Goal: Task Accomplishment & Management: Complete application form

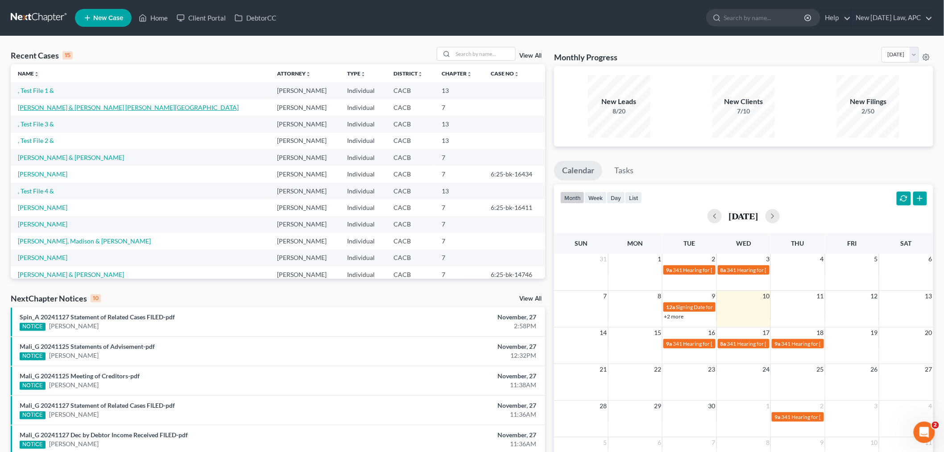
click at [117, 108] on link "[PERSON_NAME] & [PERSON_NAME] [PERSON_NAME][GEOGRAPHIC_DATA]" at bounding box center [128, 108] width 221 height 8
select select "5"
select select "6"
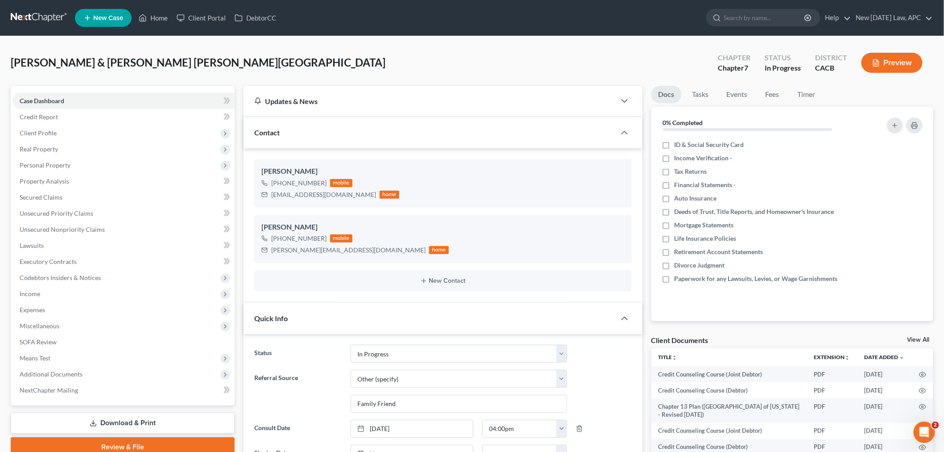
scroll to position [4628, 0]
click at [72, 164] on span "Personal Property" at bounding box center [123, 165] width 222 height 16
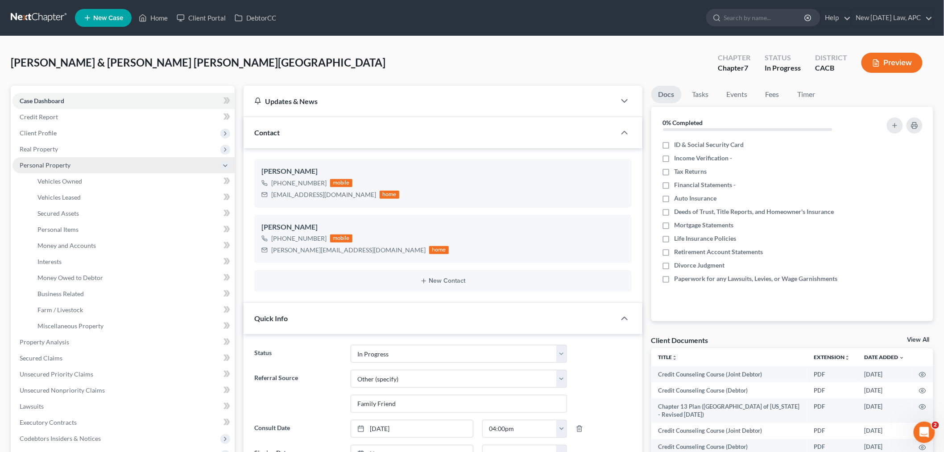
click at [71, 165] on span "Personal Property" at bounding box center [123, 165] width 222 height 16
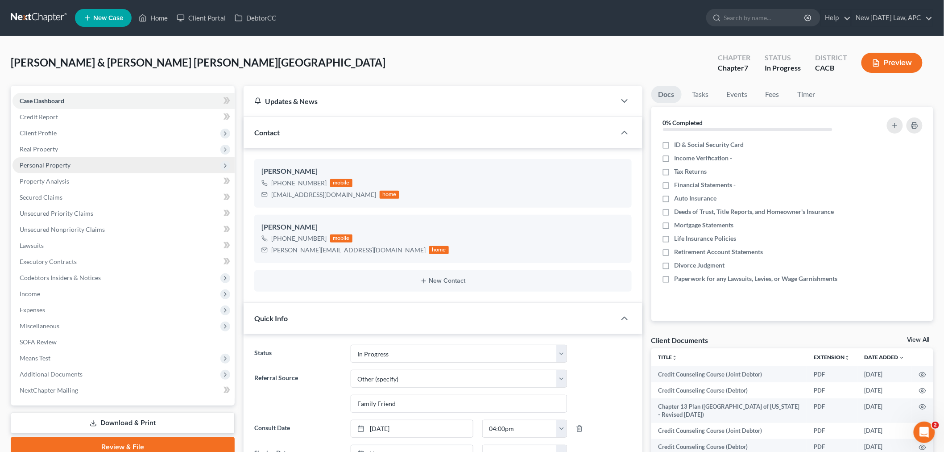
click at [73, 165] on span "Personal Property" at bounding box center [123, 165] width 222 height 16
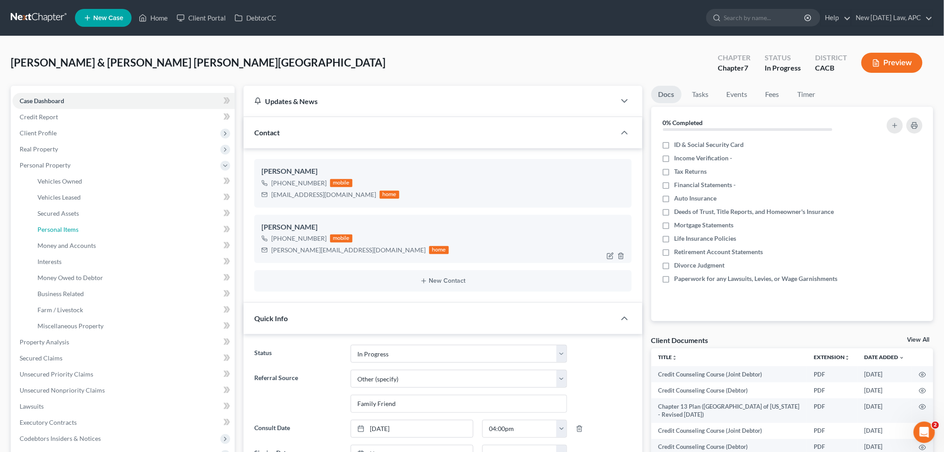
drag, startPoint x: 65, startPoint y: 230, endPoint x: 550, endPoint y: 216, distance: 485.7
click at [65, 230] on span "Personal Items" at bounding box center [57, 229] width 41 height 8
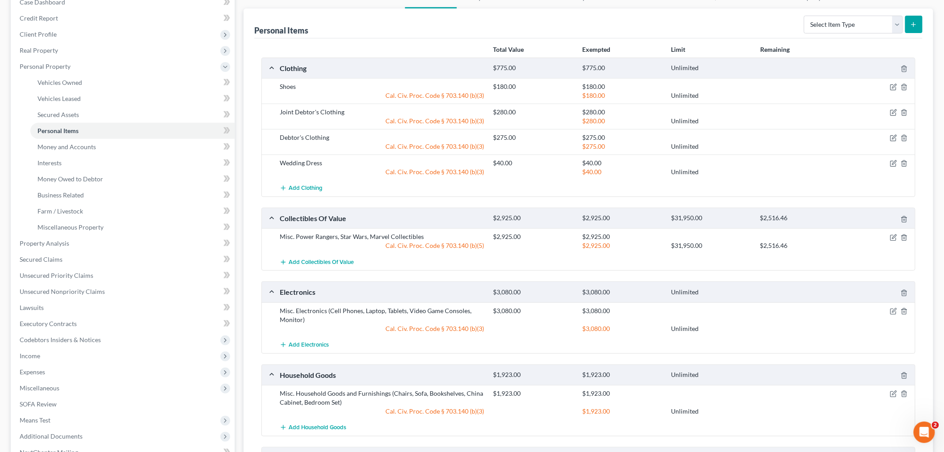
scroll to position [99, 0]
click at [322, 261] on span "Add Collectibles Of Value" at bounding box center [321, 261] width 65 height 7
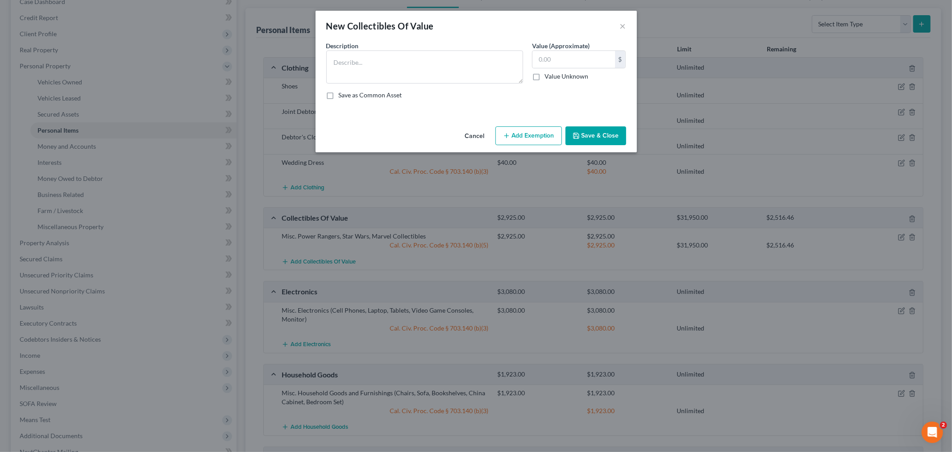
click at [447, 83] on div "Description * Value (Approximate) $ Value Unknown Balance Undetermined $ Value …" at bounding box center [476, 74] width 309 height 66
click at [448, 75] on textarea at bounding box center [424, 66] width 197 height 33
type textarea "Misc. Books, Crystals, Plushes"
type input "225.00"
click at [520, 145] on button "Add Exemption" at bounding box center [528, 135] width 66 height 19
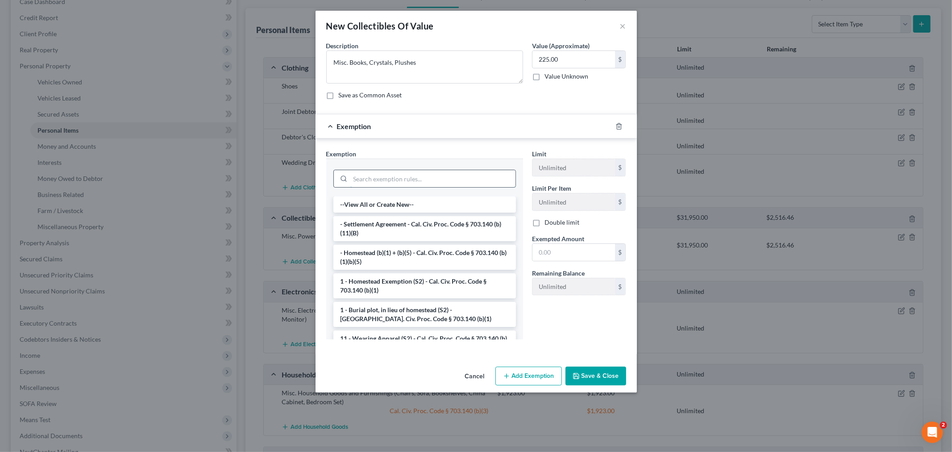
click at [390, 182] on input "search" at bounding box center [432, 178] width 165 height 17
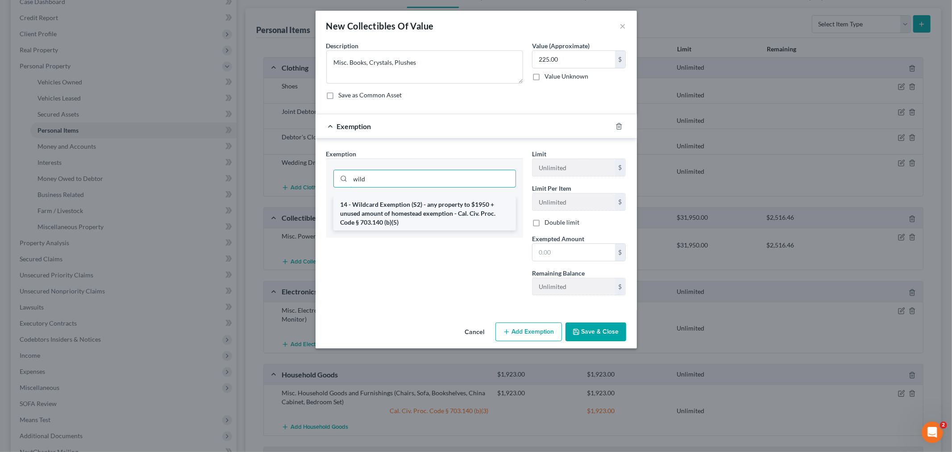
type input "wild"
click at [405, 224] on li "14 - Wildcard Exemption (S2) - any property to $1950 + unused amount of homeste…" at bounding box center [424, 213] width 182 height 34
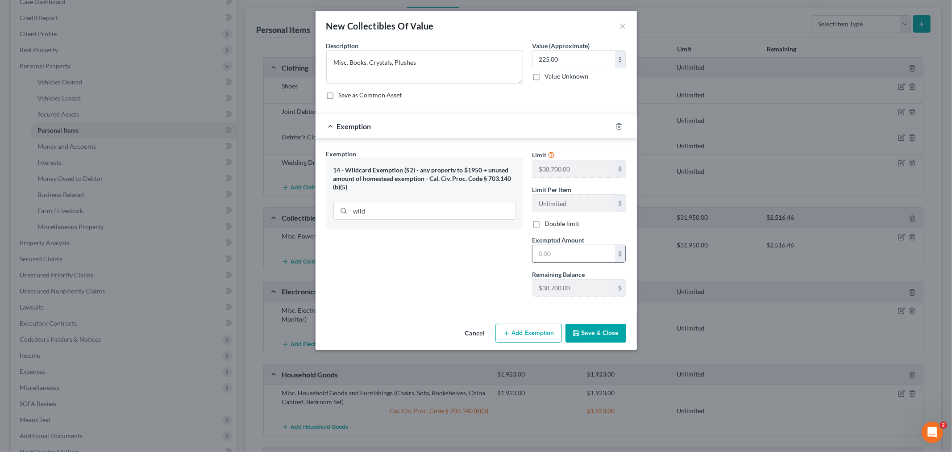
click at [572, 257] on input "text" at bounding box center [573, 253] width 83 height 17
type input "225.00"
click at [579, 331] on icon "button" at bounding box center [575, 332] width 7 height 7
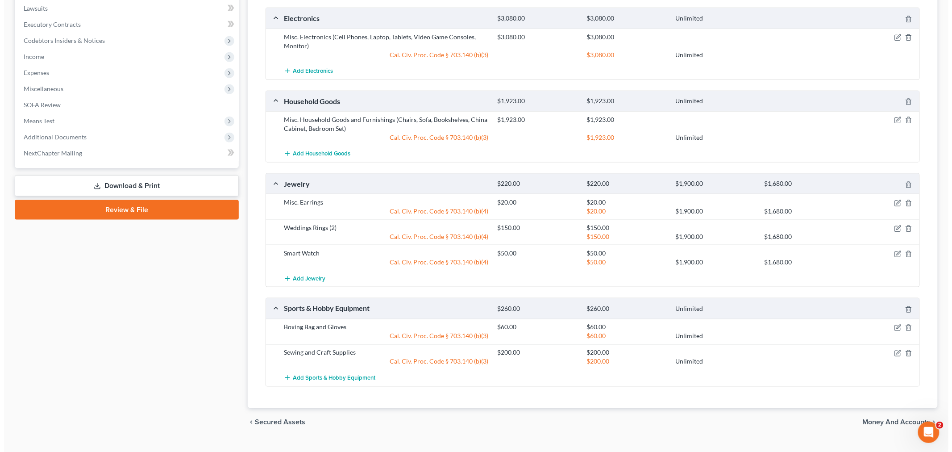
scroll to position [416, 0]
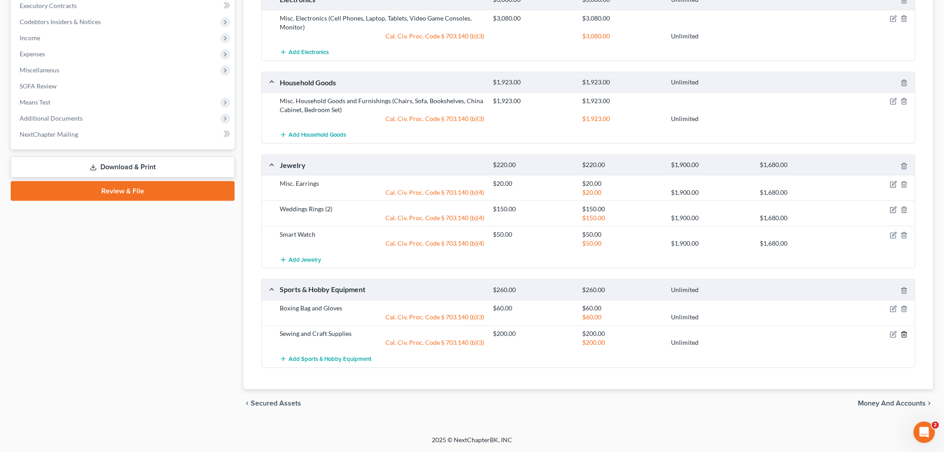
click at [906, 335] on icon "button" at bounding box center [904, 334] width 7 height 7
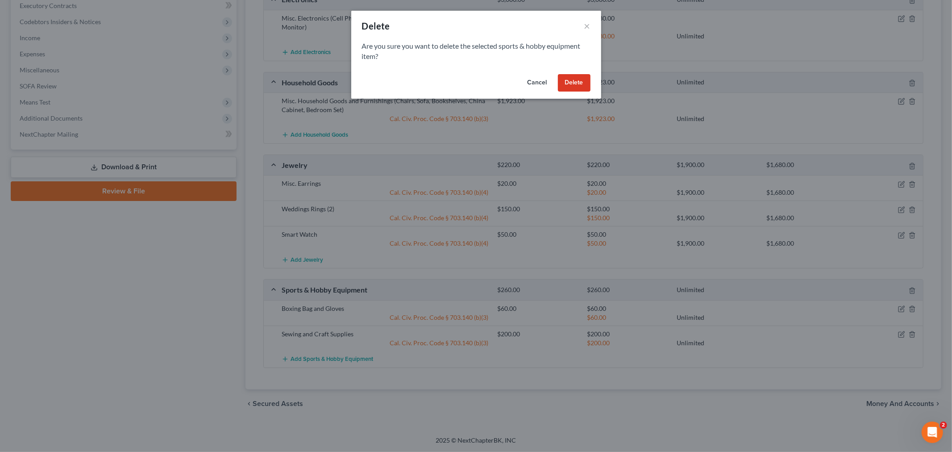
click at [571, 85] on button "Delete" at bounding box center [574, 83] width 33 height 18
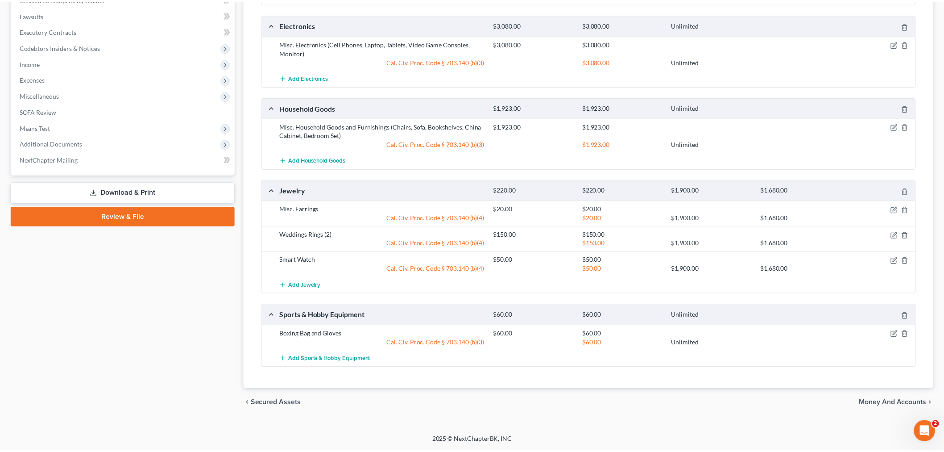
scroll to position [391, 0]
click at [892, 335] on icon "button" at bounding box center [893, 334] width 7 height 7
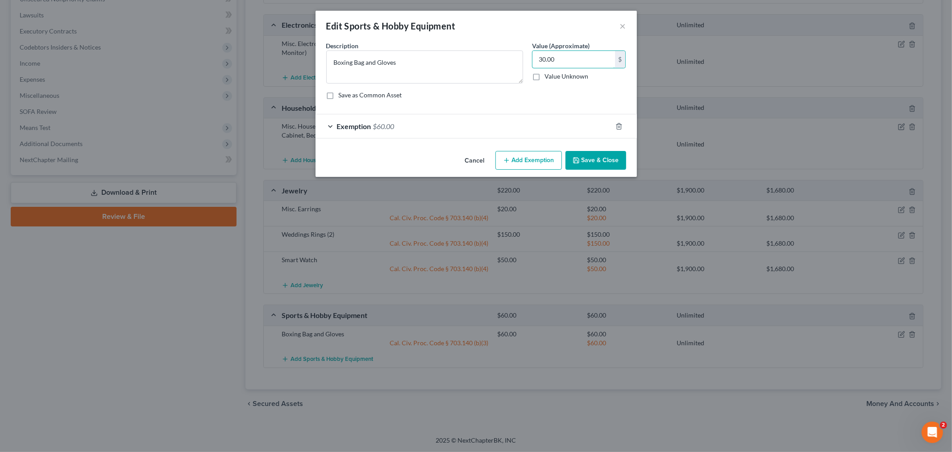
type input "30.00"
click at [515, 118] on div "Exemption $60.00" at bounding box center [463, 126] width 296 height 24
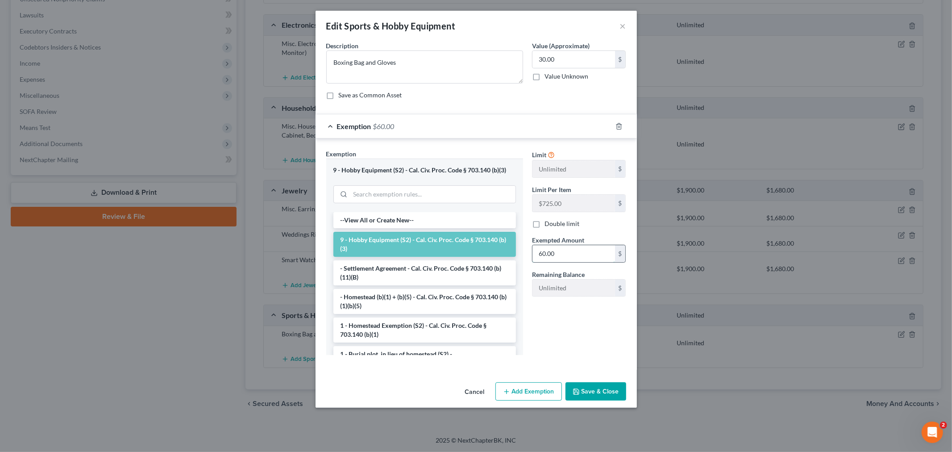
click at [538, 254] on input "60.00" at bounding box center [573, 253] width 83 height 17
type input "3"
type input "30.00"
click at [585, 386] on button "Save & Close" at bounding box center [595, 391] width 61 height 19
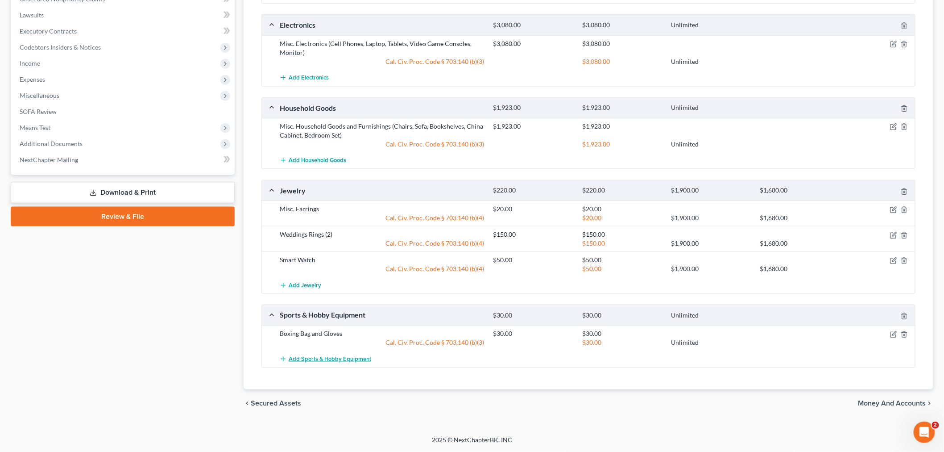
click at [351, 354] on button "Add Sports & Hobby Equipment" at bounding box center [325, 359] width 91 height 17
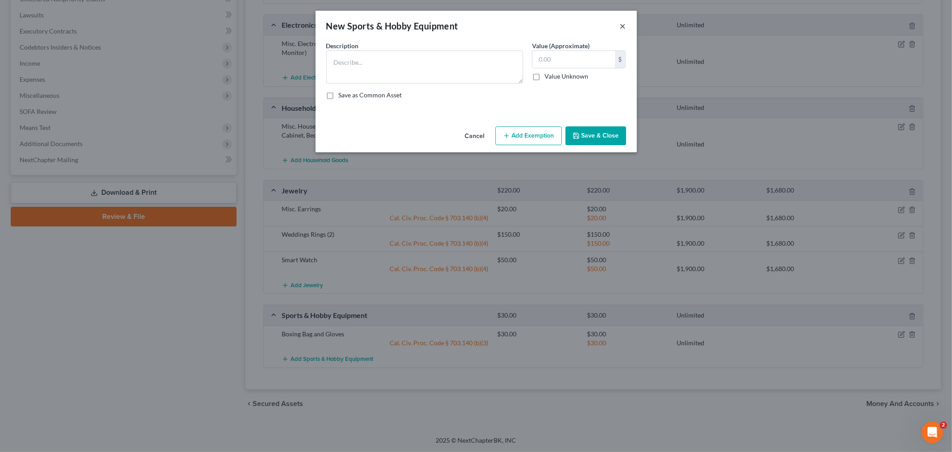
click at [622, 23] on button "×" at bounding box center [623, 26] width 6 height 11
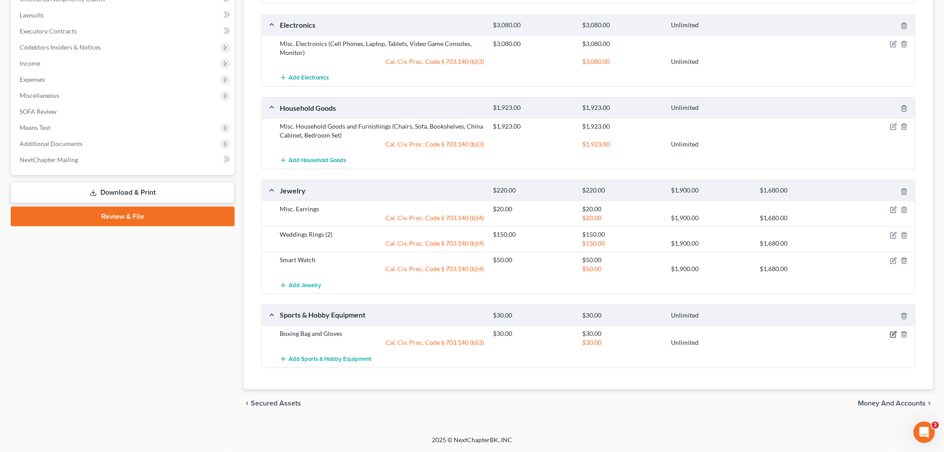
click at [895, 337] on icon "button" at bounding box center [893, 334] width 7 height 7
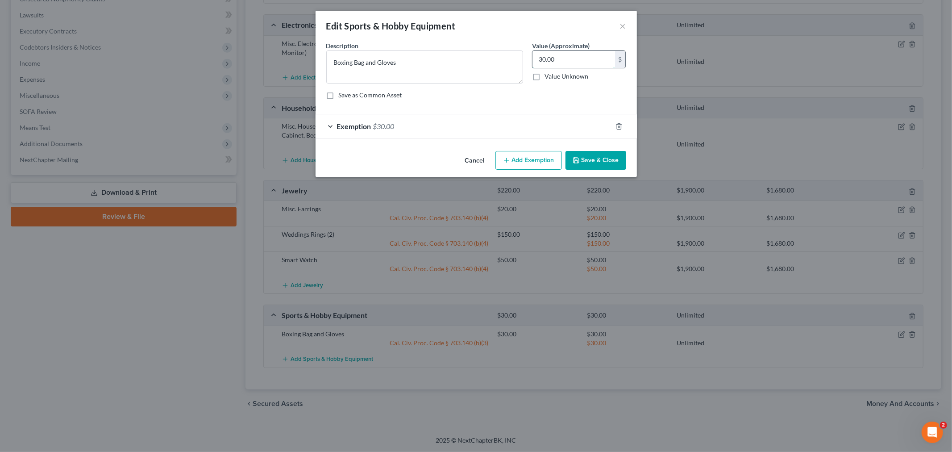
click at [563, 54] on input "30.00" at bounding box center [573, 59] width 83 height 17
type input "50.00"
click at [351, 130] on span "Exemption" at bounding box center [354, 126] width 34 height 8
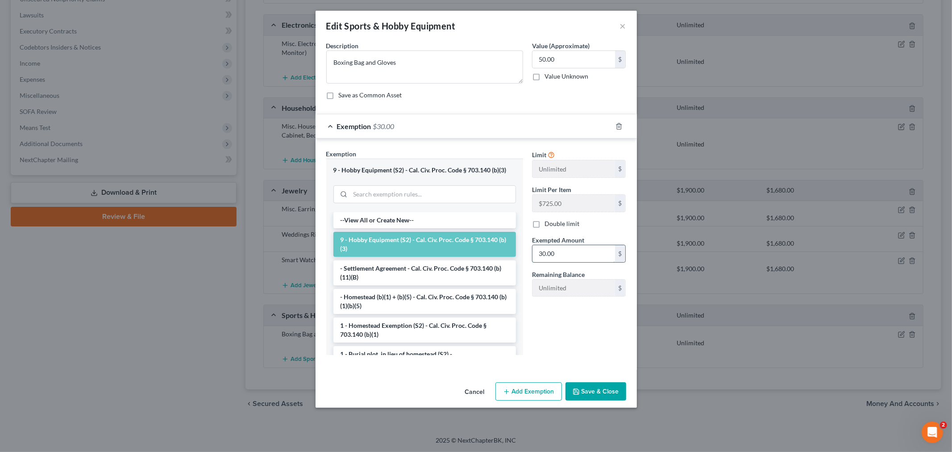
click at [555, 253] on input "30.00" at bounding box center [573, 253] width 83 height 17
type input "50.00"
click at [567, 322] on div "Limit Unlimited $ Limit Per Item $725.00 $ Double limit Exempted Amount * 50.00…" at bounding box center [578, 255] width 103 height 212
click at [580, 384] on button "Save & Close" at bounding box center [595, 391] width 61 height 19
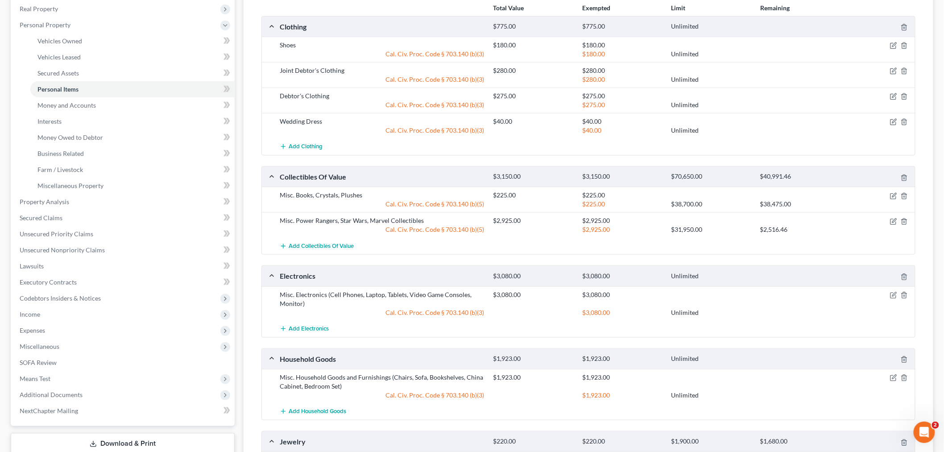
scroll to position [94, 0]
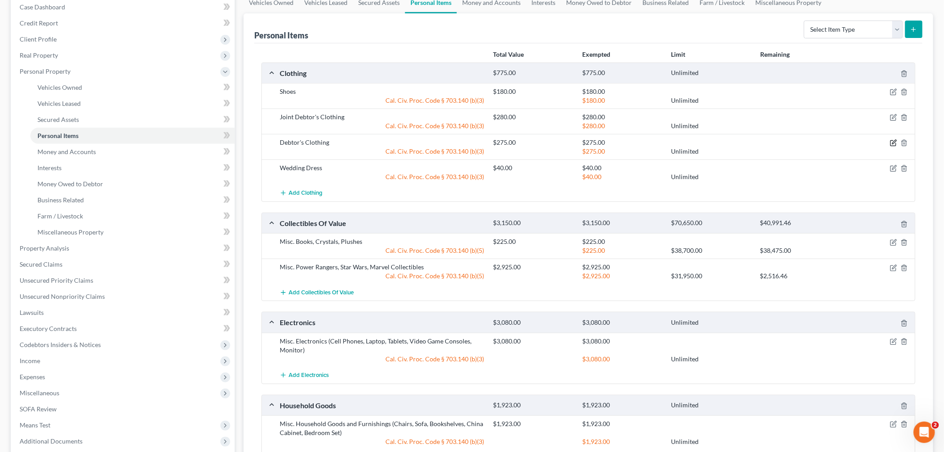
click at [892, 144] on icon "button" at bounding box center [893, 142] width 7 height 7
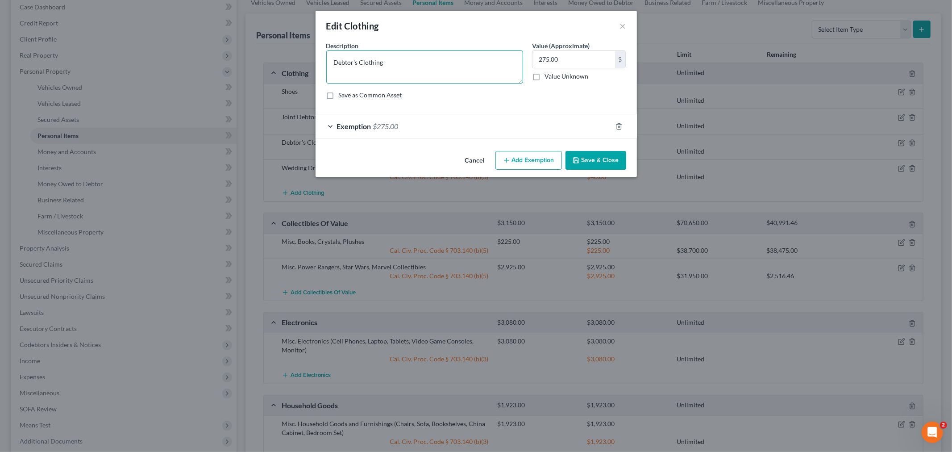
click at [409, 65] on textarea "Debtor's Clothing" at bounding box center [424, 66] width 197 height 33
click at [559, 61] on input "275.00" at bounding box center [573, 59] width 83 height 17
type input "1,100.00"
click at [505, 123] on div "Exemption $275.00" at bounding box center [463, 126] width 296 height 24
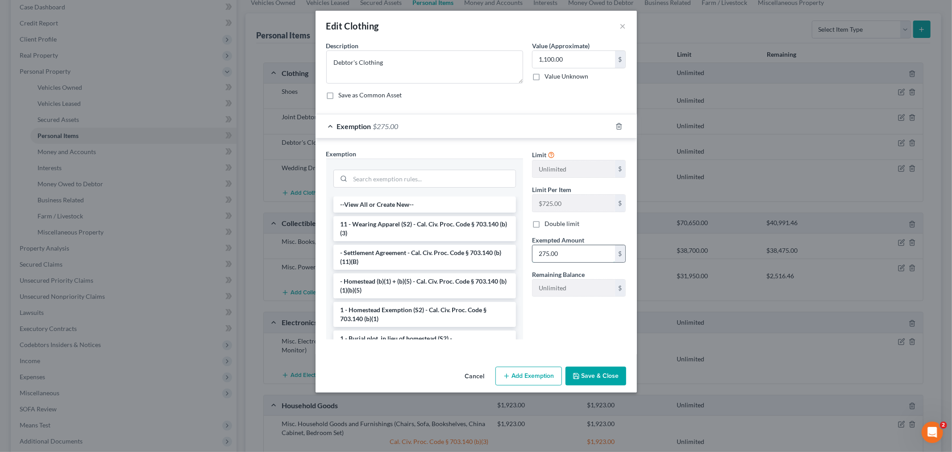
click at [564, 247] on input "275.00" at bounding box center [573, 253] width 83 height 17
type input "1,100.00"
click at [592, 381] on button "Save & Close" at bounding box center [595, 375] width 61 height 19
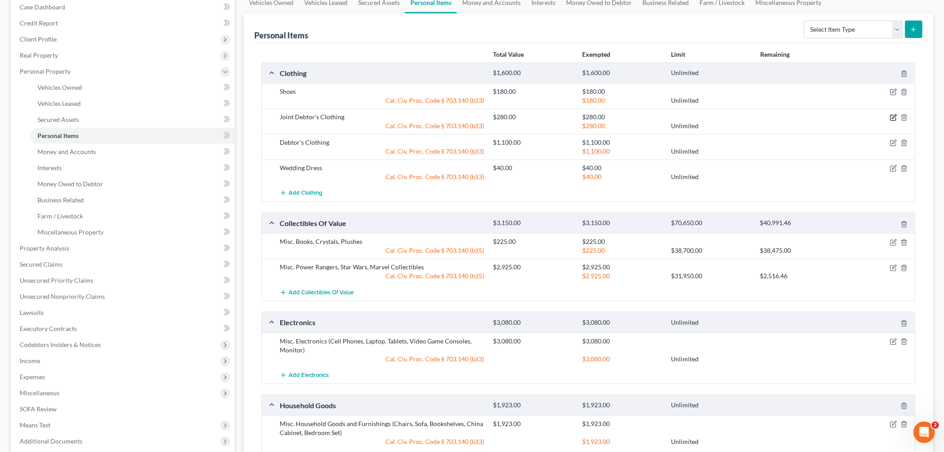
click at [893, 118] on icon "button" at bounding box center [894, 117] width 4 height 4
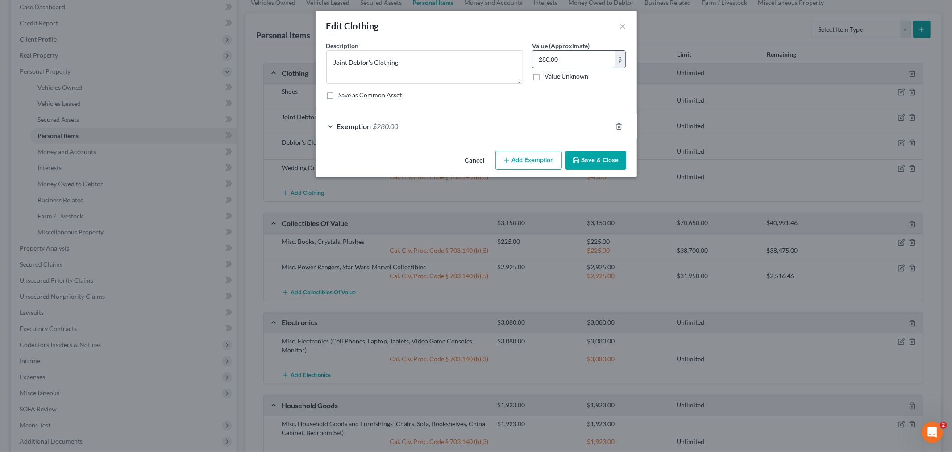
click at [567, 62] on input "280.00" at bounding box center [573, 59] width 83 height 17
type input "550.00"
click at [442, 132] on div "Exemption $280.00" at bounding box center [463, 126] width 296 height 24
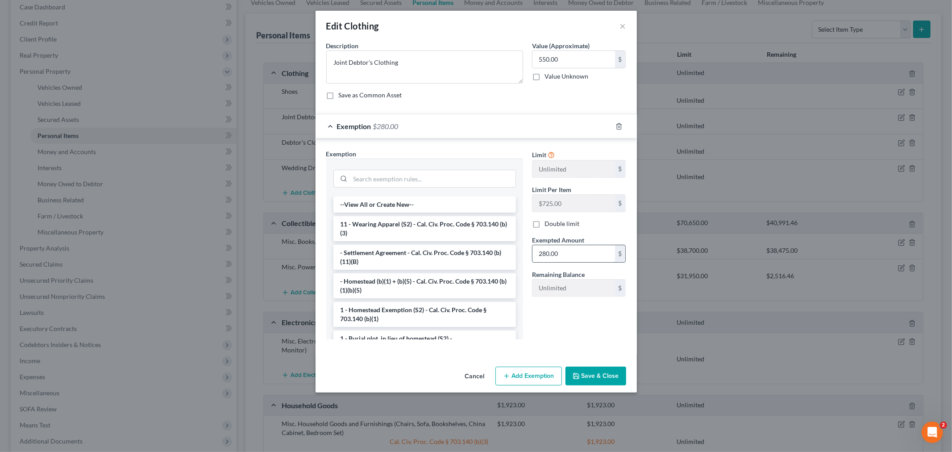
click at [558, 252] on input "280.00" at bounding box center [573, 253] width 83 height 17
type input "550.00"
click at [584, 382] on button "Save & Close" at bounding box center [595, 375] width 61 height 19
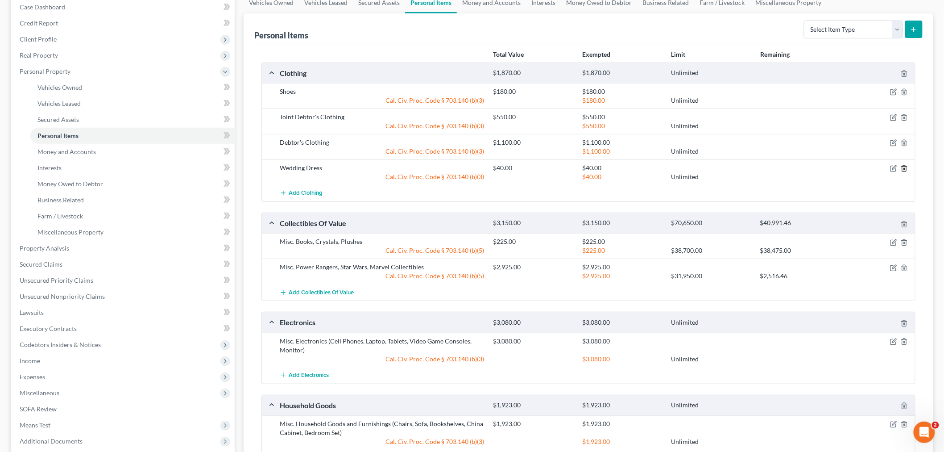
click at [906, 166] on polyline "button" at bounding box center [904, 166] width 5 height 0
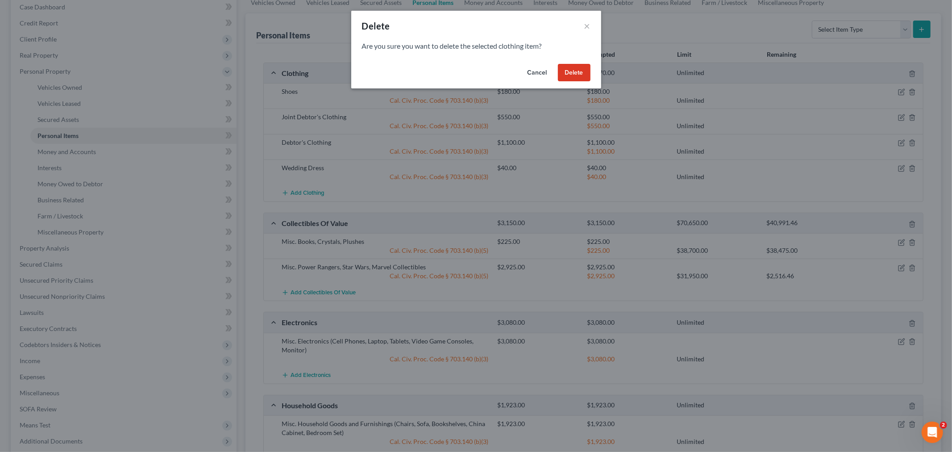
click at [582, 66] on button "Delete" at bounding box center [574, 73] width 33 height 18
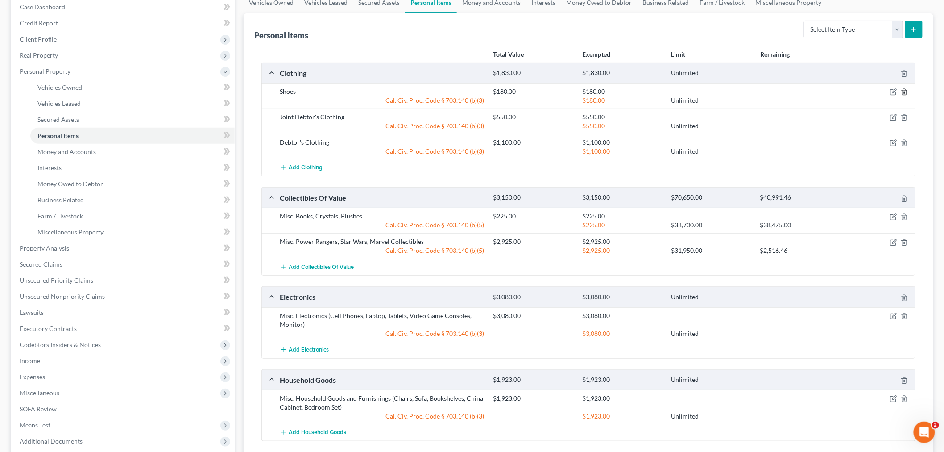
click at [905, 90] on polyline "button" at bounding box center [904, 90] width 5 height 0
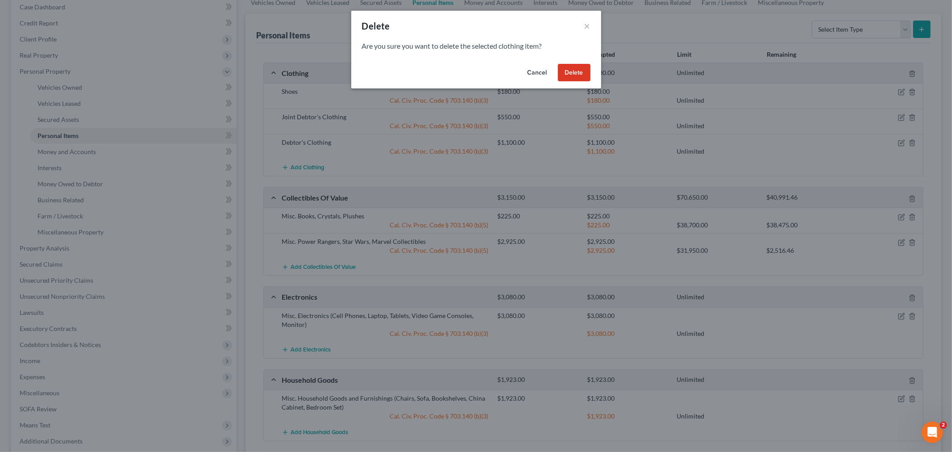
click at [565, 74] on button "Delete" at bounding box center [574, 73] width 33 height 18
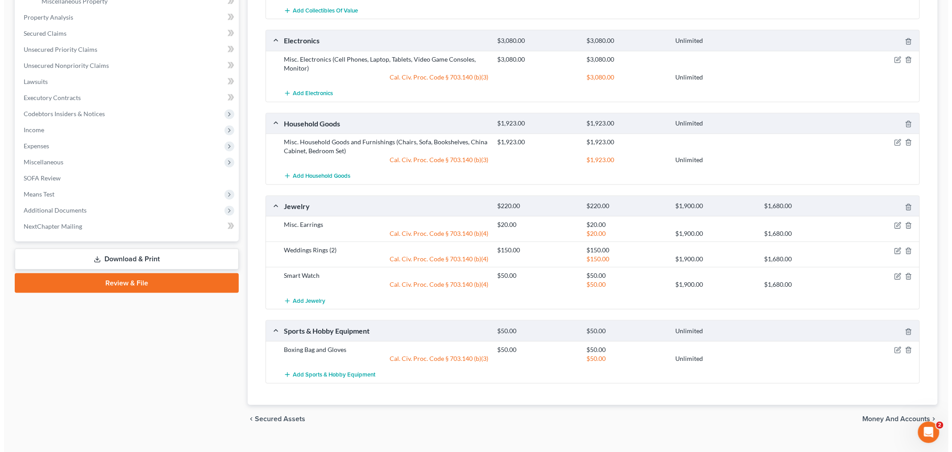
scroll to position [340, 0]
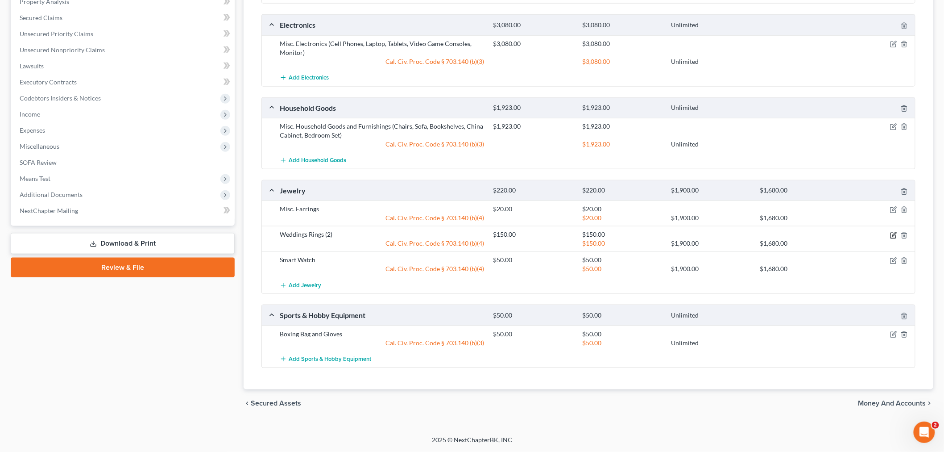
click at [891, 237] on icon "button" at bounding box center [893, 235] width 7 height 7
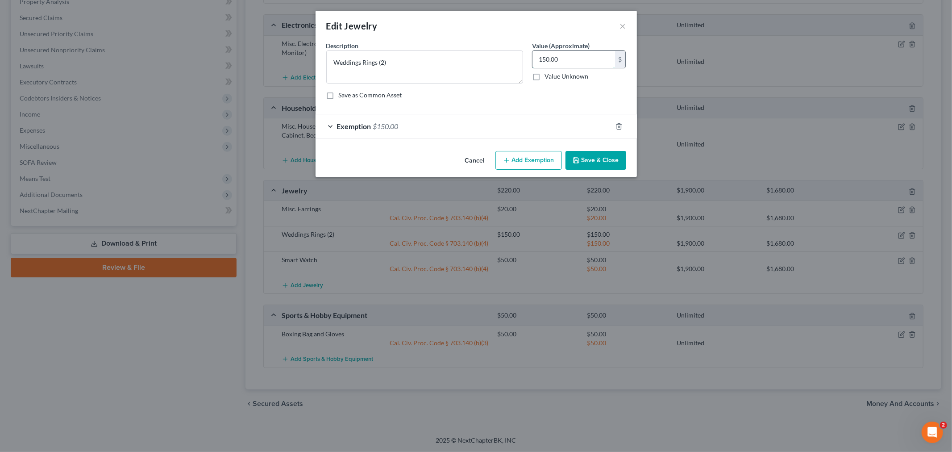
click at [554, 65] on input "150.00" at bounding box center [573, 59] width 83 height 17
type input "100.00"
click at [452, 119] on div "Exemption $150.00" at bounding box center [463, 126] width 296 height 24
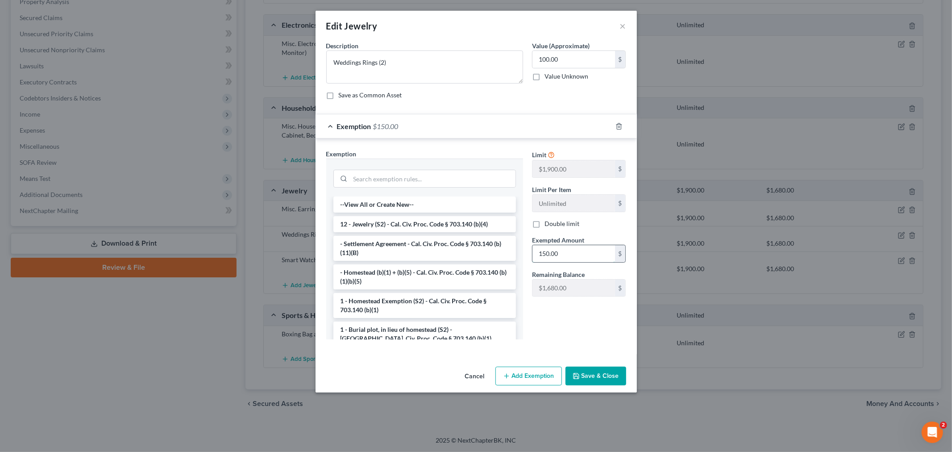
click at [552, 258] on input "150.00" at bounding box center [573, 253] width 83 height 17
type input "100.00"
click at [601, 378] on button "Save & Close" at bounding box center [595, 375] width 61 height 19
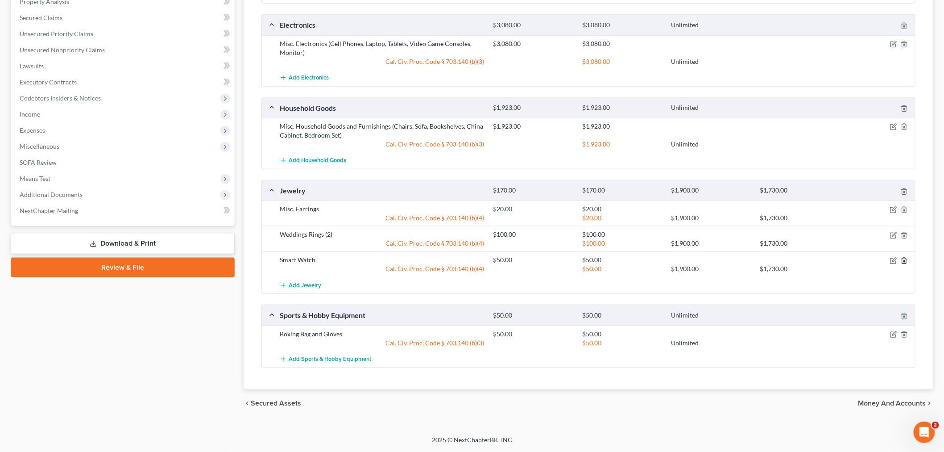
click at [904, 260] on icon "button" at bounding box center [904, 260] width 7 height 7
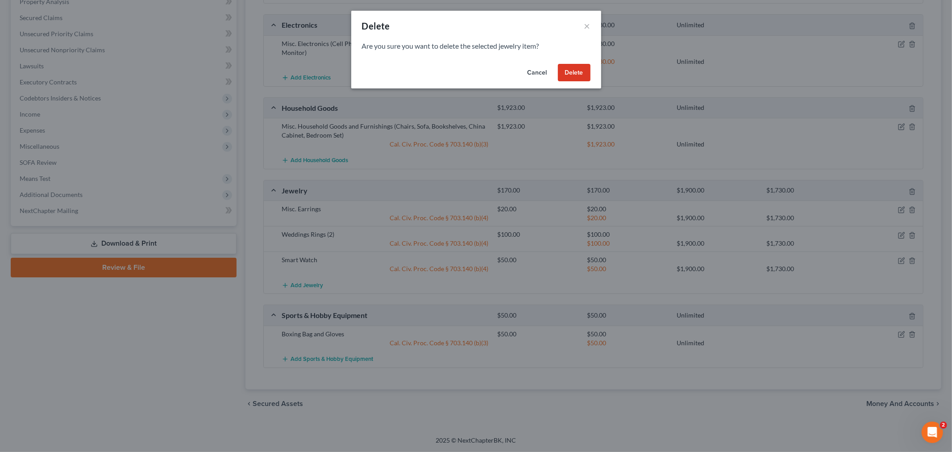
click at [582, 67] on button "Delete" at bounding box center [574, 73] width 33 height 18
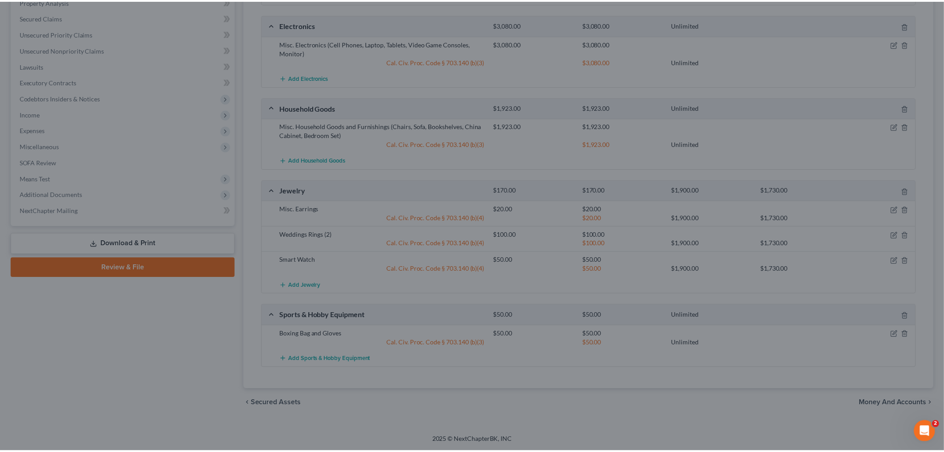
scroll to position [315, 0]
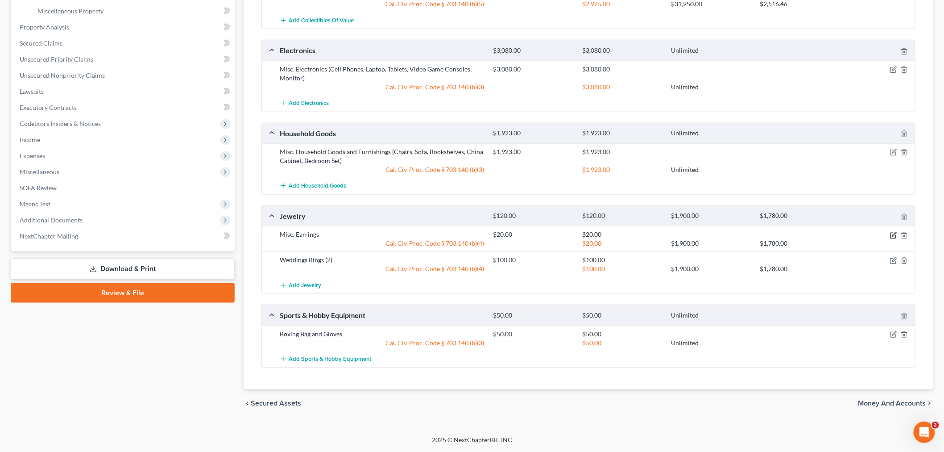
click at [892, 235] on icon "button" at bounding box center [893, 235] width 7 height 7
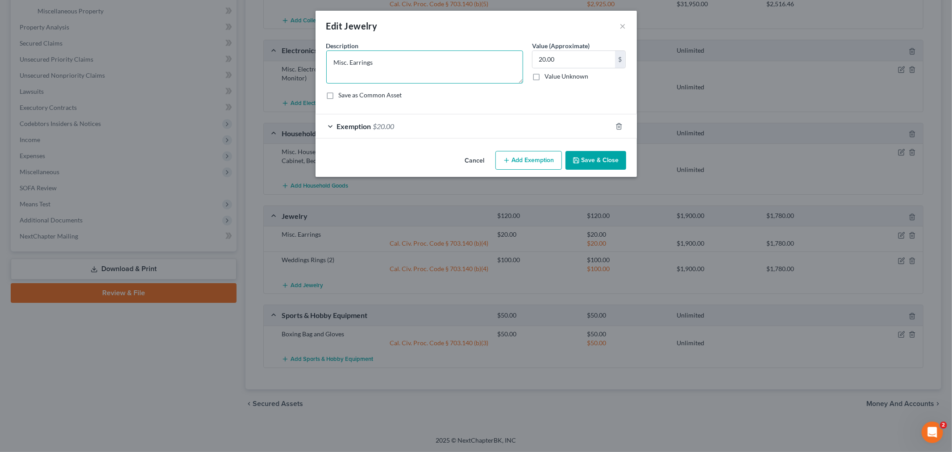
click at [396, 63] on textarea "Misc. Earrings" at bounding box center [424, 66] width 197 height 33
drag, startPoint x: 396, startPoint y: 63, endPoint x: 368, endPoint y: 64, distance: 27.7
click at [368, 64] on textarea "Misc. Earrings" at bounding box center [424, 66] width 197 height 33
type textarea "Misc. Jewelry"
type input "50.00"
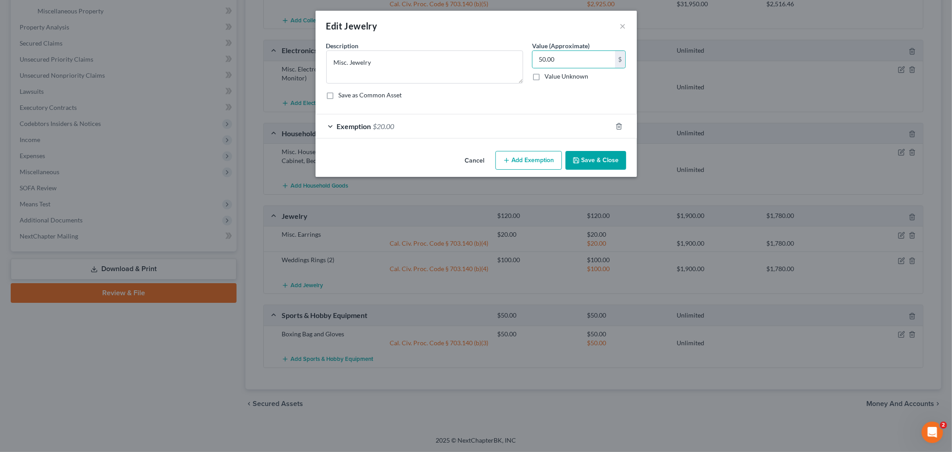
click at [491, 120] on div "Exemption $20.00" at bounding box center [463, 126] width 296 height 24
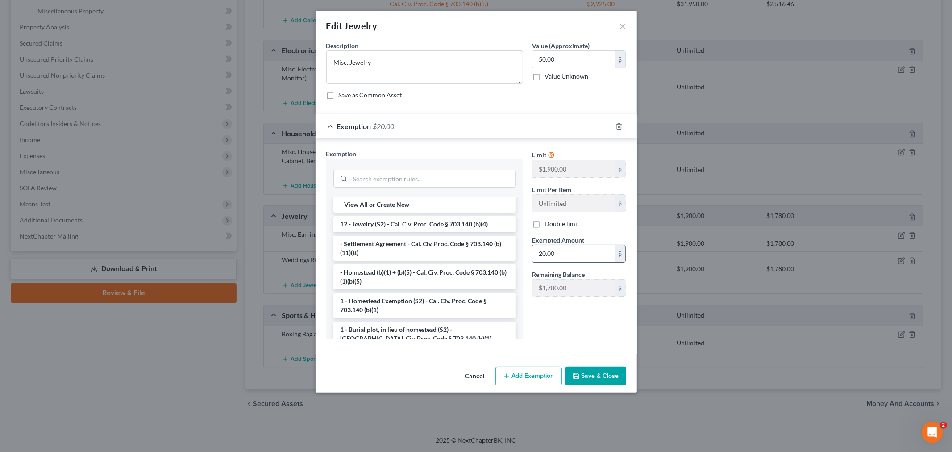
click at [557, 249] on input "20.00" at bounding box center [573, 253] width 83 height 17
type input "50.00"
click at [583, 386] on div "Cancel Add Exemption Save & Close" at bounding box center [475, 377] width 321 height 29
click at [587, 374] on button "Save & Close" at bounding box center [595, 375] width 61 height 19
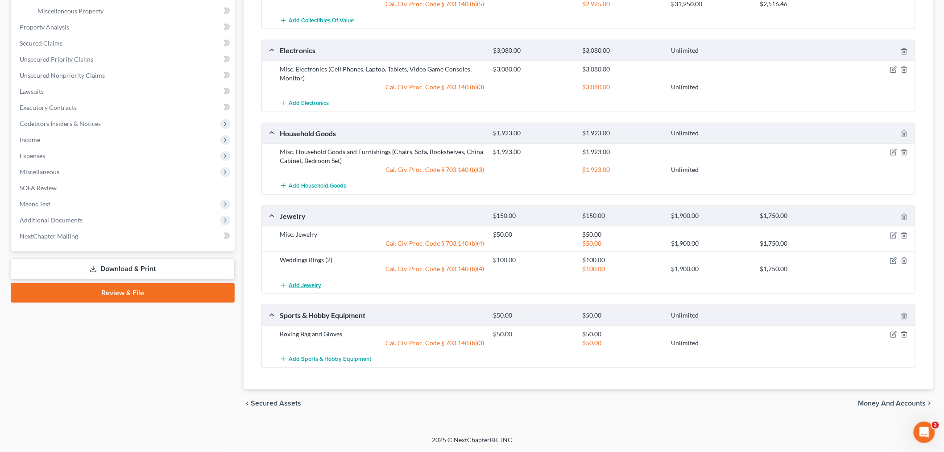
click at [298, 289] on button "Add Jewelry" at bounding box center [300, 285] width 41 height 17
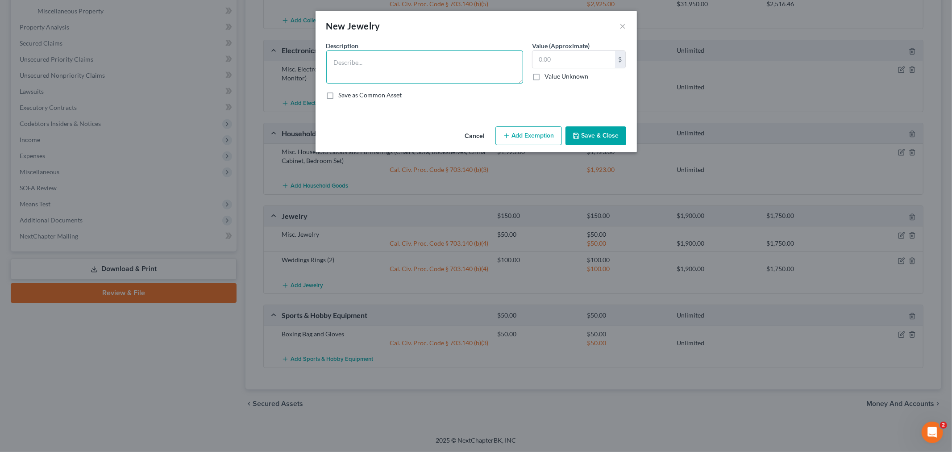
click at [419, 64] on textarea at bounding box center [424, 66] width 197 height 33
type textarea "Watch"
type input "50.00"
click at [524, 138] on button "Add Exemption" at bounding box center [528, 135] width 66 height 19
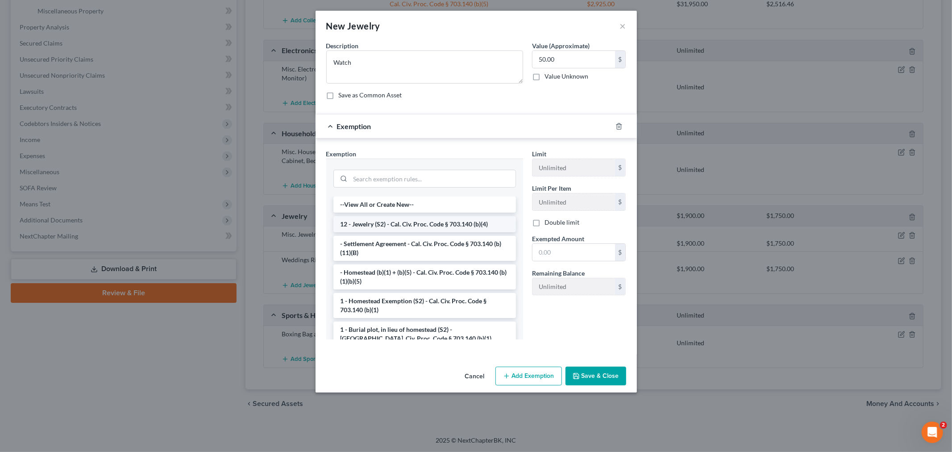
click at [431, 224] on li "12 - Jewelry (S2) - Cal. Civ. Proc. Code § 703.140 (b)(4)" at bounding box center [424, 224] width 182 height 16
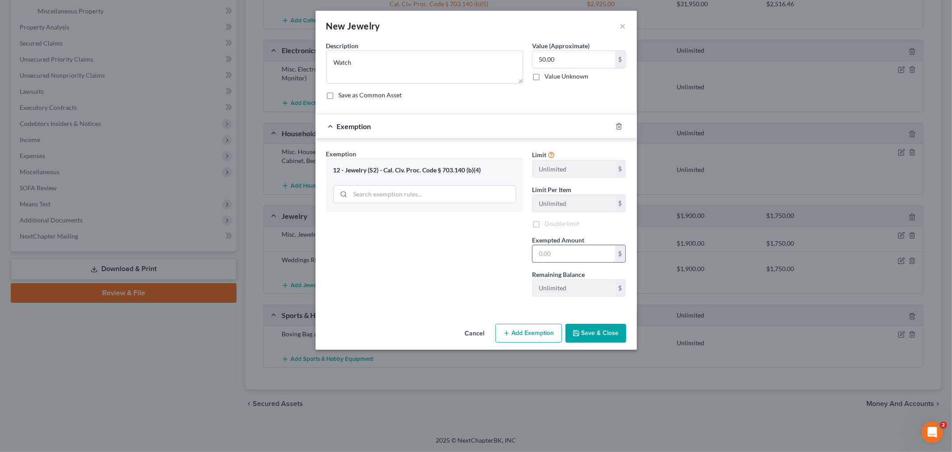
click at [547, 259] on input "text" at bounding box center [573, 253] width 83 height 17
type input "50.00"
click at [594, 334] on button "Save & Close" at bounding box center [595, 333] width 61 height 19
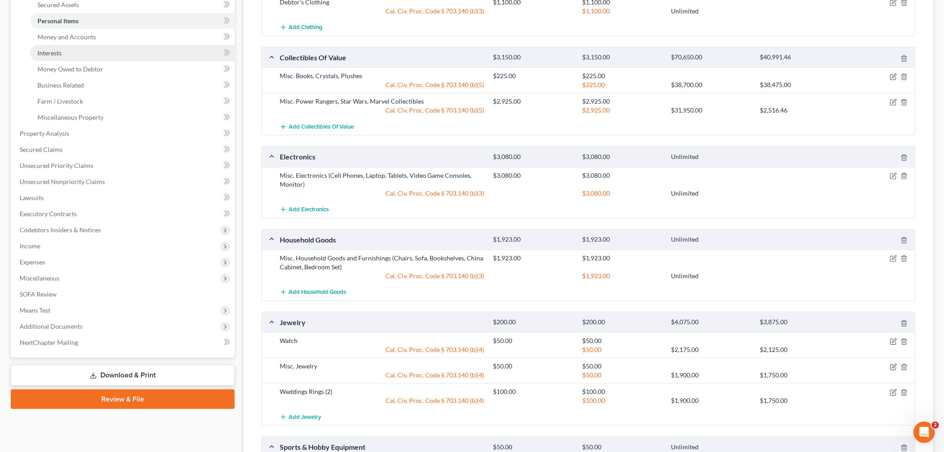
scroll to position [116, 0]
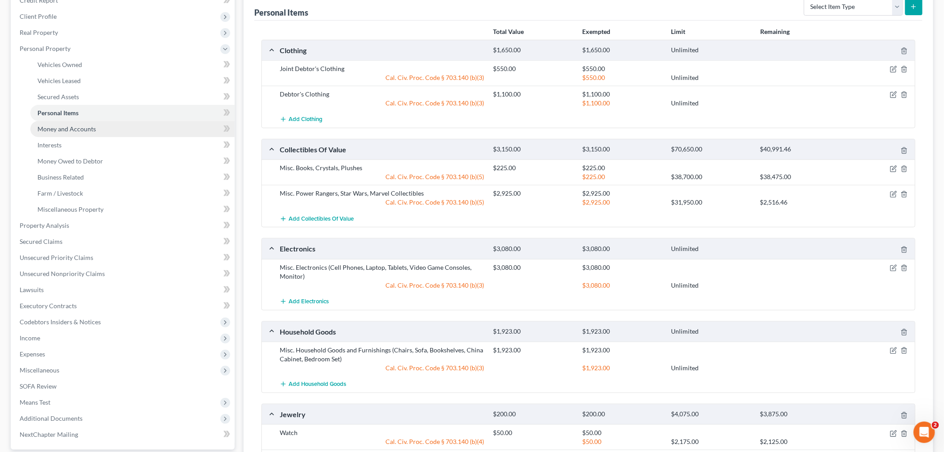
click at [83, 131] on span "Money and Accounts" at bounding box center [66, 129] width 58 height 8
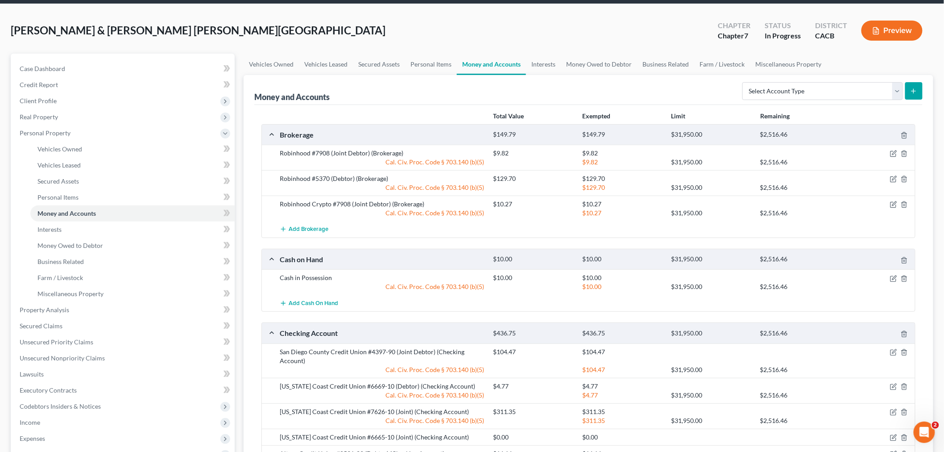
scroll to position [50, 0]
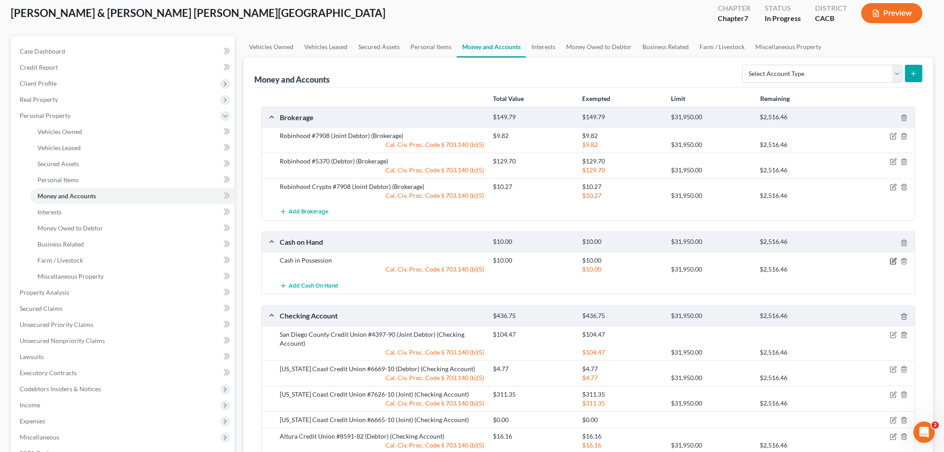
click at [894, 260] on icon "button" at bounding box center [893, 260] width 7 height 7
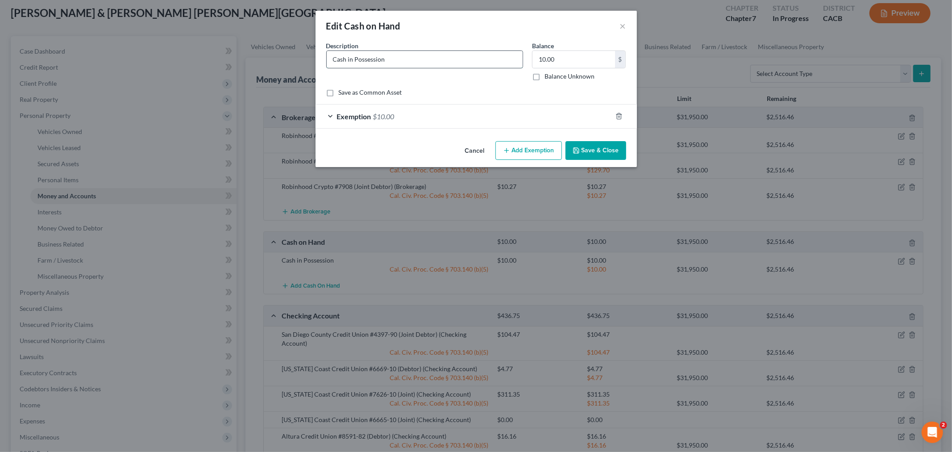
click at [396, 57] on input "Cash in Possession" at bounding box center [425, 59] width 196 height 17
drag, startPoint x: 393, startPoint y: 57, endPoint x: 354, endPoint y: 59, distance: 39.3
click at [354, 59] on input "Cash in Possession" at bounding box center [425, 59] width 196 height 17
type input "Cash in hand"
click at [591, 145] on button "Save & Close" at bounding box center [595, 150] width 61 height 19
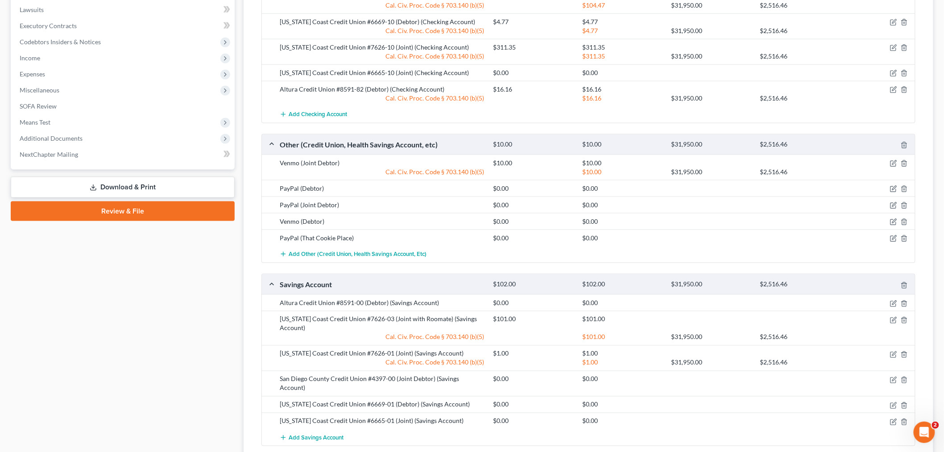
scroll to position [540, 0]
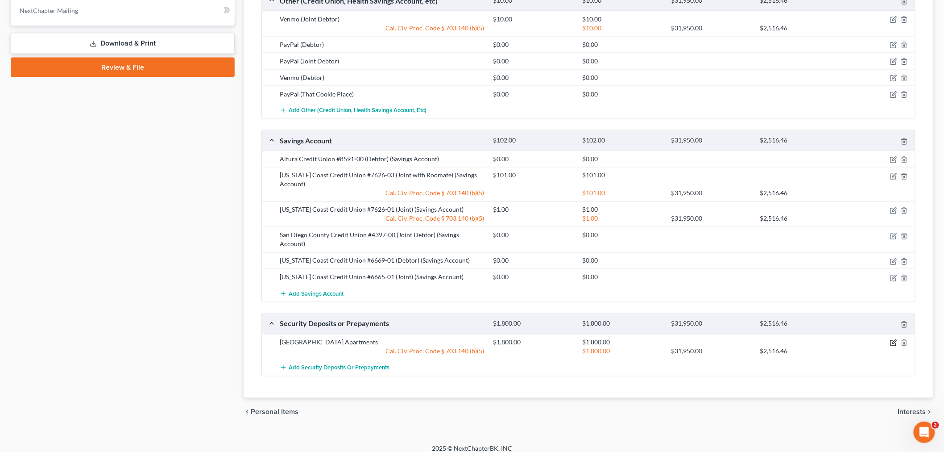
click at [891, 339] on icon "button" at bounding box center [893, 342] width 7 height 7
select select "3"
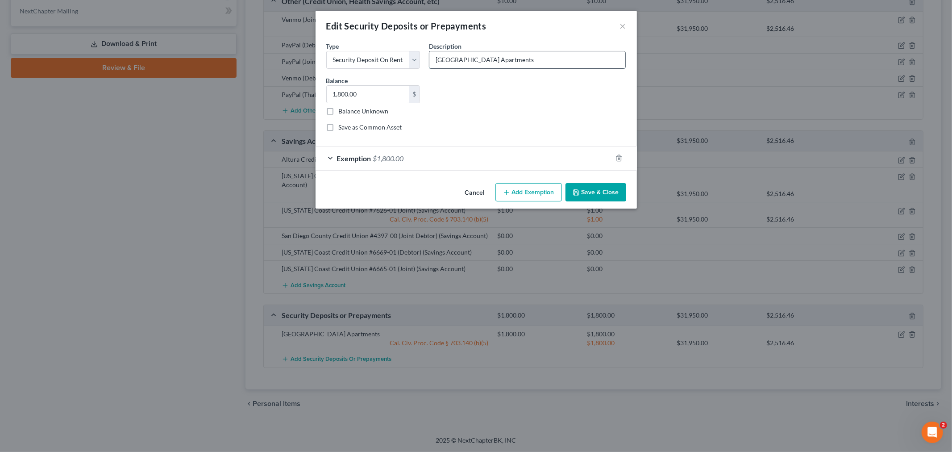
click at [556, 55] on input "[GEOGRAPHIC_DATA] Apartments" at bounding box center [527, 59] width 196 height 17
drag, startPoint x: 548, startPoint y: 59, endPoint x: 426, endPoint y: 60, distance: 122.3
click at [426, 60] on div "Description * Description and name of holder * [GEOGRAPHIC_DATA] Apartments" at bounding box center [527, 54] width 206 height 27
type input "C"
drag, startPoint x: 465, startPoint y: 61, endPoint x: 425, endPoint y: 57, distance: 40.4
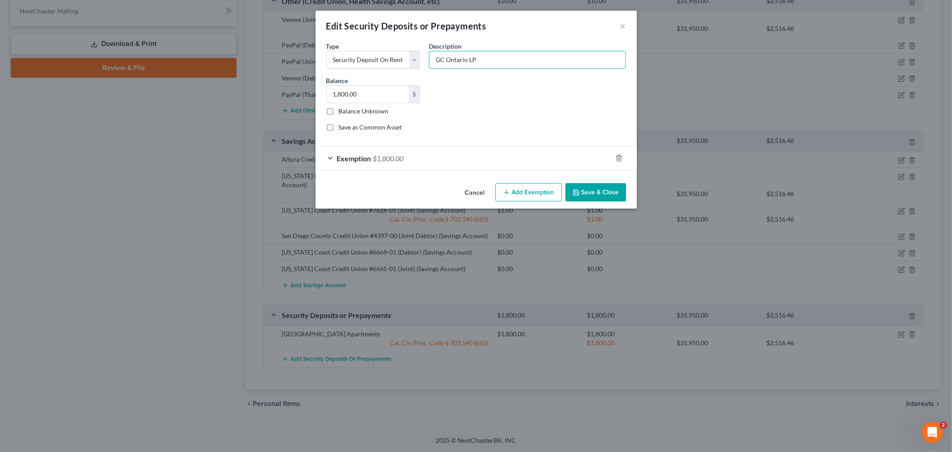
click at [425, 61] on div "Description * Description and name of holder * GC Ontario LP" at bounding box center [527, 54] width 206 height 27
type input "GC Ontario LP"
click at [536, 121] on div "Common Asset Select Type Select Electric Gas Heating Oil Security Deposit On Re…" at bounding box center [476, 90] width 309 height 98
click at [585, 193] on button "Save & Close" at bounding box center [595, 192] width 61 height 19
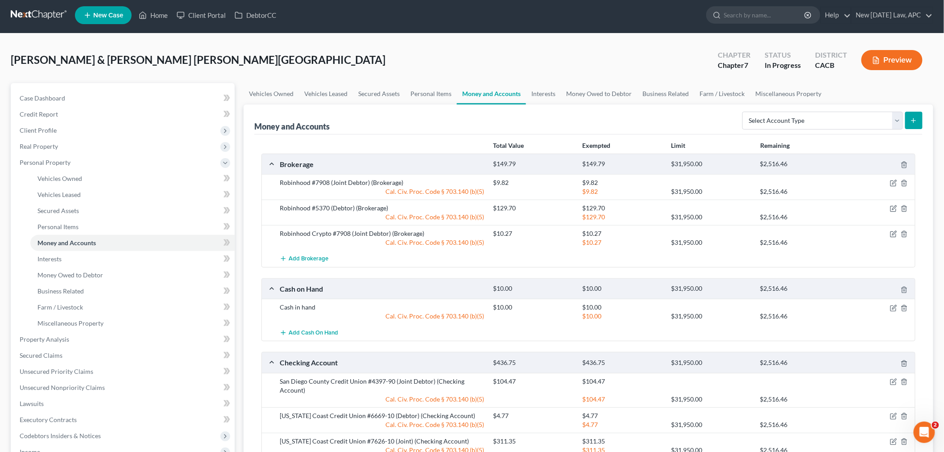
scroll to position [0, 0]
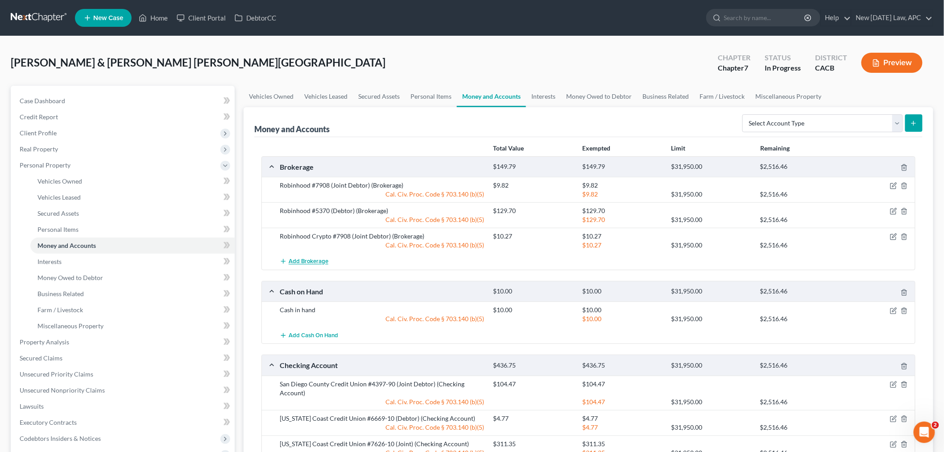
click at [320, 261] on span "Add Brokerage" at bounding box center [309, 261] width 40 height 7
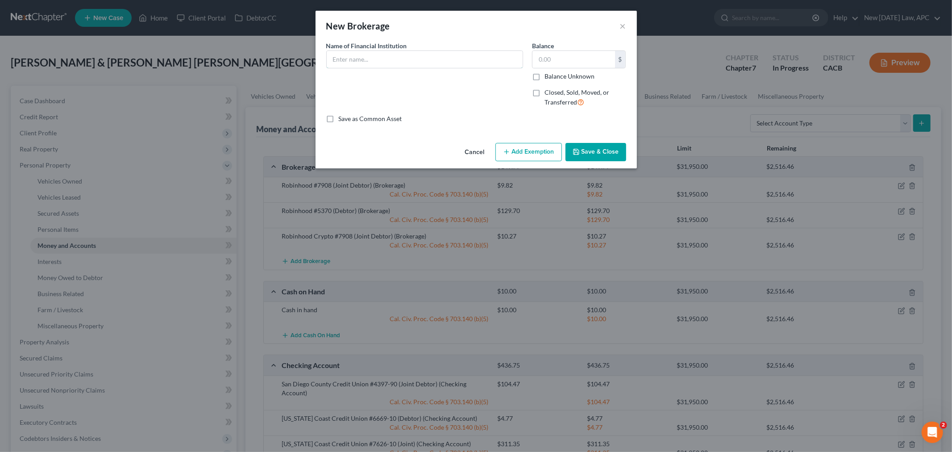
click at [394, 51] on input "text" at bounding box center [425, 59] width 196 height 17
type input "Robinhood Crypto #5370"
click at [579, 64] on input "text" at bounding box center [573, 59] width 83 height 17
type input "16.61"
click at [532, 151] on button "Add Exemption" at bounding box center [528, 152] width 66 height 19
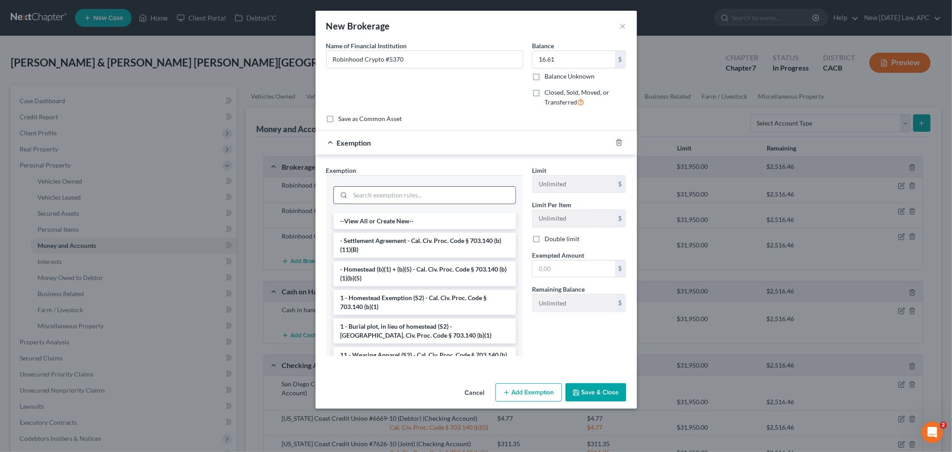
click at [380, 192] on input "search" at bounding box center [432, 195] width 165 height 17
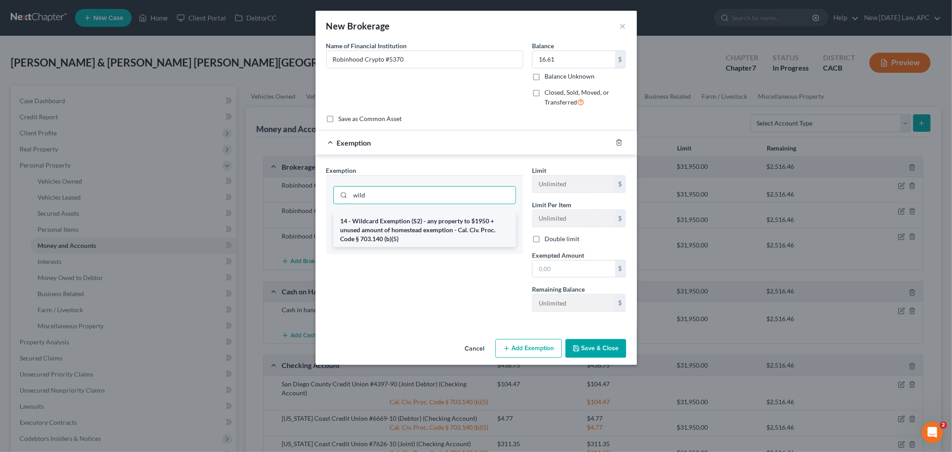
type input "wild"
click at [417, 241] on li "14 - Wildcard Exemption (S2) - any property to $1950 + unused amount of homeste…" at bounding box center [424, 230] width 182 height 34
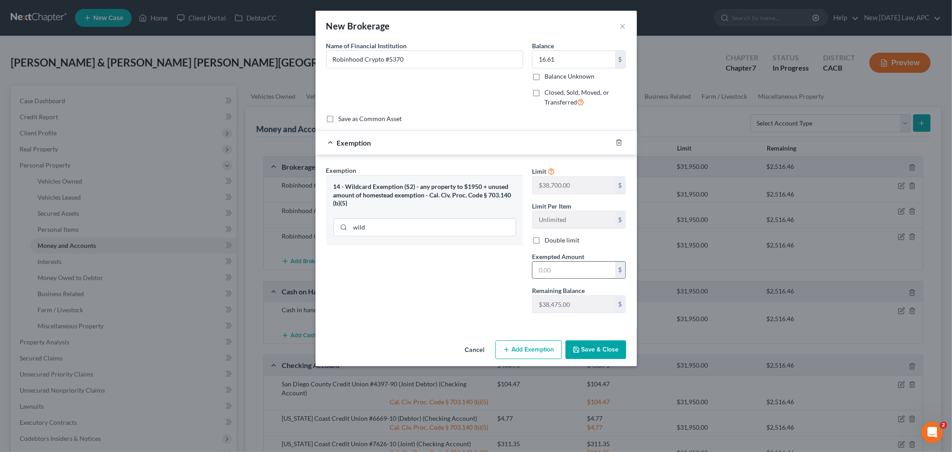
click at [564, 278] on input "text" at bounding box center [573, 269] width 83 height 17
type input "16.61"
click at [582, 344] on button "Save & Close" at bounding box center [595, 349] width 61 height 19
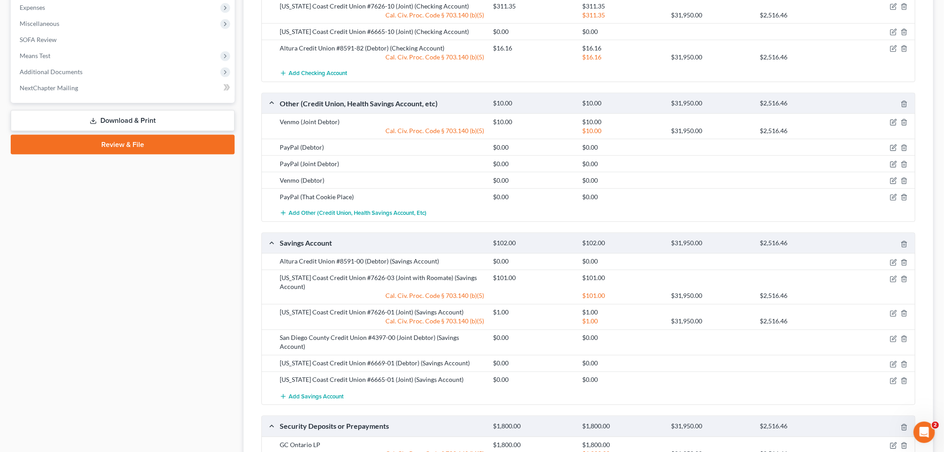
scroll to position [496, 0]
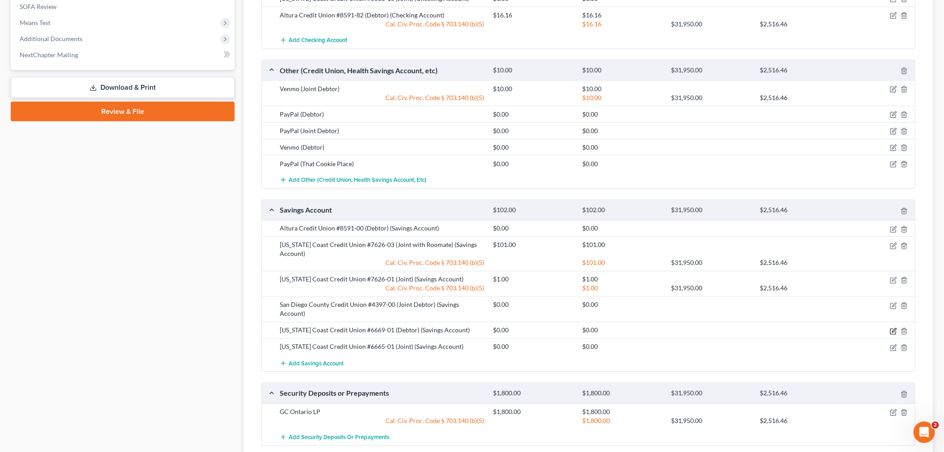
click at [892, 328] on icon "button" at bounding box center [893, 331] width 7 height 7
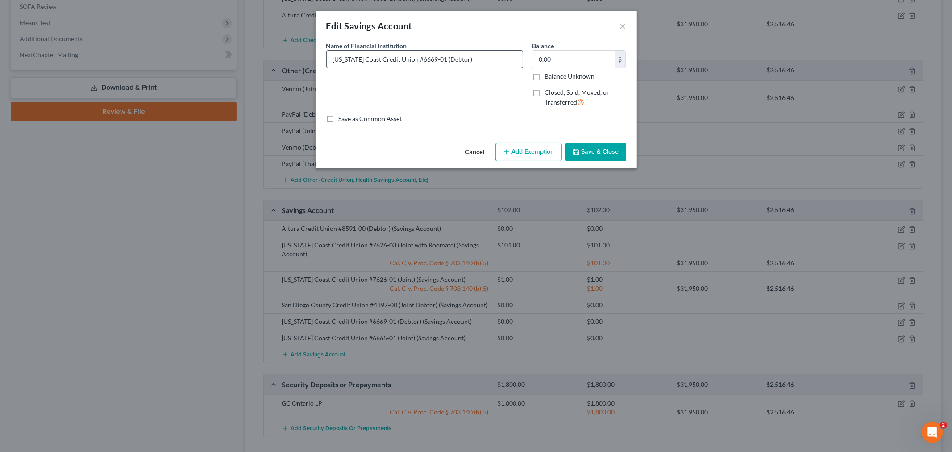
click at [464, 59] on input "[US_STATE] Coast Credit Union #6669-01 (Debtor)" at bounding box center [425, 59] width 196 height 17
type input "[US_STATE] Coast Credit Union #6669-01 (Joint)"
click at [585, 157] on button "Save & Close" at bounding box center [595, 152] width 61 height 19
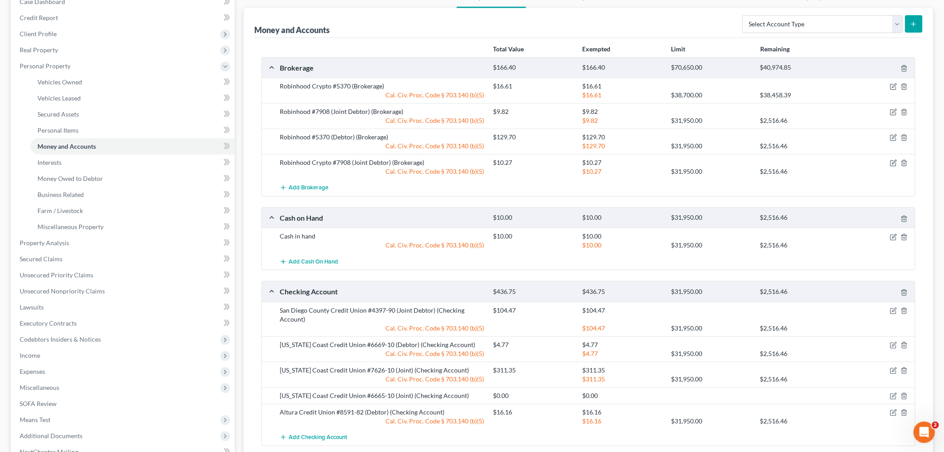
scroll to position [248, 0]
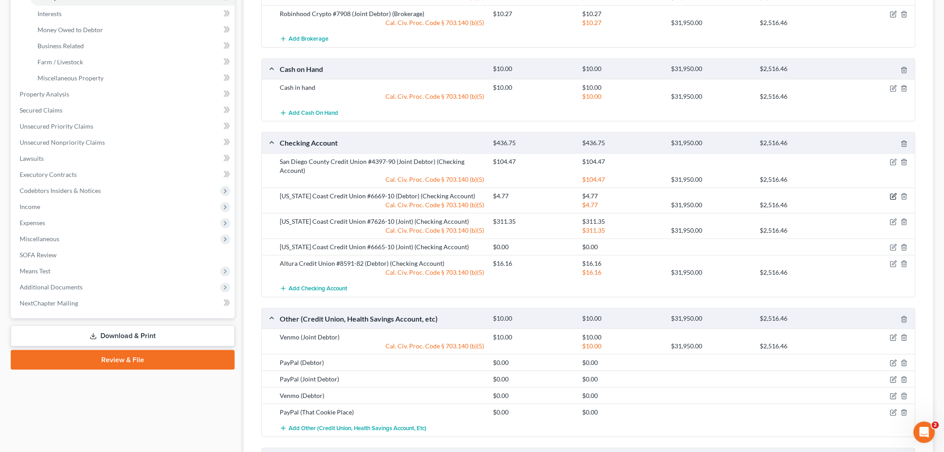
click at [896, 194] on icon "button" at bounding box center [893, 196] width 7 height 7
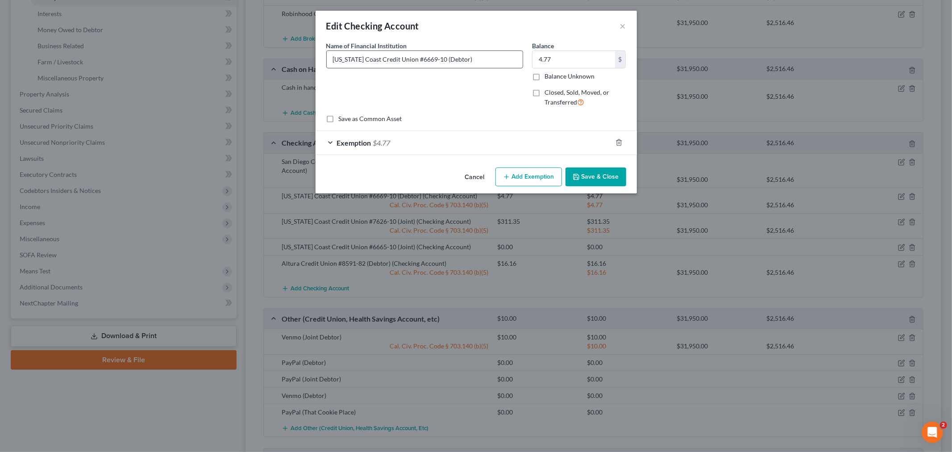
drag, startPoint x: 465, startPoint y: 57, endPoint x: 446, endPoint y: 58, distance: 19.3
click at [446, 58] on input "[US_STATE] Coast Credit Union #6669-10 (Debtor)" at bounding box center [425, 59] width 196 height 17
type input "[US_STATE] Coast Credit Union #6669-10 (Joint)"
click at [613, 175] on button "Save & Close" at bounding box center [595, 176] width 61 height 19
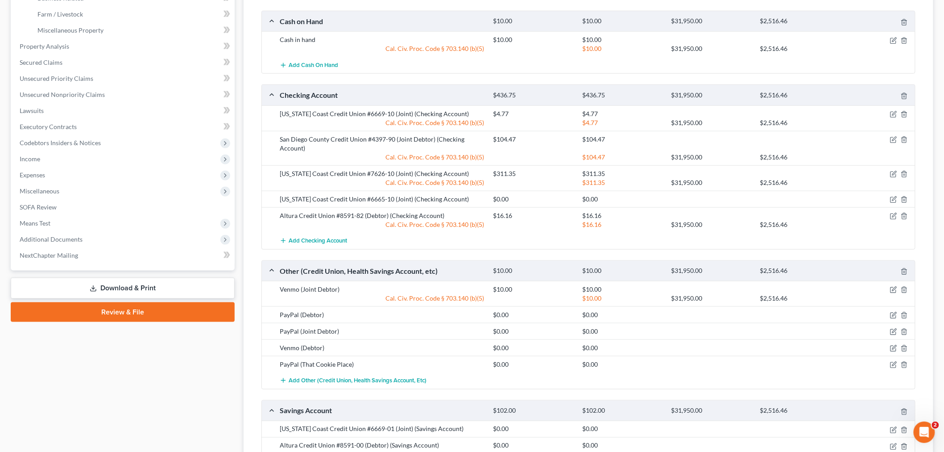
scroll to position [297, 0]
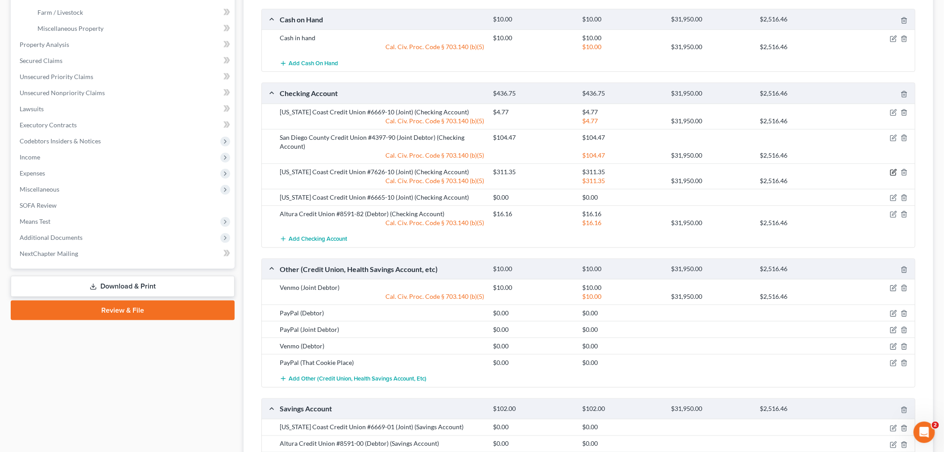
click at [894, 173] on icon "button" at bounding box center [894, 171] width 4 height 4
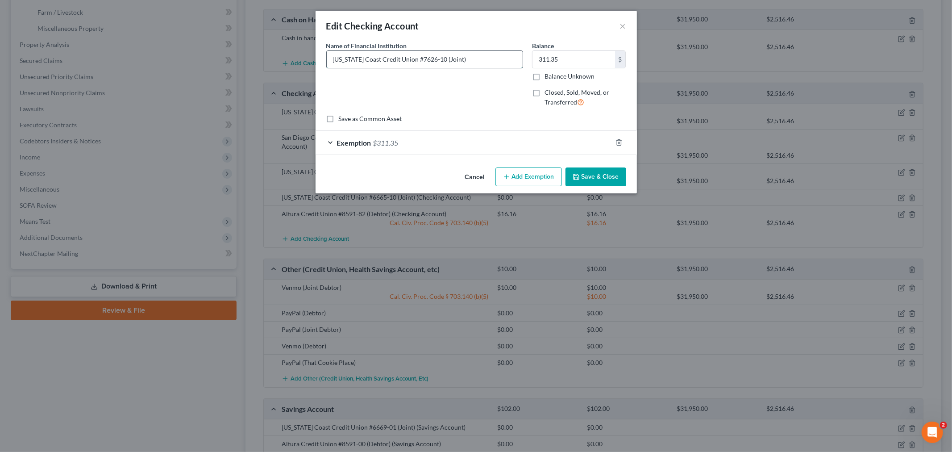
click at [459, 59] on input "[US_STATE] Coast Credit Union #7626-10 (Joint)" at bounding box center [425, 59] width 196 height 17
type input "[US_STATE] Coast Credit Union #7626-10 (Joint Debtor)"
click at [576, 173] on icon "button" at bounding box center [575, 176] width 7 height 7
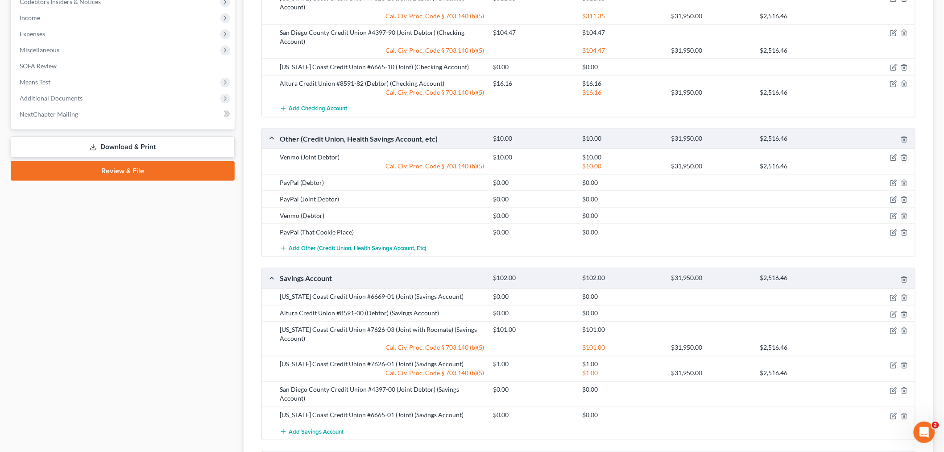
scroll to position [446, 0]
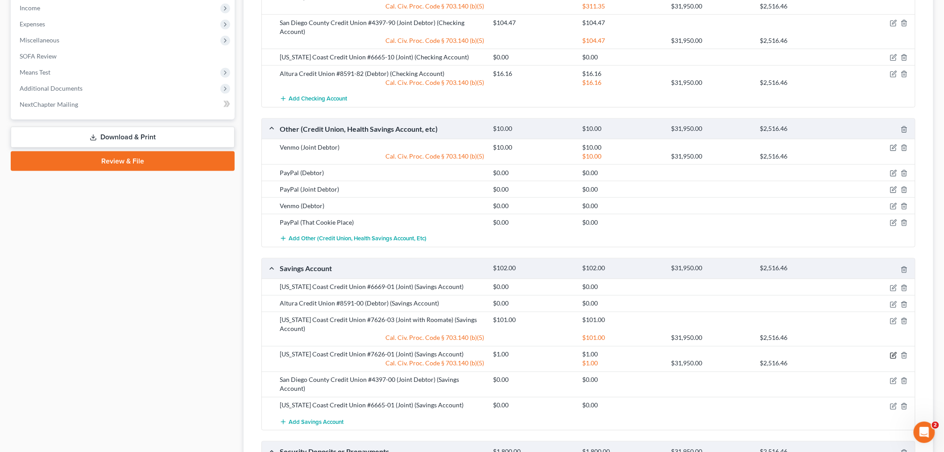
click at [894, 352] on icon "button" at bounding box center [893, 355] width 7 height 7
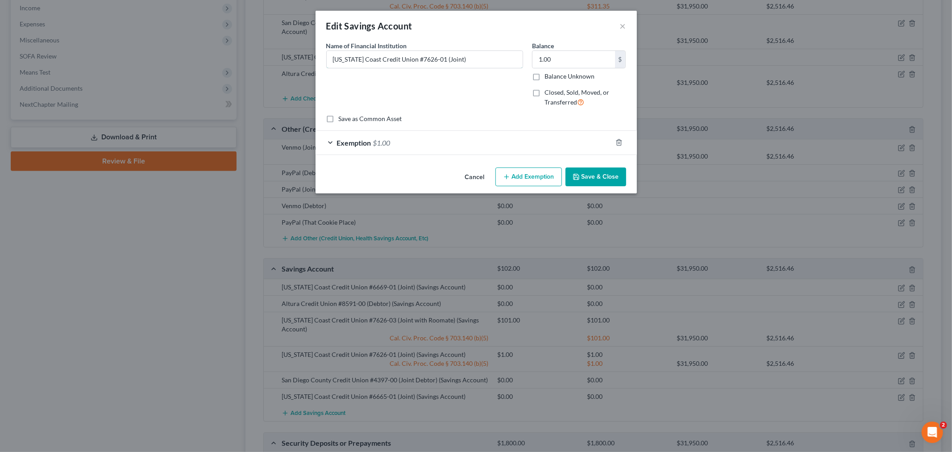
drag, startPoint x: 460, startPoint y: 59, endPoint x: 492, endPoint y: 72, distance: 34.8
click at [460, 58] on input "[US_STATE] Coast Credit Union #7626-01 (Joint)" at bounding box center [425, 59] width 196 height 17
type input "[US_STATE] Coast Credit Union #7626-01 (Joint Debtor)"
click at [583, 173] on button "Save & Close" at bounding box center [595, 176] width 61 height 19
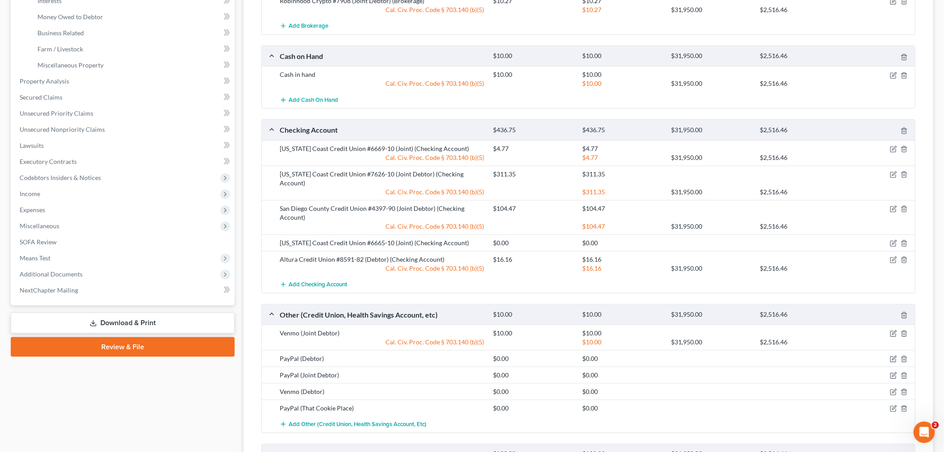
scroll to position [248, 0]
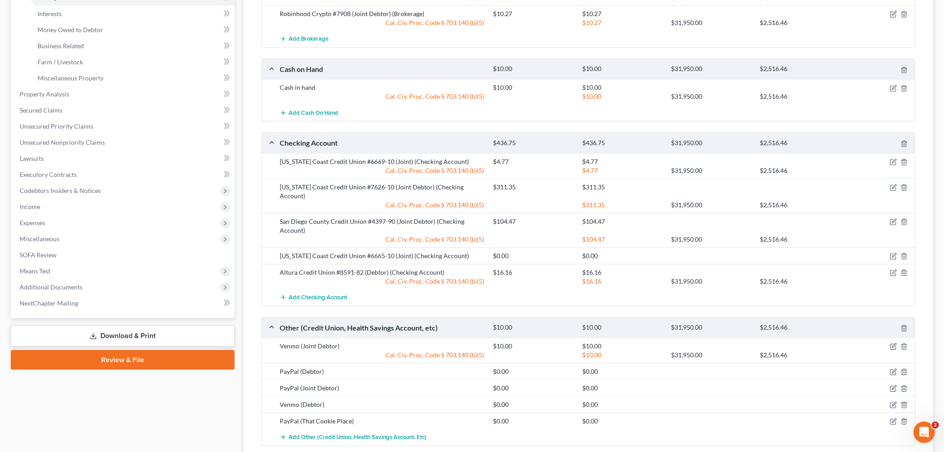
click at [890, 251] on div at bounding box center [880, 255] width 71 height 9
click at [891, 254] on icon "button" at bounding box center [893, 256] width 5 height 5
click at [859, 245] on body "Home New Case Client Portal DebtorCC New [DATE] Law, APC [PERSON_NAME][EMAIL_AD…" at bounding box center [472, 273] width 944 height 1043
select select "4"
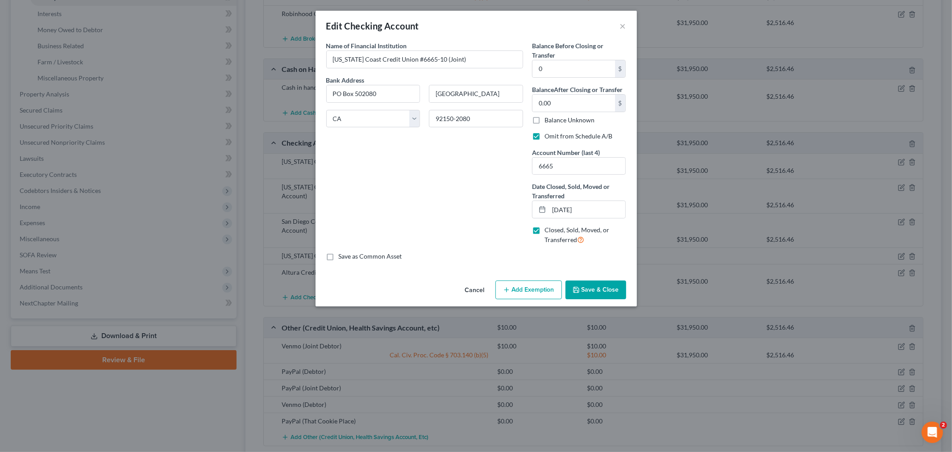
click at [892, 245] on div "Edit Checking Account × An exemption set must first be selected from the Filing…" at bounding box center [476, 226] width 952 height 452
click at [621, 25] on button "×" at bounding box center [623, 26] width 6 height 11
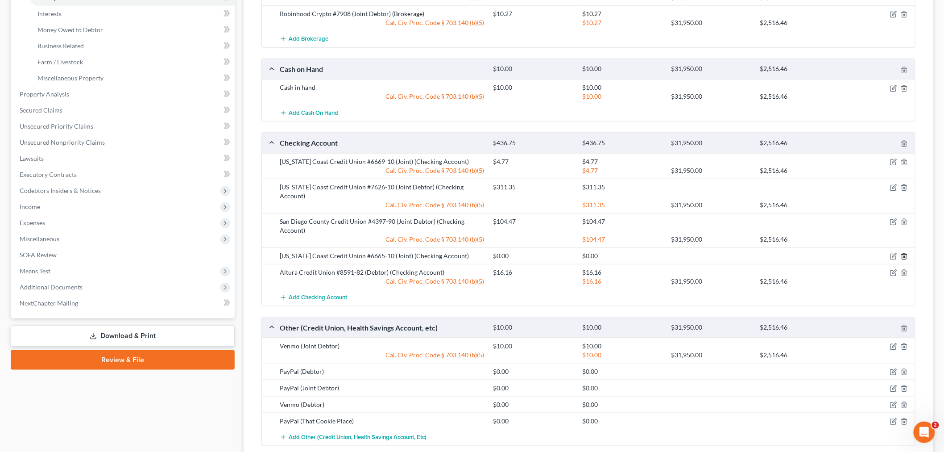
click at [904, 253] on icon "button" at bounding box center [904, 256] width 7 height 7
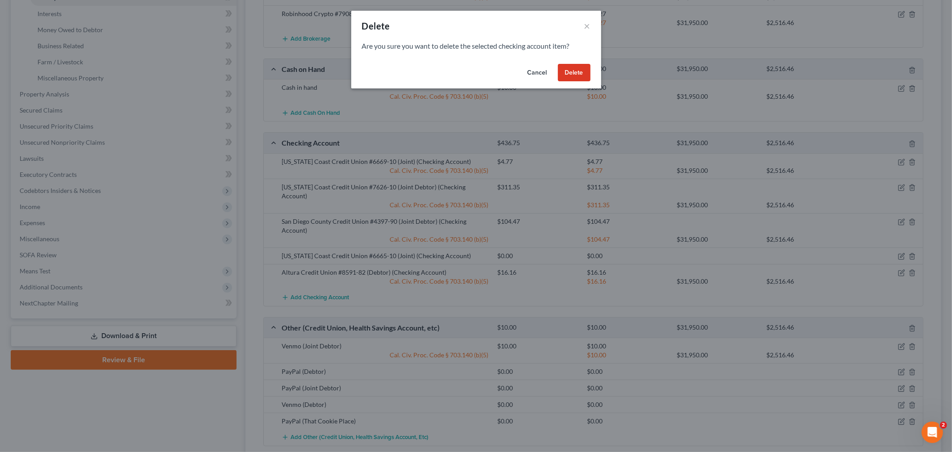
click at [581, 73] on button "Delete" at bounding box center [574, 73] width 33 height 18
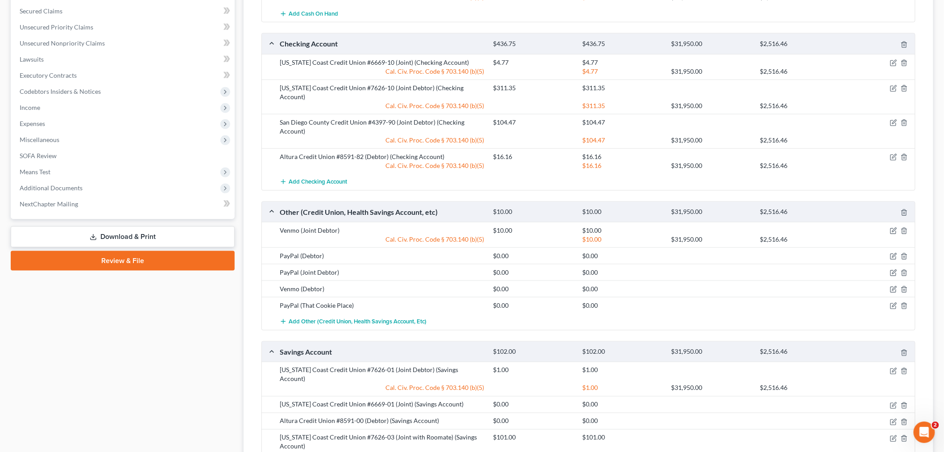
scroll to position [446, 0]
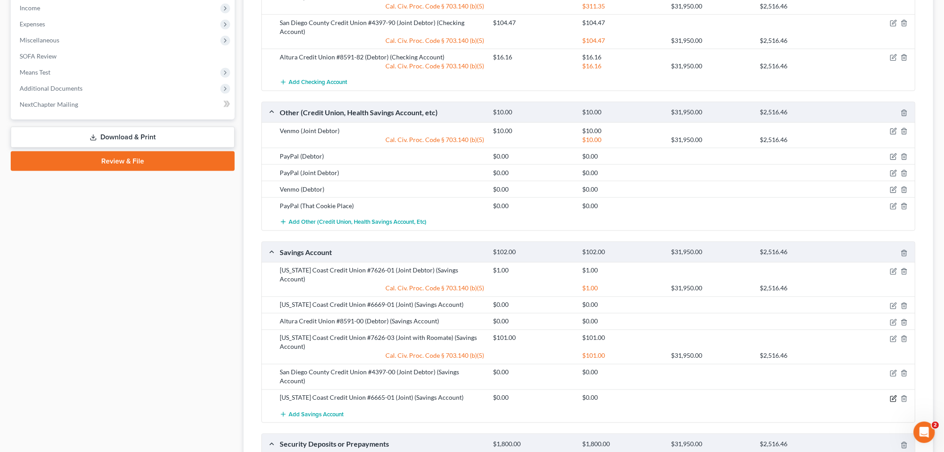
click at [896, 395] on icon "button" at bounding box center [893, 398] width 7 height 7
select select "4"
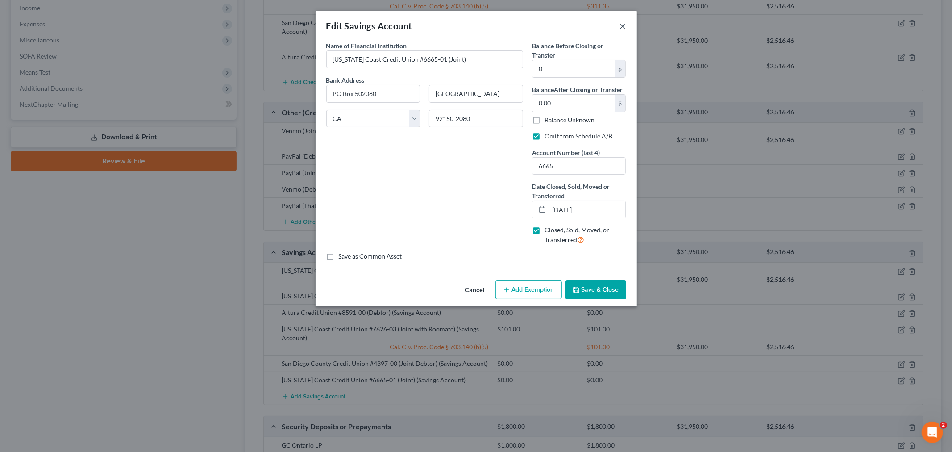
click at [624, 25] on button "×" at bounding box center [623, 26] width 6 height 11
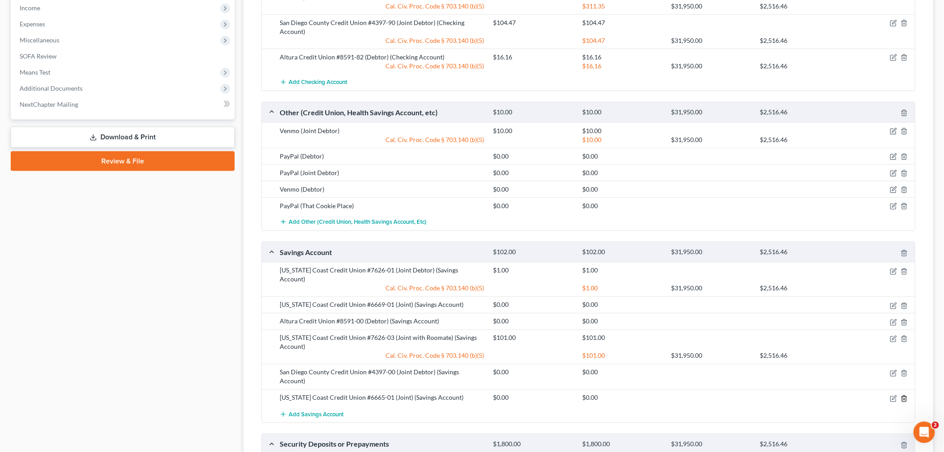
click at [905, 398] on line "button" at bounding box center [905, 399] width 0 height 2
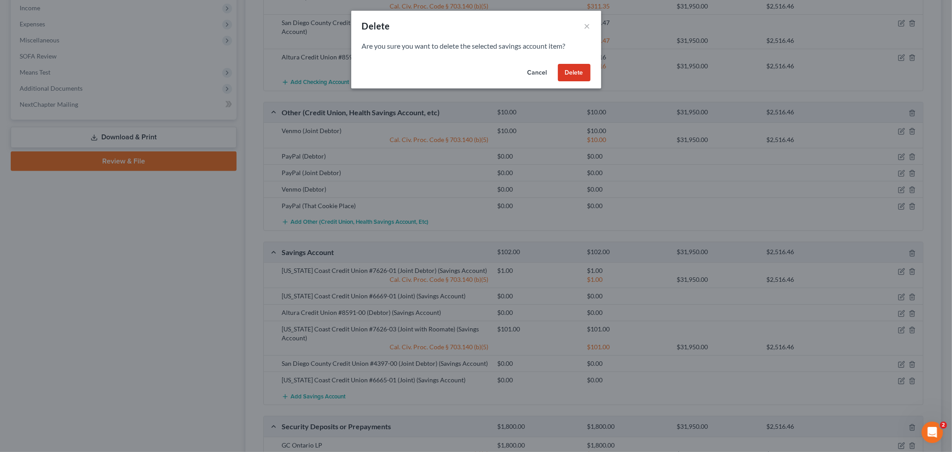
click at [569, 74] on button "Delete" at bounding box center [574, 73] width 33 height 18
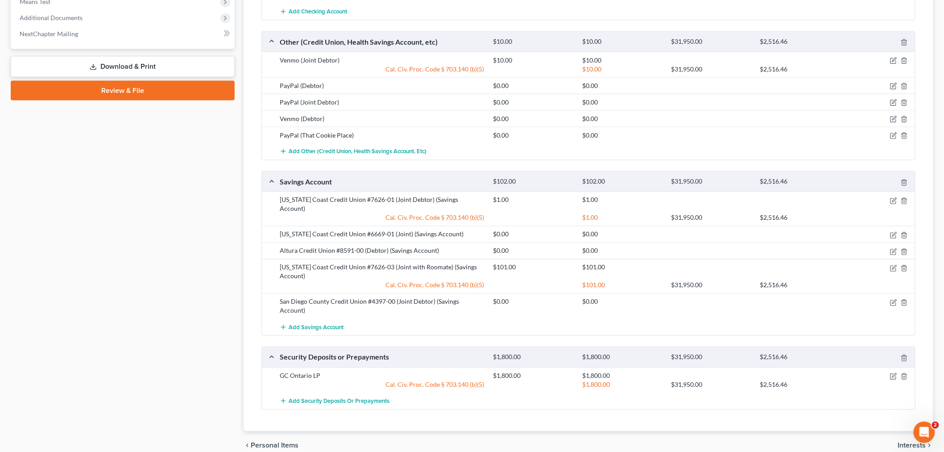
scroll to position [532, 0]
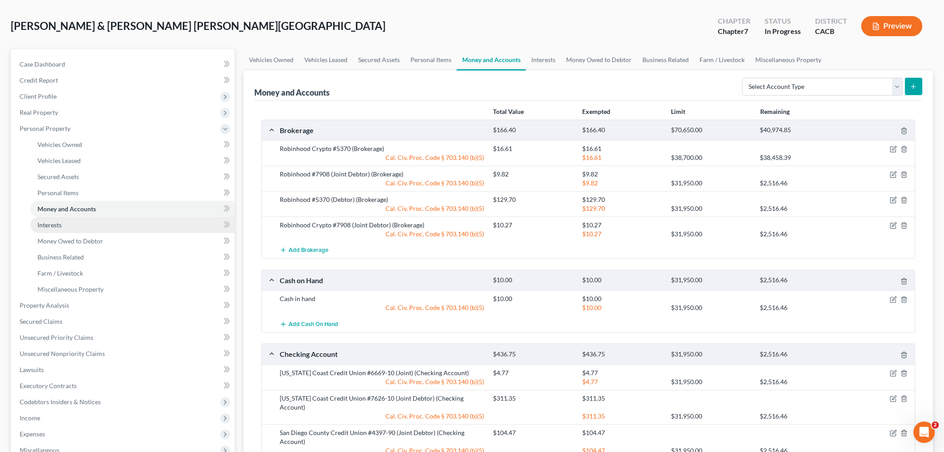
click at [93, 225] on link "Interests" at bounding box center [132, 225] width 204 height 16
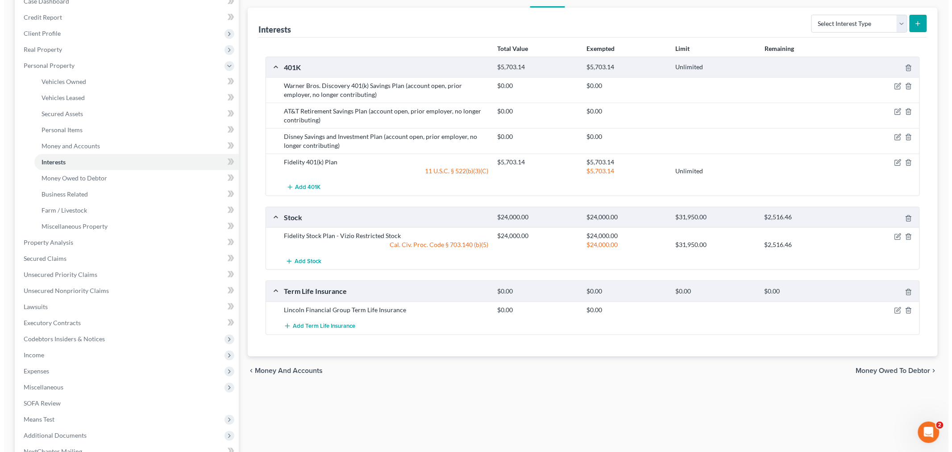
scroll to position [99, 0]
click at [831, 23] on select "Select Interest Type 401K Annuity Bond Education IRA Government Bond Government…" at bounding box center [855, 24] width 96 height 18
select select "pension_plan"
click at [809, 15] on select "Select Interest Type 401K Annuity Bond Education IRA Government Bond Government…" at bounding box center [855, 24] width 96 height 18
click at [914, 28] on button "submit" at bounding box center [913, 23] width 17 height 17
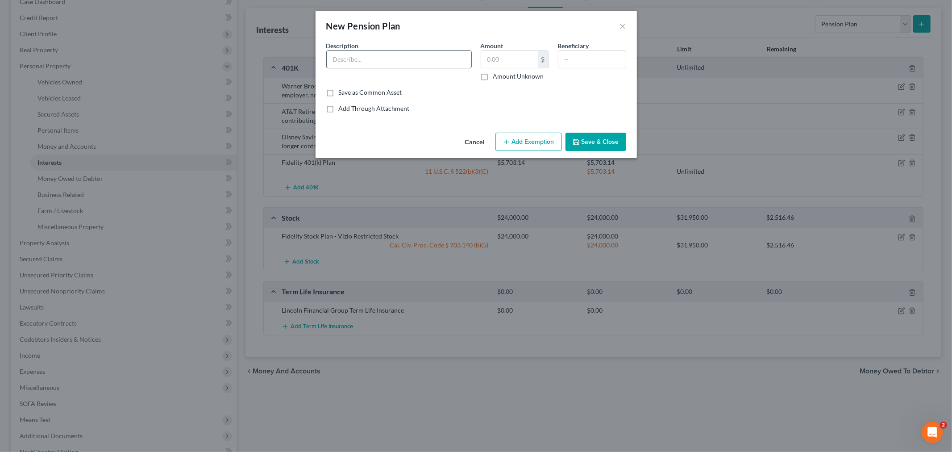
click at [401, 59] on input "text" at bounding box center [399, 59] width 145 height 17
click at [397, 60] on input "text" at bounding box center [399, 59] width 145 height 17
type input "CalPERS"
type input "784.33"
click at [578, 59] on input "text" at bounding box center [591, 59] width 67 height 17
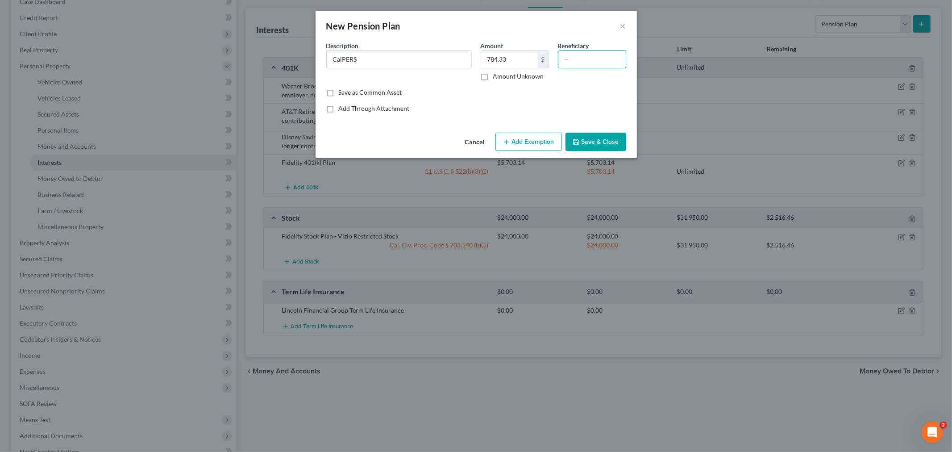
click at [520, 136] on button "Add Exemption" at bounding box center [528, 142] width 66 height 19
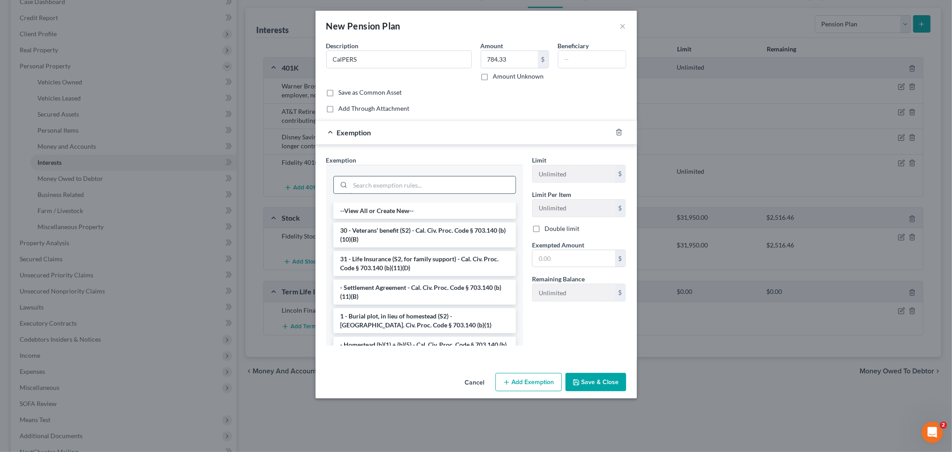
click at [426, 190] on input "search" at bounding box center [432, 184] width 165 height 17
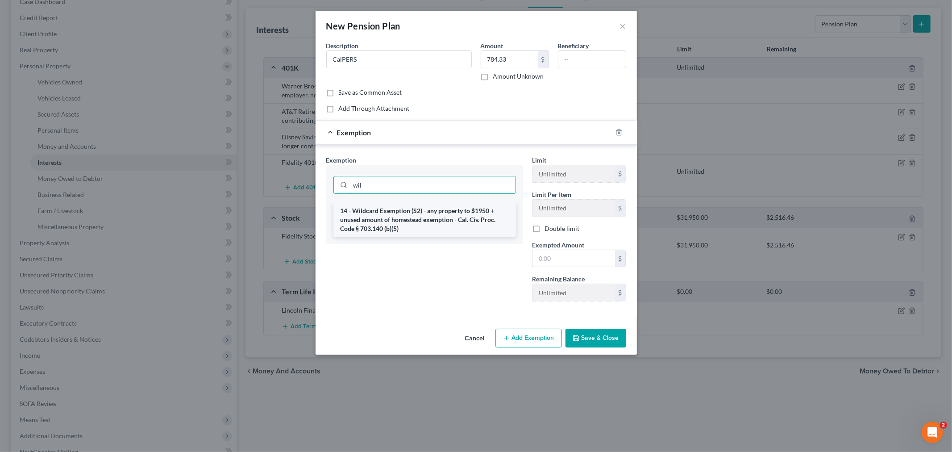
type input "wil"
click at [413, 206] on li "14 - Wildcard Exemption (S2) - any property to $1950 + unused amount of homeste…" at bounding box center [424, 220] width 182 height 34
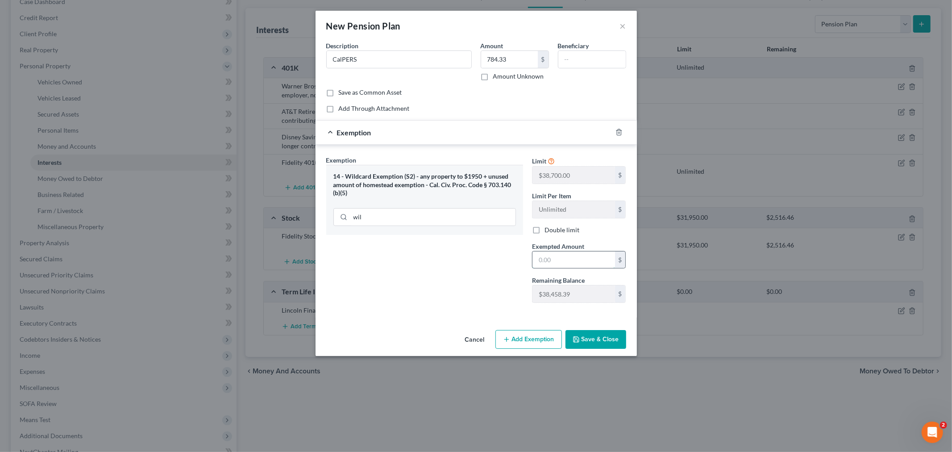
click at [567, 264] on input "text" at bounding box center [573, 259] width 83 height 17
type input "784.33"
click at [599, 340] on button "Save & Close" at bounding box center [595, 339] width 61 height 19
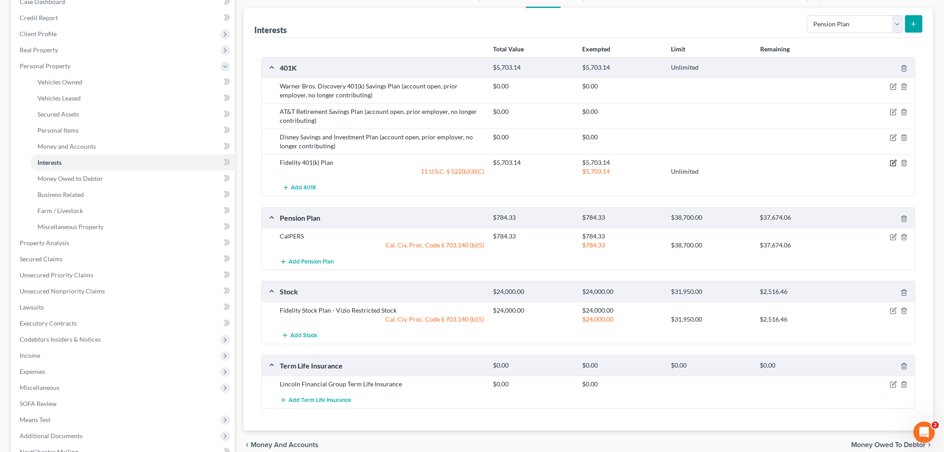
click at [895, 164] on icon "button" at bounding box center [893, 162] width 7 height 7
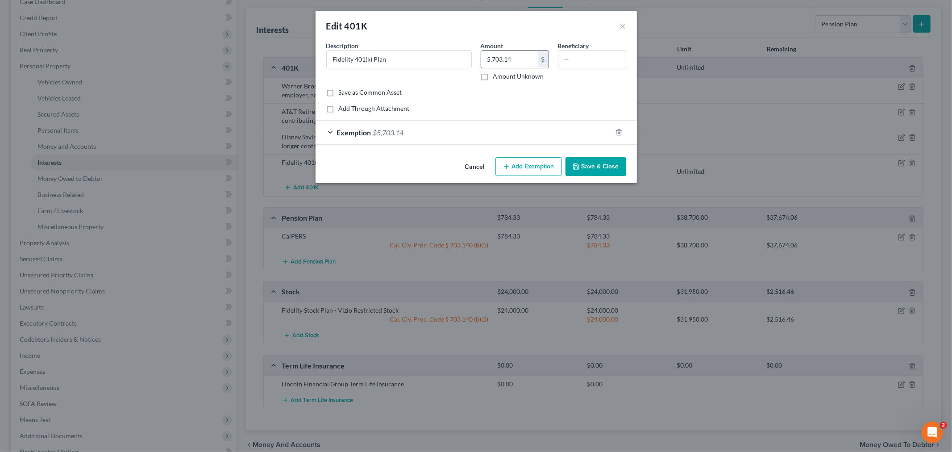
click at [514, 56] on input "5,703.14" at bounding box center [509, 59] width 57 height 17
type input "915.76"
click at [463, 131] on div "Exemption $5,703.14" at bounding box center [463, 132] width 296 height 24
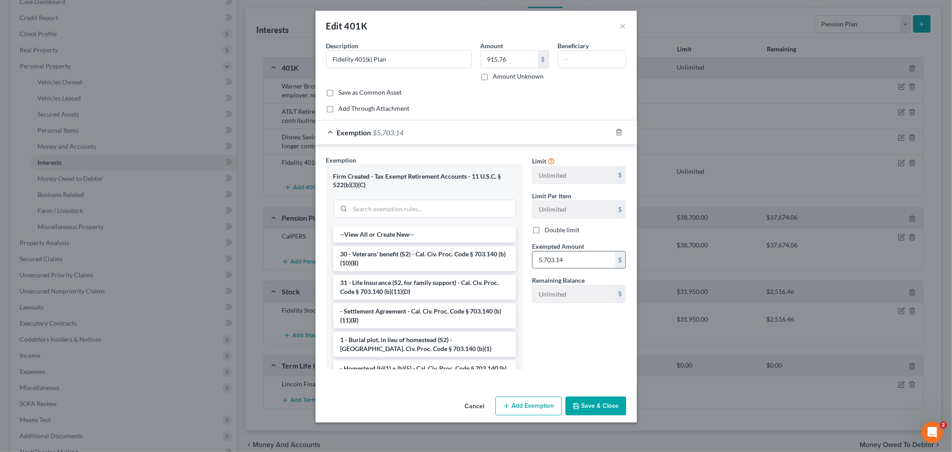
click at [563, 258] on input "5,703.14" at bounding box center [573, 259] width 83 height 17
type input "915.76"
click at [585, 411] on button "Save & Close" at bounding box center [595, 405] width 61 height 19
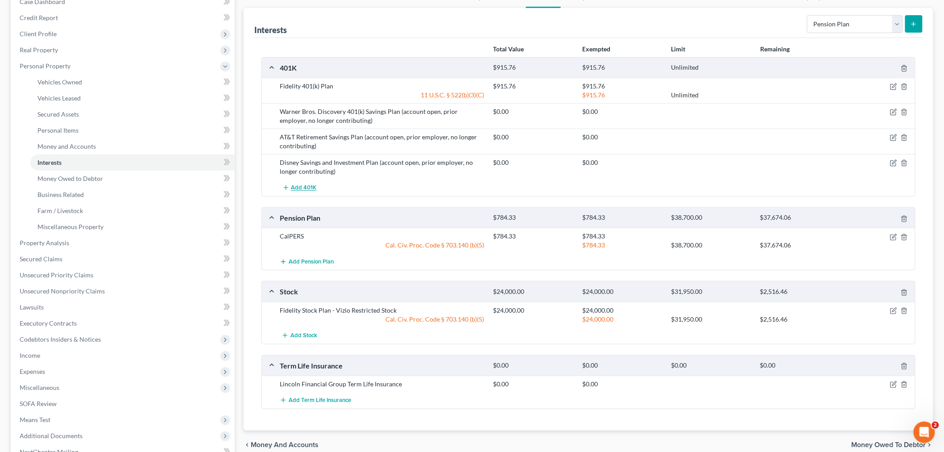
click at [310, 187] on span "Add 401K" at bounding box center [303, 187] width 25 height 7
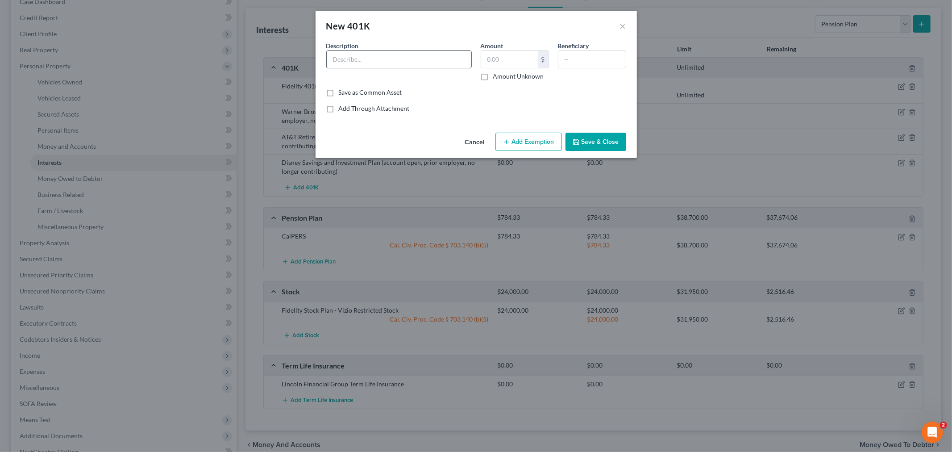
click at [390, 55] on input "text" at bounding box center [399, 59] width 145 height 17
type input "Vizio, Inc"
click at [515, 60] on input "text" at bounding box center [509, 59] width 57 height 17
type input "0.00"
click at [585, 137] on button "Save & Close" at bounding box center [595, 142] width 61 height 19
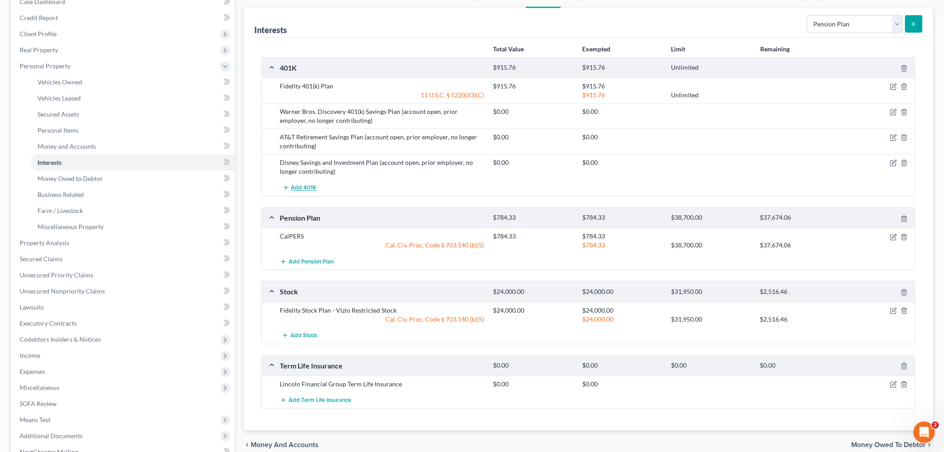
click at [316, 188] on span "Add 401K" at bounding box center [303, 187] width 25 height 7
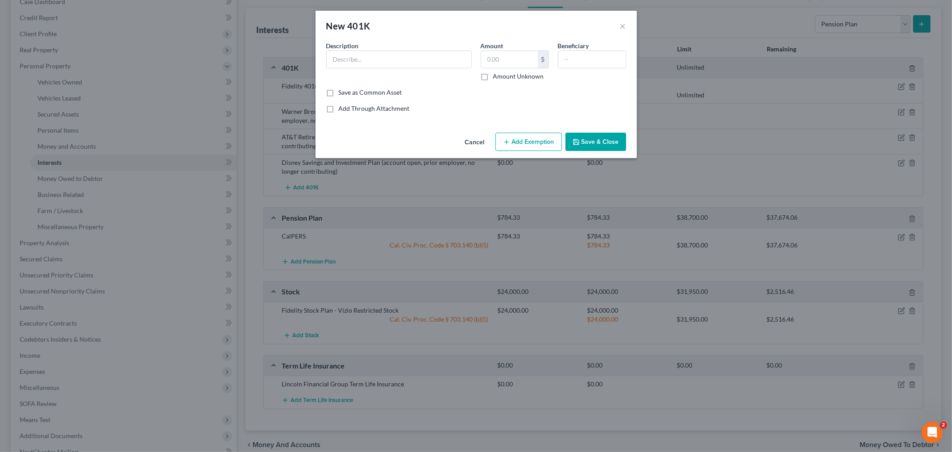
click at [371, 48] on div "Description *" at bounding box center [399, 61] width 154 height 40
click at [369, 54] on input "text" at bounding box center [399, 59] width 145 height 17
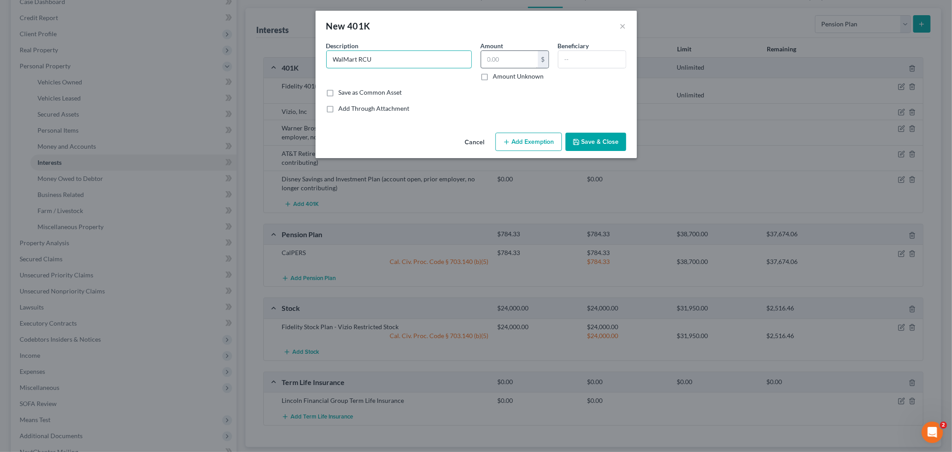
type input "WalMart RCU"
click at [492, 65] on input "text" at bounding box center [509, 59] width 57 height 17
type input "18,000.00"
click at [527, 137] on button "Add Exemption" at bounding box center [528, 142] width 66 height 19
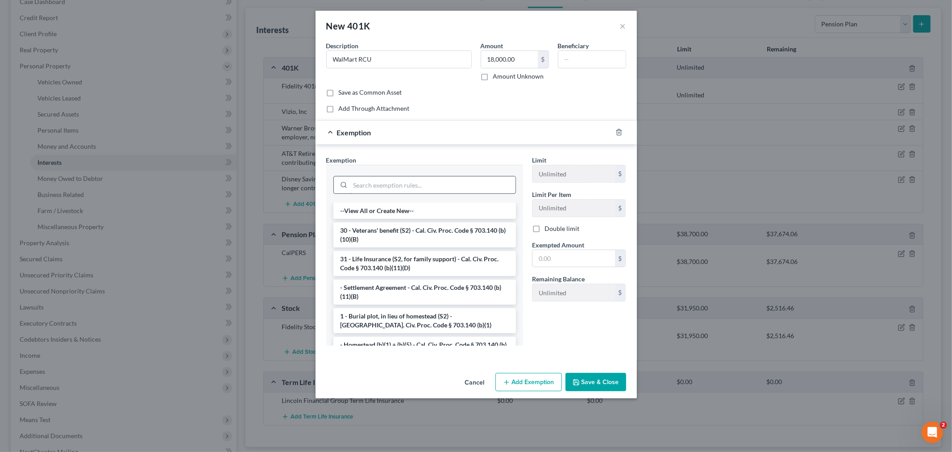
click at [386, 187] on input "search" at bounding box center [432, 184] width 165 height 17
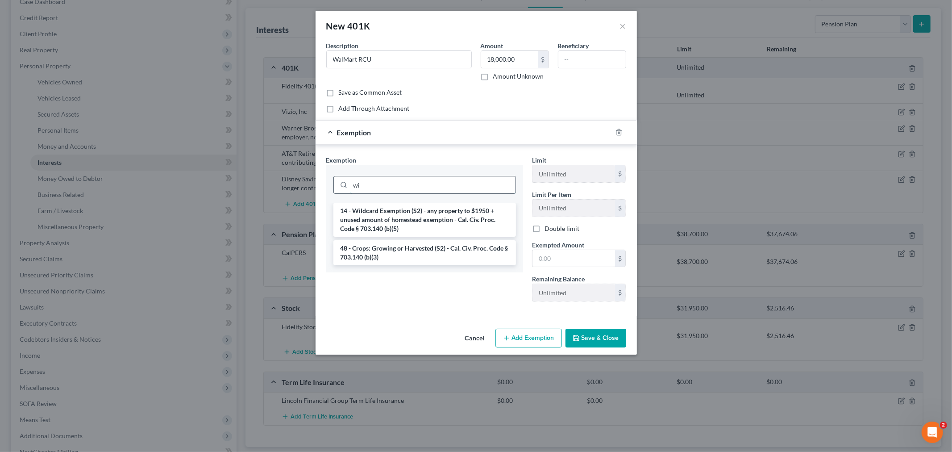
type input "w"
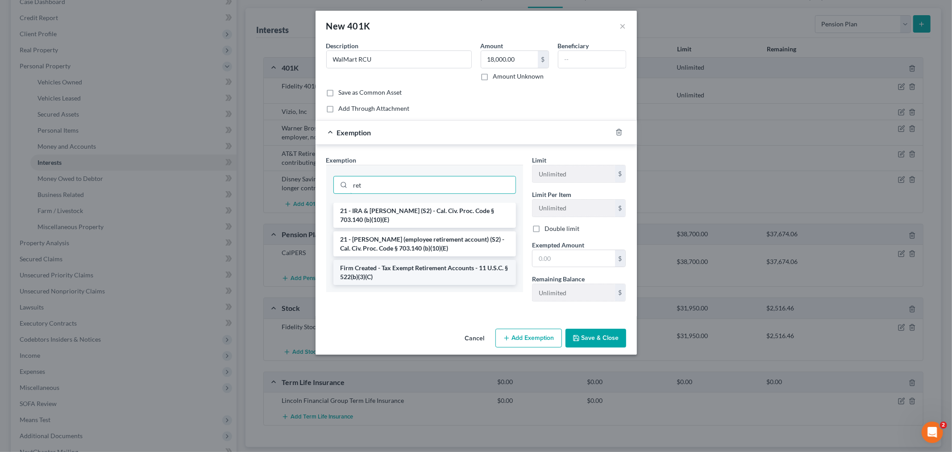
type input "ret"
click at [394, 266] on li "Firm Created - Tax Exempt Retirement Accounts - 11 U.S.C. § 522(b)(3)(C)" at bounding box center [424, 272] width 182 height 25
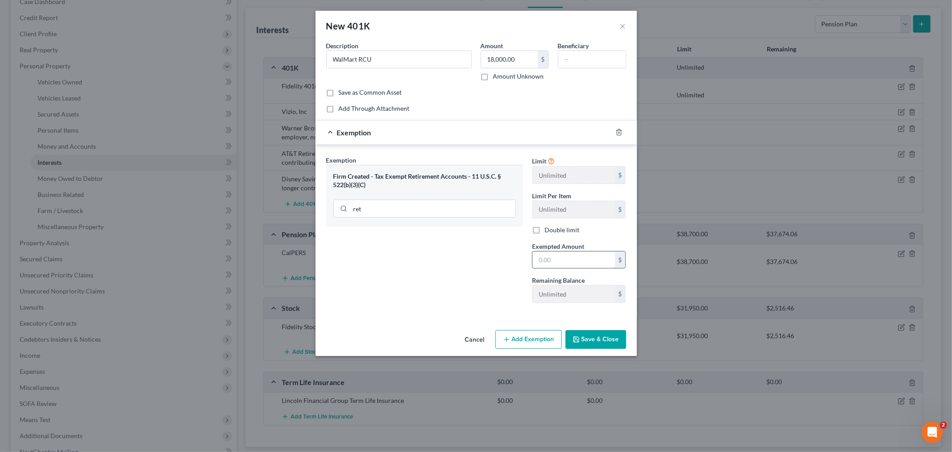
click at [560, 257] on input "text" at bounding box center [573, 259] width 83 height 17
type input "18,000.00"
click at [583, 346] on button "Save & Close" at bounding box center [595, 339] width 61 height 19
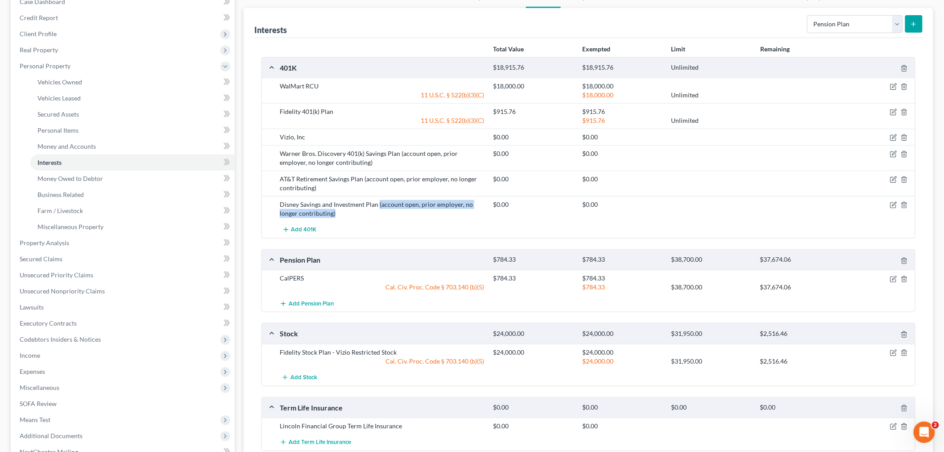
drag, startPoint x: 348, startPoint y: 212, endPoint x: 379, endPoint y: 203, distance: 32.3
click at [379, 203] on div "Disney Savings and Investment Plan (account open, prior employer, no longer con…" at bounding box center [382, 209] width 214 height 18
copy div "(account open, prior employer, no longer contributing)"
click at [894, 139] on icon "button" at bounding box center [893, 137] width 7 height 7
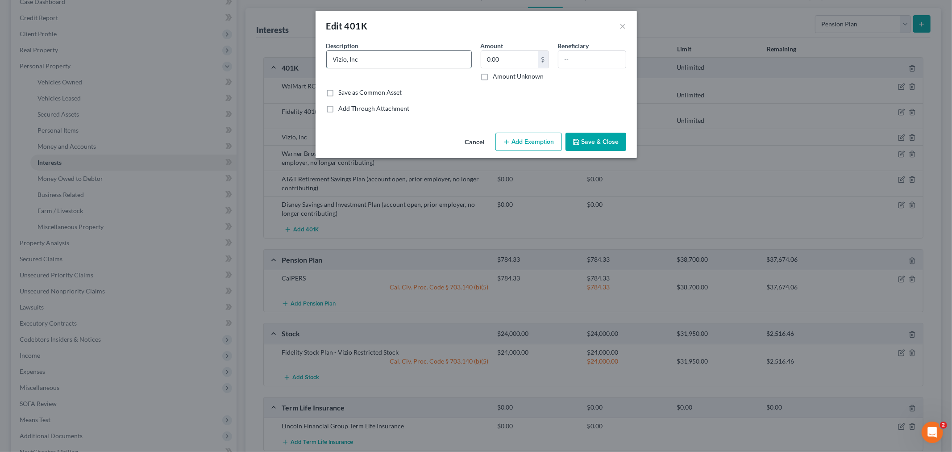
click at [415, 59] on input "Vizio, Inc" at bounding box center [399, 59] width 145 height 17
paste input "(account open, prior employer, no longer contributing)"
type input "Vizio, Inc (account open, prior employer, no longer contributing)"
click at [590, 144] on button "Save & Close" at bounding box center [595, 142] width 61 height 19
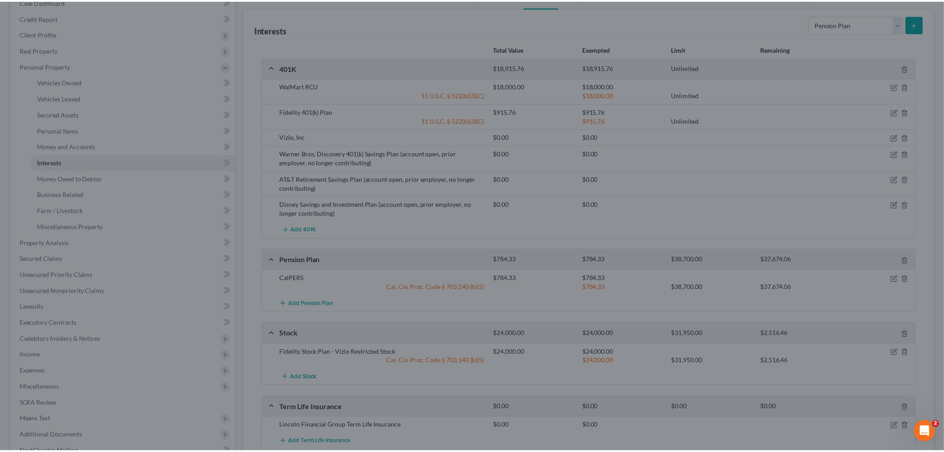
scroll to position [0, 0]
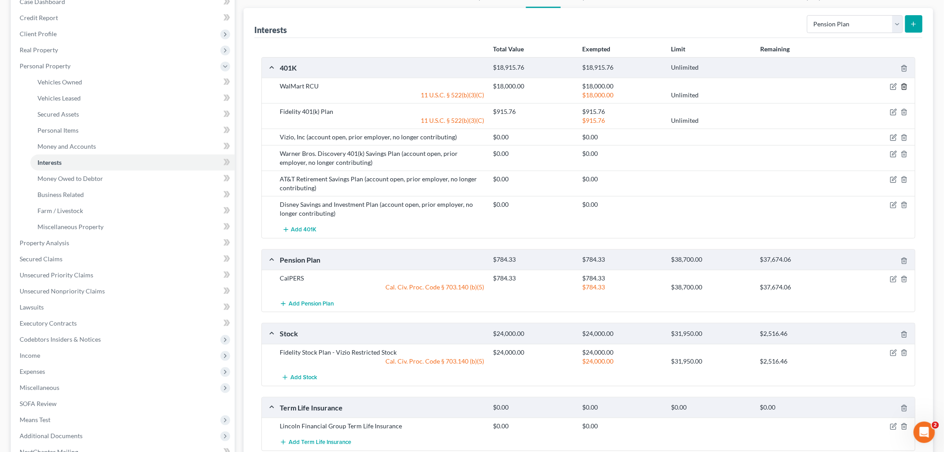
click at [906, 87] on icon "button" at bounding box center [904, 87] width 4 height 6
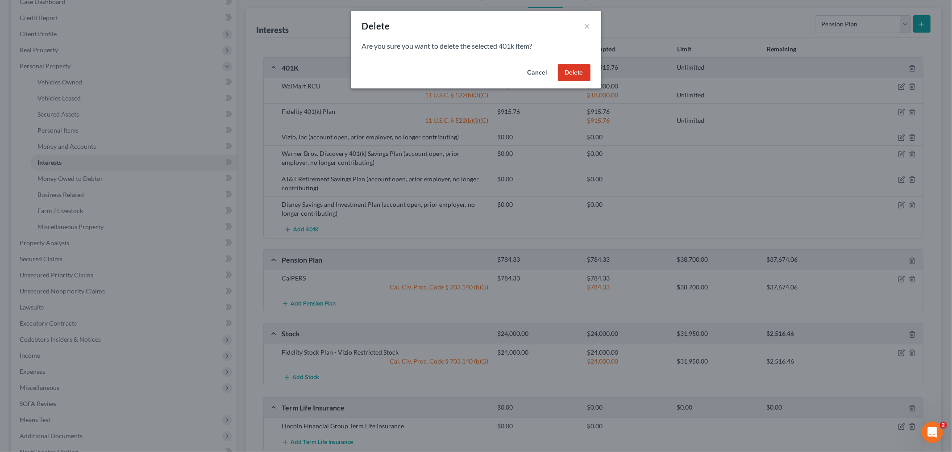
click at [574, 76] on button "Delete" at bounding box center [574, 73] width 33 height 18
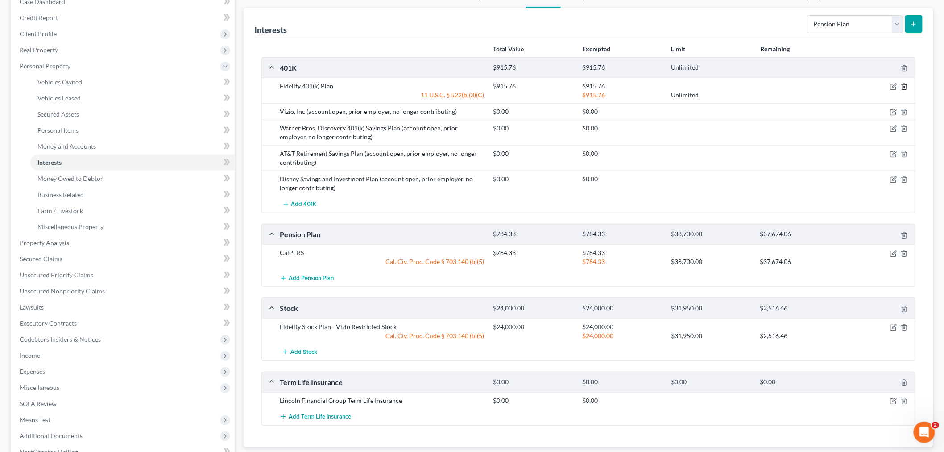
click at [905, 87] on line "button" at bounding box center [905, 88] width 0 height 2
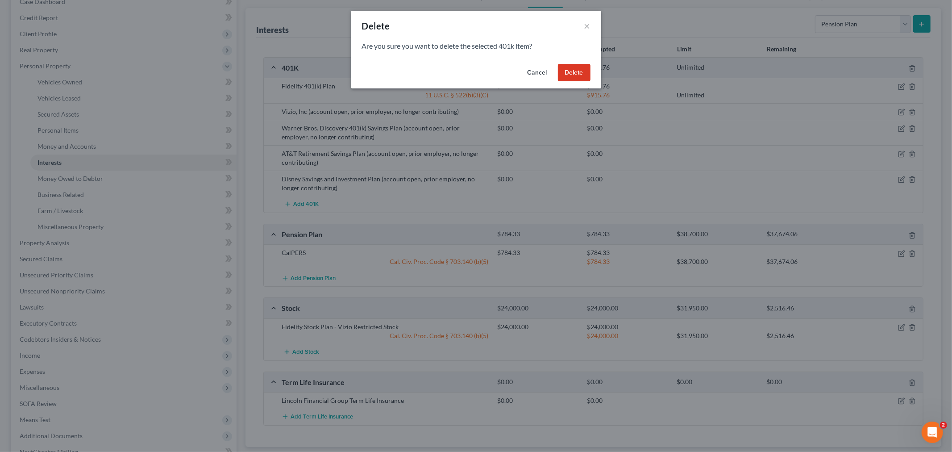
click at [582, 78] on button "Delete" at bounding box center [574, 73] width 33 height 18
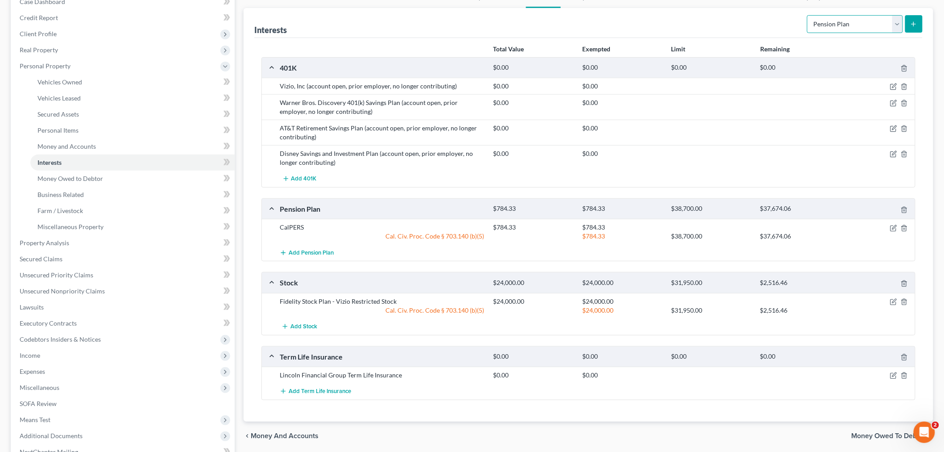
click at [828, 18] on select "Select Interest Type 401K Annuity Bond Education IRA Government Bond Government…" at bounding box center [855, 24] width 96 height 18
select select "stock"
click at [809, 15] on select "Select Interest Type 401K Annuity Bond Education IRA Government Bond Government…" at bounding box center [855, 24] width 96 height 18
click at [918, 25] on button "submit" at bounding box center [913, 23] width 17 height 17
click at [309, 327] on span "Add Stock" at bounding box center [303, 326] width 27 height 7
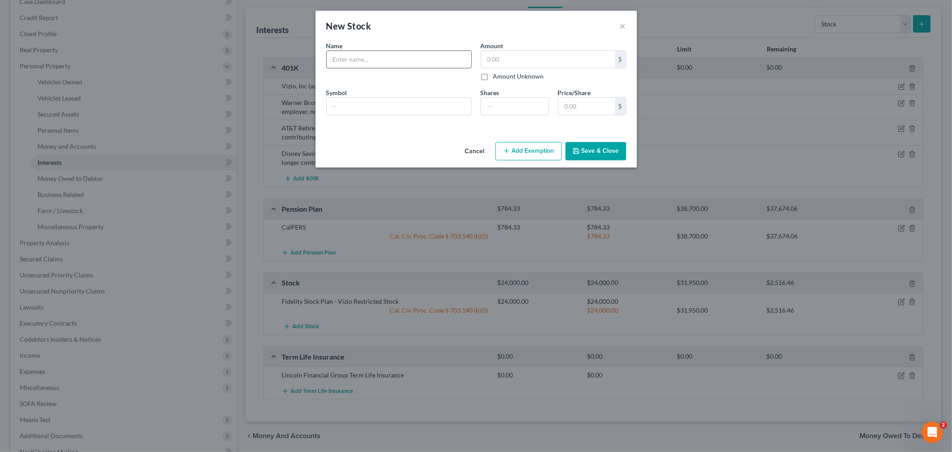
click at [399, 61] on input "text" at bounding box center [399, 59] width 145 height 17
type input "WalMart CRU"
type input "18,000.00"
click at [522, 149] on button "Add Exemption" at bounding box center [528, 151] width 66 height 19
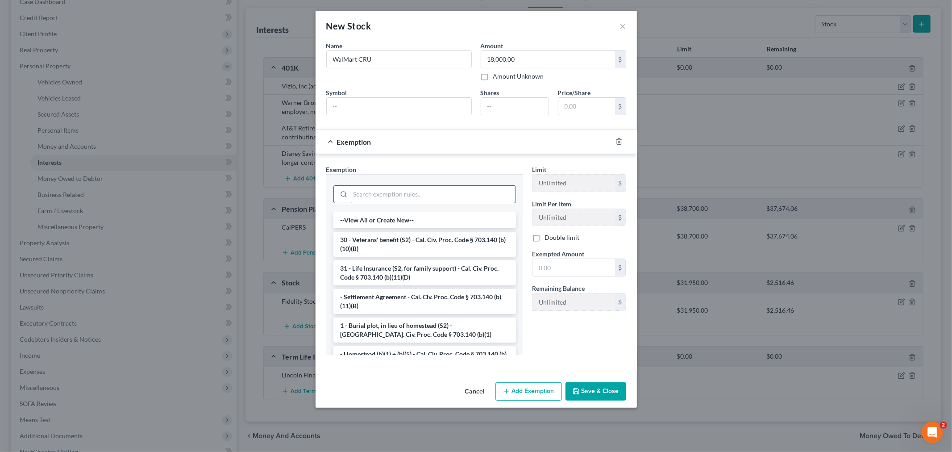
click at [378, 198] on input "search" at bounding box center [432, 194] width 165 height 17
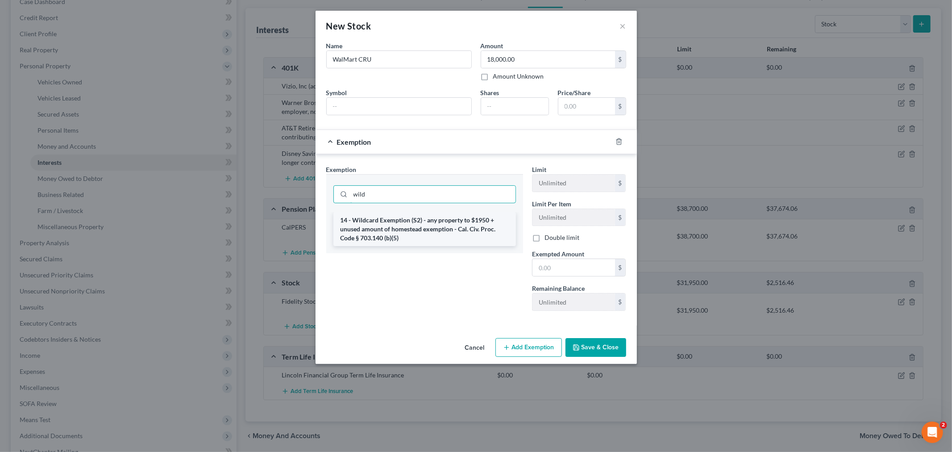
type input "wild"
click at [386, 224] on li "14 - Wildcard Exemption (S2) - any property to $1950 + unused amount of homeste…" at bounding box center [424, 229] width 182 height 34
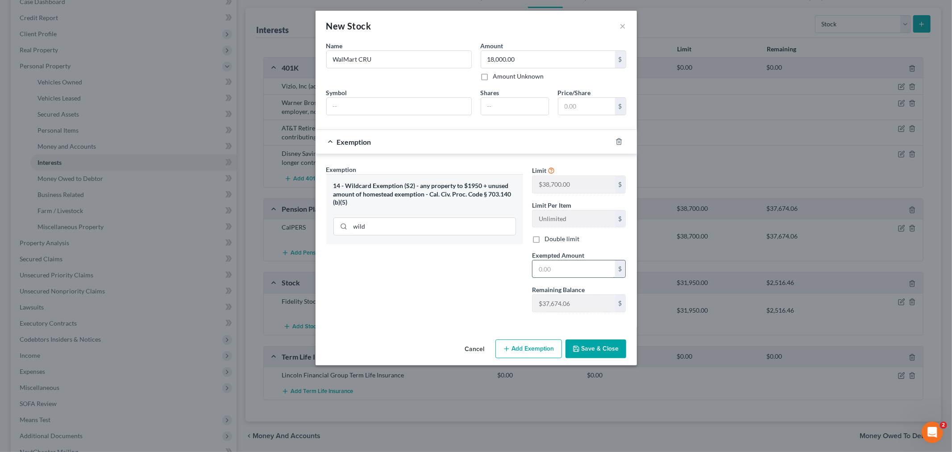
click at [545, 267] on input "text" at bounding box center [573, 268] width 83 height 17
type input "18,000.00"
click at [579, 346] on icon "button" at bounding box center [575, 348] width 7 height 7
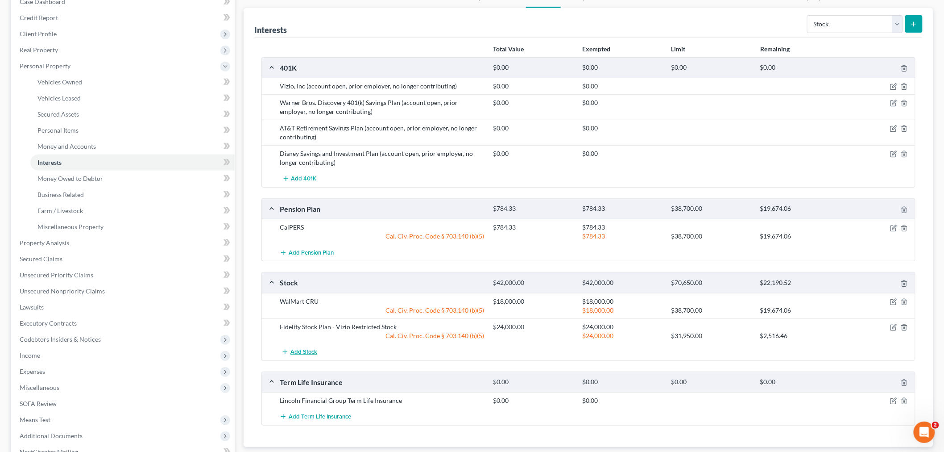
click at [301, 354] on span "Add Stock" at bounding box center [303, 351] width 27 height 7
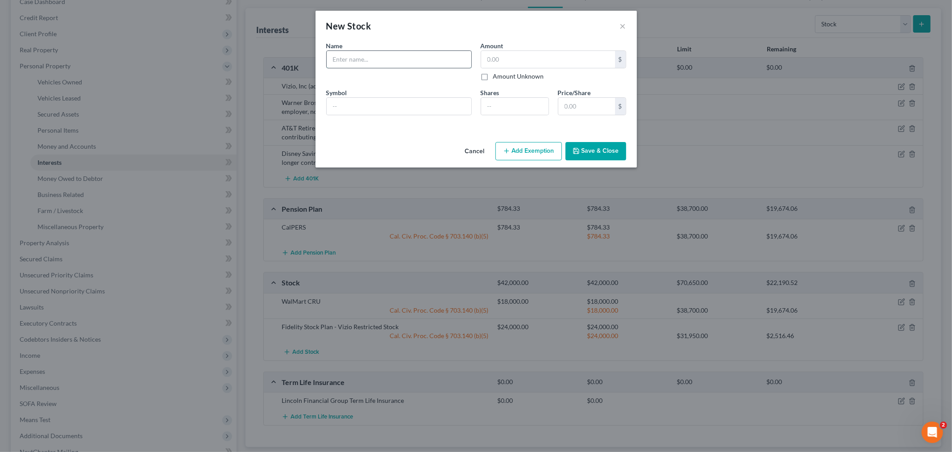
click at [387, 63] on input "text" at bounding box center [399, 59] width 145 height 17
type input "WalMart RSU"
click at [496, 63] on input "text" at bounding box center [548, 59] width 134 height 17
type input "10,854.87"
click at [539, 154] on button "Add Exemption" at bounding box center [528, 151] width 66 height 19
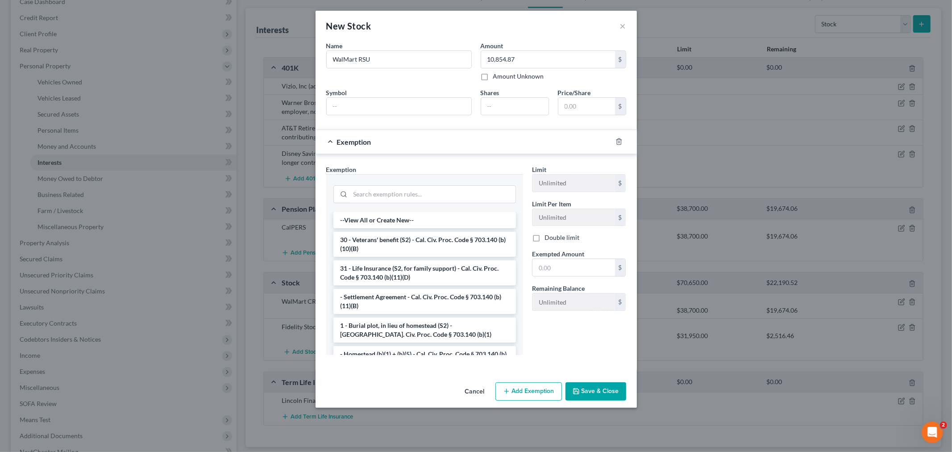
click at [416, 203] on div at bounding box center [424, 193] width 182 height 23
click at [419, 196] on input "search" at bounding box center [432, 194] width 165 height 17
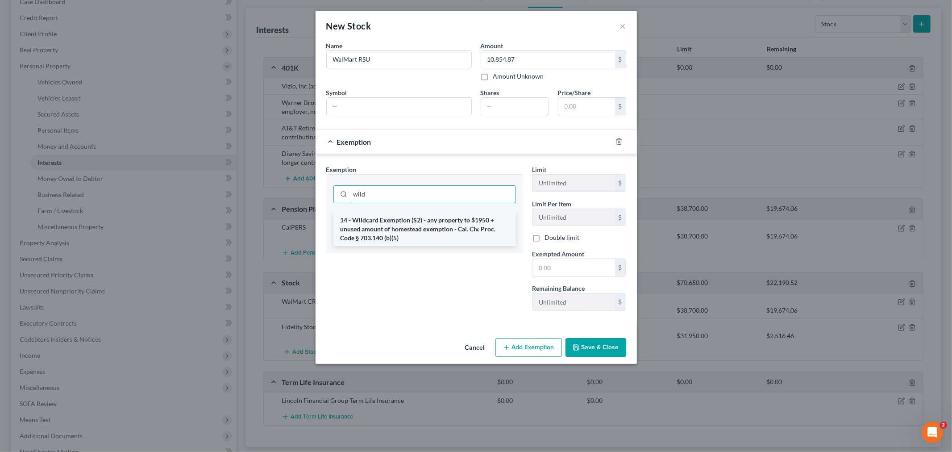
type input "wild"
click at [419, 241] on li "14 - Wildcard Exemption (S2) - any property to $1950 + unused amount of homeste…" at bounding box center [424, 229] width 182 height 34
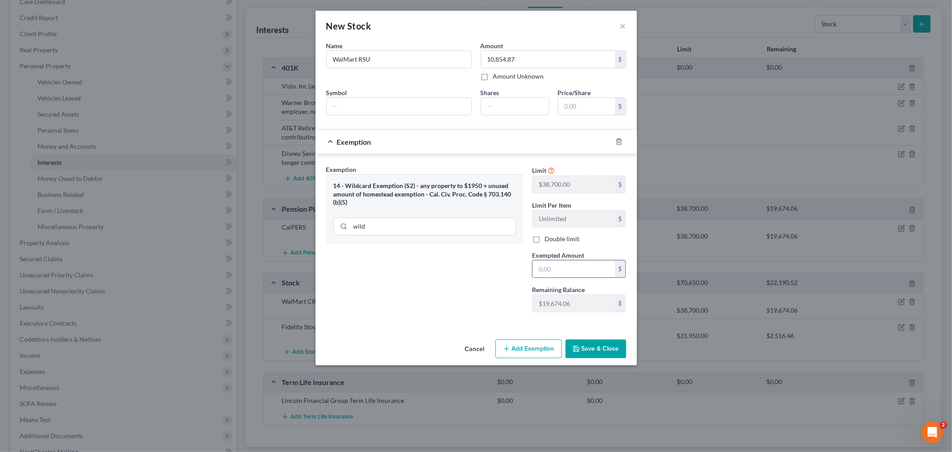
click at [546, 270] on input "text" at bounding box center [573, 268] width 83 height 17
type input "10,854.87"
click at [595, 354] on button "Save & Close" at bounding box center [595, 348] width 61 height 19
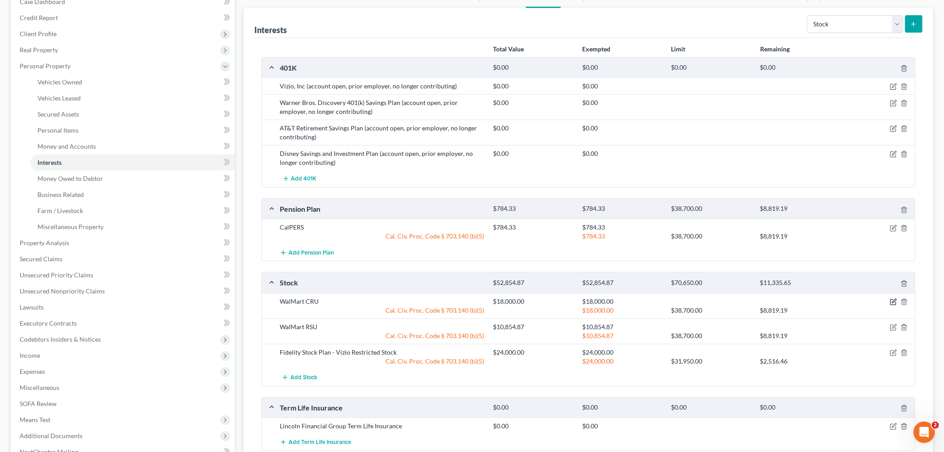
click at [895, 303] on icon "button" at bounding box center [893, 301] width 7 height 7
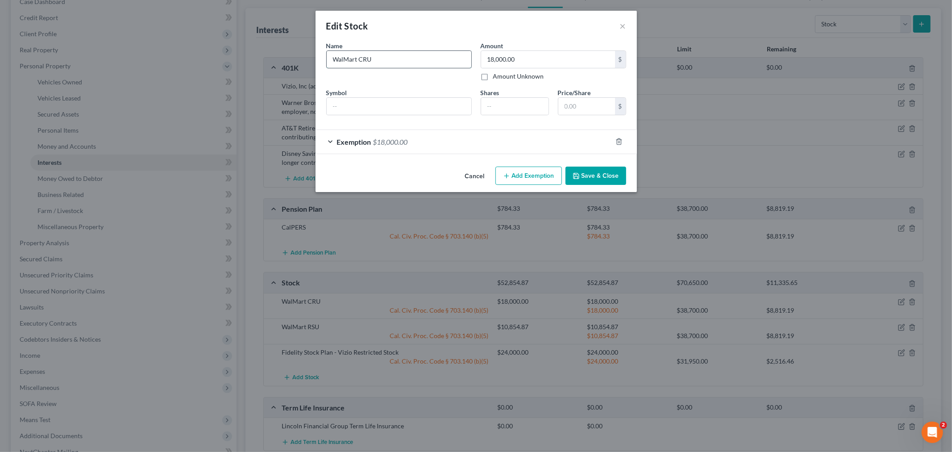
drag, startPoint x: 380, startPoint y: 58, endPoint x: 361, endPoint y: 60, distance: 19.7
click at [361, 60] on input "WalMart CRU" at bounding box center [399, 59] width 145 height 17
type input "WalMart RCU"
click at [584, 169] on button "Save & Close" at bounding box center [595, 175] width 61 height 19
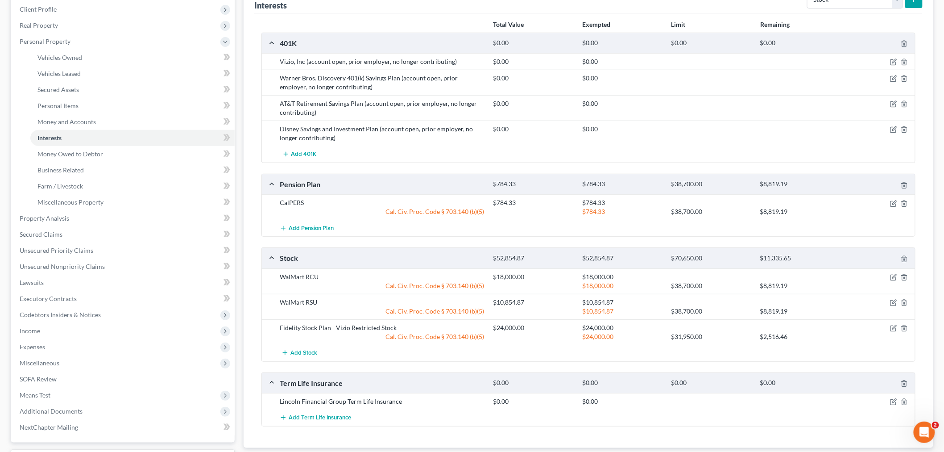
scroll to position [149, 0]
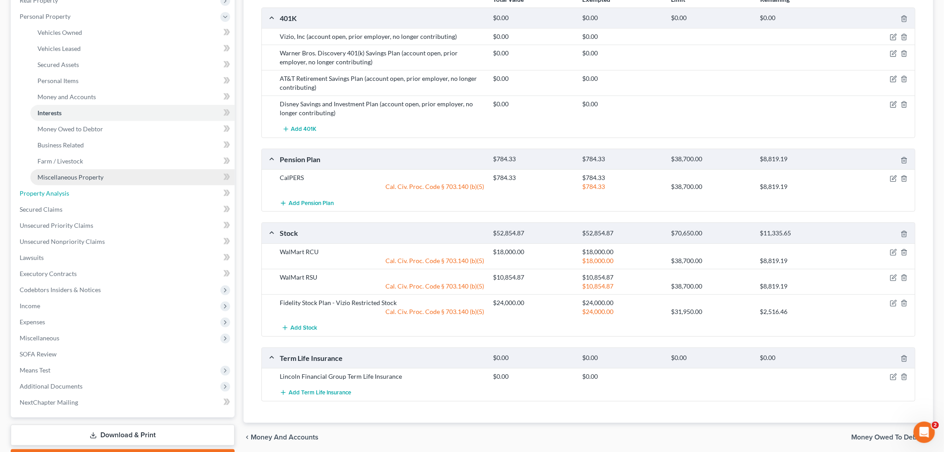
click at [53, 185] on link "Property Analysis" at bounding box center [123, 193] width 222 height 16
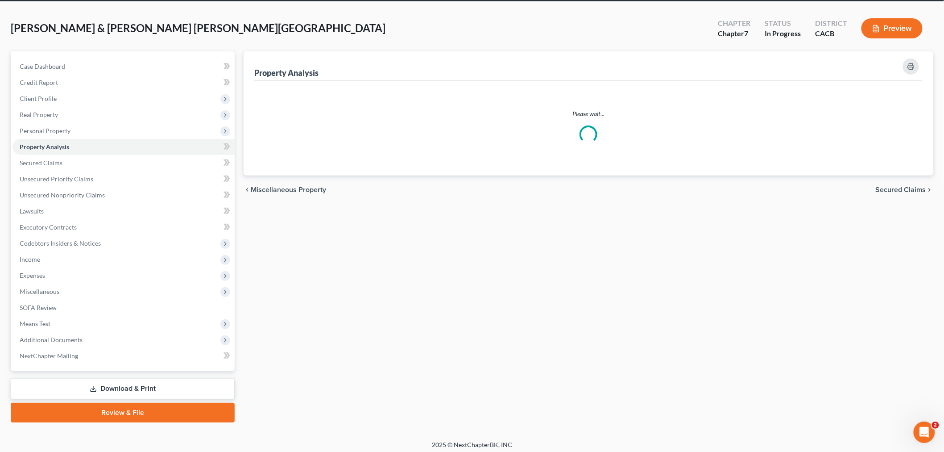
scroll to position [2, 0]
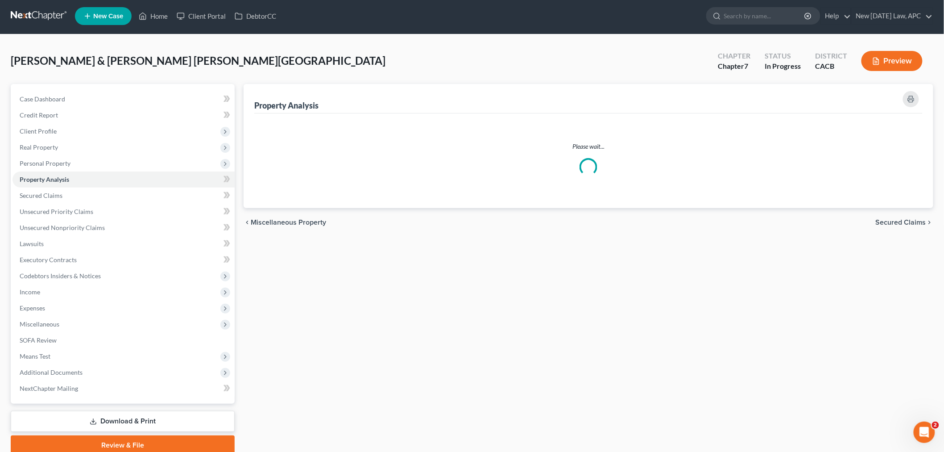
click at [58, 171] on ul "Vehicles Owned Vehicles Leased Machinery and Vehicles Office Related" at bounding box center [123, 171] width 222 height 0
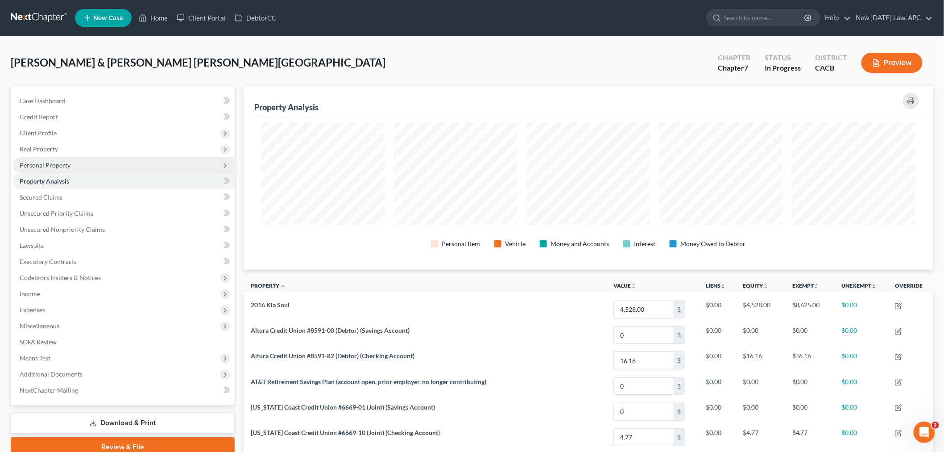
click at [62, 166] on span "Personal Property" at bounding box center [45, 165] width 51 height 8
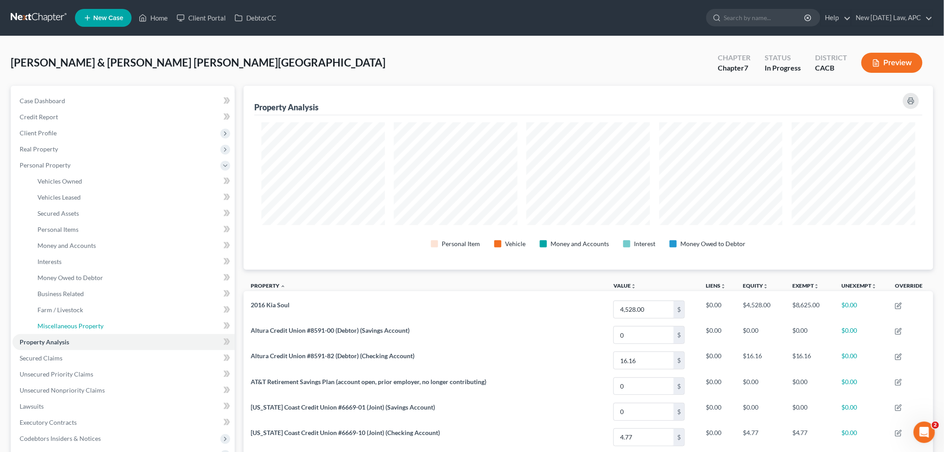
click at [64, 322] on span "Miscellaneous Property" at bounding box center [70, 326] width 66 height 8
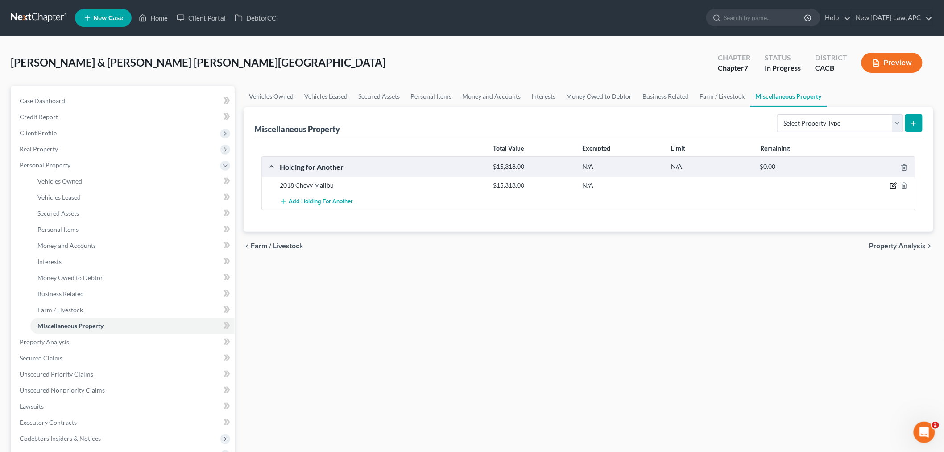
click at [891, 187] on icon "button" at bounding box center [893, 185] width 7 height 7
select select "4"
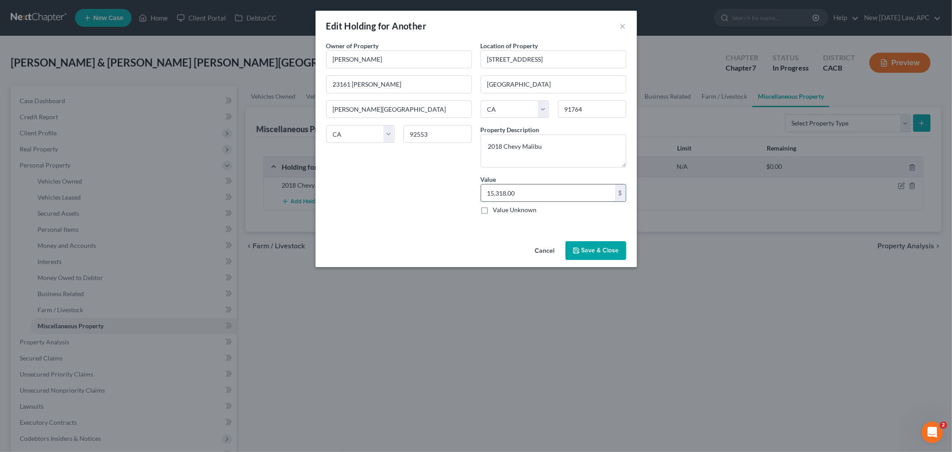
click at [523, 193] on input "15,318.00" at bounding box center [548, 192] width 134 height 17
type input "11,464.00"
drag, startPoint x: 586, startPoint y: 238, endPoint x: 590, endPoint y: 245, distance: 8.8
click at [586, 239] on div "Cancel Save & Close" at bounding box center [475, 251] width 321 height 29
click at [593, 257] on button "Save & Close" at bounding box center [595, 250] width 61 height 19
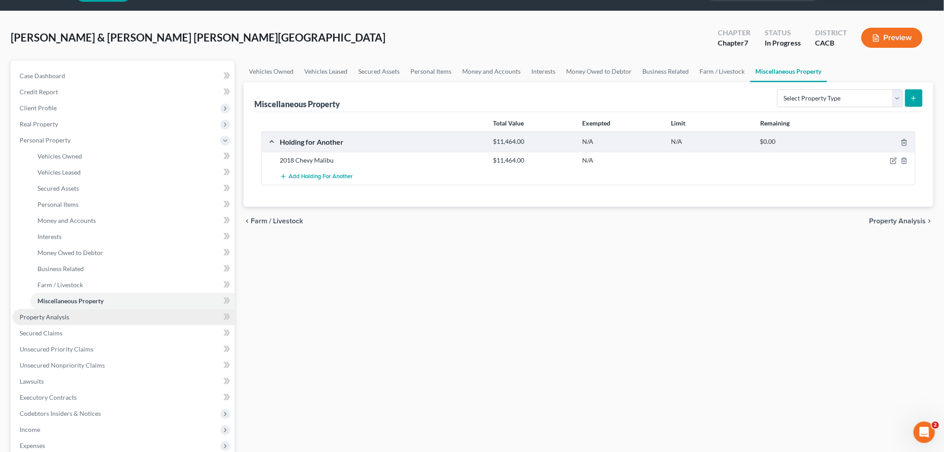
scroll to position [50, 0]
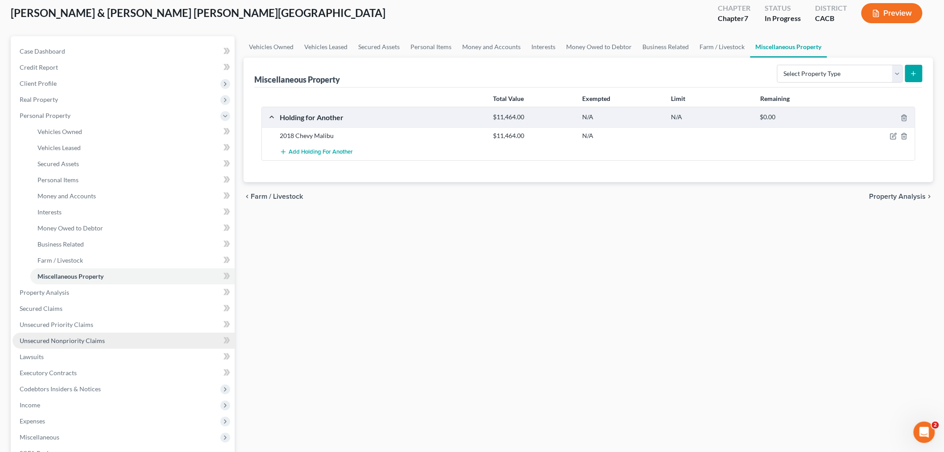
click at [86, 335] on link "Unsecured Nonpriority Claims" at bounding box center [123, 340] width 222 height 16
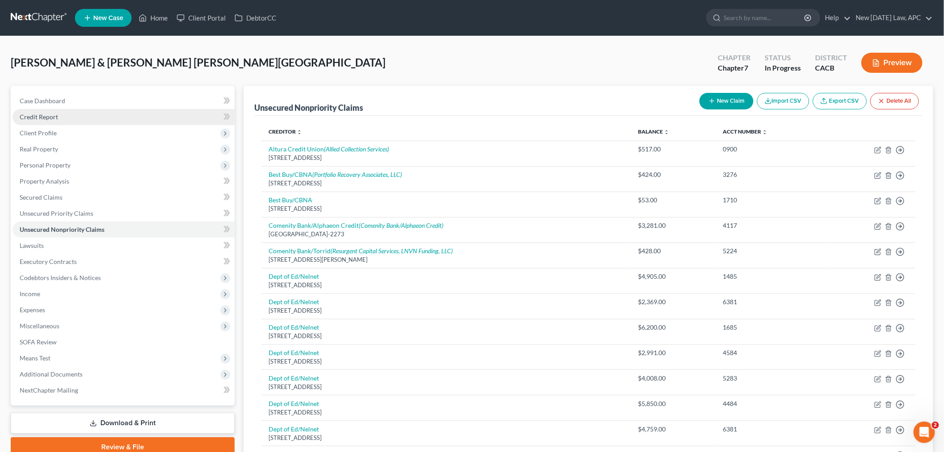
click at [64, 120] on link "Credit Report" at bounding box center [123, 117] width 222 height 16
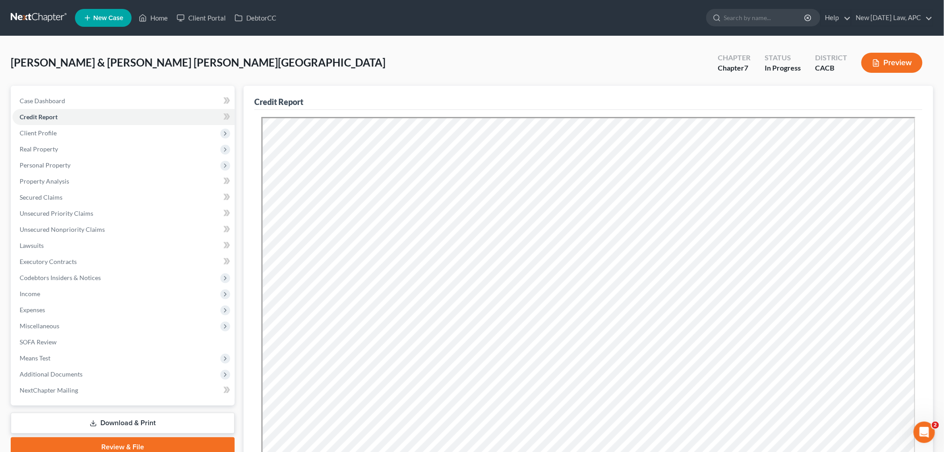
scroll to position [134, 0]
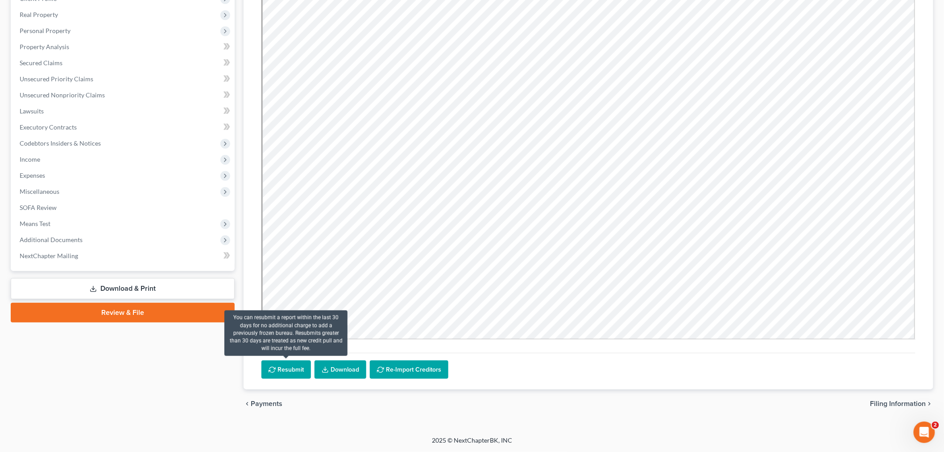
drag, startPoint x: 298, startPoint y: 367, endPoint x: 318, endPoint y: 374, distance: 20.9
click at [298, 367] on button "Resubmit" at bounding box center [286, 369] width 50 height 19
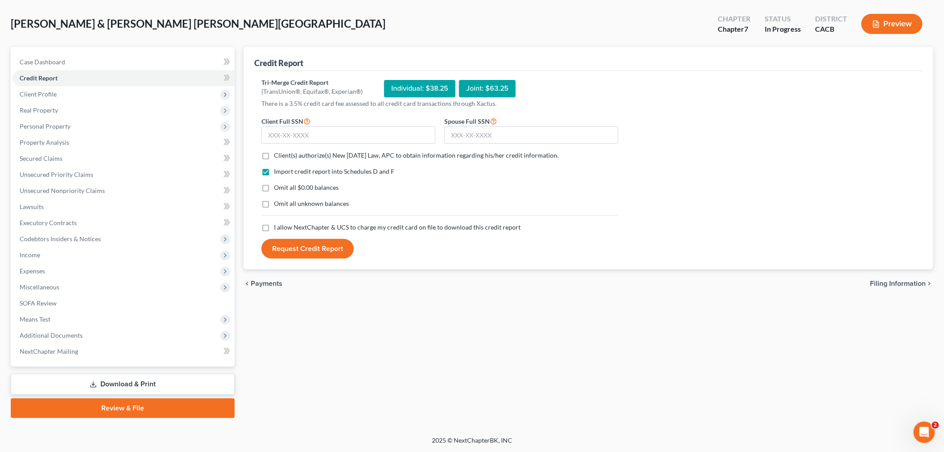
scroll to position [37, 0]
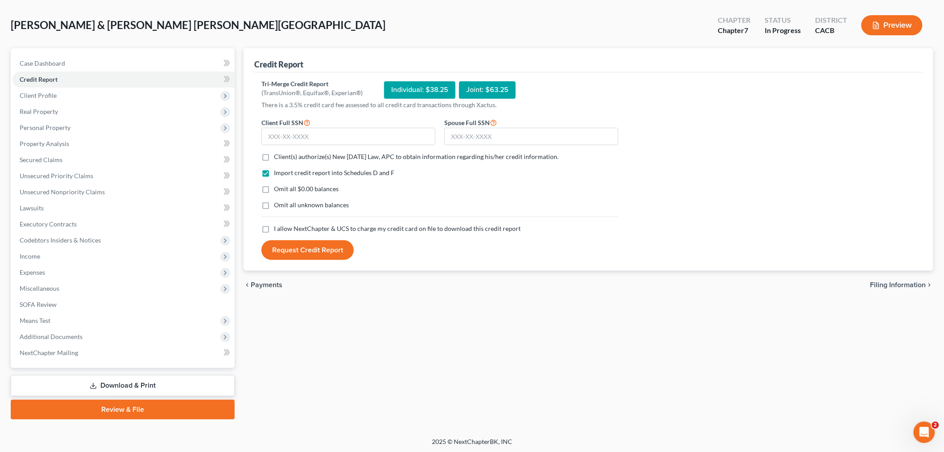
click at [274, 154] on label "Client(s) authorize(s) New [DATE] Law, APC to obtain information regarding his/…" at bounding box center [416, 156] width 285 height 9
click at [278, 154] on input "Client(s) authorize(s) New [DATE] Law, APC to obtain information regarding his/…" at bounding box center [281, 155] width 6 height 6
checkbox input "true"
click at [274, 191] on label "Omit all $0.00 balances" at bounding box center [306, 188] width 65 height 9
click at [278, 190] on input "Omit all $0.00 balances" at bounding box center [281, 187] width 6 height 6
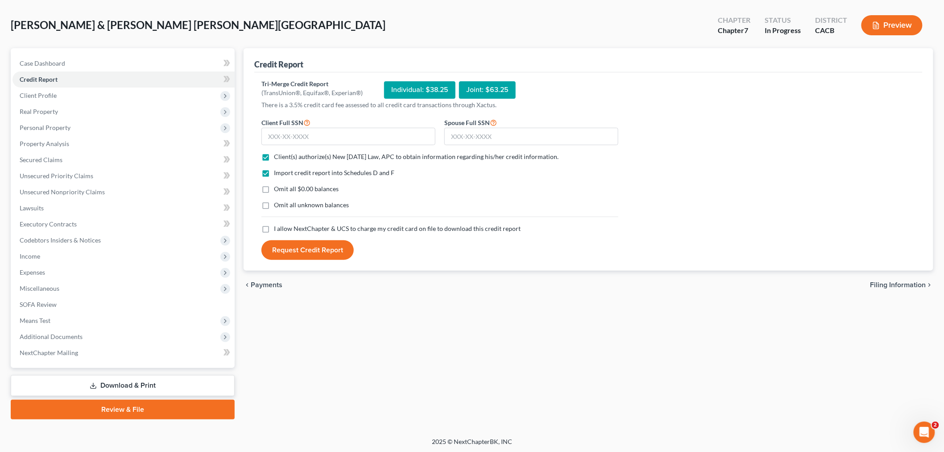
checkbox input "true"
click at [274, 207] on label "Omit all unknown balances" at bounding box center [311, 204] width 75 height 9
click at [278, 206] on input "Omit all unknown balances" at bounding box center [281, 203] width 6 height 6
checkbox input "true"
click at [274, 233] on label "I allow NextChapter & UCS to charge my credit card on file to download this cre…" at bounding box center [397, 228] width 247 height 9
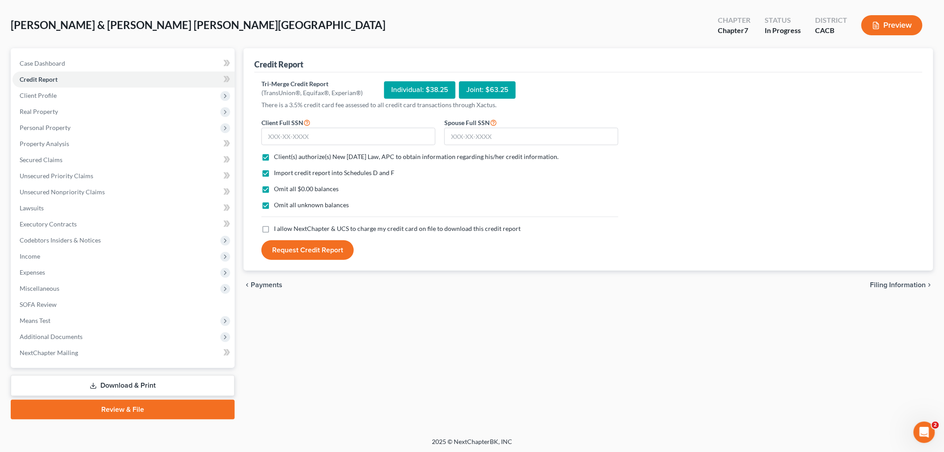
click at [278, 230] on input "I allow NextChapter & UCS to charge my credit card on file to download this cre…" at bounding box center [281, 227] width 6 height 6
checkbox input "true"
click at [290, 137] on input "text" at bounding box center [348, 137] width 174 height 18
type input "607-50-1183"
click at [469, 135] on input "text" at bounding box center [531, 137] width 174 height 18
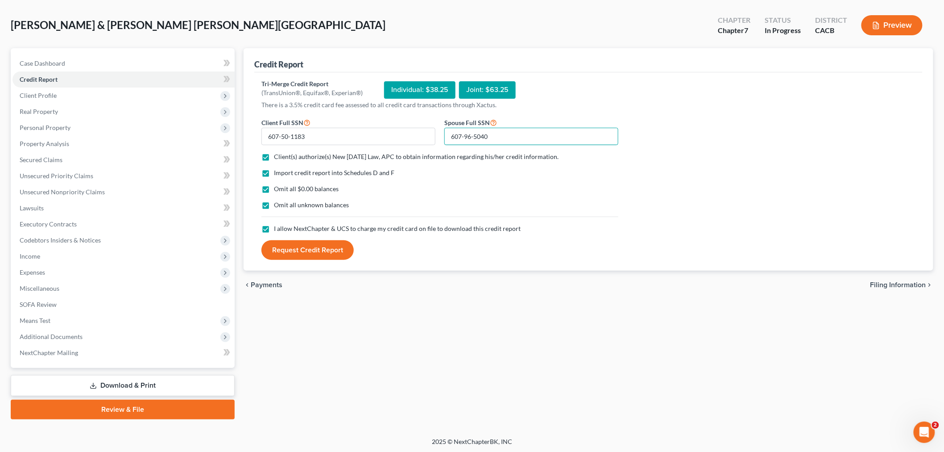
type input "607-96-5040"
click at [322, 248] on button "Request Credit Report" at bounding box center [307, 250] width 92 height 20
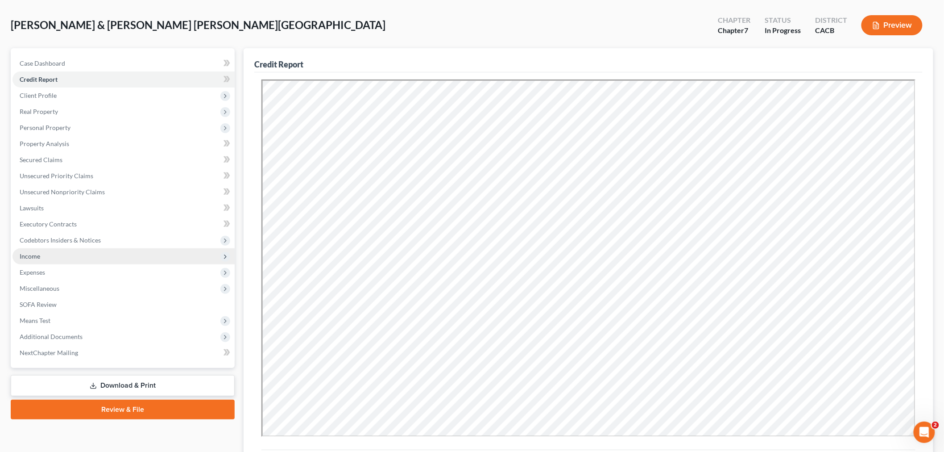
scroll to position [0, 0]
click at [68, 191] on span "Unsecured Nonpriority Claims" at bounding box center [62, 192] width 85 height 8
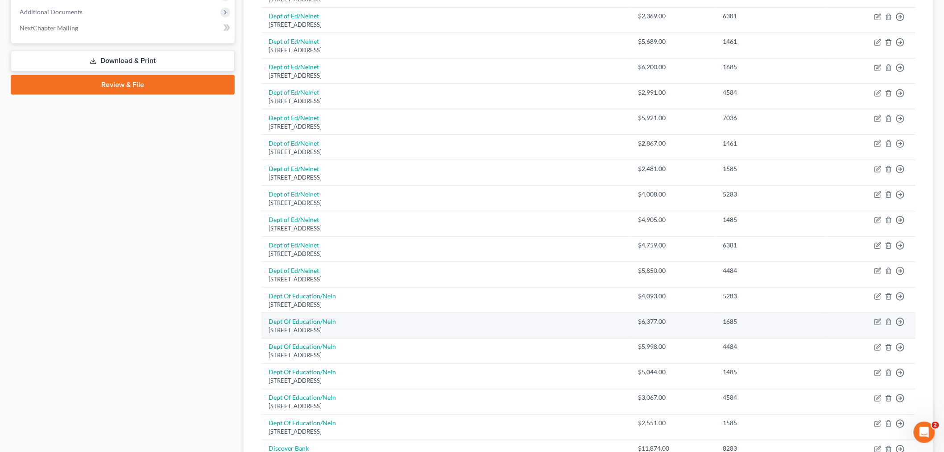
scroll to position [347, 0]
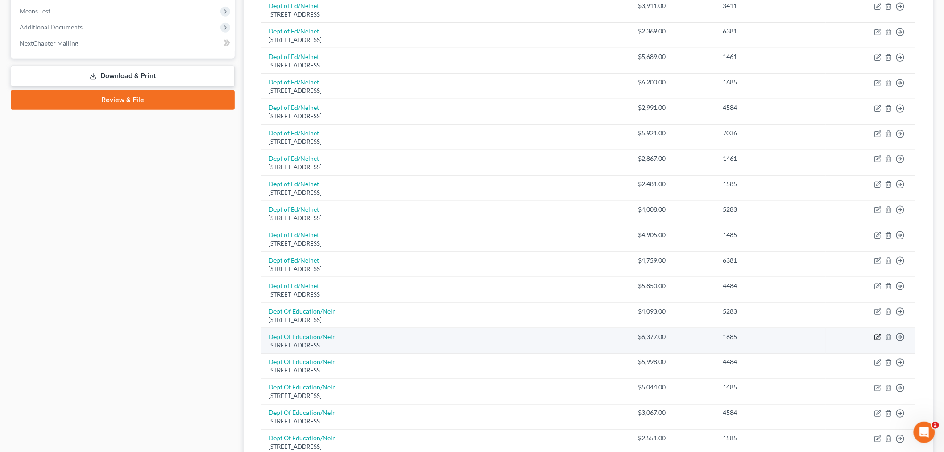
click at [879, 338] on icon "button" at bounding box center [878, 336] width 7 height 7
select select "30"
select select "17"
select select "0"
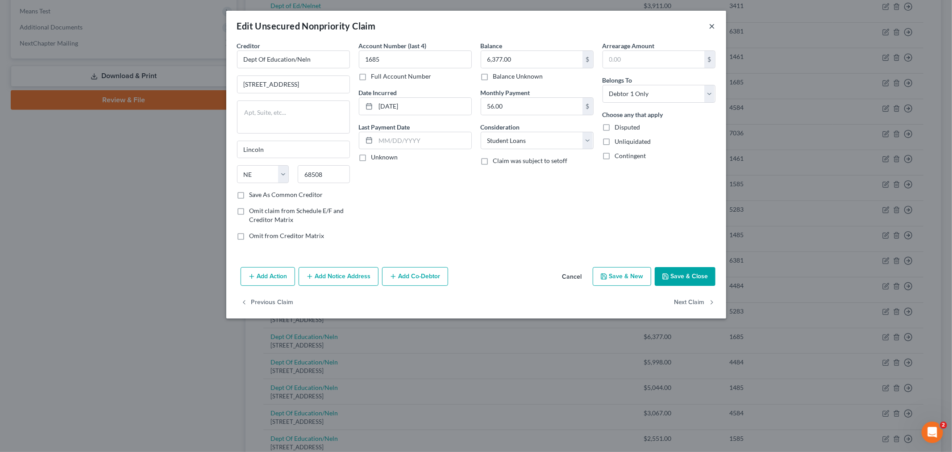
click at [713, 25] on button "×" at bounding box center [712, 26] width 6 height 11
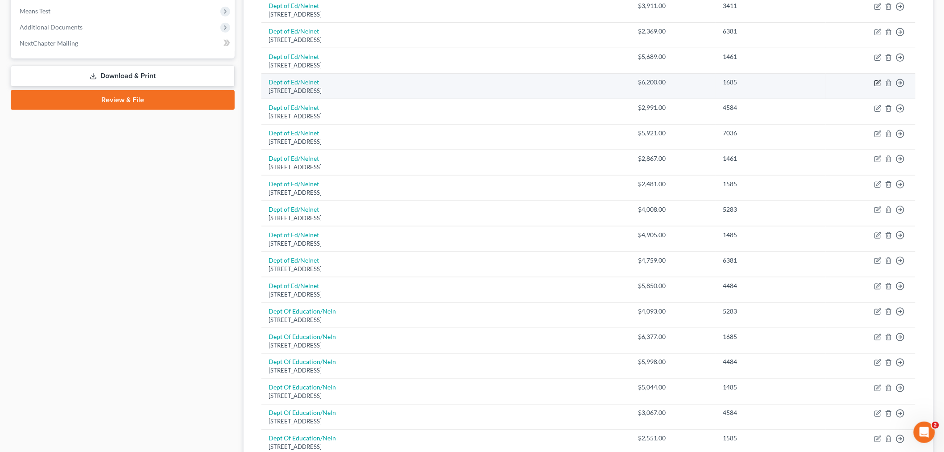
click at [880, 83] on icon "button" at bounding box center [878, 82] width 7 height 7
select select "30"
select select "17"
select select "0"
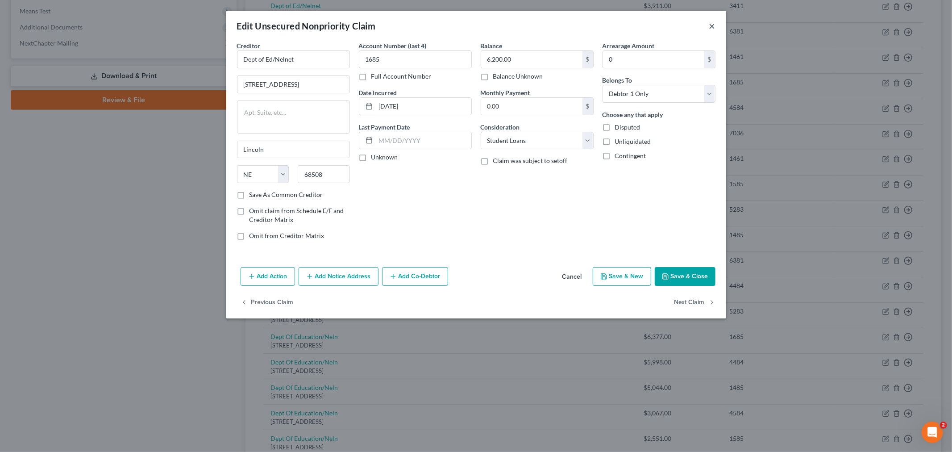
click at [711, 26] on button "×" at bounding box center [712, 26] width 6 height 11
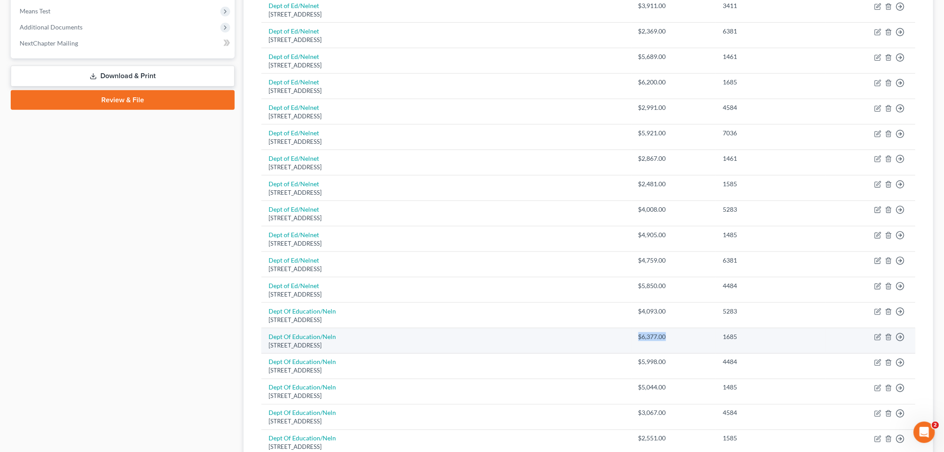
drag, startPoint x: 673, startPoint y: 339, endPoint x: 635, endPoint y: 336, distance: 38.0
click at [635, 336] on td "$6,377.00" at bounding box center [673, 340] width 85 height 25
copy div "$6,377.00"
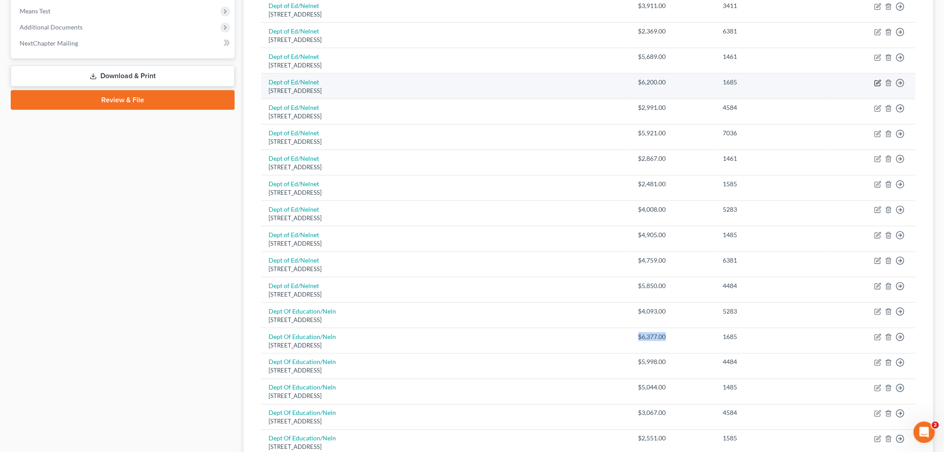
click at [880, 86] on icon "button" at bounding box center [877, 82] width 5 height 5
select select "30"
select select "17"
select select "0"
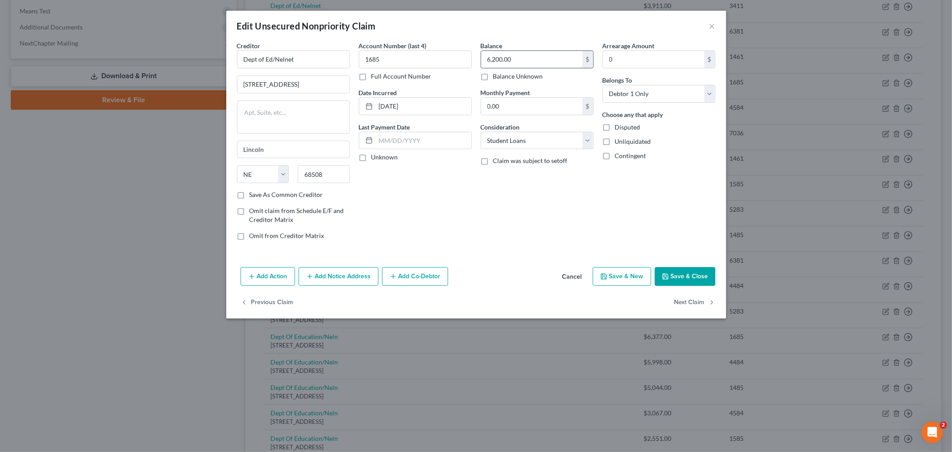
click at [520, 54] on input "6,200.00" at bounding box center [531, 59] width 101 height 17
paste input "$6,377"
type input "6,377.00"
click at [542, 216] on div "Balance 6,377.00 $ Balance Unknown Balance Undetermined 6,377.00 $ Balance Unkn…" at bounding box center [537, 144] width 122 height 206
click at [679, 279] on button "Save & Close" at bounding box center [685, 276] width 61 height 19
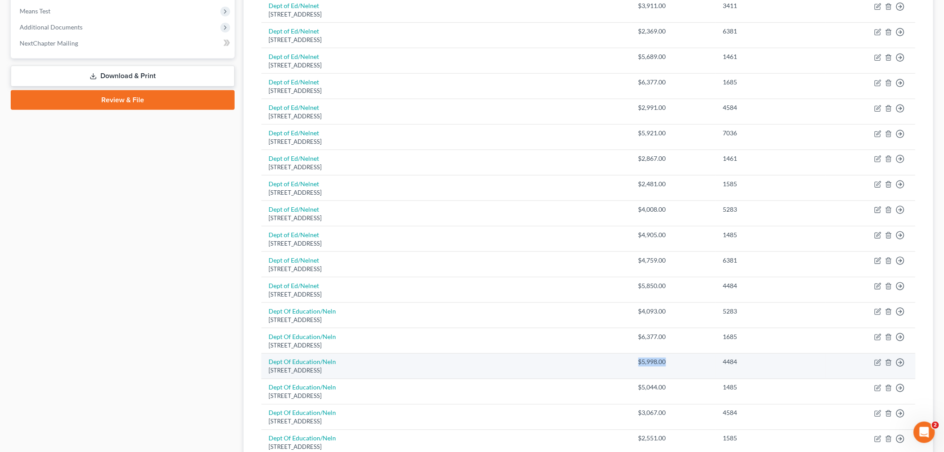
drag, startPoint x: 640, startPoint y: 362, endPoint x: 668, endPoint y: 364, distance: 27.3
click at [668, 364] on div "$5,998.00" at bounding box center [674, 361] width 71 height 9
click at [667, 365] on div "$5,998.00" at bounding box center [674, 361] width 71 height 9
click at [653, 363] on div "$5,998.00" at bounding box center [674, 361] width 71 height 9
drag, startPoint x: 641, startPoint y: 361, endPoint x: 672, endPoint y: 364, distance: 31.0
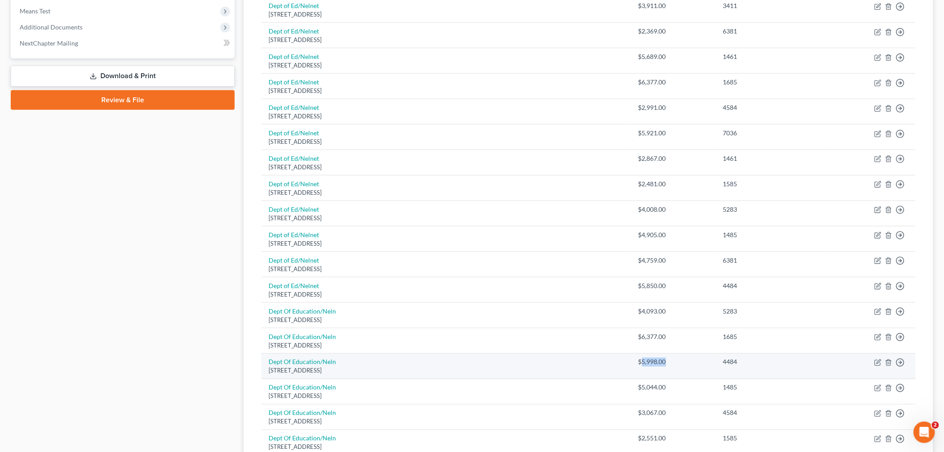
click at [672, 364] on div "$5,998.00" at bounding box center [674, 361] width 71 height 9
copy div "5,998.00"
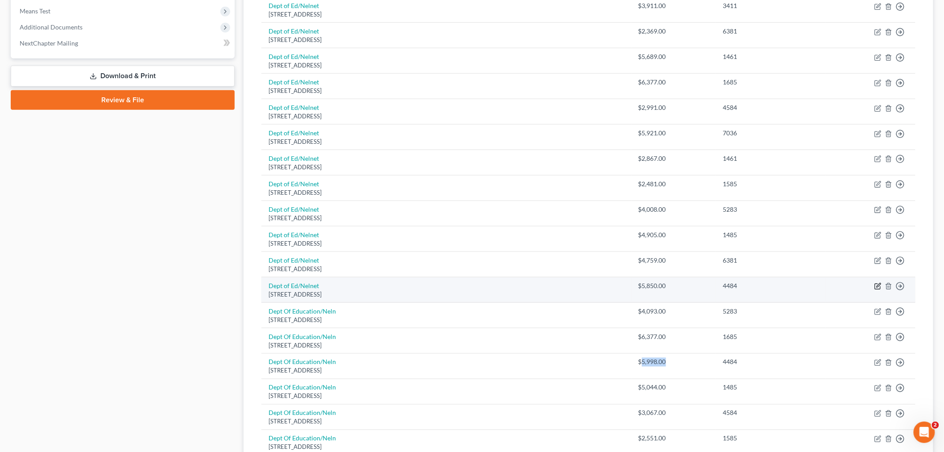
click at [879, 288] on icon "button" at bounding box center [878, 285] width 7 height 7
select select "30"
select select "17"
select select "0"
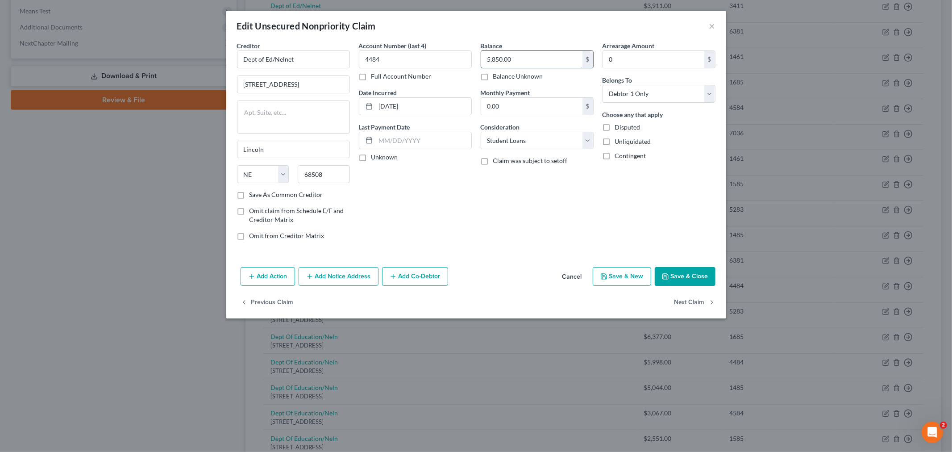
click at [520, 60] on input "5,850.00" at bounding box center [531, 59] width 101 height 17
paste input "998"
type input "5,998.00"
click at [674, 274] on button "Save & Close" at bounding box center [685, 276] width 61 height 19
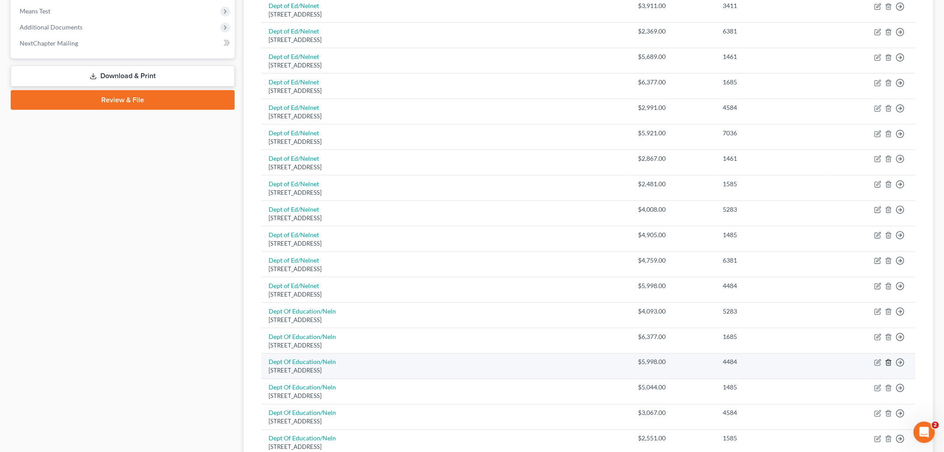
click at [887, 364] on icon "button" at bounding box center [888, 362] width 7 height 7
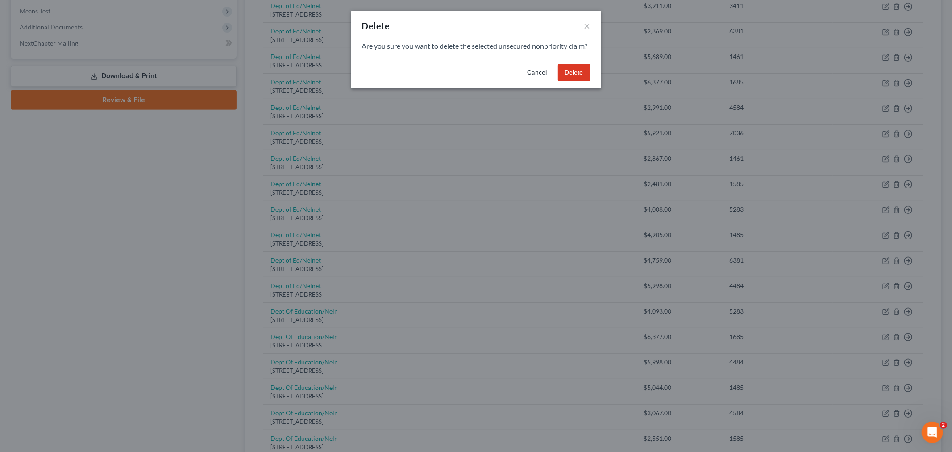
click at [572, 77] on button "Delete" at bounding box center [574, 73] width 33 height 18
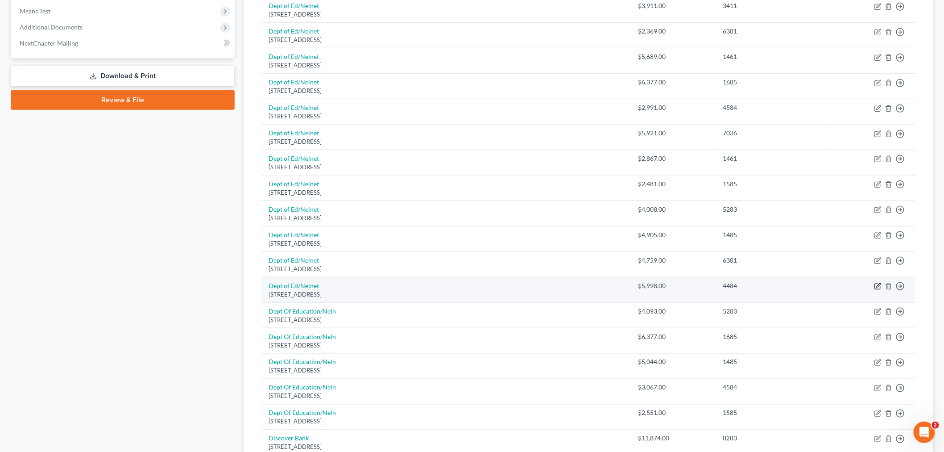
click at [878, 287] on icon "button" at bounding box center [879, 285] width 4 height 4
select select "30"
select select "17"
select select "0"
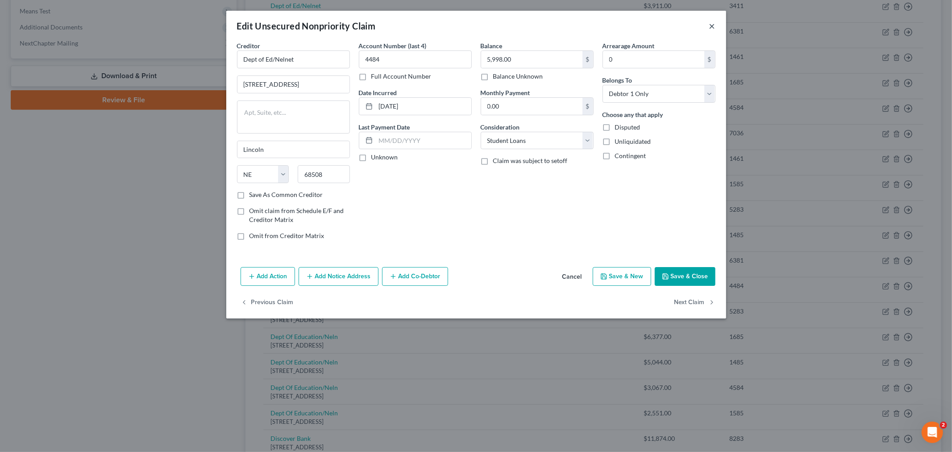
click at [714, 23] on button "×" at bounding box center [712, 26] width 6 height 11
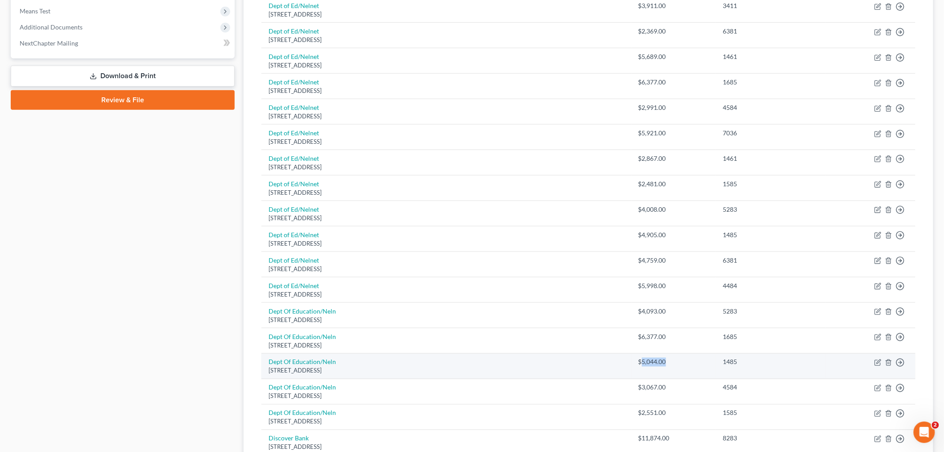
drag, startPoint x: 675, startPoint y: 365, endPoint x: 643, endPoint y: 364, distance: 31.7
click at [643, 364] on div "$5,044.00" at bounding box center [674, 361] width 71 height 9
copy div "5,044.00"
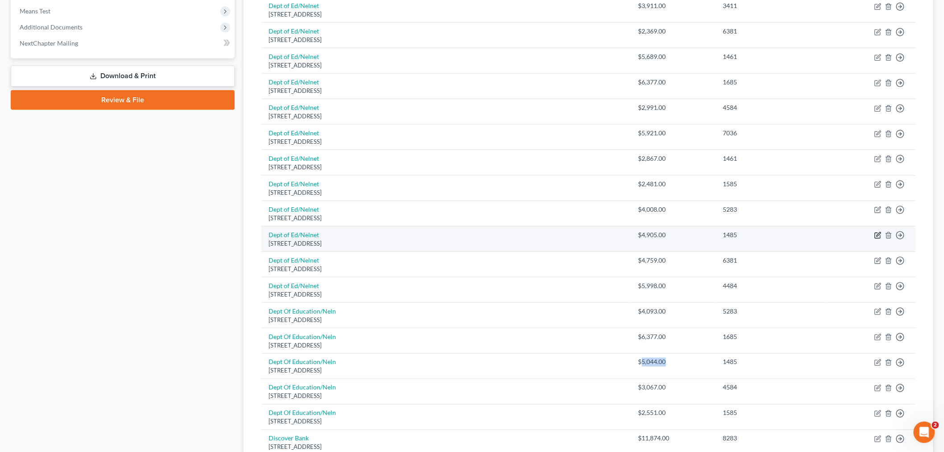
click at [879, 233] on icon "button" at bounding box center [878, 235] width 7 height 7
select select "30"
select select "17"
select select "0"
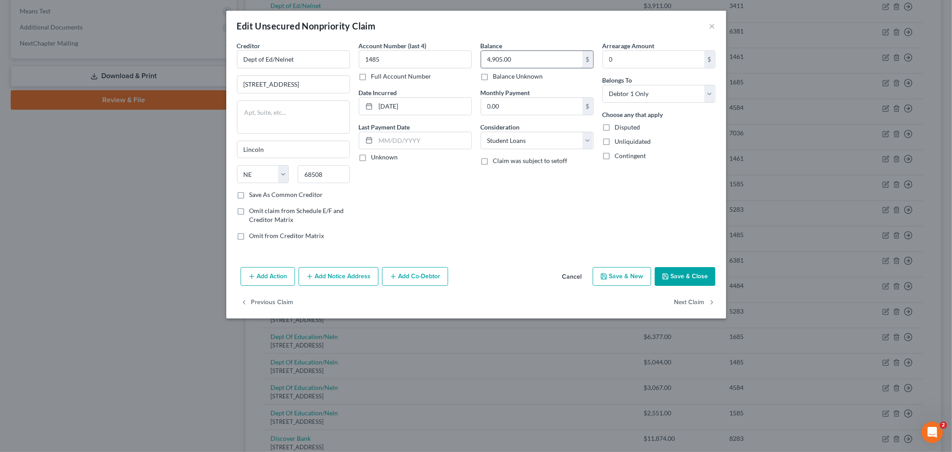
drag, startPoint x: 515, startPoint y: 59, endPoint x: 509, endPoint y: 56, distance: 6.8
click at [515, 59] on input "4,905.00" at bounding box center [531, 59] width 101 height 17
paste input "5,044"
type input "5,044.00"
click at [667, 274] on icon "button" at bounding box center [665, 276] width 5 height 5
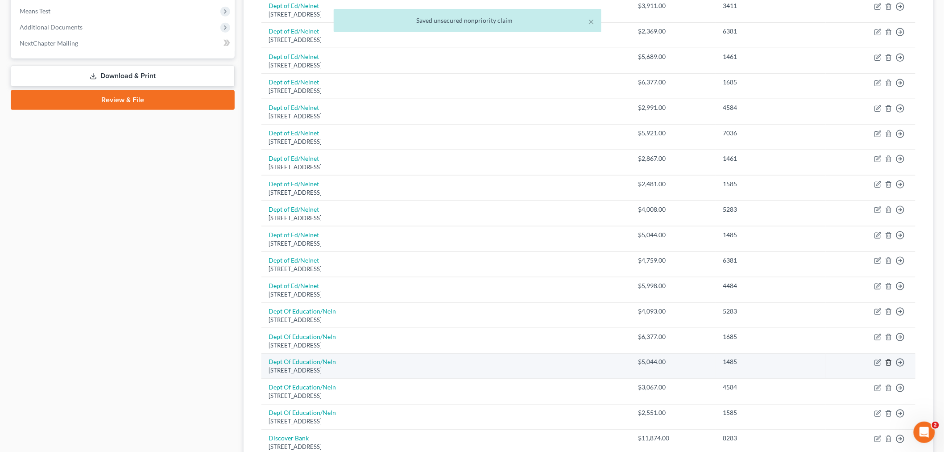
click at [890, 362] on icon "button" at bounding box center [888, 362] width 7 height 7
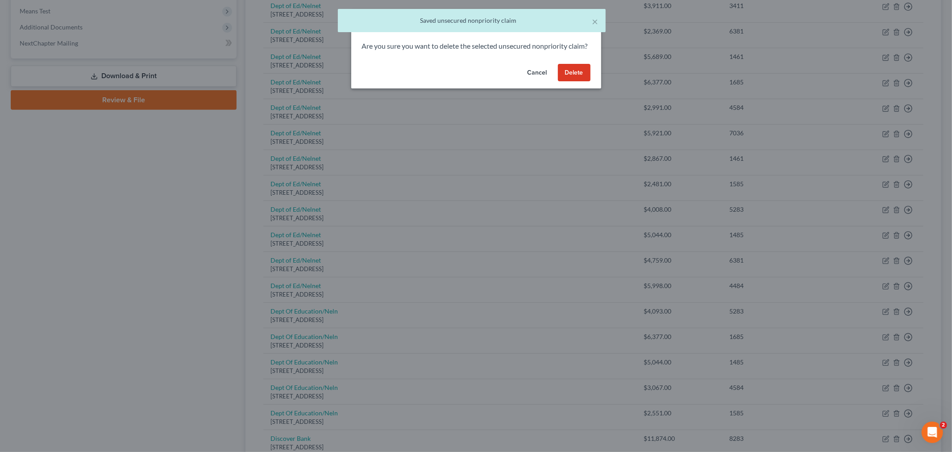
click at [573, 82] on button "Delete" at bounding box center [574, 73] width 33 height 18
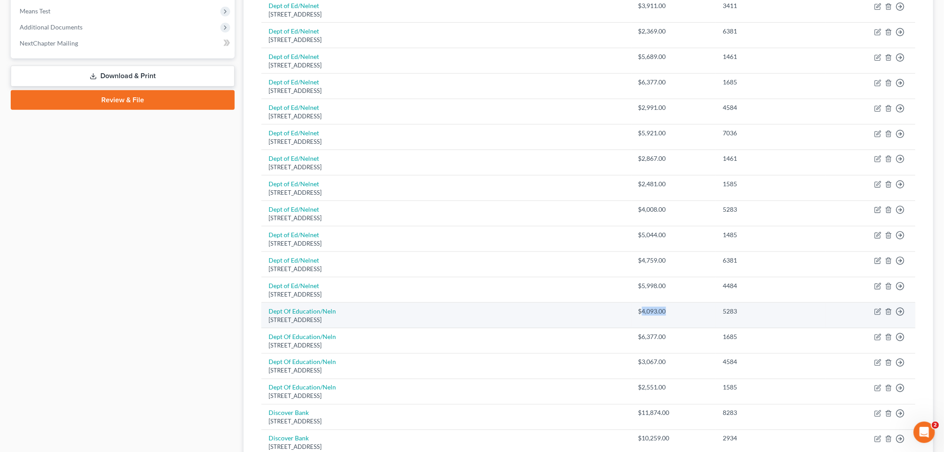
drag, startPoint x: 644, startPoint y: 310, endPoint x: 672, endPoint y: 314, distance: 27.9
click at [672, 314] on div "$4,093.00" at bounding box center [674, 311] width 71 height 9
copy div "4,093.00"
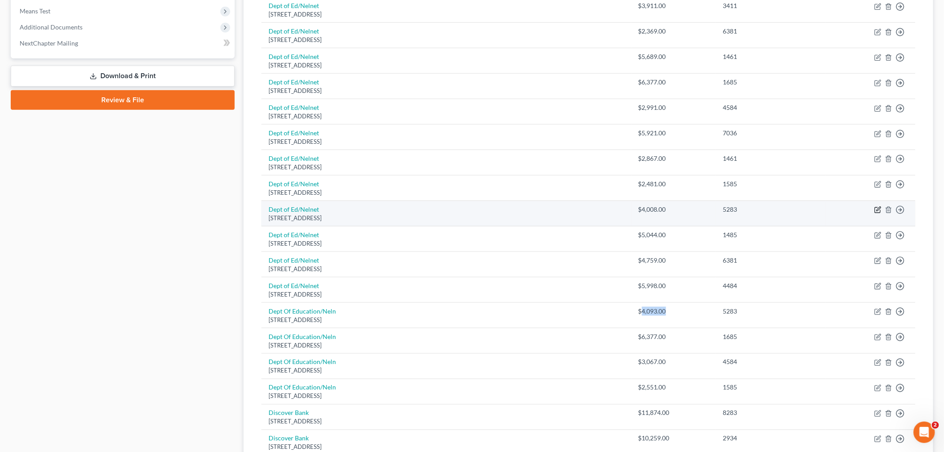
click at [880, 210] on icon "button" at bounding box center [878, 209] width 7 height 7
select select "30"
select select "17"
select select "0"
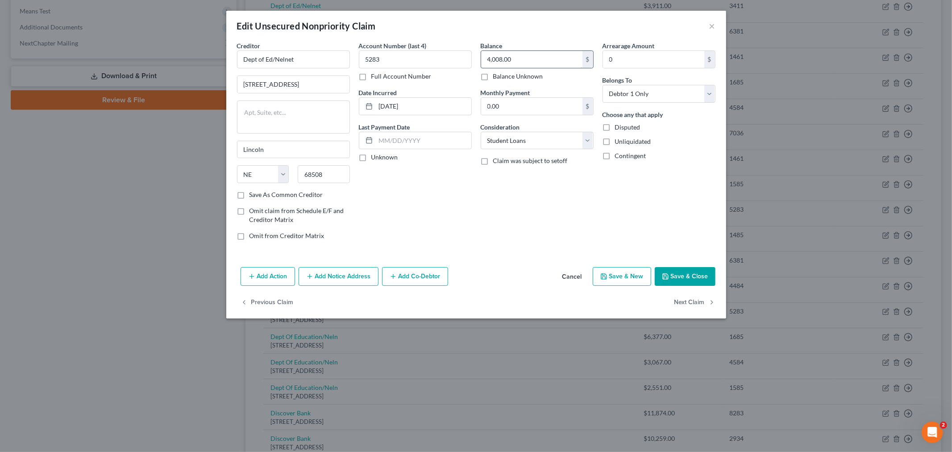
click at [527, 57] on input "4,008.00" at bounding box center [531, 59] width 101 height 17
paste input "93"
type input "4,093.00"
click at [666, 277] on polyline "button" at bounding box center [665, 278] width 3 height 2
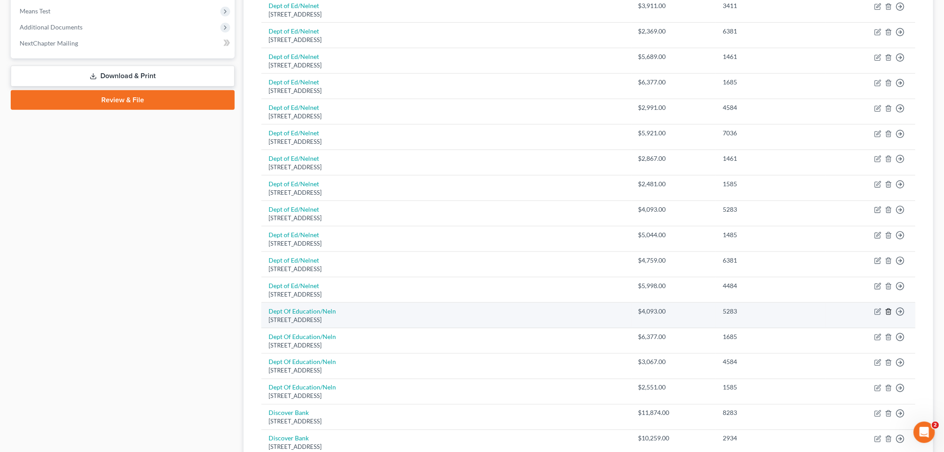
click at [890, 313] on icon "button" at bounding box center [888, 311] width 7 height 7
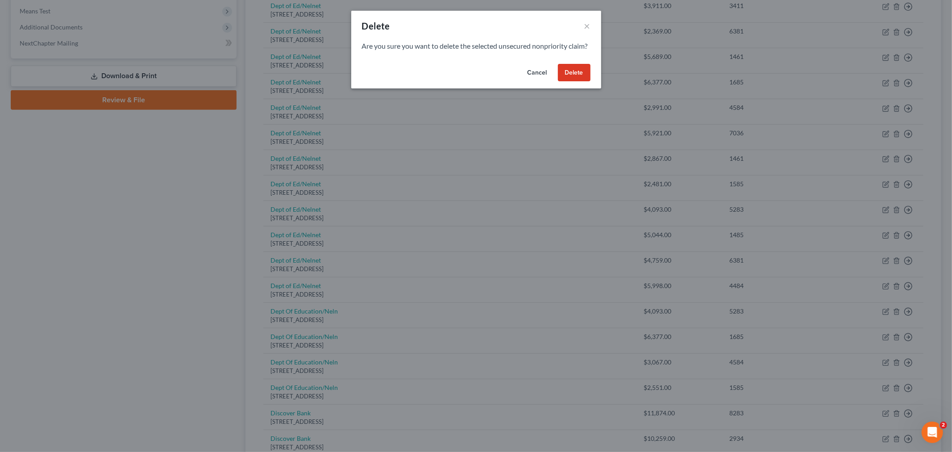
click at [564, 78] on button "Delete" at bounding box center [574, 73] width 33 height 18
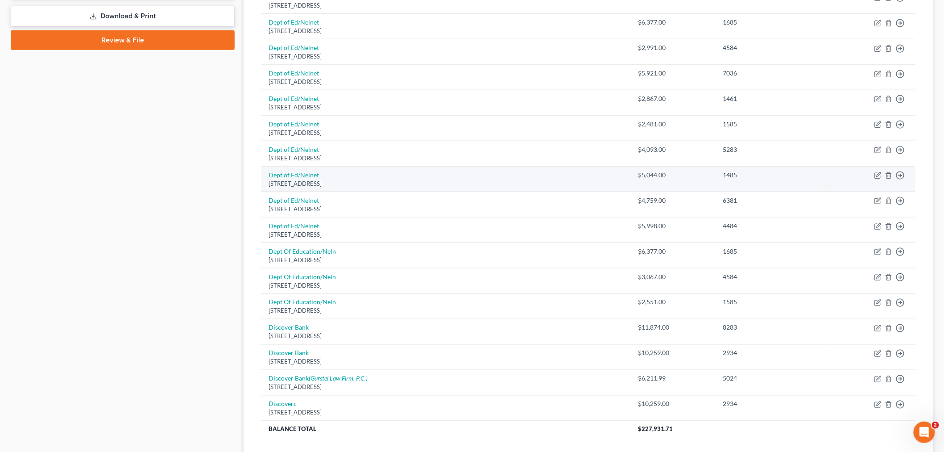
scroll to position [446, 0]
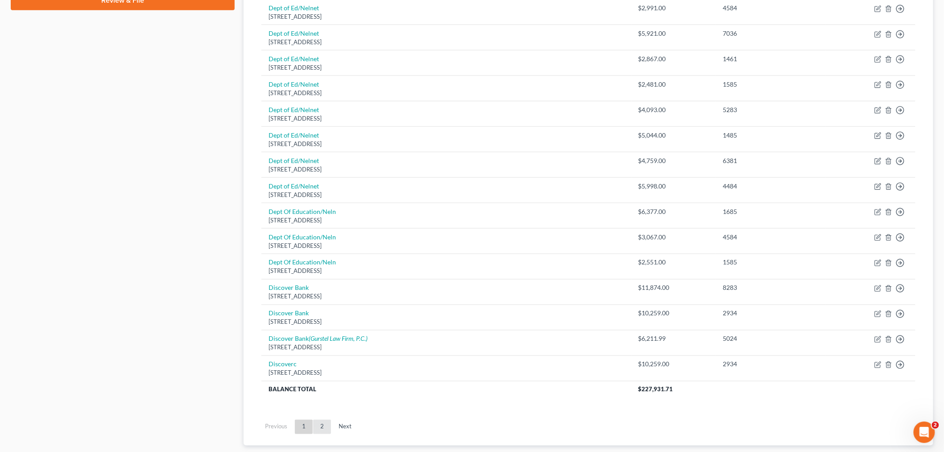
click at [314, 431] on link "2" at bounding box center [322, 426] width 18 height 14
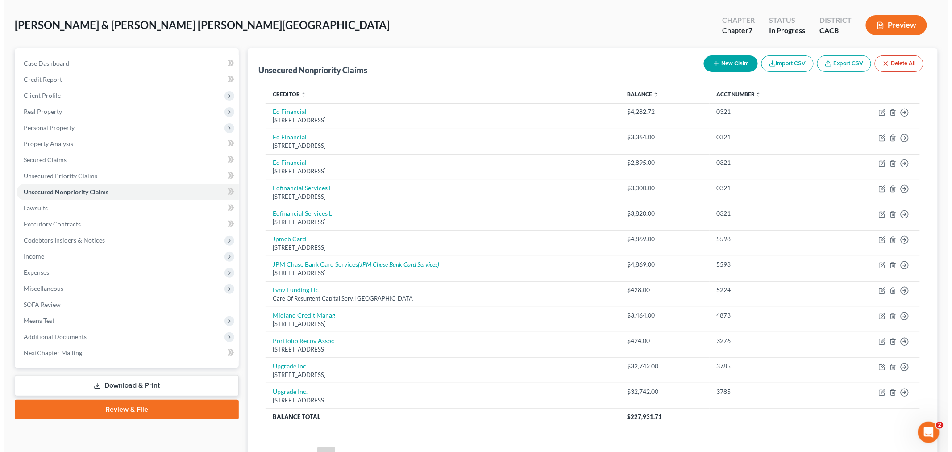
scroll to position [121, 0]
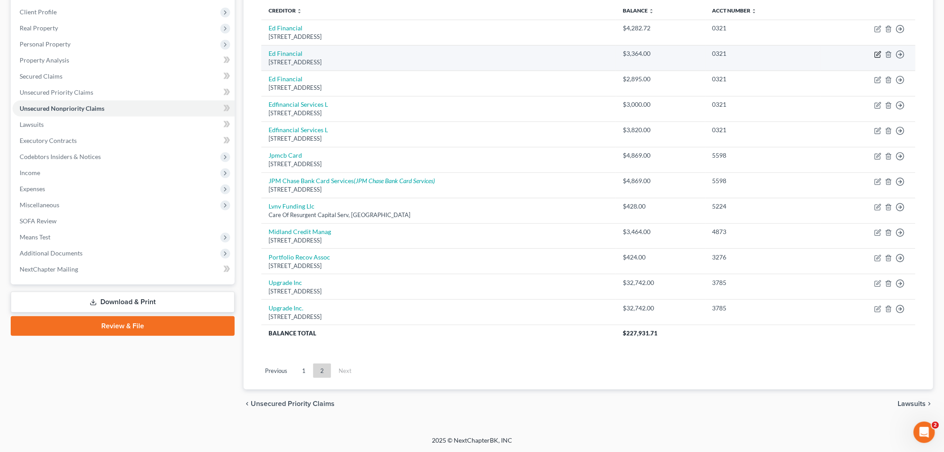
click at [879, 52] on icon "button" at bounding box center [878, 54] width 7 height 7
select select "44"
select select "17"
select select "1"
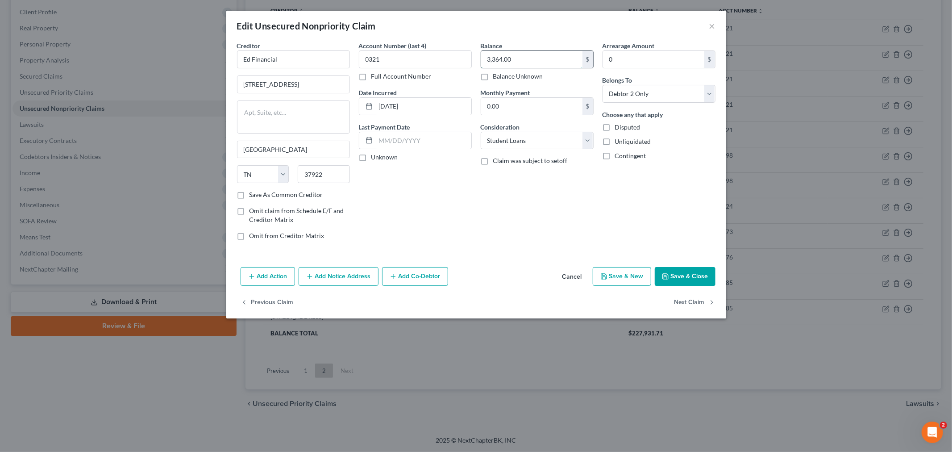
click at [535, 58] on input "3,364.00" at bounding box center [531, 59] width 101 height 17
type input "3,820.00"
click at [675, 279] on button "Save & Close" at bounding box center [685, 276] width 61 height 19
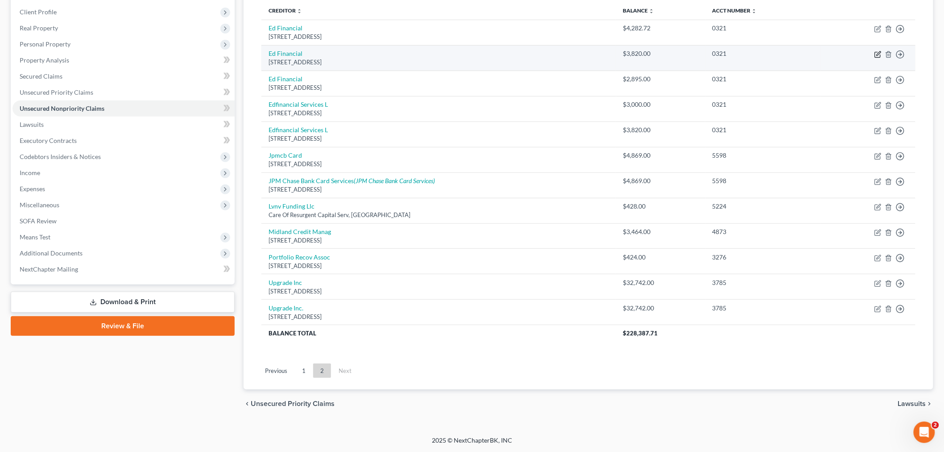
click at [880, 55] on icon "button" at bounding box center [878, 54] width 7 height 7
select select "44"
select select "17"
select select "1"
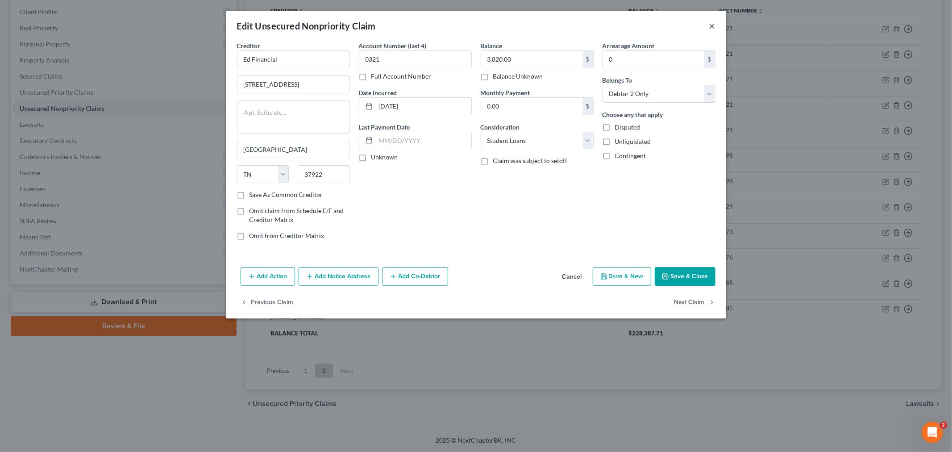
click at [712, 25] on button "×" at bounding box center [712, 26] width 6 height 11
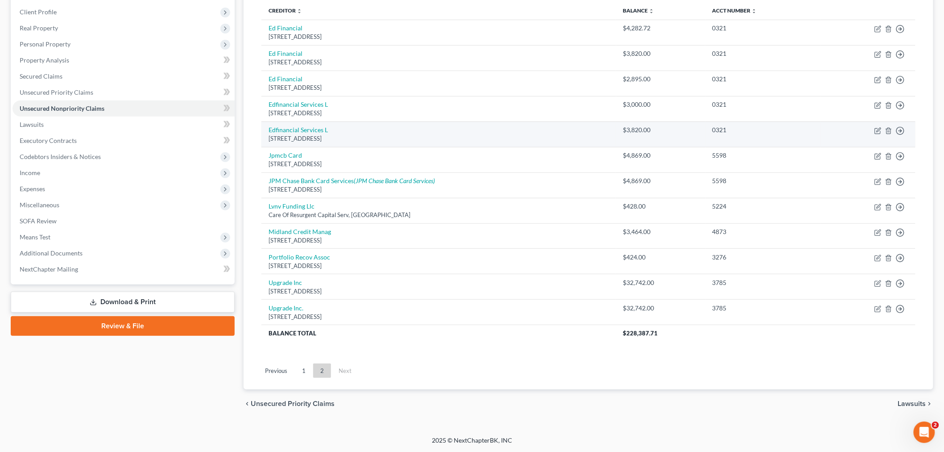
click at [872, 128] on td "Move to D Move to E Move to G Move to Notice Only" at bounding box center [868, 133] width 95 height 25
click at [876, 128] on icon "button" at bounding box center [877, 130] width 5 height 5
select select "44"
select select "17"
select select "1"
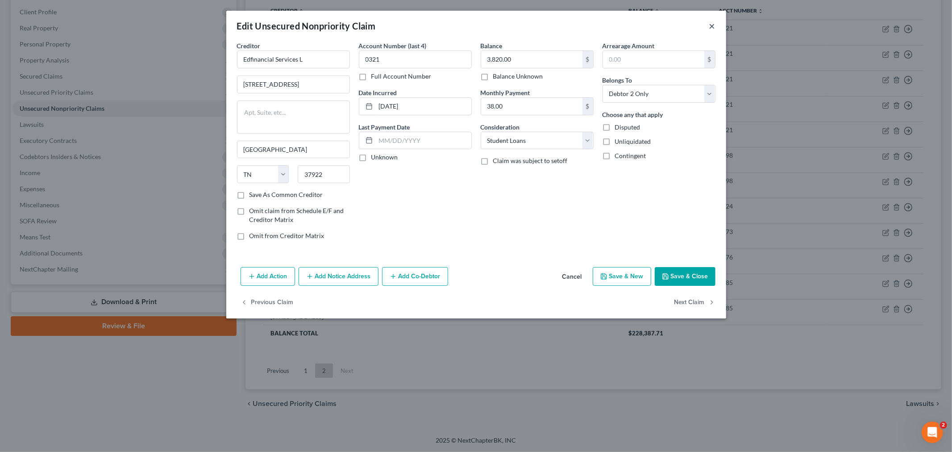
click at [712, 24] on button "×" at bounding box center [712, 26] width 6 height 11
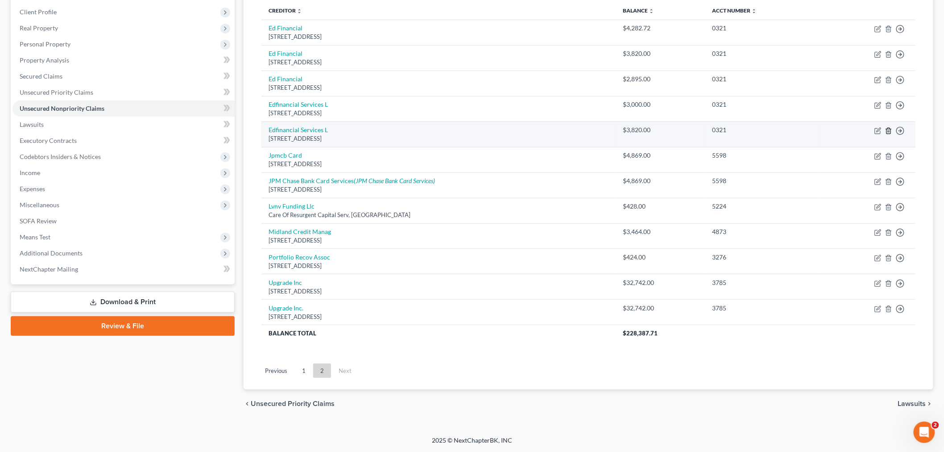
click at [889, 131] on icon "button" at bounding box center [888, 130] width 7 height 7
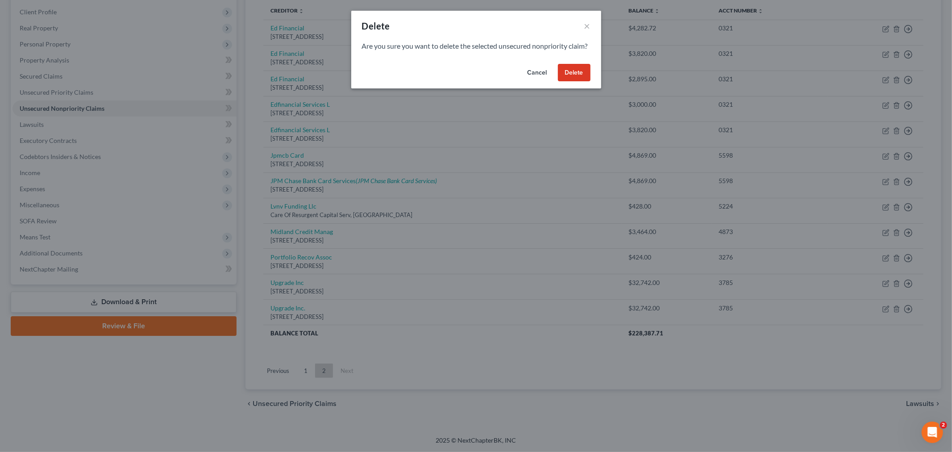
click at [581, 82] on button "Delete" at bounding box center [574, 73] width 33 height 18
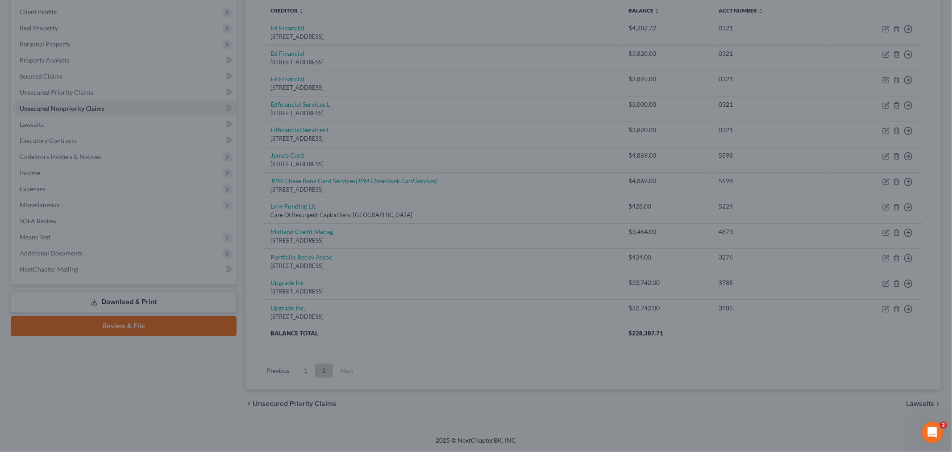
scroll to position [96, 0]
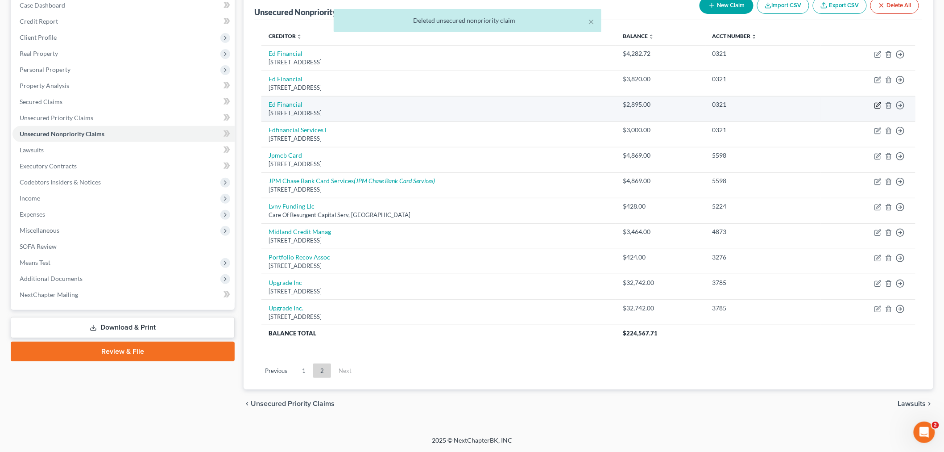
click at [880, 105] on icon "button" at bounding box center [877, 105] width 5 height 5
select select "44"
select select "17"
select select "1"
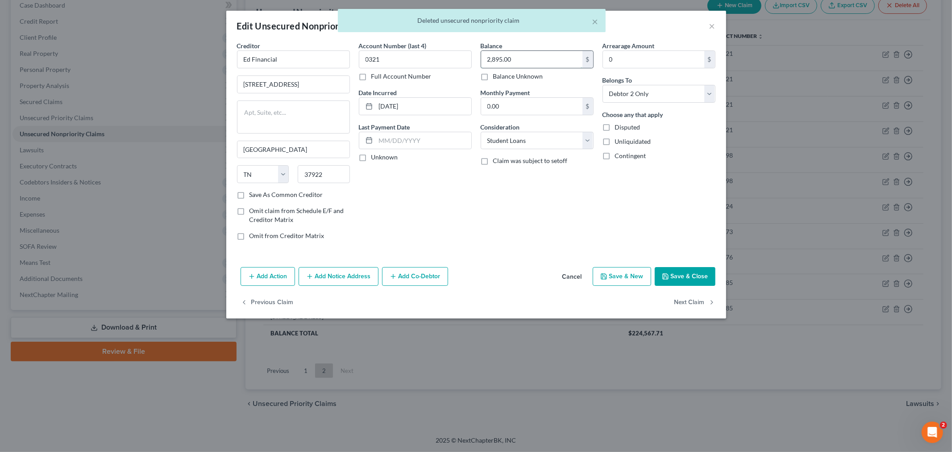
click at [531, 56] on input "2,895.00" at bounding box center [531, 59] width 101 height 17
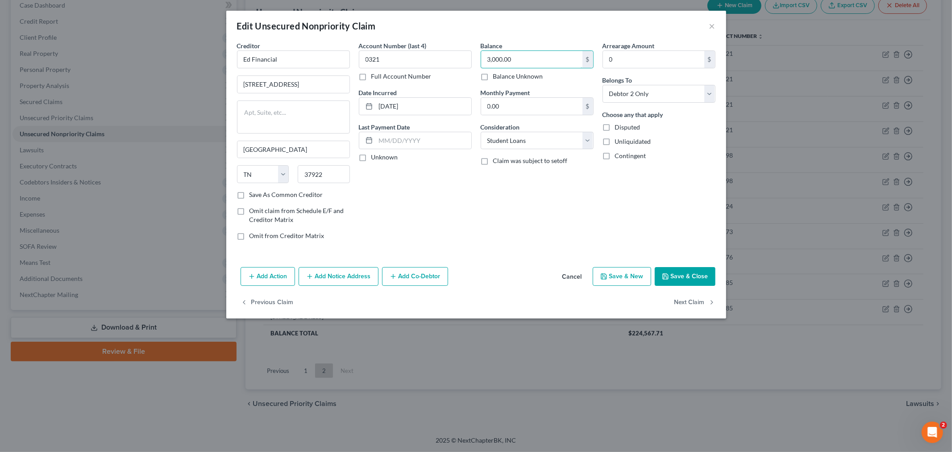
type input "3,000.00"
click at [669, 271] on button "Save & Close" at bounding box center [685, 276] width 61 height 19
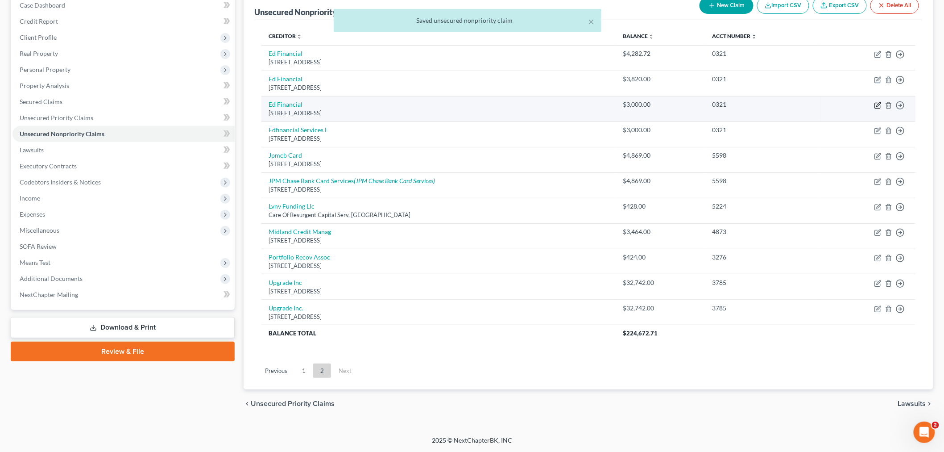
click at [878, 104] on icon "button" at bounding box center [879, 104] width 4 height 4
select select "44"
select select "17"
select select "1"
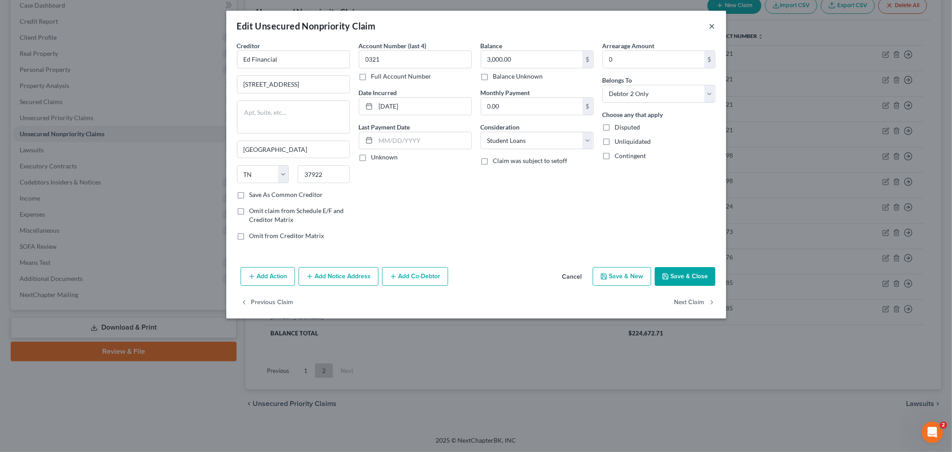
click at [715, 25] on button "×" at bounding box center [712, 26] width 6 height 11
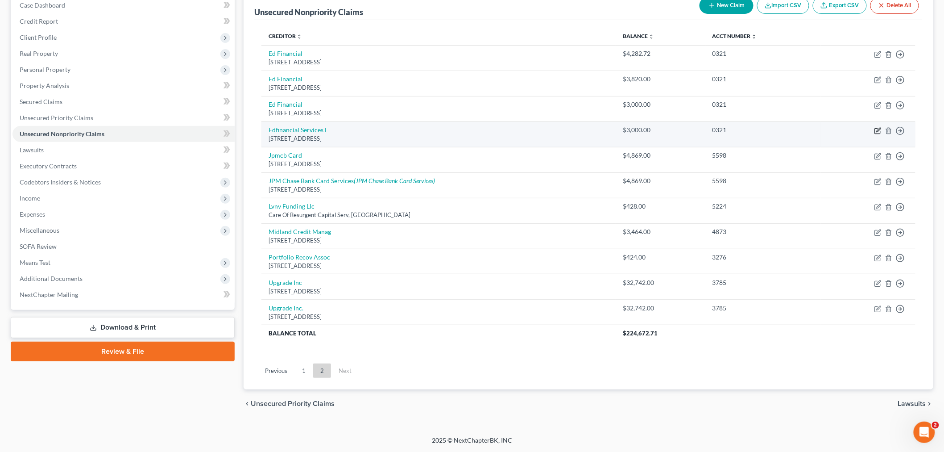
click at [876, 132] on icon "button" at bounding box center [878, 130] width 7 height 7
select select "44"
select select "17"
select select "1"
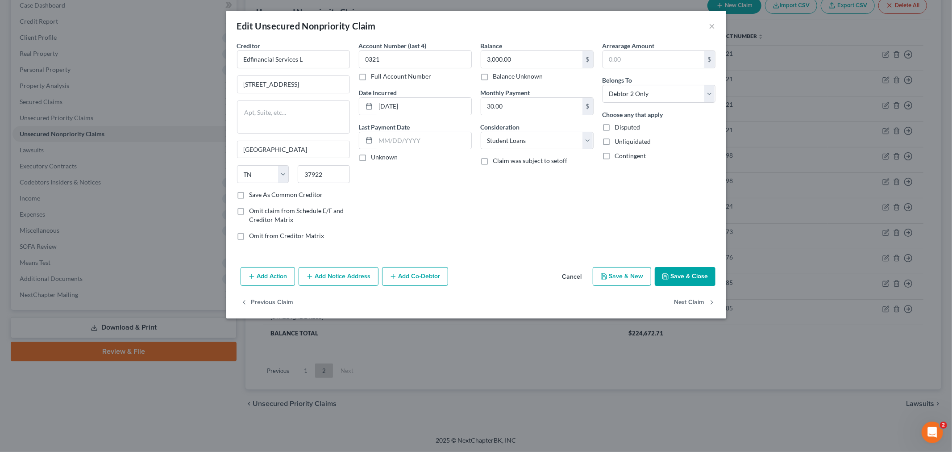
click at [708, 26] on div "Edit Unsecured Nonpriority Claim ×" at bounding box center [476, 26] width 500 height 30
click at [709, 27] on button "×" at bounding box center [712, 26] width 6 height 11
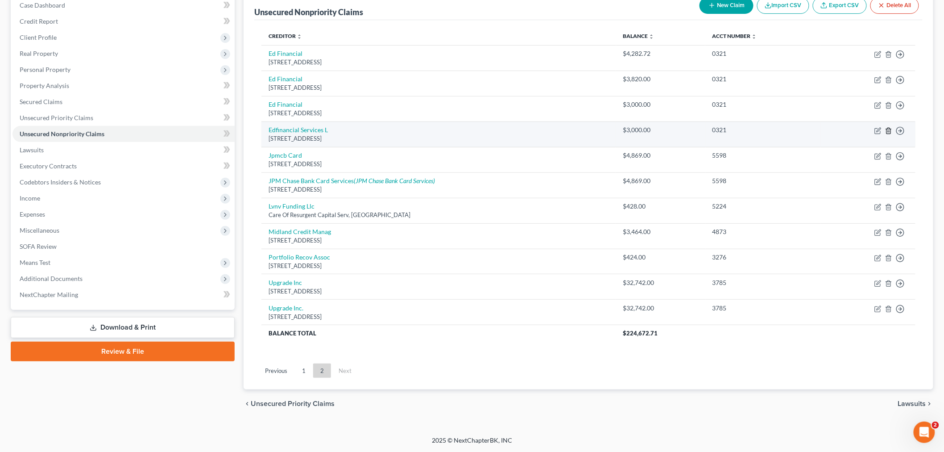
click at [887, 130] on icon "button" at bounding box center [889, 131] width 4 height 6
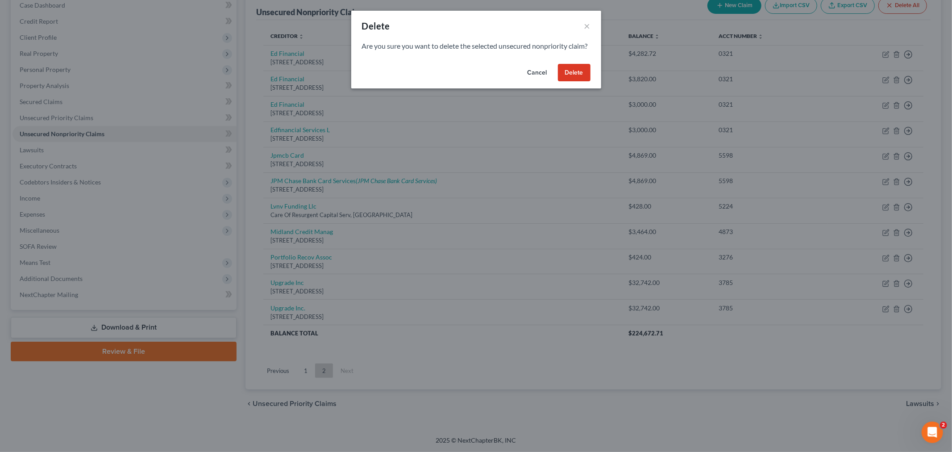
click at [569, 81] on button "Delete" at bounding box center [574, 73] width 33 height 18
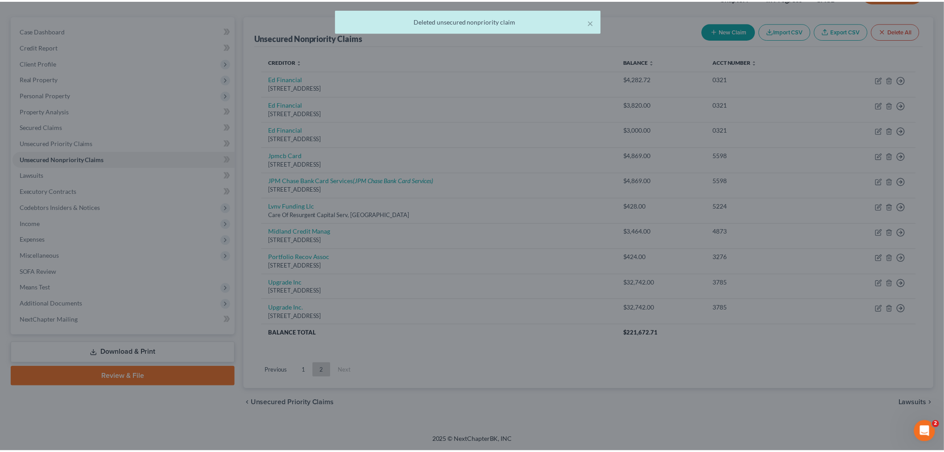
scroll to position [70, 0]
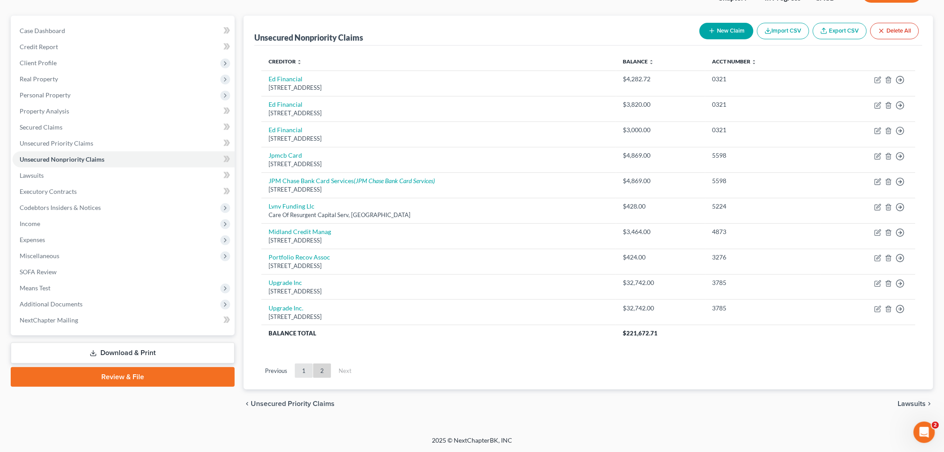
click at [304, 367] on link "1" at bounding box center [304, 370] width 18 height 14
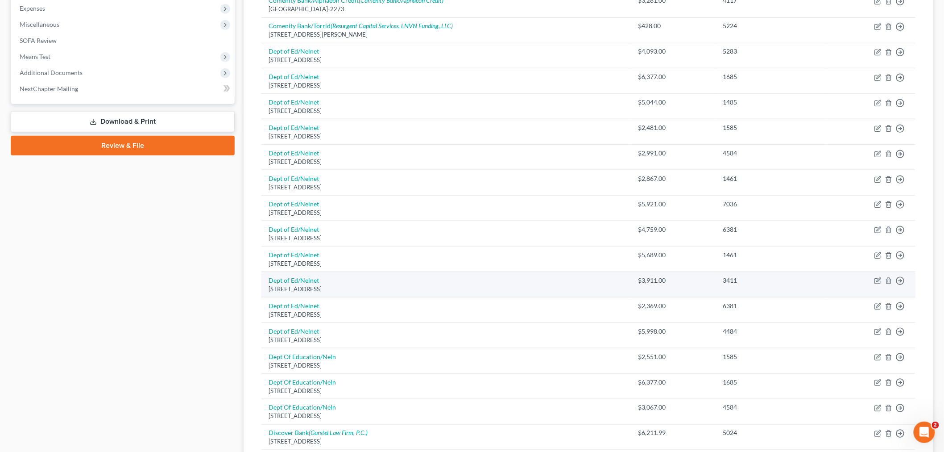
scroll to position [318, 0]
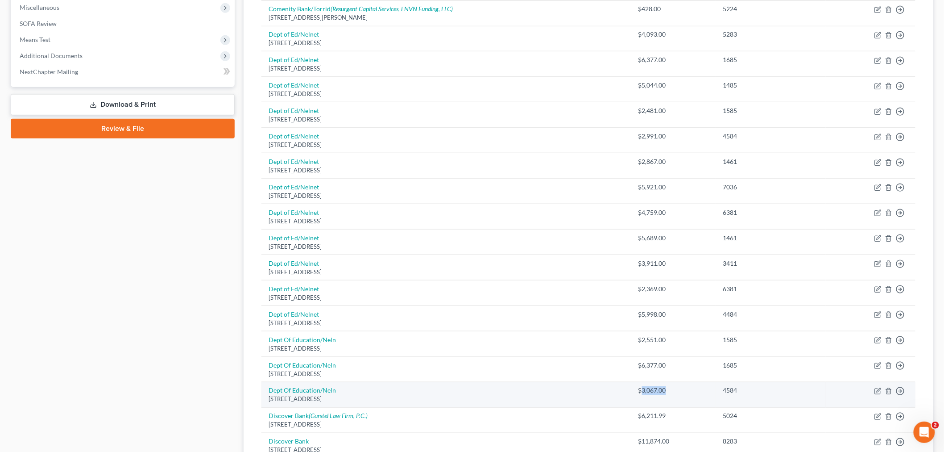
drag, startPoint x: 677, startPoint y: 389, endPoint x: 641, endPoint y: 390, distance: 36.2
click at [641, 390] on div "$3,067.00" at bounding box center [674, 390] width 71 height 9
copy div "3,067.00"
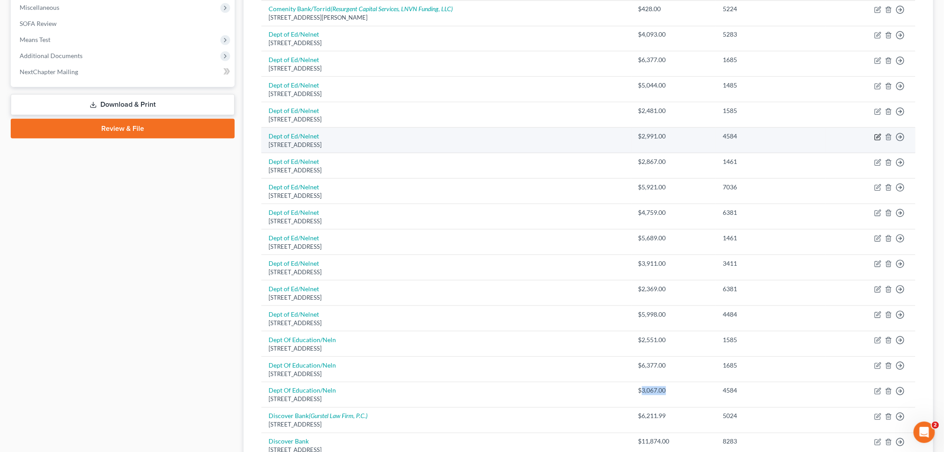
click at [876, 136] on icon "button" at bounding box center [878, 136] width 7 height 7
select select "30"
select select "17"
select select "0"
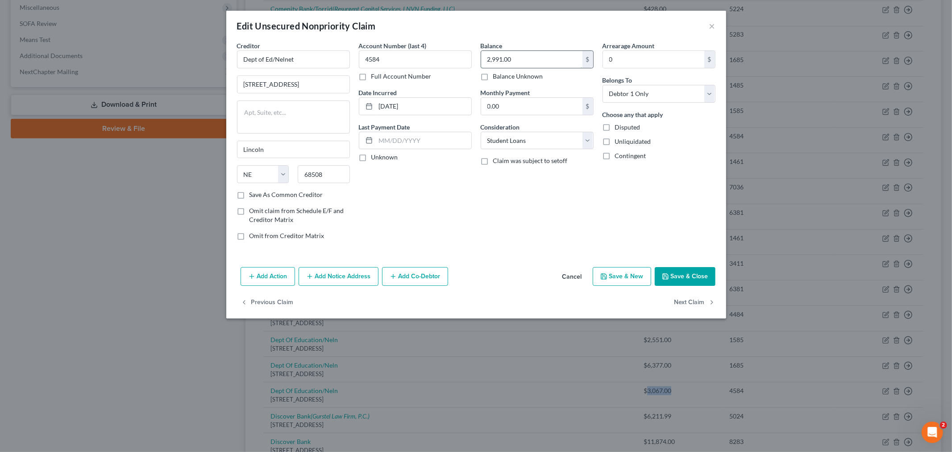
click at [512, 55] on input "2,991.00" at bounding box center [531, 59] width 101 height 17
paste input "3,067"
type input "3,067.00"
click at [688, 275] on button "Save & Close" at bounding box center [685, 276] width 61 height 19
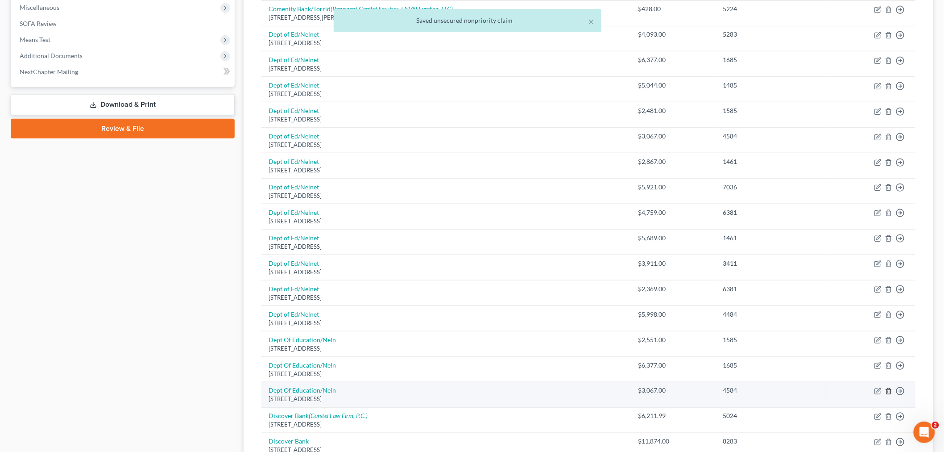
click at [889, 394] on icon "button" at bounding box center [888, 390] width 7 height 7
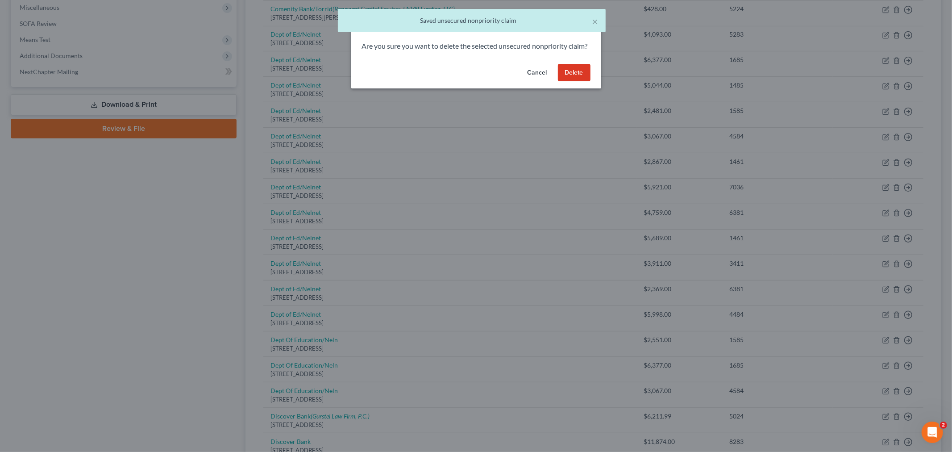
click at [575, 78] on button "Delete" at bounding box center [574, 73] width 33 height 18
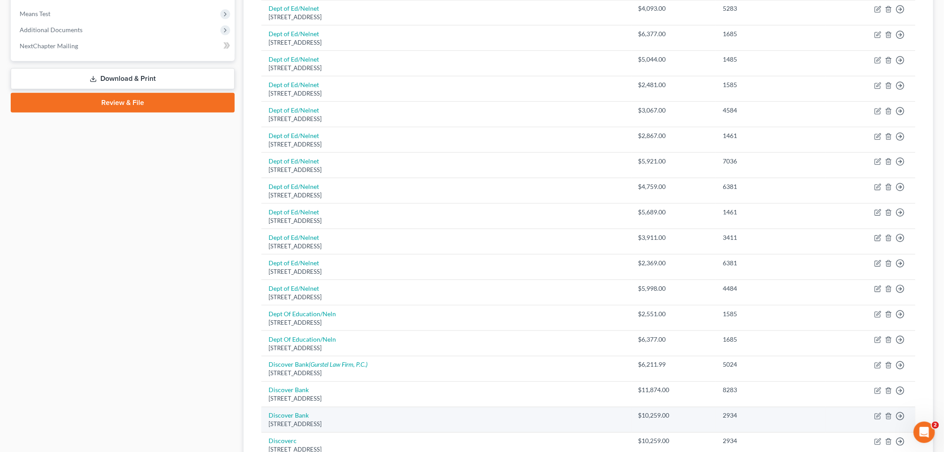
scroll to position [368, 0]
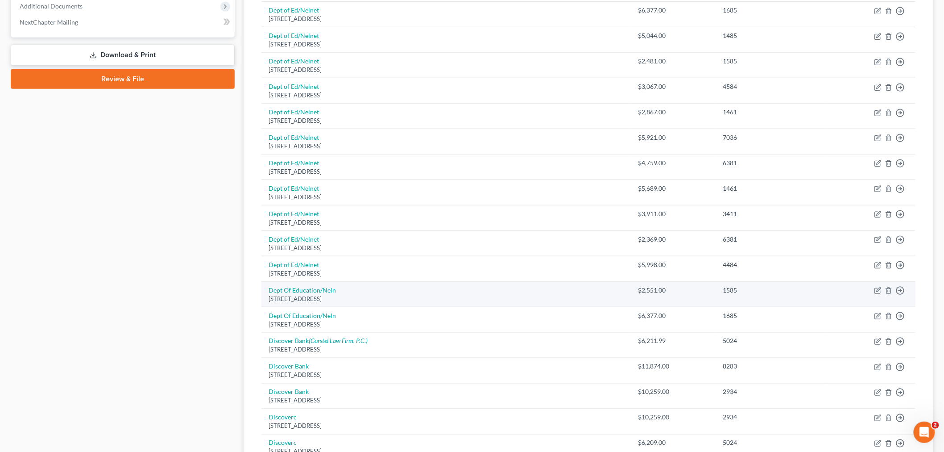
click at [664, 293] on div "$2,551.00" at bounding box center [674, 290] width 71 height 9
drag, startPoint x: 666, startPoint y: 289, endPoint x: 642, endPoint y: 289, distance: 24.1
click at [642, 289] on div "$2,551.00" at bounding box center [674, 290] width 71 height 9
copy div "2,551.00"
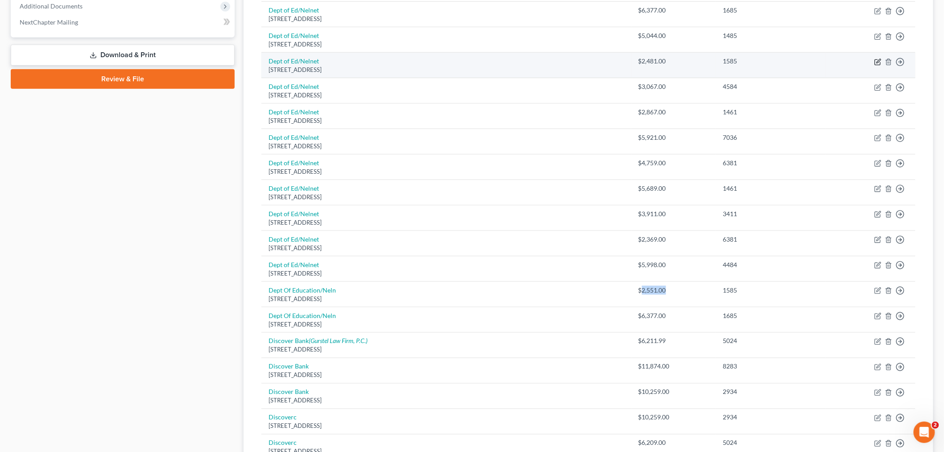
click at [879, 61] on icon "button" at bounding box center [878, 61] width 7 height 7
select select "30"
select select "17"
select select "0"
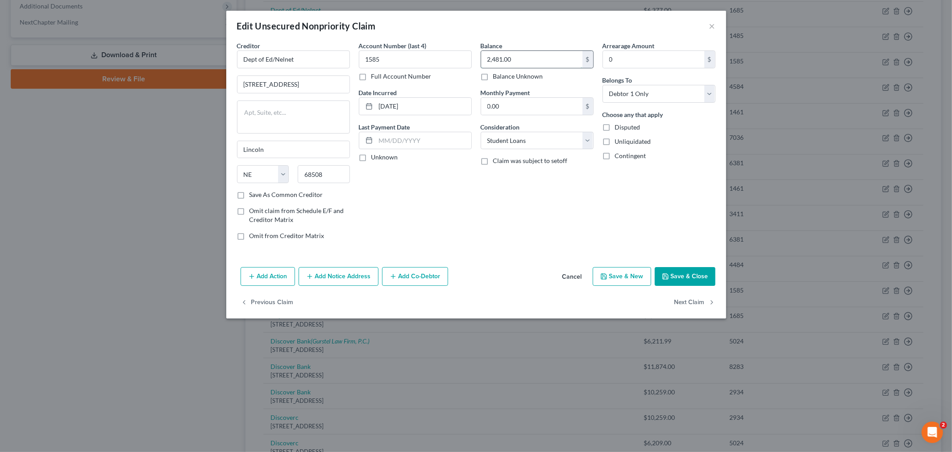
click at [524, 62] on input "2,481.00" at bounding box center [531, 59] width 101 height 17
paste input "55"
type input "2,551.00"
click at [672, 274] on button "Save & Close" at bounding box center [685, 276] width 61 height 19
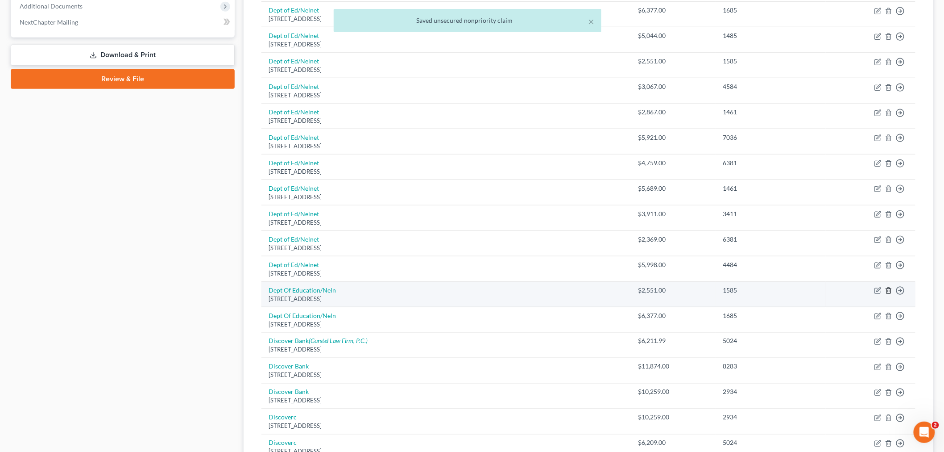
click at [890, 288] on icon "button" at bounding box center [889, 291] width 4 height 6
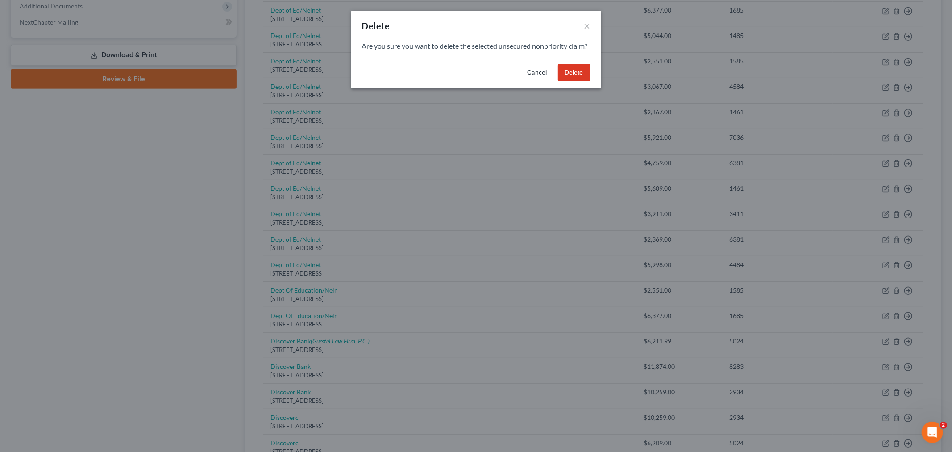
click at [576, 82] on button "Delete" at bounding box center [574, 73] width 33 height 18
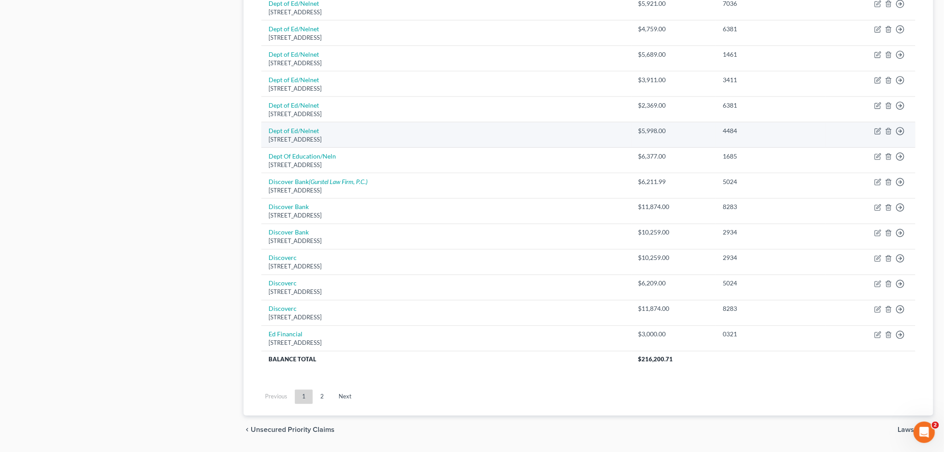
scroll to position [529, 0]
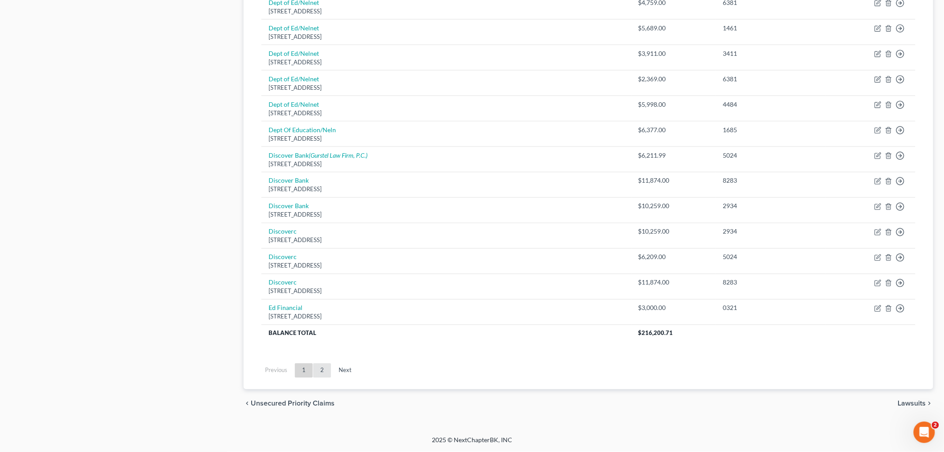
click at [326, 368] on link "2" at bounding box center [322, 370] width 18 height 14
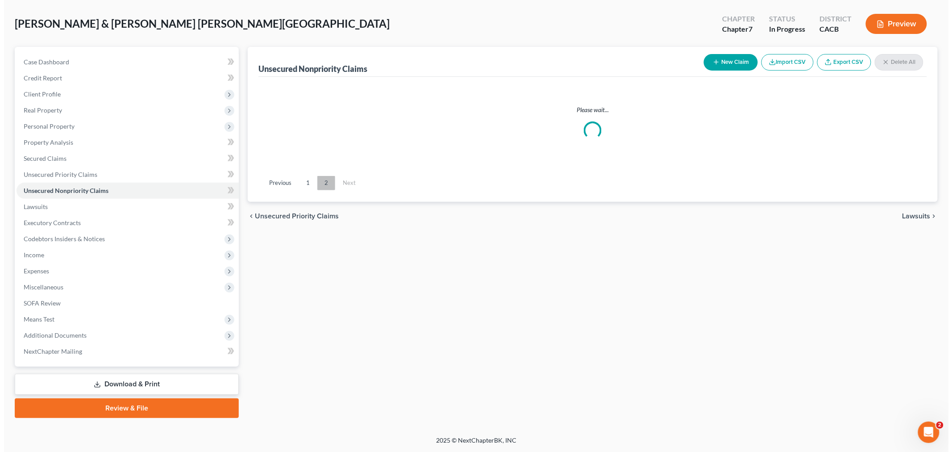
scroll to position [37, 0]
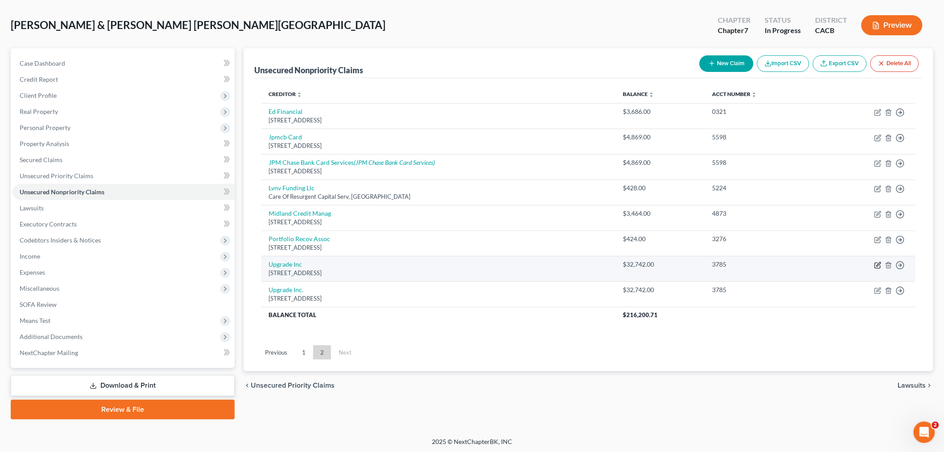
click at [877, 266] on icon "button" at bounding box center [878, 264] width 7 height 7
select select "4"
select select "1"
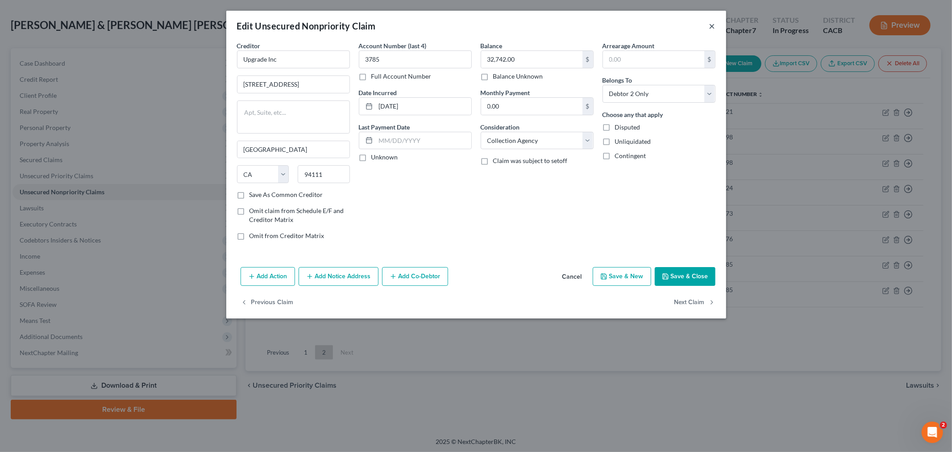
click at [710, 22] on button "×" at bounding box center [712, 26] width 6 height 11
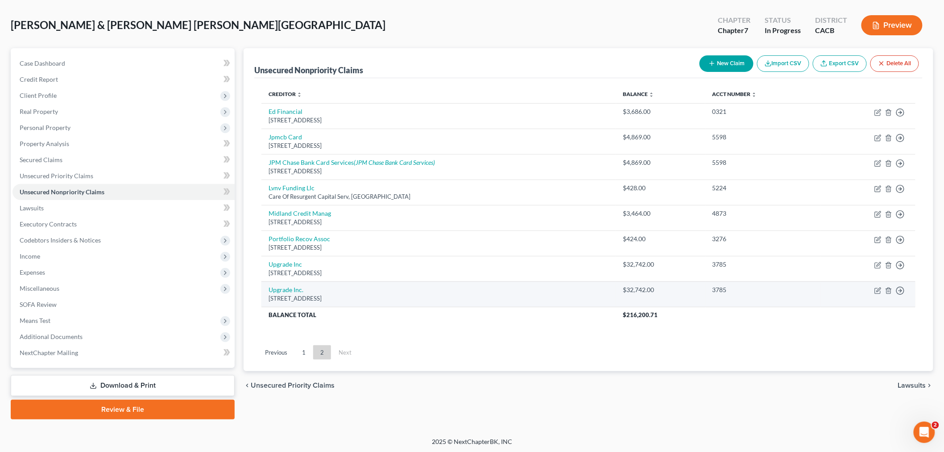
click at [871, 289] on td "Move to D Move to E Move to G Move to Notice Only" at bounding box center [868, 293] width 95 height 25
click at [876, 289] on icon "button" at bounding box center [878, 290] width 7 height 7
select select "3"
select select "10"
select select "4"
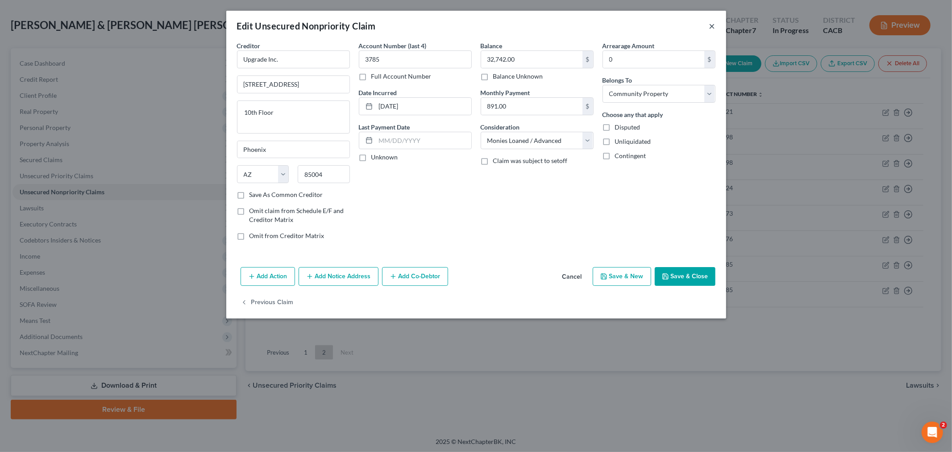
click at [714, 25] on button "×" at bounding box center [712, 26] width 6 height 11
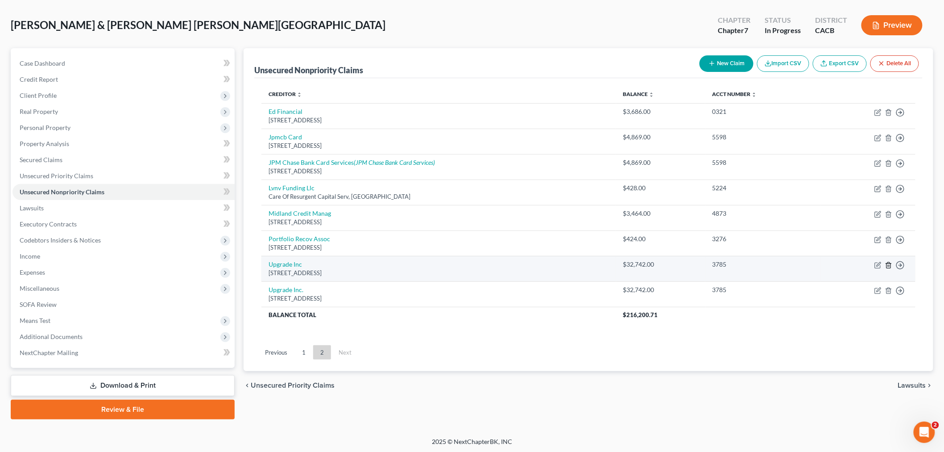
click at [888, 265] on icon "button" at bounding box center [888, 264] width 7 height 7
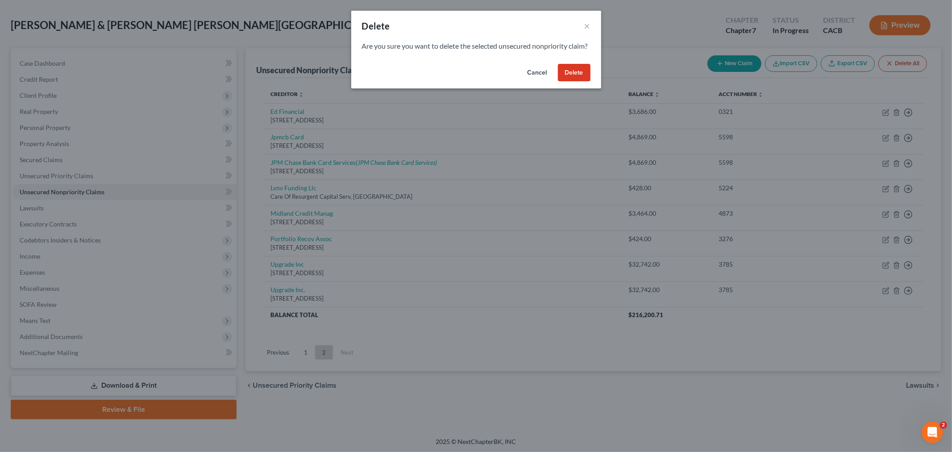
click at [574, 82] on button "Delete" at bounding box center [574, 73] width 33 height 18
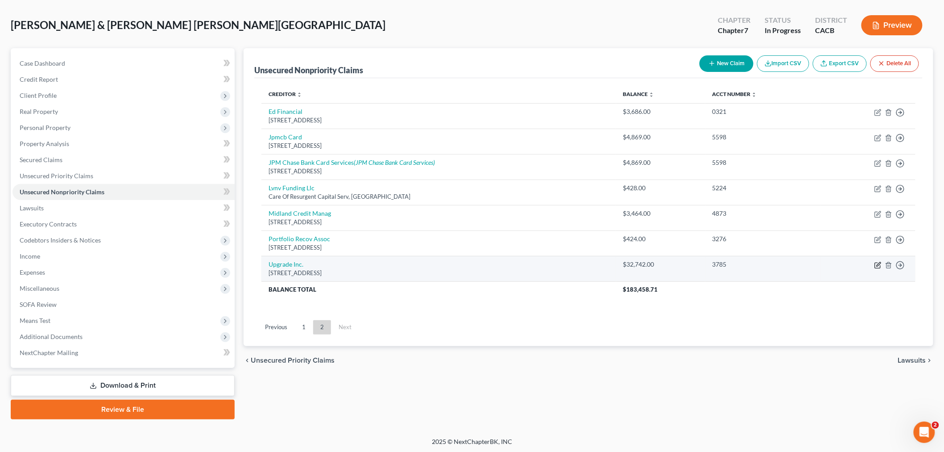
click at [877, 264] on icon "button" at bounding box center [878, 264] width 7 height 7
select select "3"
select select "10"
select select "4"
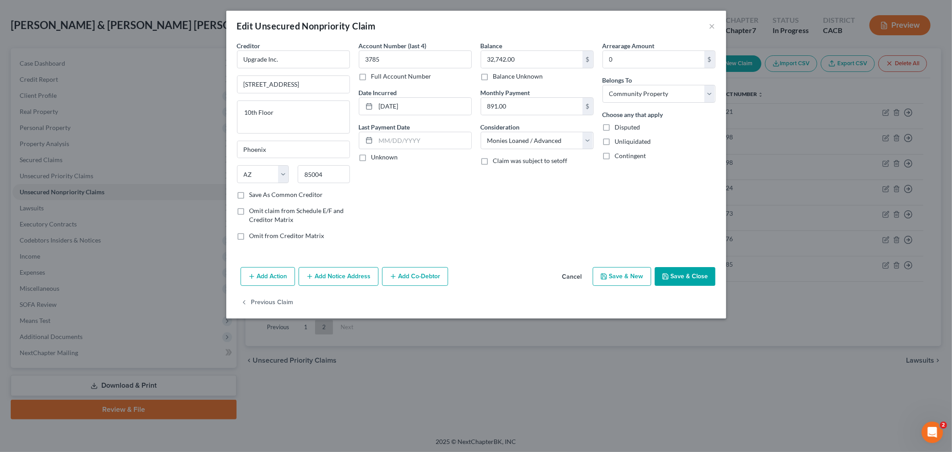
drag, startPoint x: 347, startPoint y: 274, endPoint x: 249, endPoint y: 312, distance: 105.2
click at [347, 274] on button "Add Notice Address" at bounding box center [339, 276] width 80 height 19
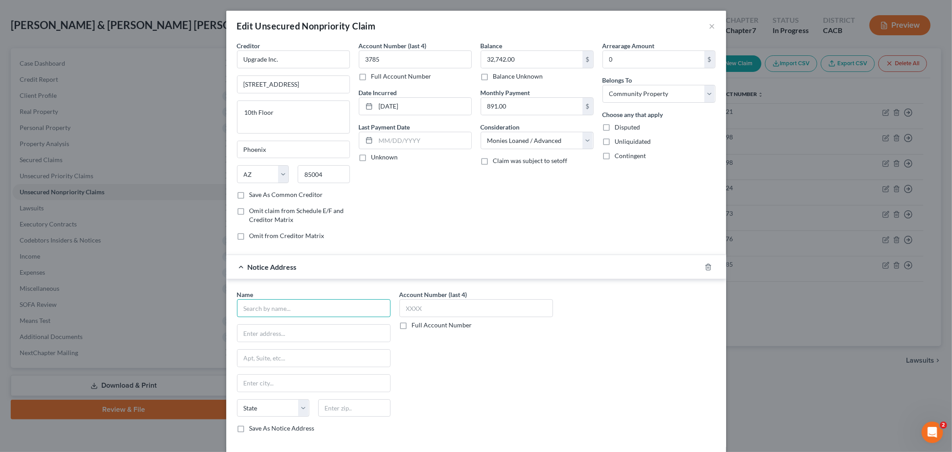
click at [255, 310] on input "text" at bounding box center [313, 308] width 153 height 18
click at [263, 331] on div "[STREET_ADDRESS]" at bounding box center [290, 332] width 93 height 8
type input "Upgrade Inc."
type input "[STREET_ADDRESS]"
type input "22nd Floor"
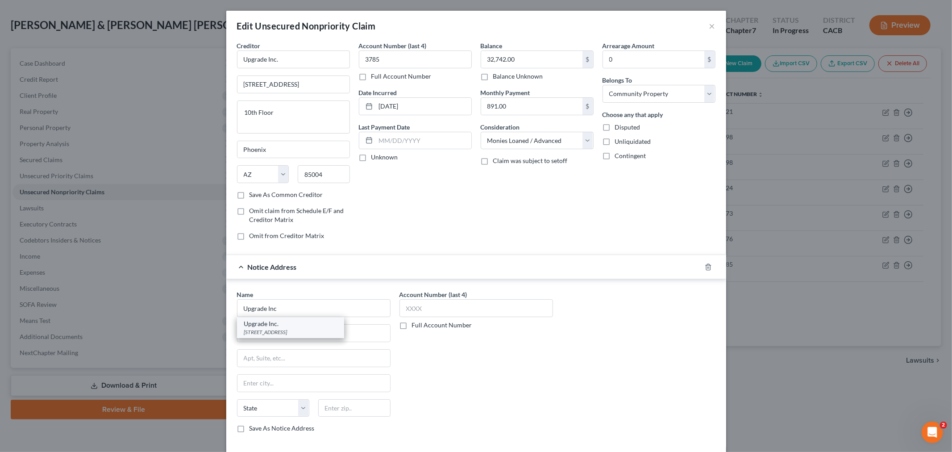
type input "[GEOGRAPHIC_DATA]"
select select "4"
type input "94111"
click at [439, 307] on input "text" at bounding box center [475, 308] width 153 height 18
type input "3785"
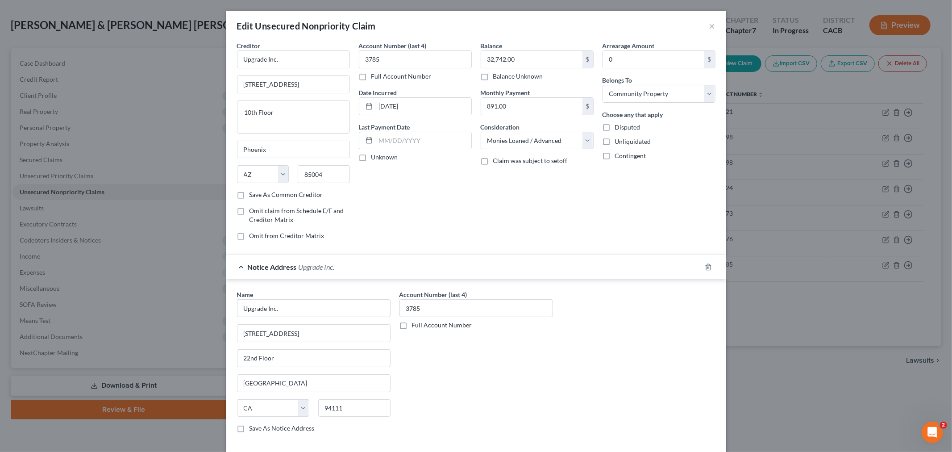
click at [435, 376] on div "Account Number (last 4) 3785 Full Account Number" at bounding box center [476, 365] width 162 height 150
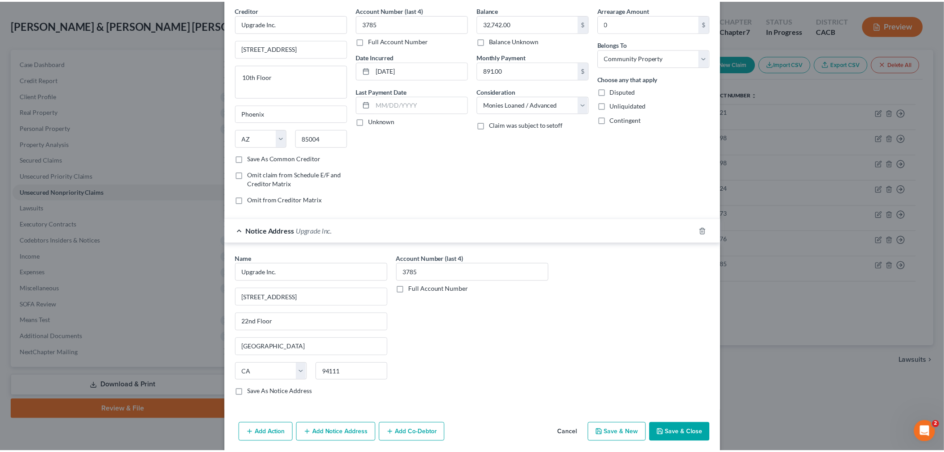
scroll to position [71, 0]
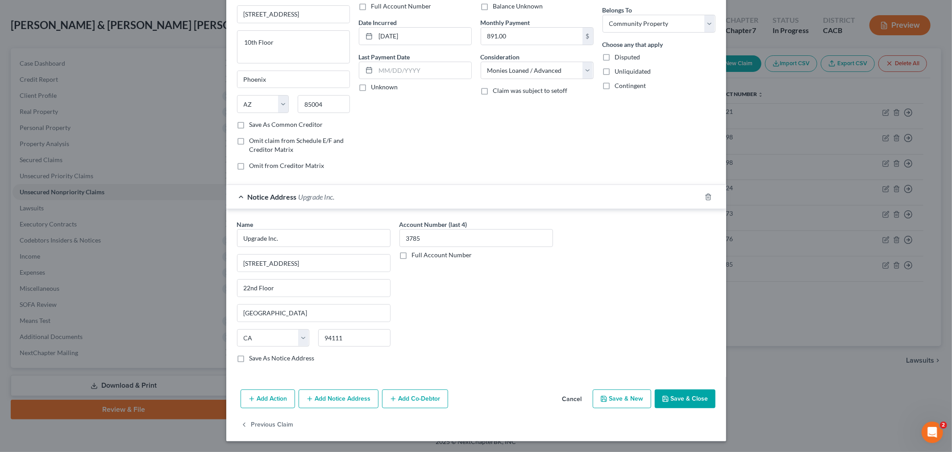
click at [668, 397] on button "Save & Close" at bounding box center [685, 398] width 61 height 19
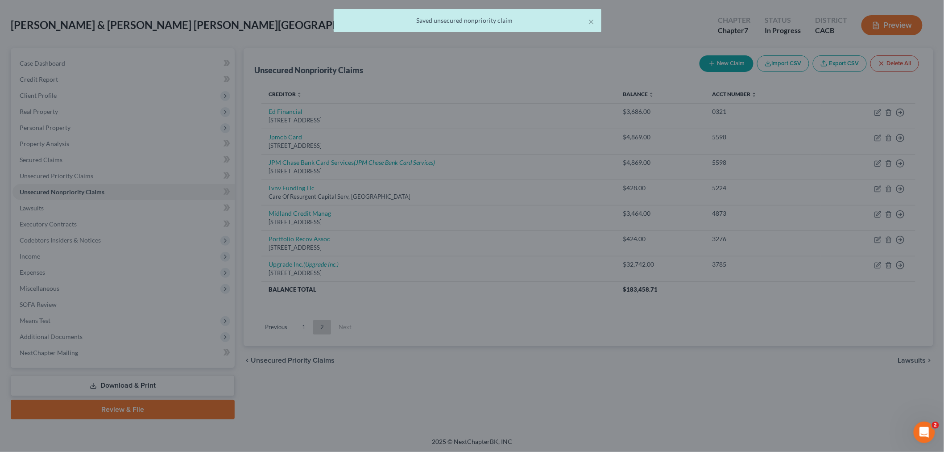
scroll to position [0, 0]
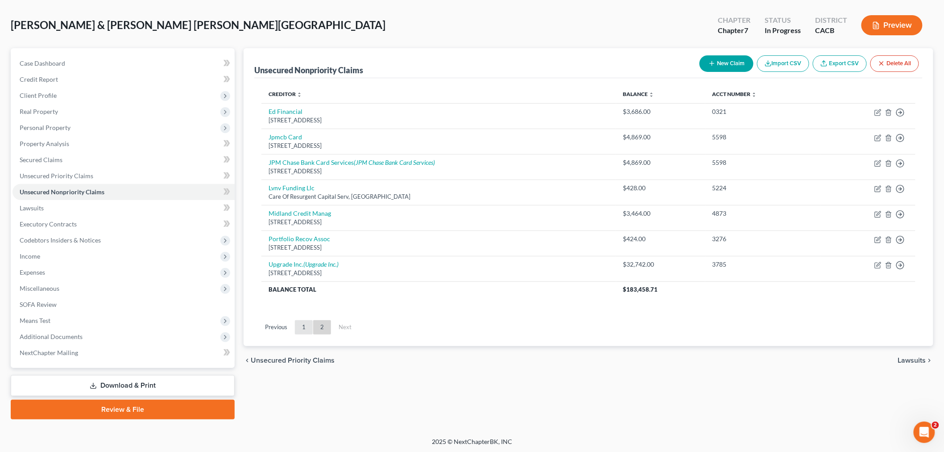
click at [299, 326] on link "1" at bounding box center [304, 327] width 18 height 14
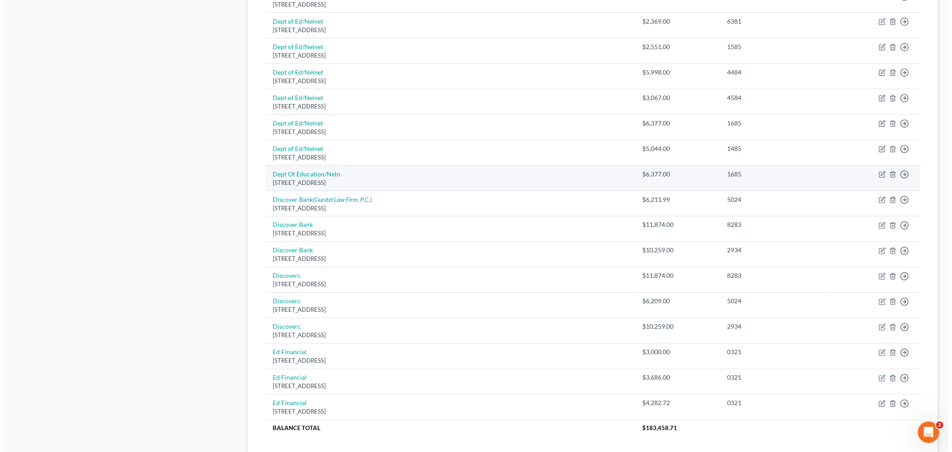
scroll to position [533, 0]
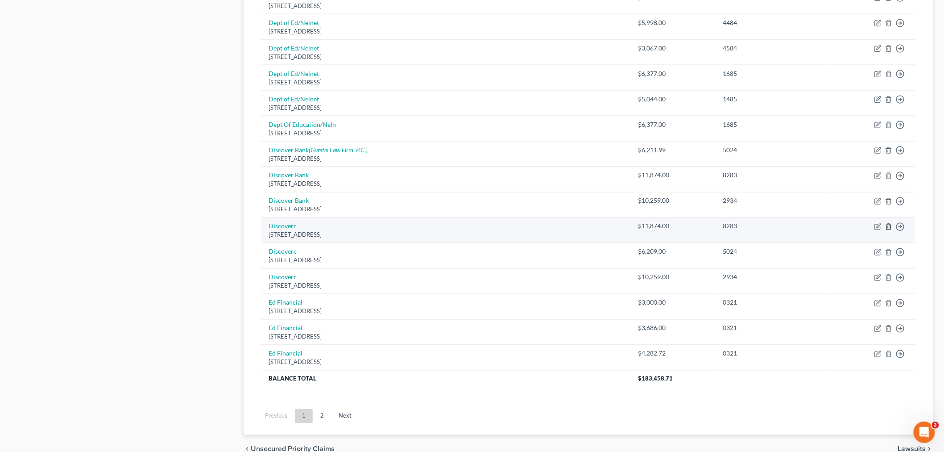
click at [888, 228] on line "button" at bounding box center [888, 228] width 0 height 2
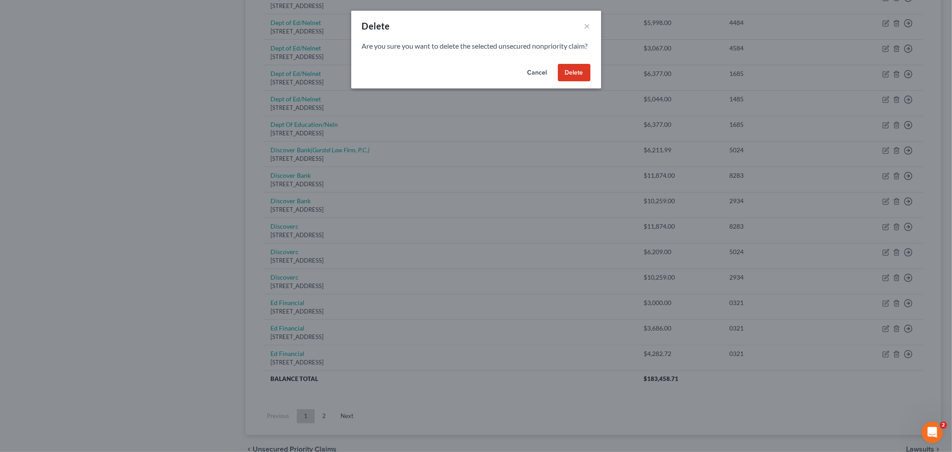
click at [585, 82] on button "Delete" at bounding box center [574, 73] width 33 height 18
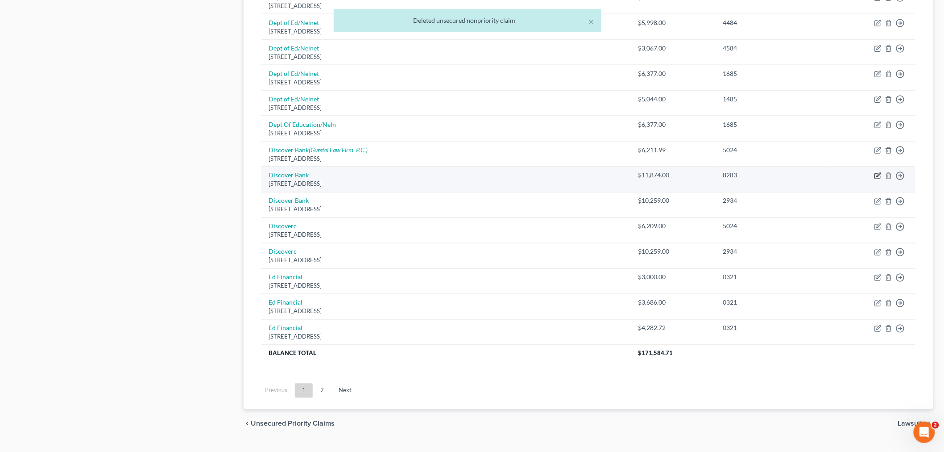
click at [875, 173] on icon "button" at bounding box center [878, 175] width 7 height 7
select select "7"
select select "2"
select select "4"
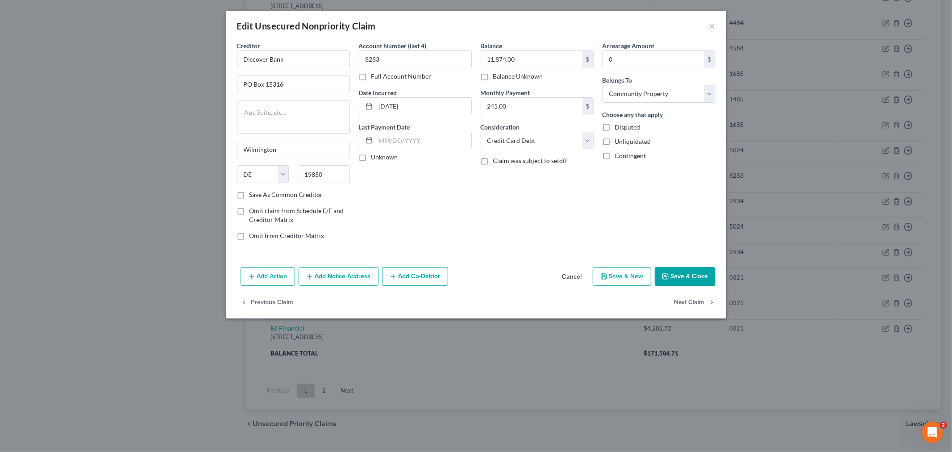
click at [337, 288] on div "Add Action Add Notice Address Add Co-Debtor Cancel Save & New Save & Close" at bounding box center [476, 277] width 500 height 29
click at [337, 278] on button "Add Notice Address" at bounding box center [339, 276] width 80 height 19
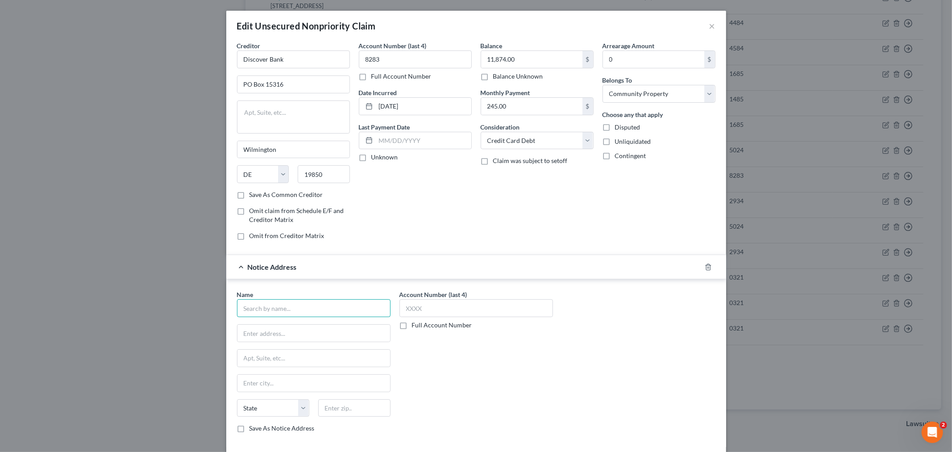
click at [278, 305] on input "text" at bounding box center [313, 308] width 153 height 18
type input "Discover Bank"
type input "PO Box 30939"
type input "84130"
click at [481, 372] on div "Account Number (last 4) Full Account Number" at bounding box center [476, 365] width 162 height 150
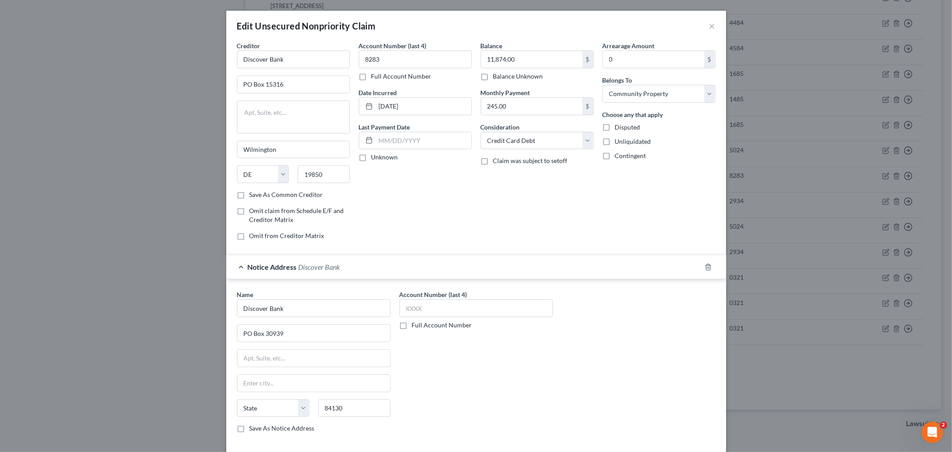
type input "[GEOGRAPHIC_DATA]"
select select "46"
click at [454, 312] on input "text" at bounding box center [475, 308] width 153 height 18
type input "8283"
click at [450, 371] on div "Account Number (last 4) 8283 Full Account Number" at bounding box center [476, 365] width 162 height 150
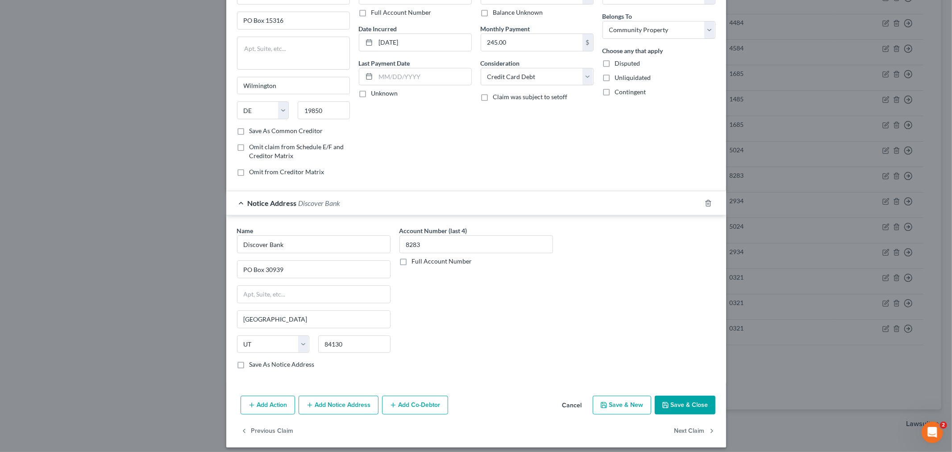
scroll to position [71, 0]
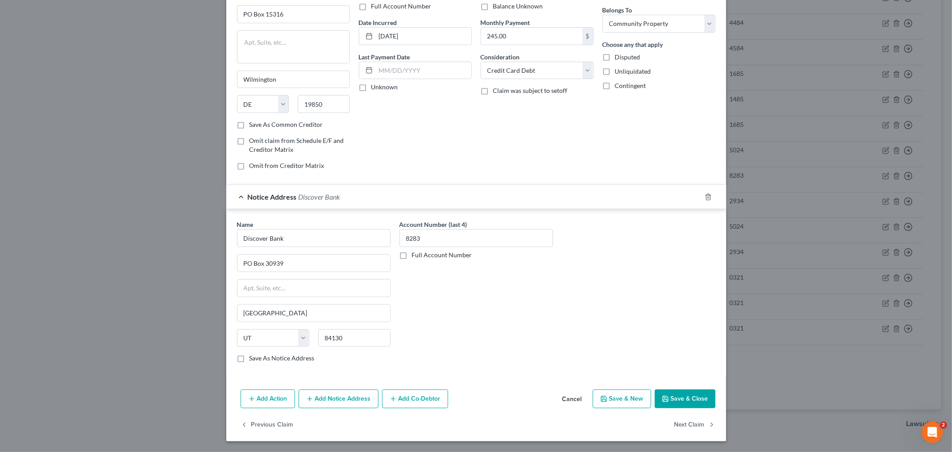
click at [673, 403] on button "Save & Close" at bounding box center [685, 398] width 61 height 19
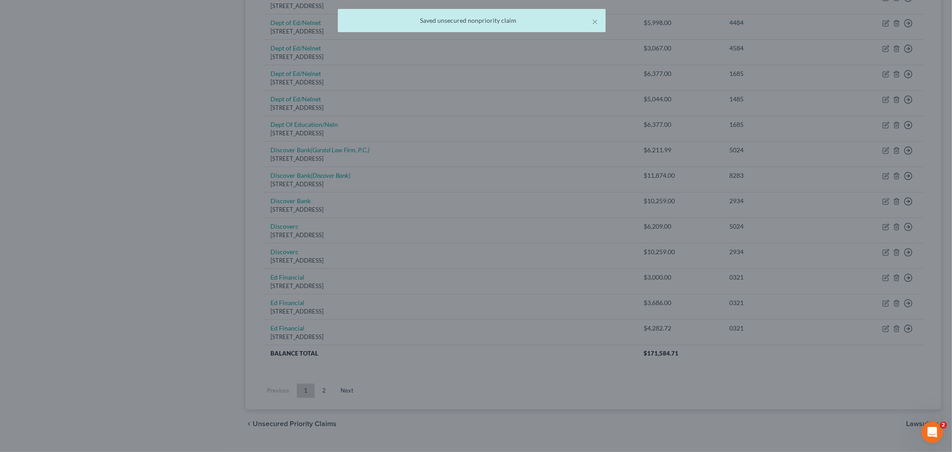
scroll to position [0, 0]
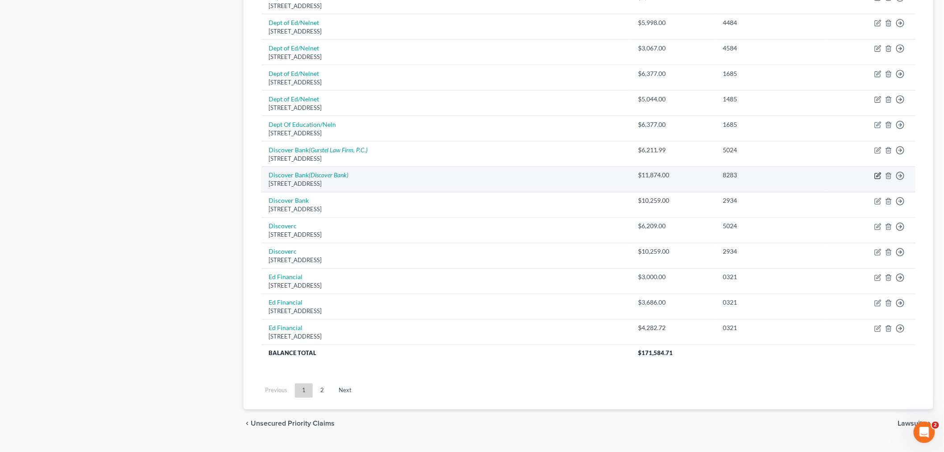
click at [878, 176] on icon "button" at bounding box center [879, 175] width 4 height 4
select select "7"
select select "2"
select select "4"
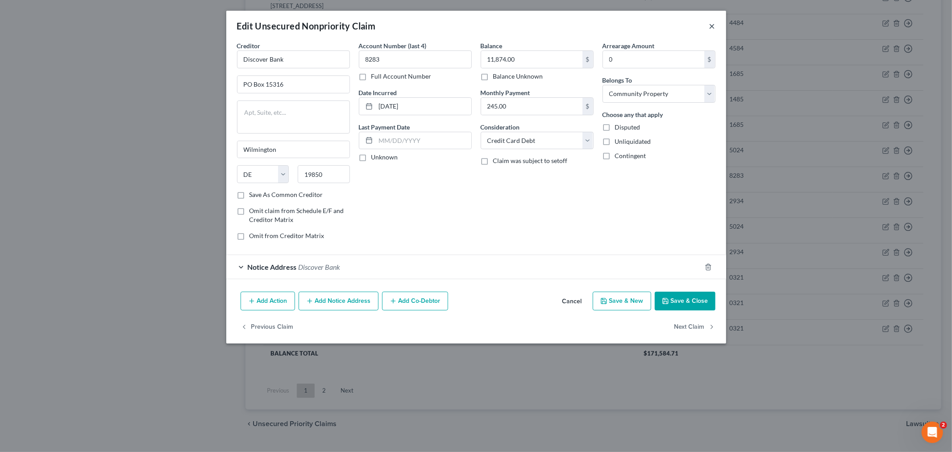
click at [712, 24] on button "×" at bounding box center [712, 26] width 6 height 11
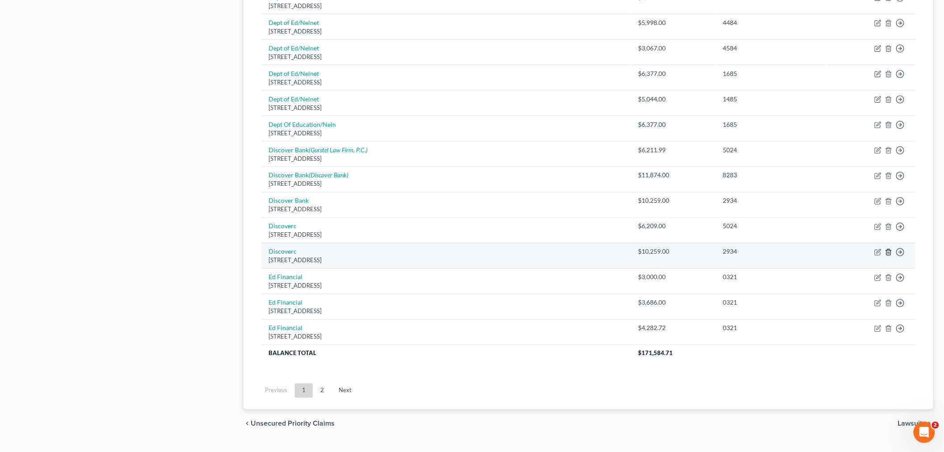
click at [888, 253] on icon "button" at bounding box center [888, 252] width 7 height 7
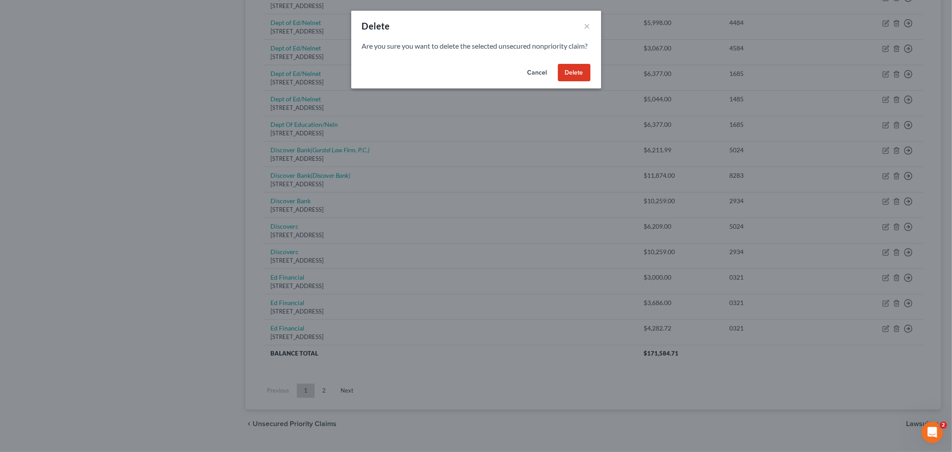
click at [587, 73] on div "Cancel Delete" at bounding box center [476, 74] width 250 height 29
click at [577, 82] on button "Delete" at bounding box center [574, 73] width 33 height 18
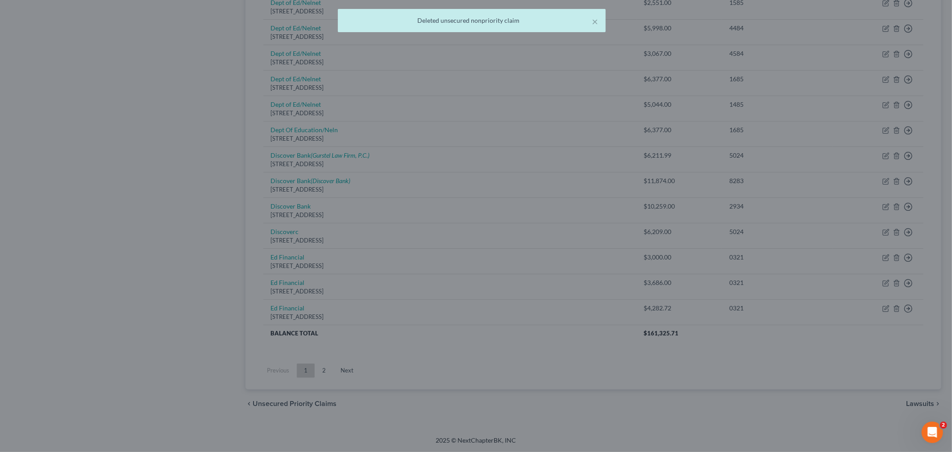
scroll to position [529, 0]
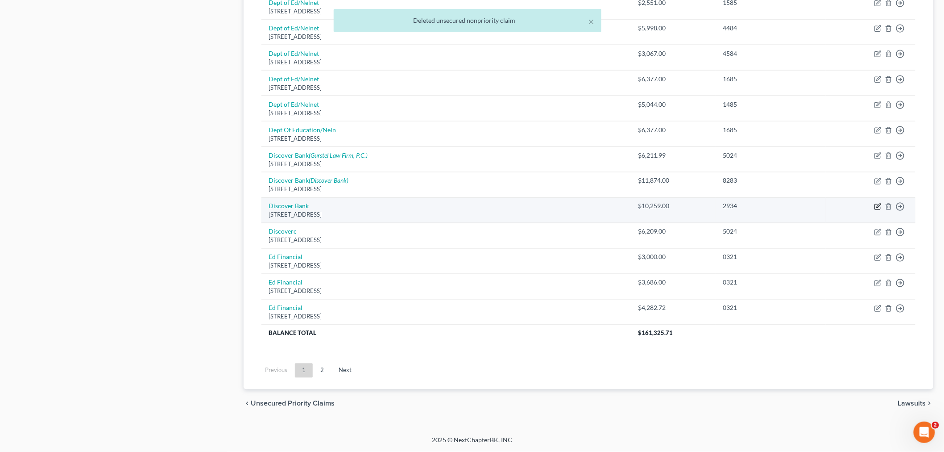
click at [880, 207] on icon "button" at bounding box center [878, 206] width 7 height 7
select select "7"
select select "2"
select select "1"
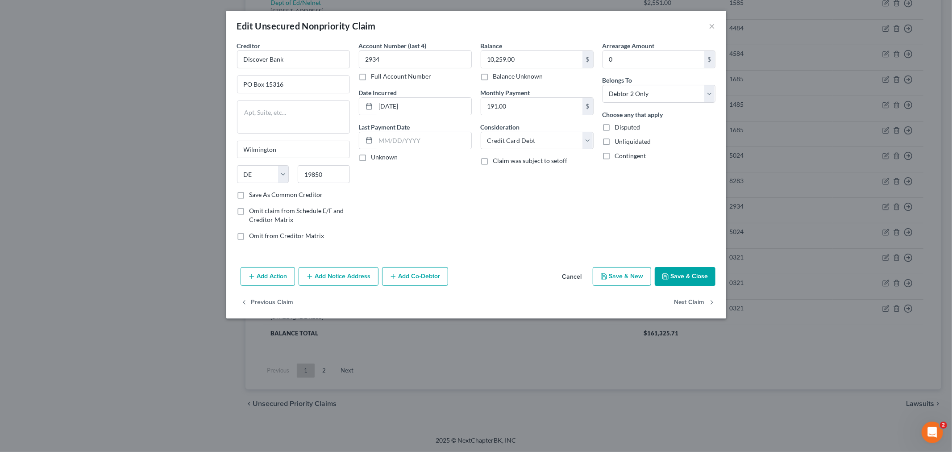
click at [335, 278] on button "Add Notice Address" at bounding box center [339, 276] width 80 height 19
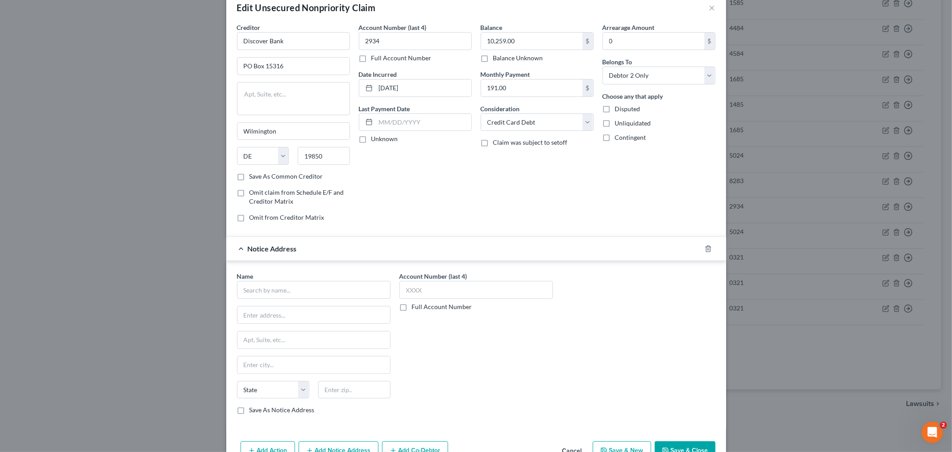
scroll to position [50, 0]
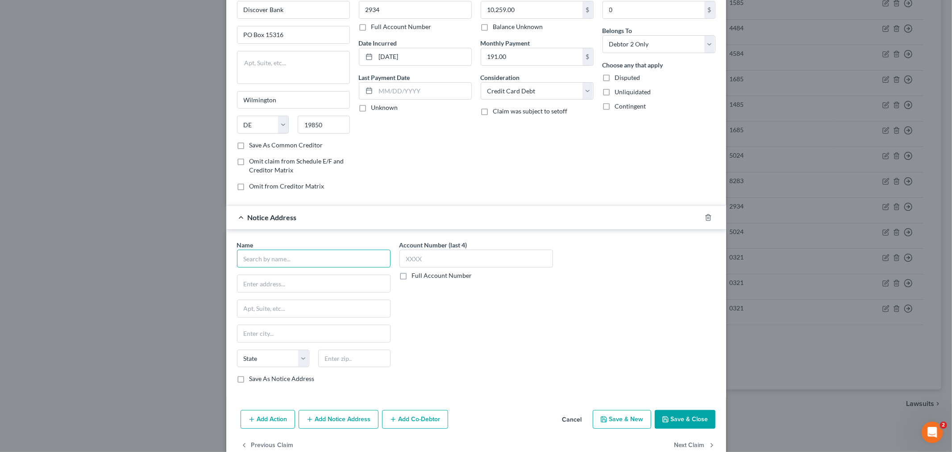
click at [281, 261] on input "text" at bounding box center [313, 258] width 153 height 18
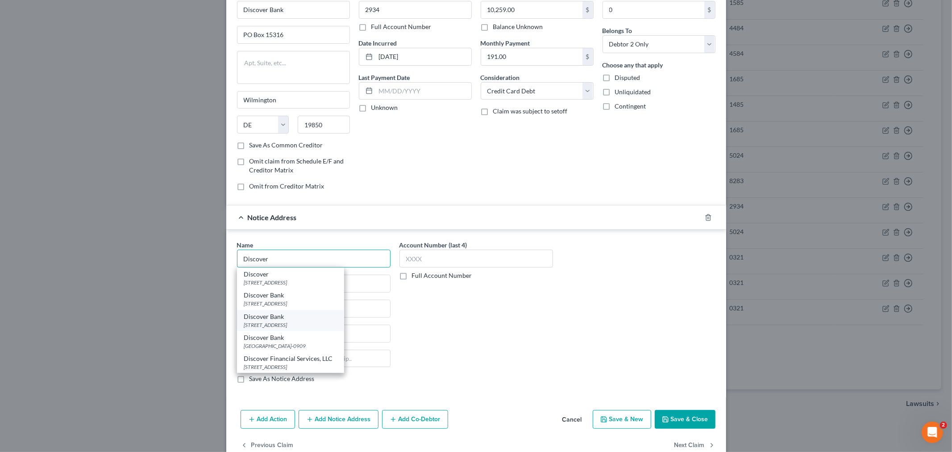
scroll to position [71, 0]
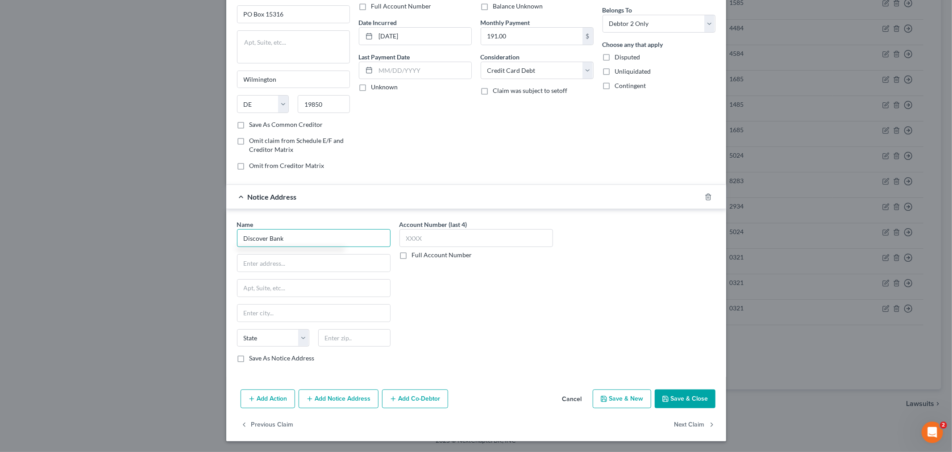
type input "Discover Bank"
type input "PO Box 30939"
type input "84130"
click at [440, 298] on div "Account Number (last 4) Full Account Number" at bounding box center [476, 295] width 162 height 150
type input "[GEOGRAPHIC_DATA]"
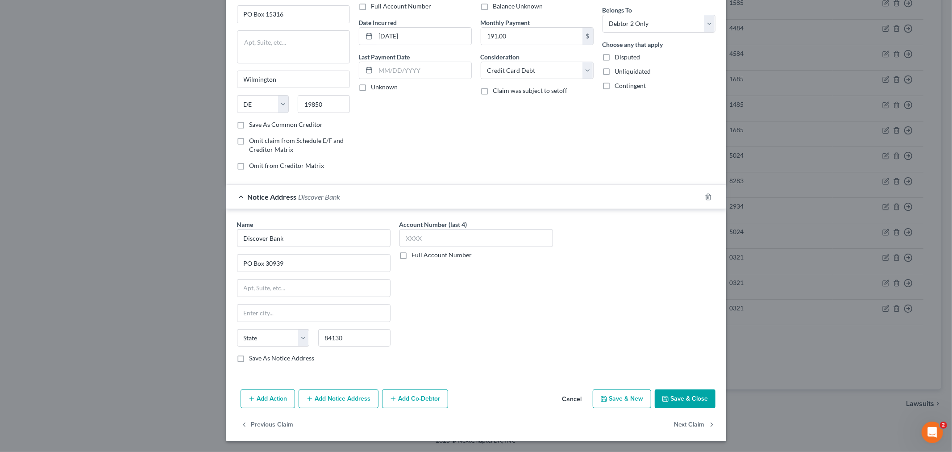
select select "46"
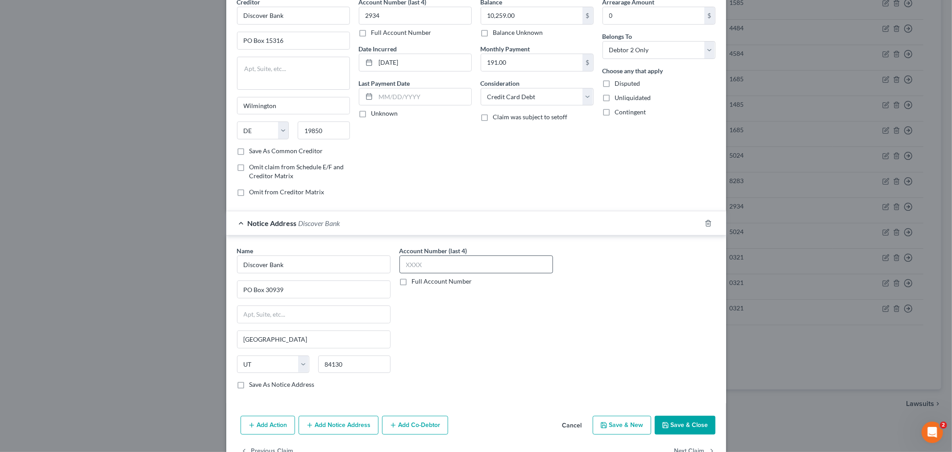
scroll to position [21, 0]
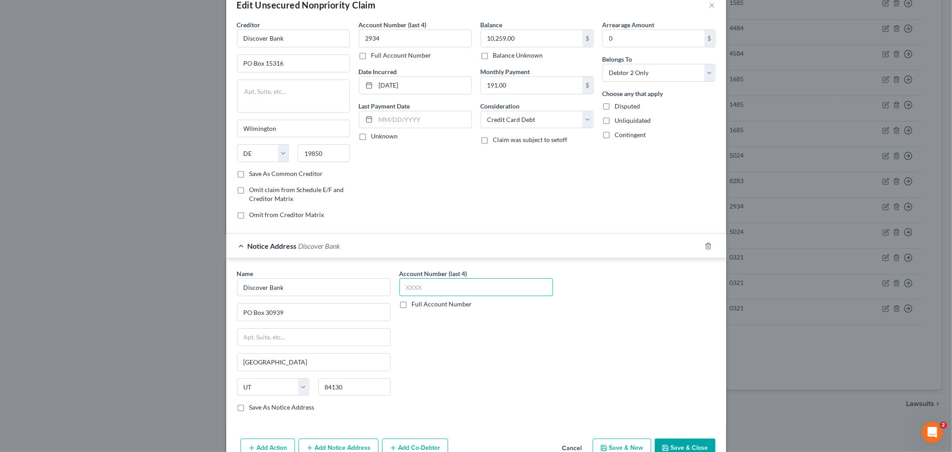
click at [442, 286] on input "text" at bounding box center [475, 287] width 153 height 18
type input "2934"
drag, startPoint x: 480, startPoint y: 386, endPoint x: 473, endPoint y: 390, distance: 7.6
click at [480, 388] on div "Account Number (last 4) 2934 Full Account Number" at bounding box center [476, 344] width 162 height 150
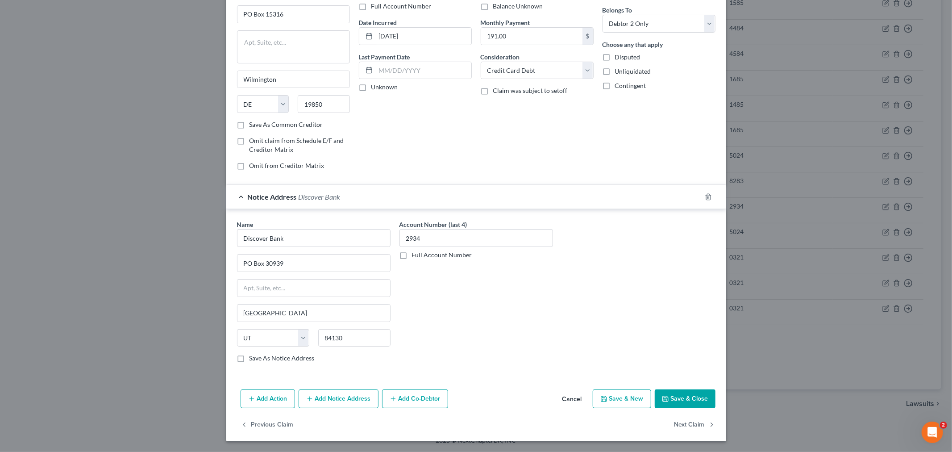
scroll to position [71, 0]
click at [676, 396] on button "Save & Close" at bounding box center [685, 398] width 61 height 19
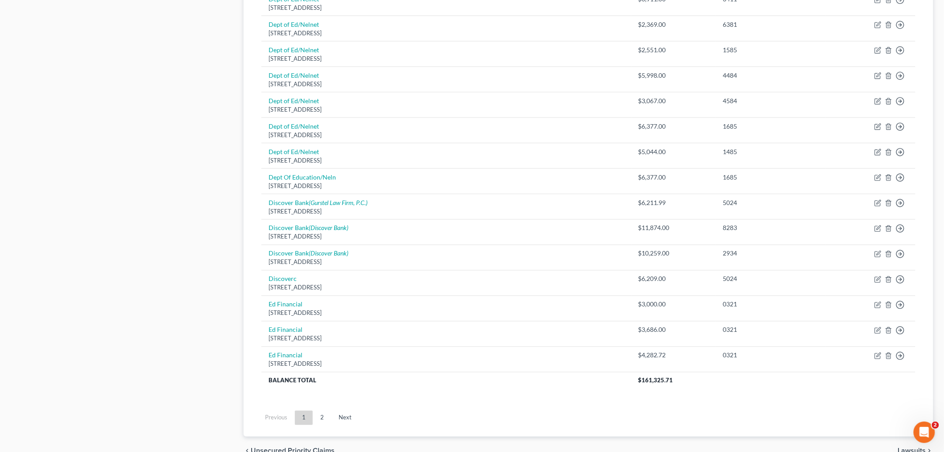
scroll to position [529, 0]
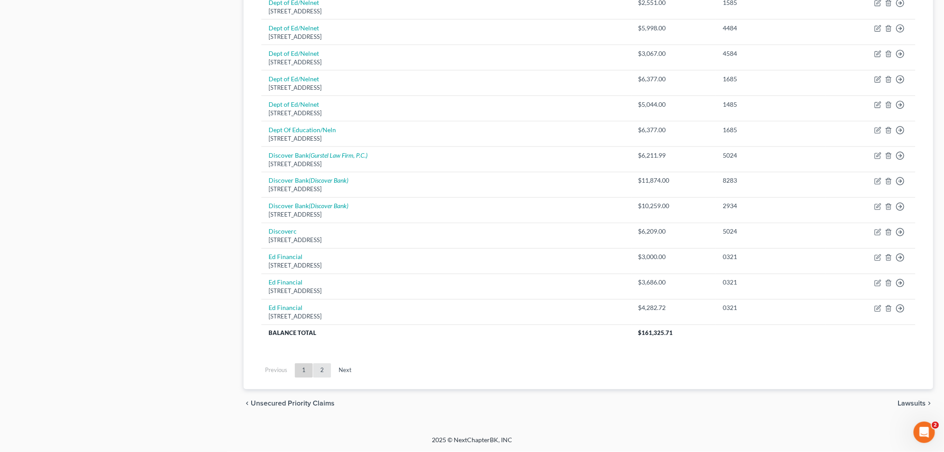
click at [324, 363] on link "2" at bounding box center [322, 370] width 18 height 14
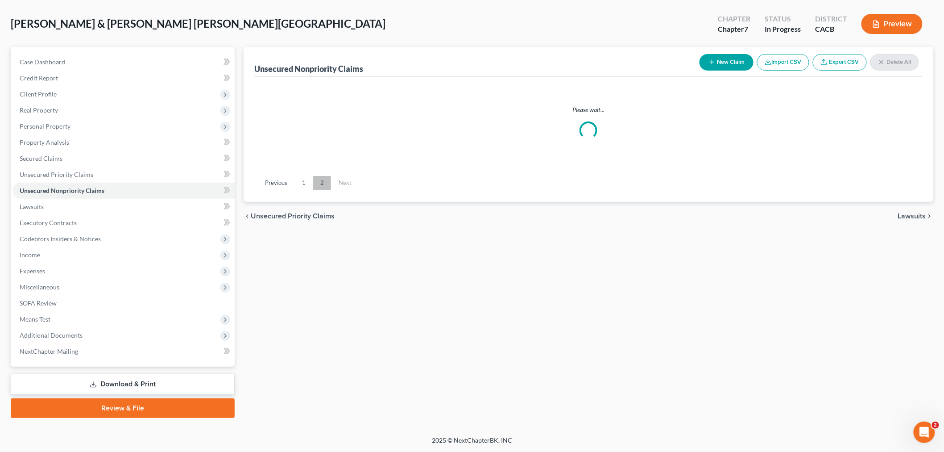
scroll to position [37, 0]
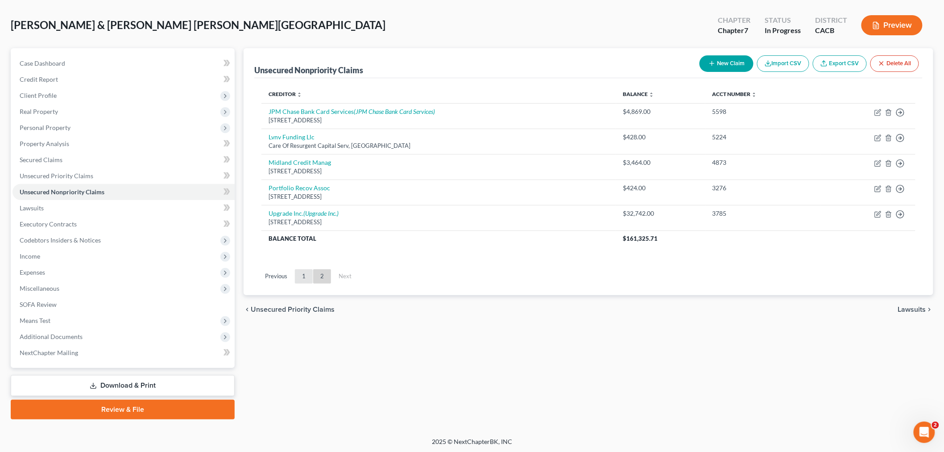
click at [307, 274] on link "1" at bounding box center [304, 276] width 18 height 14
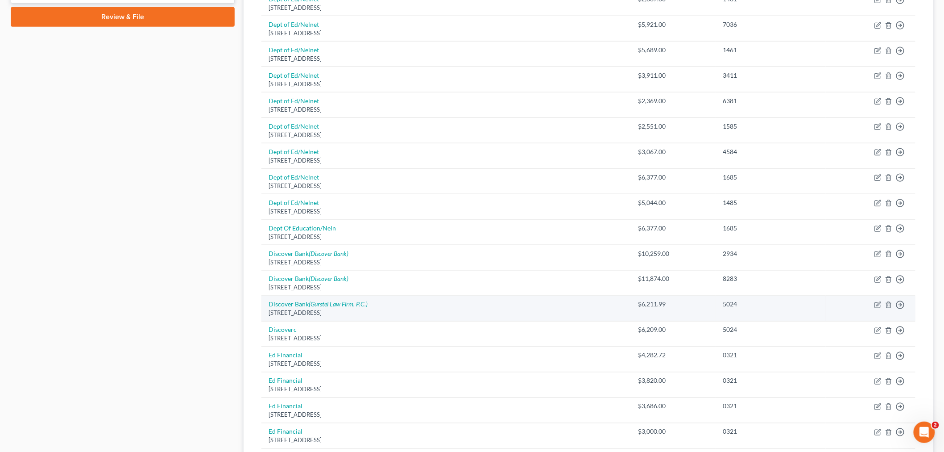
scroll to position [533, 0]
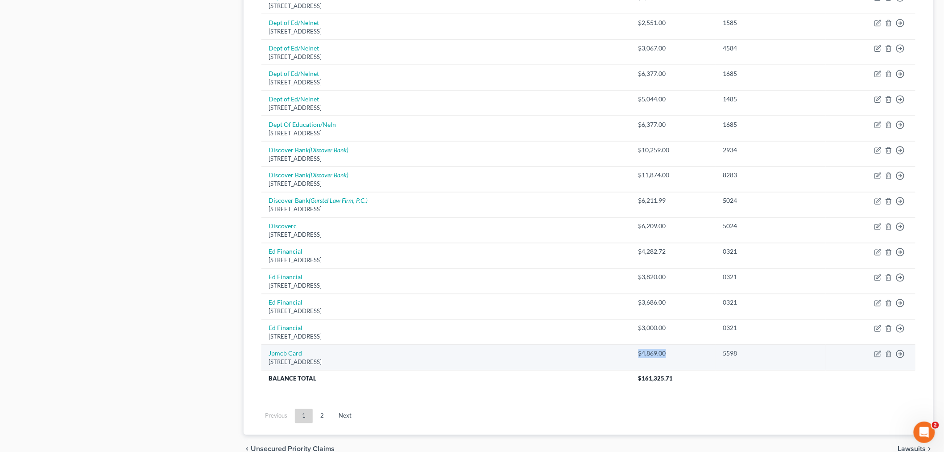
drag, startPoint x: 637, startPoint y: 353, endPoint x: 675, endPoint y: 354, distance: 38.4
click at [675, 354] on td "$4,869.00" at bounding box center [673, 356] width 85 height 25
copy div "$4,869.00"
click at [319, 413] on link "2" at bounding box center [322, 416] width 18 height 14
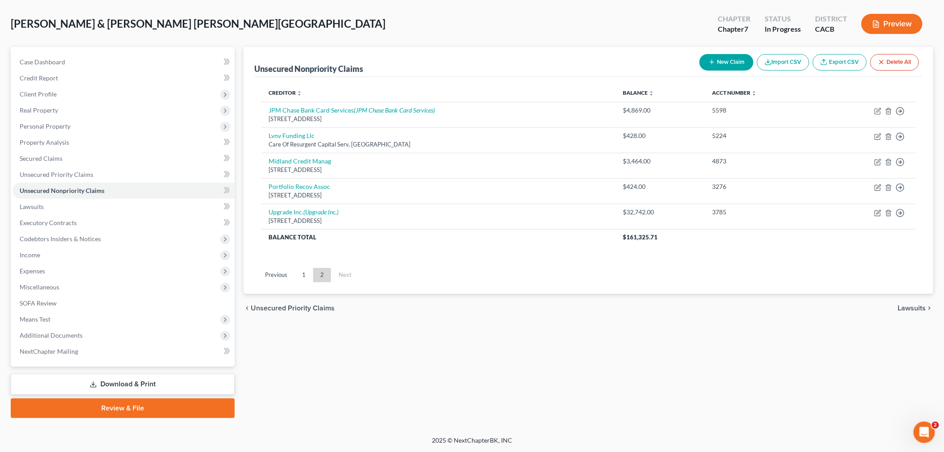
scroll to position [37, 0]
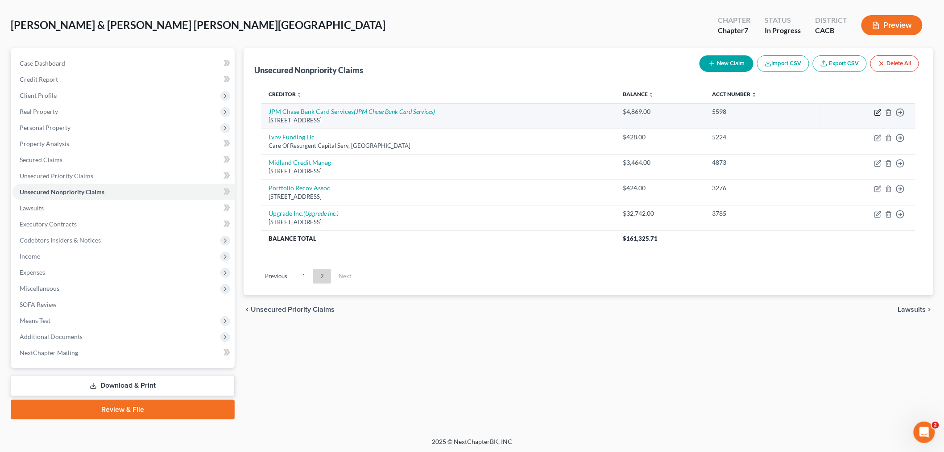
click at [877, 112] on icon "button" at bounding box center [879, 111] width 4 height 4
select select "7"
select select "2"
select select "0"
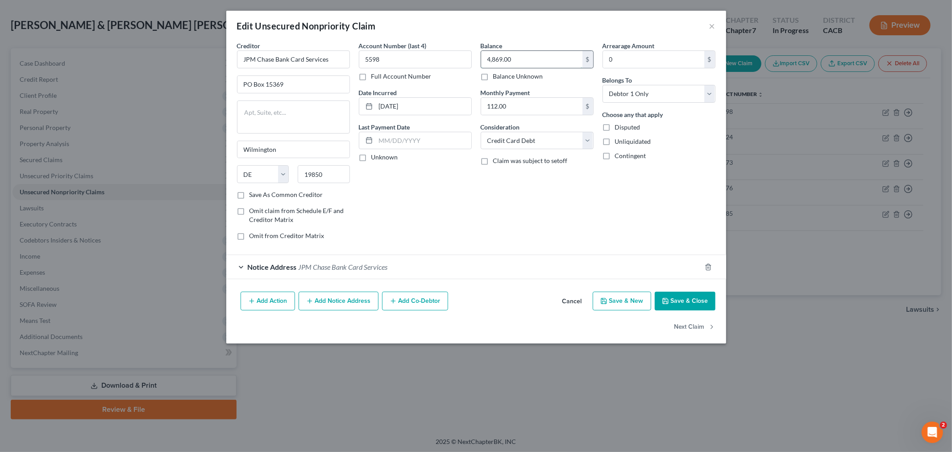
click at [515, 60] on input "4,869.00" at bounding box center [531, 59] width 101 height 17
paste input "$"
type input "4,869.00"
click at [485, 203] on div "Balance 4,869.00 $ Balance Unknown Balance Undetermined 4,869.00 $ Balance Unkn…" at bounding box center [537, 144] width 122 height 206
click at [688, 300] on button "Save & Close" at bounding box center [685, 300] width 61 height 19
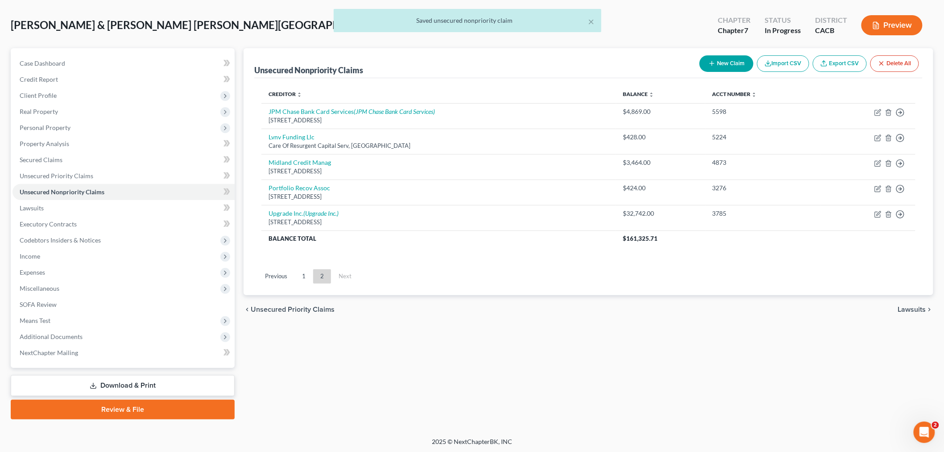
click at [302, 274] on link "1" at bounding box center [304, 276] width 18 height 14
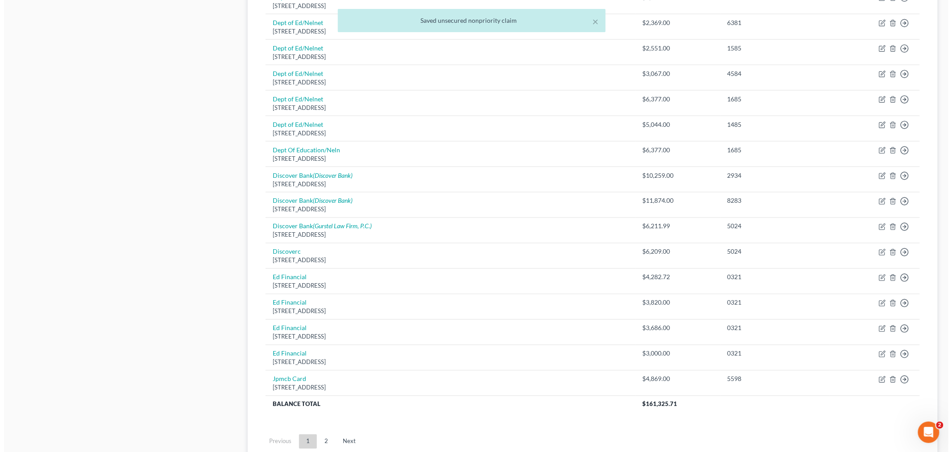
scroll to position [579, 0]
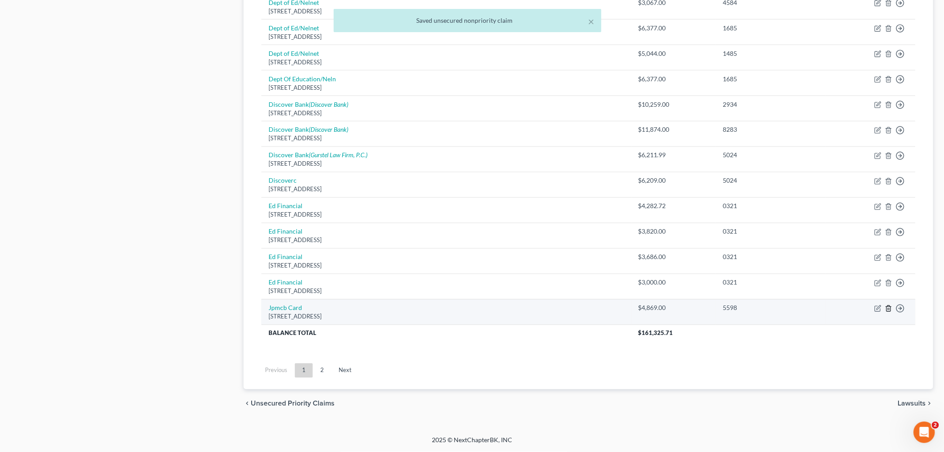
click at [888, 310] on icon "button" at bounding box center [888, 308] width 7 height 7
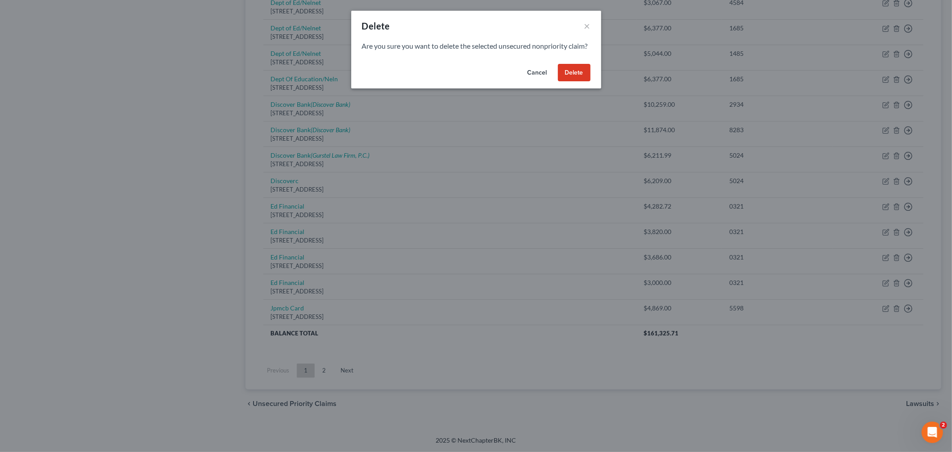
click at [573, 82] on button "Delete" at bounding box center [574, 73] width 33 height 18
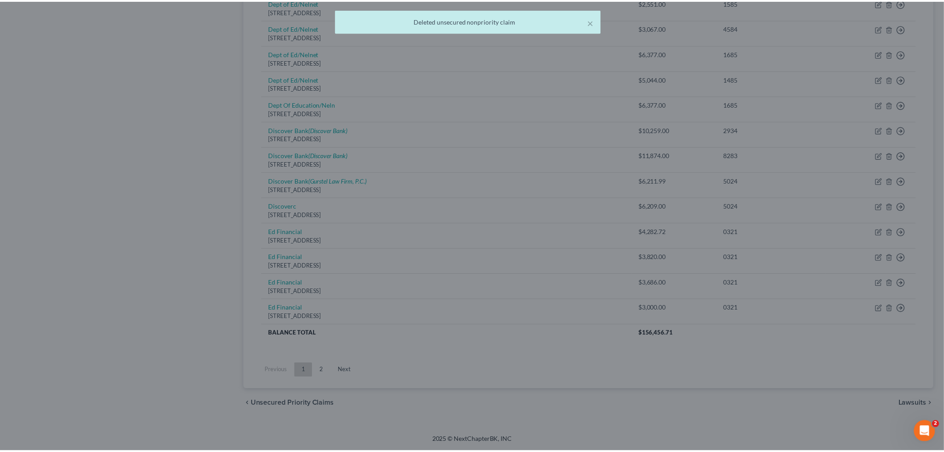
scroll to position [554, 0]
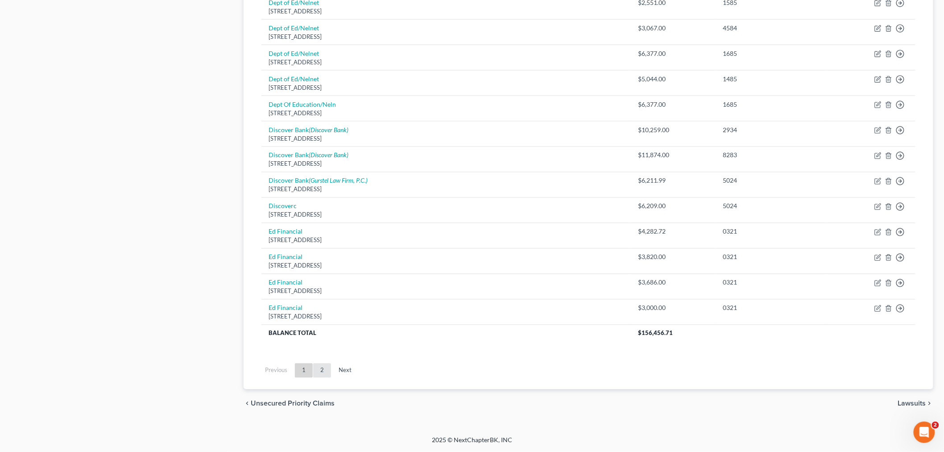
click at [323, 370] on link "2" at bounding box center [322, 370] width 18 height 14
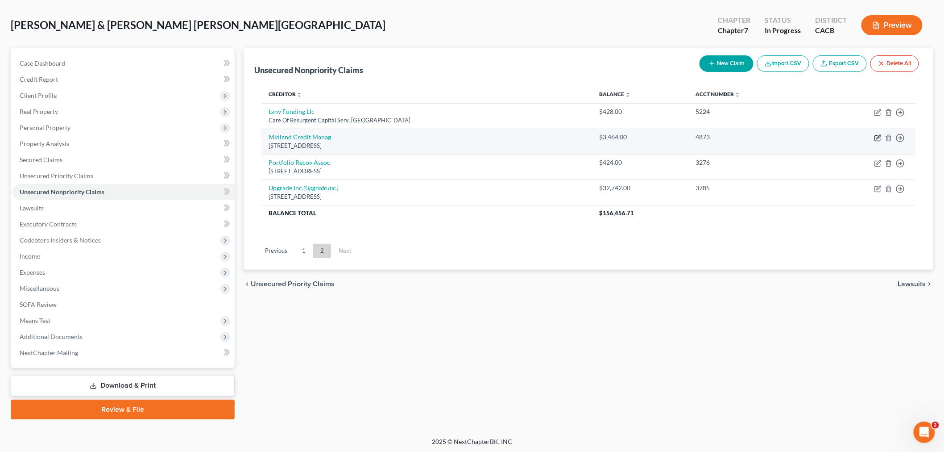
click at [878, 135] on icon "button" at bounding box center [878, 137] width 7 height 7
select select "23"
select select "1"
select select "0"
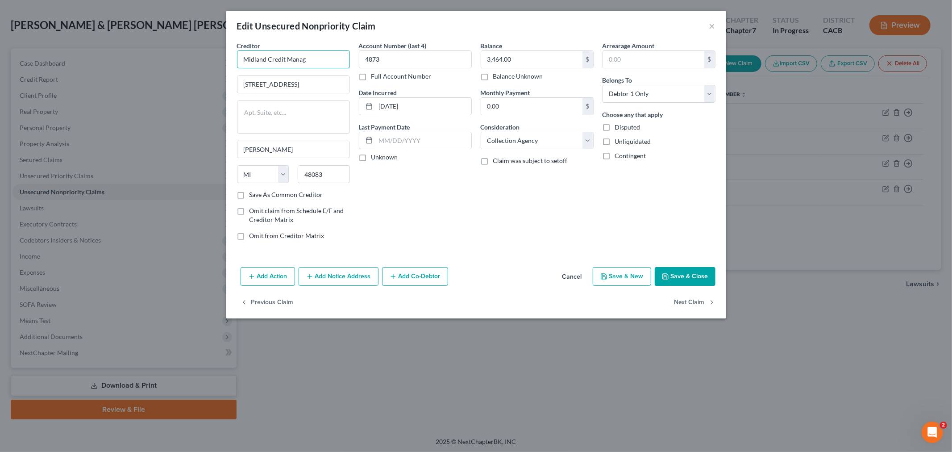
click at [315, 56] on input "Midland Credit Manag" at bounding box center [293, 59] width 113 height 18
type input "Midland Credit Management"
click at [398, 106] on input "[DATE]" at bounding box center [423, 106] width 95 height 17
type input "[DATE]"
click at [397, 186] on div "Account Number (last 4) 4873 Full Account Number Date Incurred [DATE] Last Paym…" at bounding box center [415, 144] width 122 height 206
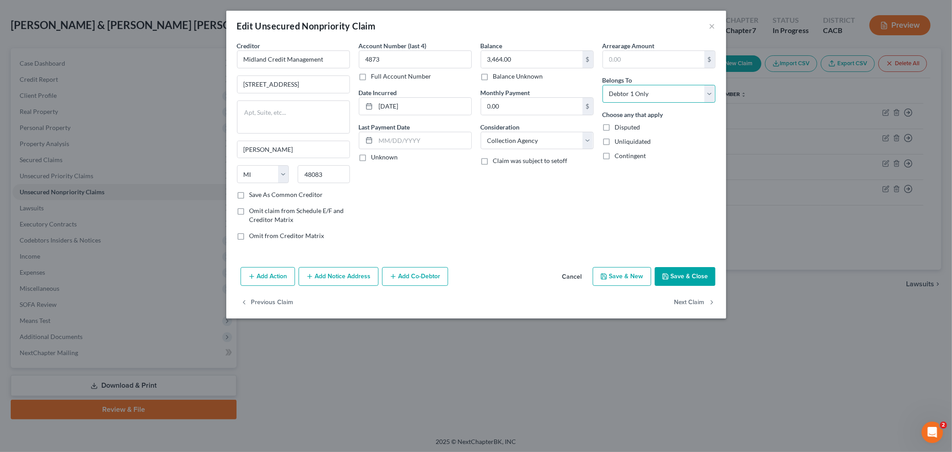
click at [626, 95] on select "Select Debtor 1 Only Debtor 2 Only Debtor 1 And Debtor 2 Only At Least One Of T…" at bounding box center [658, 94] width 113 height 18
select select "4"
click at [602, 85] on select "Select Debtor 1 Only Debtor 2 Only Debtor 1 And Debtor 2 Only At Least One Of T…" at bounding box center [658, 94] width 113 height 18
click at [510, 235] on div "Balance 3,464.00 $ Balance Unknown Balance Undetermined 3,464.00 $ Balance Unkn…" at bounding box center [537, 144] width 122 height 206
click at [680, 279] on button "Save & Close" at bounding box center [685, 276] width 61 height 19
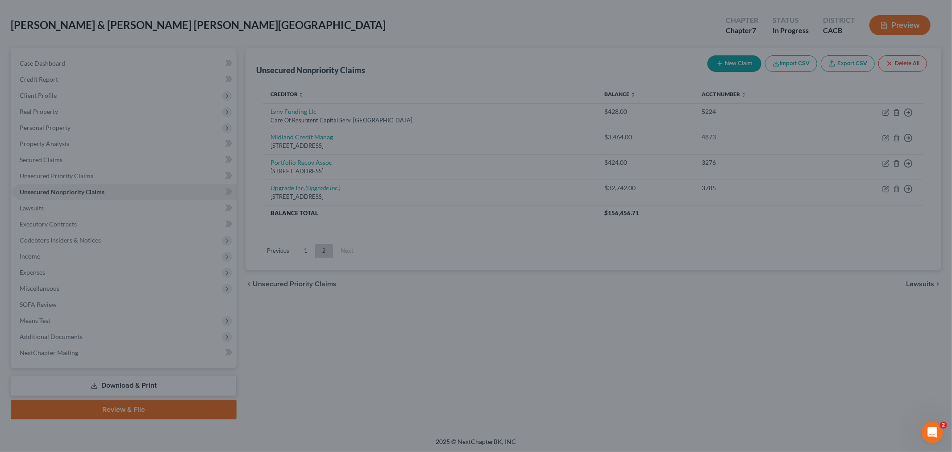
type input "0"
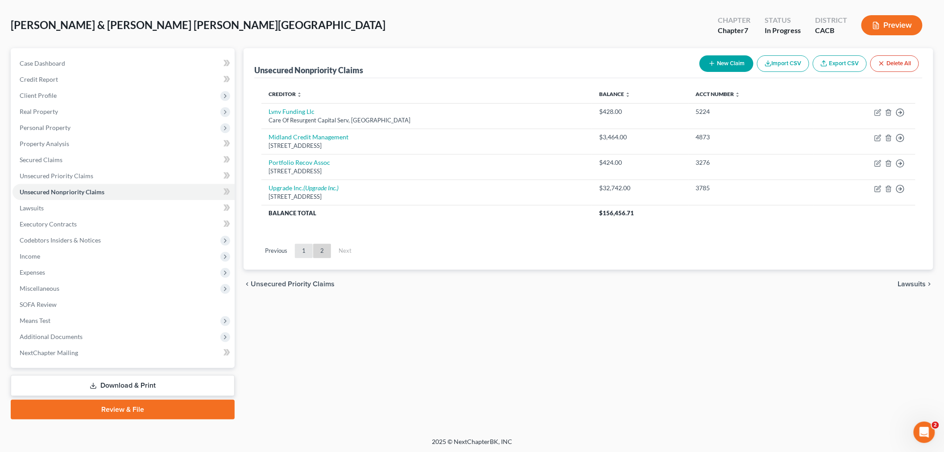
click at [298, 254] on link "1" at bounding box center [304, 251] width 18 height 14
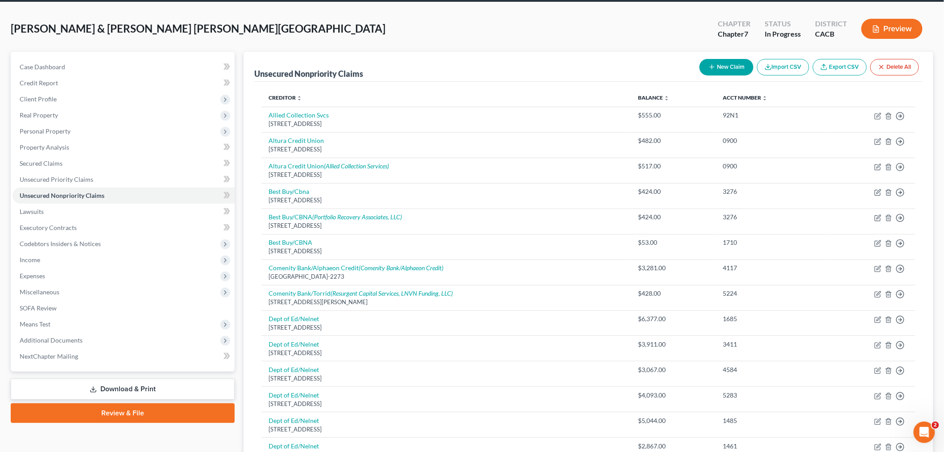
scroll to position [0, 0]
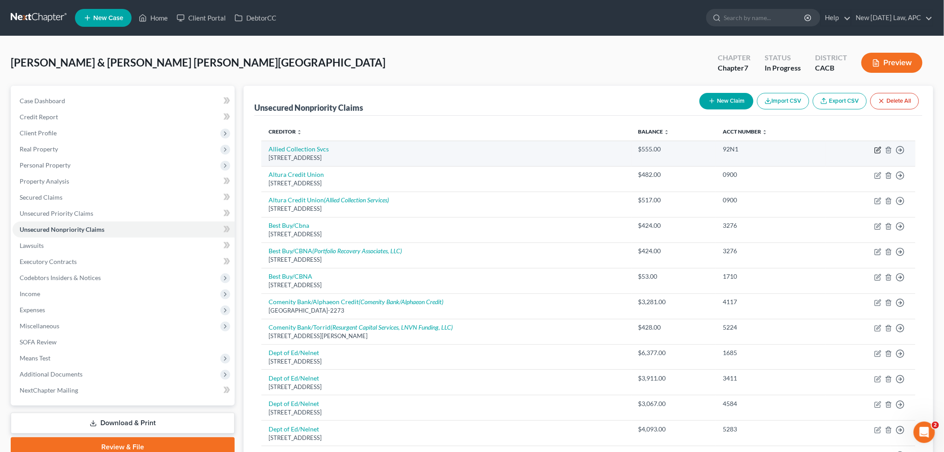
click at [877, 149] on icon "button" at bounding box center [878, 149] width 7 height 7
select select "4"
select select "1"
select select "0"
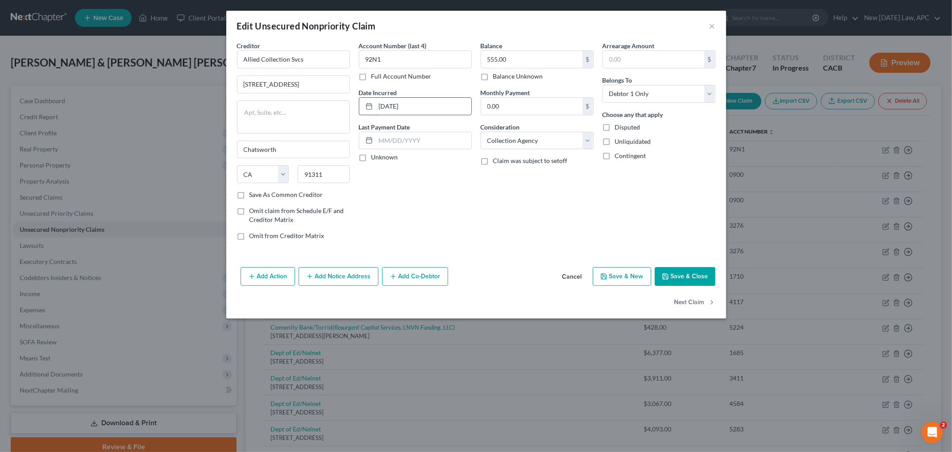
click at [399, 104] on input "[DATE]" at bounding box center [423, 106] width 95 height 17
drag, startPoint x: 398, startPoint y: 105, endPoint x: 440, endPoint y: 115, distance: 43.9
click at [398, 106] on input "[DATE]" at bounding box center [423, 106] width 95 height 17
type input "[DATE]"
click at [306, 57] on input "Allied Collection Svcs" at bounding box center [293, 59] width 113 height 18
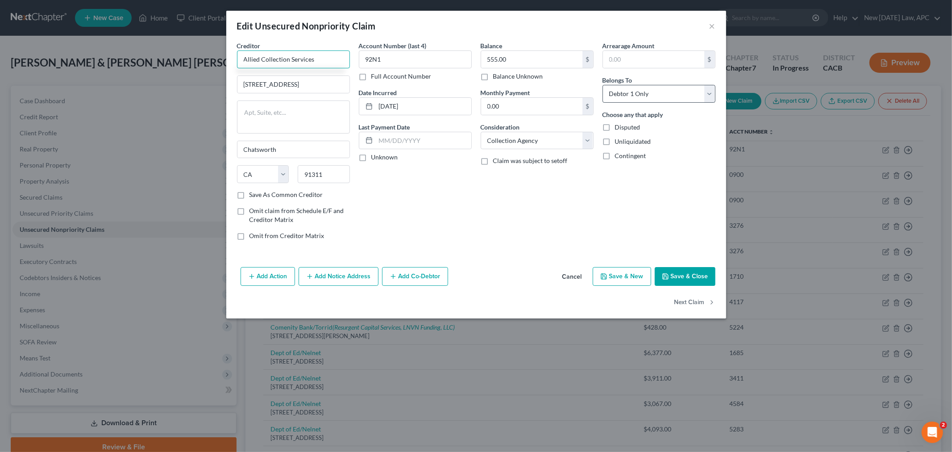
type input "Allied Collection Services"
click at [636, 94] on select "Select Debtor 1 Only Debtor 2 Only Debtor 1 And Debtor 2 Only At Least One Of T…" at bounding box center [658, 94] width 113 height 18
select select "4"
click at [602, 85] on select "Select Debtor 1 Only Debtor 2 Only Debtor 1 And Debtor 2 Only At Least One Of T…" at bounding box center [658, 94] width 113 height 18
click at [617, 232] on div "Arrearage Amount $ Belongs To * Select Debtor 1 Only Debtor 2 Only Debtor 1 And…" at bounding box center [659, 144] width 122 height 206
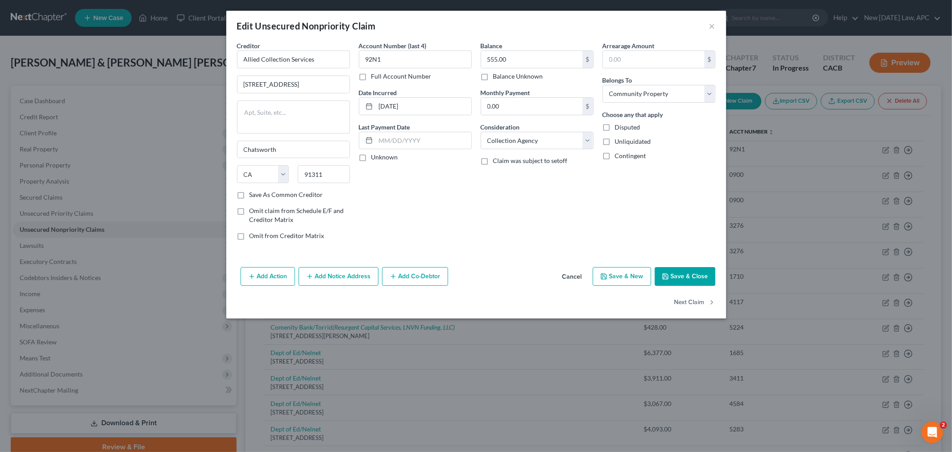
click at [668, 279] on icon "button" at bounding box center [665, 276] width 5 height 5
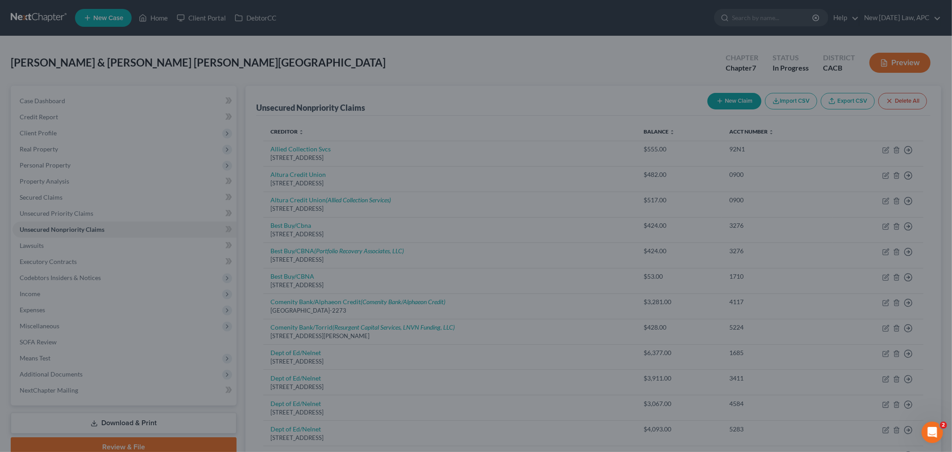
type input "0"
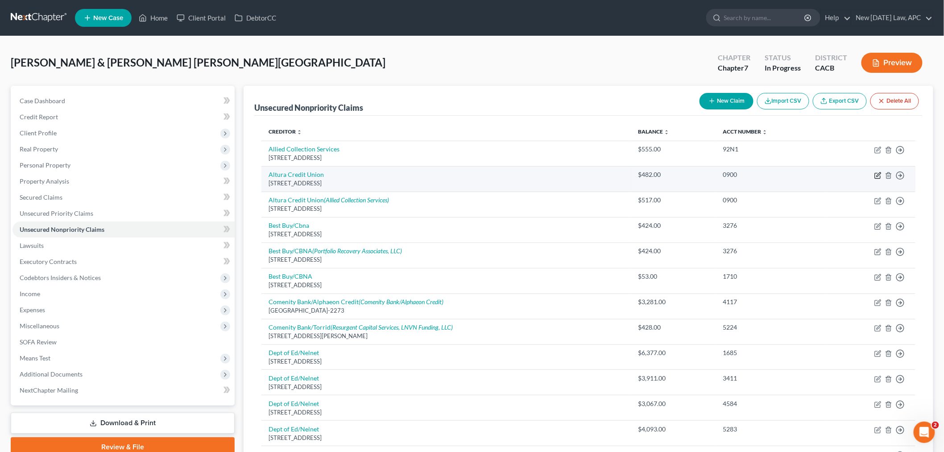
click at [881, 173] on icon "button" at bounding box center [879, 174] width 4 height 4
select select "4"
select select "2"
select select "0"
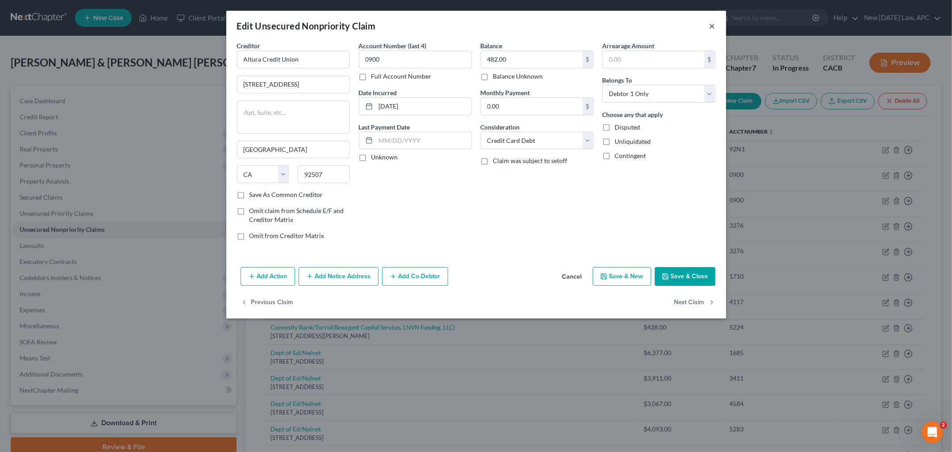
click at [710, 27] on button "×" at bounding box center [712, 26] width 6 height 11
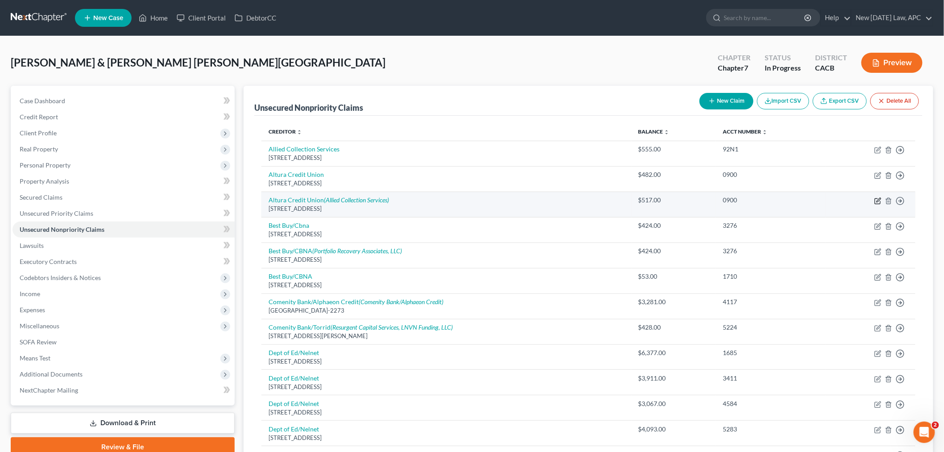
click at [879, 203] on icon "button" at bounding box center [877, 201] width 5 height 5
select select "4"
select select "2"
select select "0"
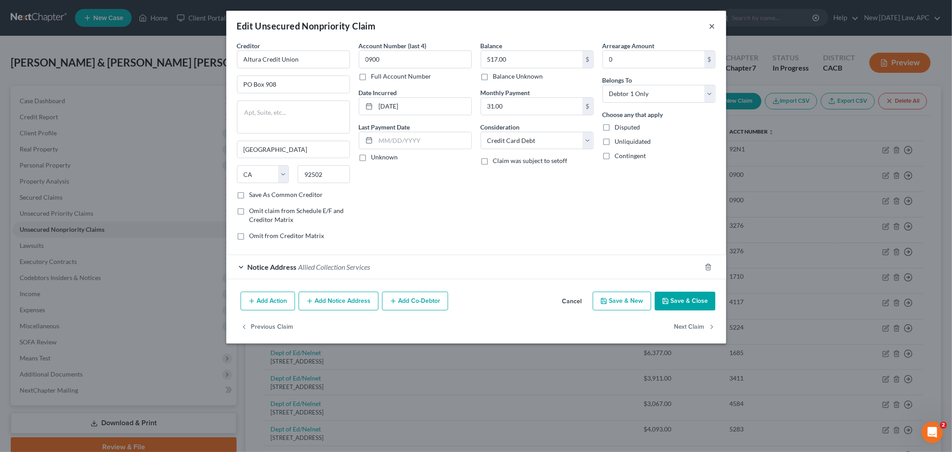
click at [711, 26] on button "×" at bounding box center [712, 26] width 6 height 11
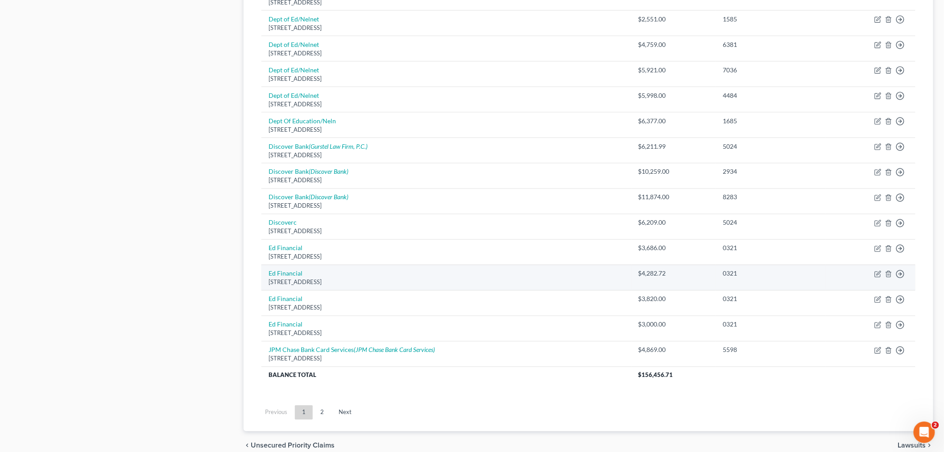
scroll to position [579, 0]
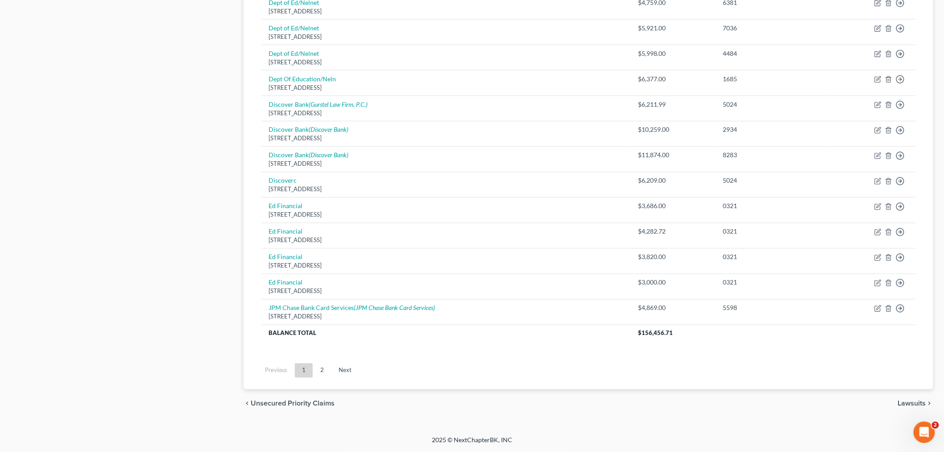
click at [323, 371] on link "2" at bounding box center [322, 370] width 18 height 14
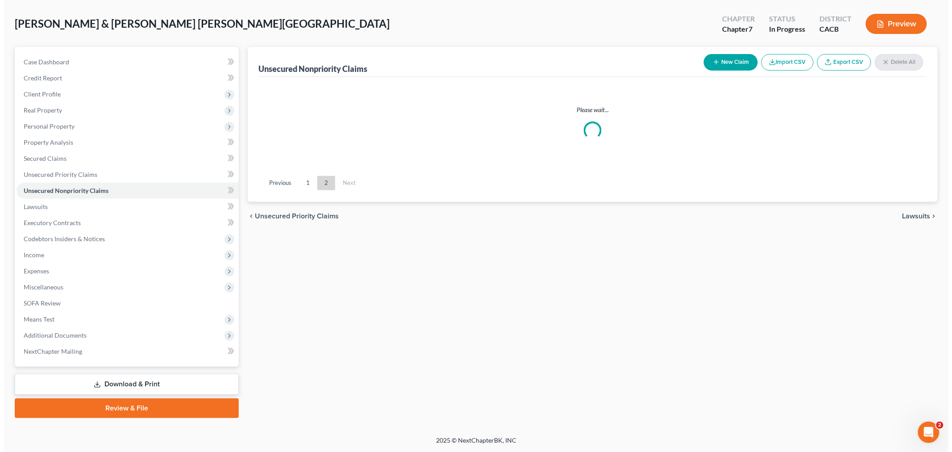
scroll to position [37, 0]
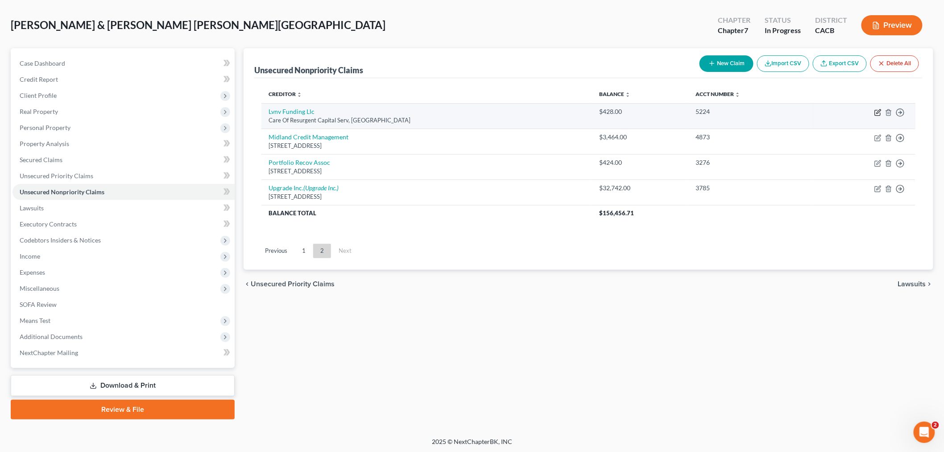
click at [875, 109] on icon "button" at bounding box center [878, 112] width 7 height 7
select select "42"
select select "1"
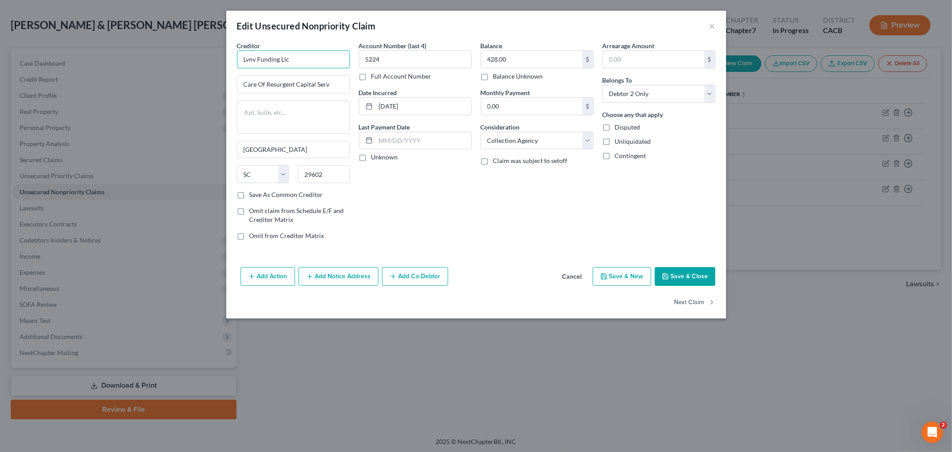
drag, startPoint x: 292, startPoint y: 61, endPoint x: 240, endPoint y: 63, distance: 51.8
click at [239, 63] on input "Lvnv Funding Llc" at bounding box center [293, 59] width 113 height 18
type input "LVNV Funding, LLC"
click at [399, 106] on input "[DATE]" at bounding box center [423, 106] width 95 height 17
type input "[DATE]"
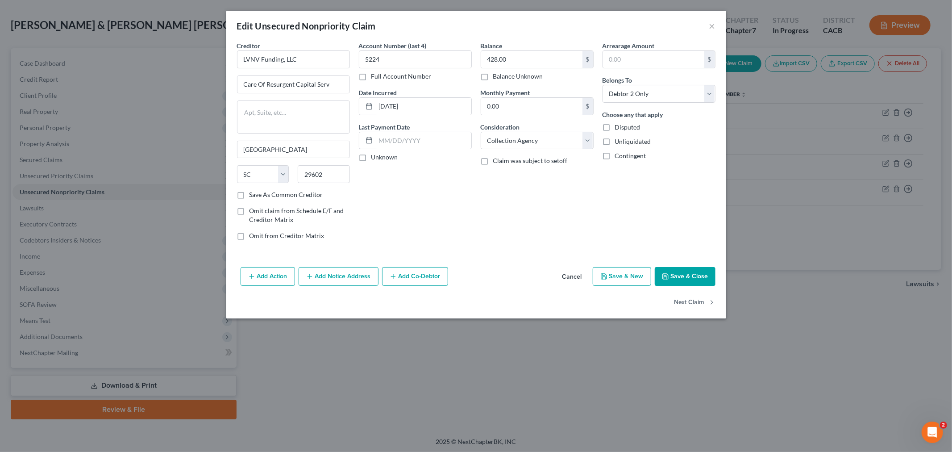
click at [449, 199] on div "Account Number (last 4) 5224 Full Account Number Date Incurred [DATE] Last Paym…" at bounding box center [415, 144] width 122 height 206
click at [336, 81] on input "Care Of Resurgent Capital Serv" at bounding box center [293, 84] width 112 height 17
drag, startPoint x: 335, startPoint y: 83, endPoint x: 202, endPoint y: 74, distance: 133.3
click at [202, 74] on div "Edit Unsecured Nonpriority Claim × Creditor * LVNV Funding, LLC Care Of Resurge…" at bounding box center [476, 226] width 952 height 452
click at [304, 62] on input "LVNV Funding, LLC" at bounding box center [293, 59] width 113 height 18
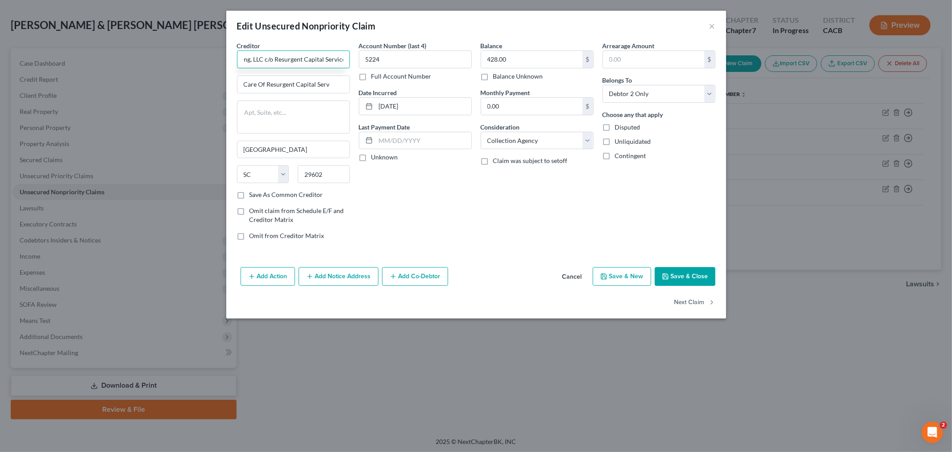
scroll to position [0, 36]
type input "LVNV Funding, LLC c/o Resurgent Capital Services"
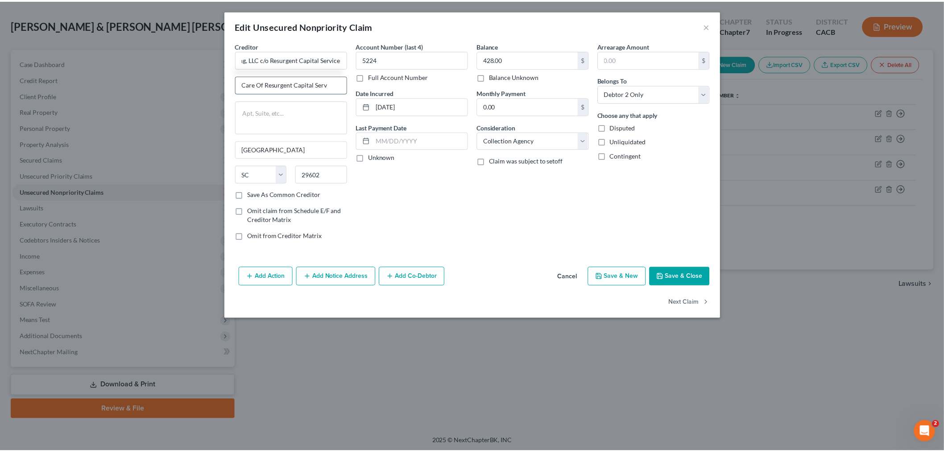
scroll to position [0, 0]
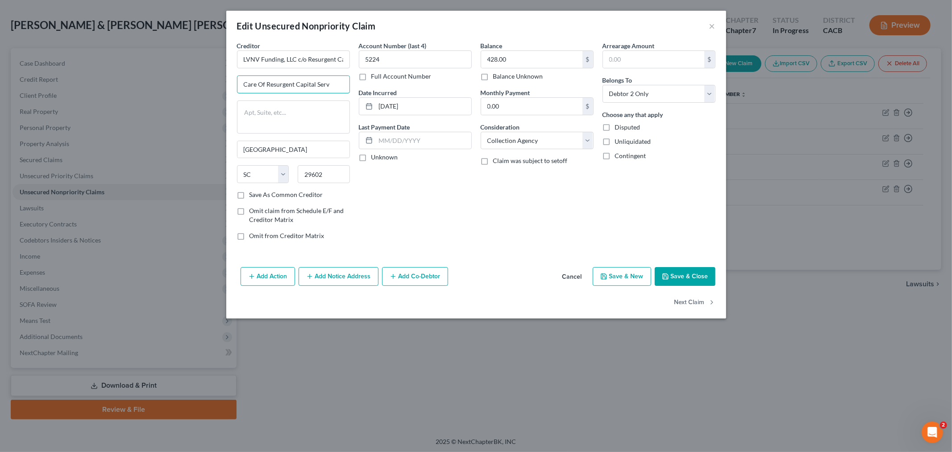
drag, startPoint x: 336, startPoint y: 83, endPoint x: 274, endPoint y: 36, distance: 77.5
click at [226, 77] on div "Creditor * LVNV Funding, LLC c/o Resurgent Capital Services Care Of Resurgent C…" at bounding box center [476, 152] width 500 height 222
click at [298, 77] on input "text" at bounding box center [293, 84] width 112 height 17
paste input "PO Box 10497"
type input "PO Box 10497"
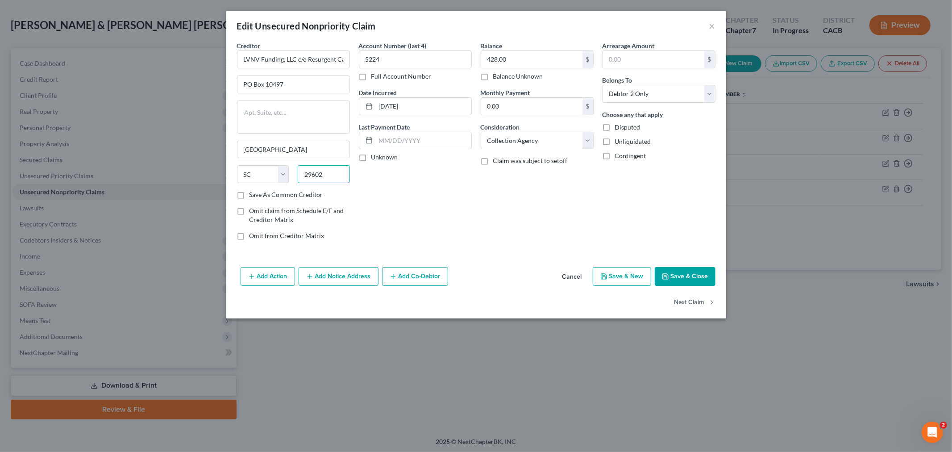
drag, startPoint x: 333, startPoint y: 173, endPoint x: 304, endPoint y: 166, distance: 29.8
click at [289, 163] on div "Creditor * LVNV Funding, LLC c/o Resurgent Capital Services [GEOGRAPHIC_DATA] […" at bounding box center [293, 115] width 113 height 149
paste input "3"
type input "29603"
click at [393, 187] on div "Account Number (last 4) 5224 Full Account Number Date Incurred [DATE] Last Paym…" at bounding box center [415, 144] width 122 height 206
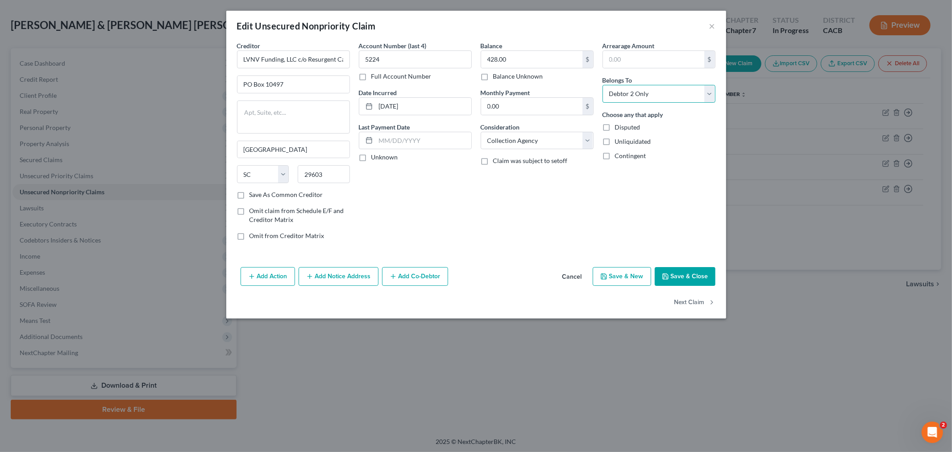
drag, startPoint x: 643, startPoint y: 89, endPoint x: 634, endPoint y: 90, distance: 8.9
click at [644, 90] on select "Select Debtor 1 Only Debtor 2 Only Debtor 1 And Debtor 2 Only At Least One Of T…" at bounding box center [658, 94] width 113 height 18
select select "4"
click at [602, 85] on select "Select Debtor 1 Only Debtor 2 Only Debtor 1 And Debtor 2 Only At Least One Of T…" at bounding box center [658, 94] width 113 height 18
click at [640, 206] on div "Arrearage Amount $ Belongs To * Select Debtor 1 Only Debtor 2 Only Debtor 1 And…" at bounding box center [659, 144] width 122 height 206
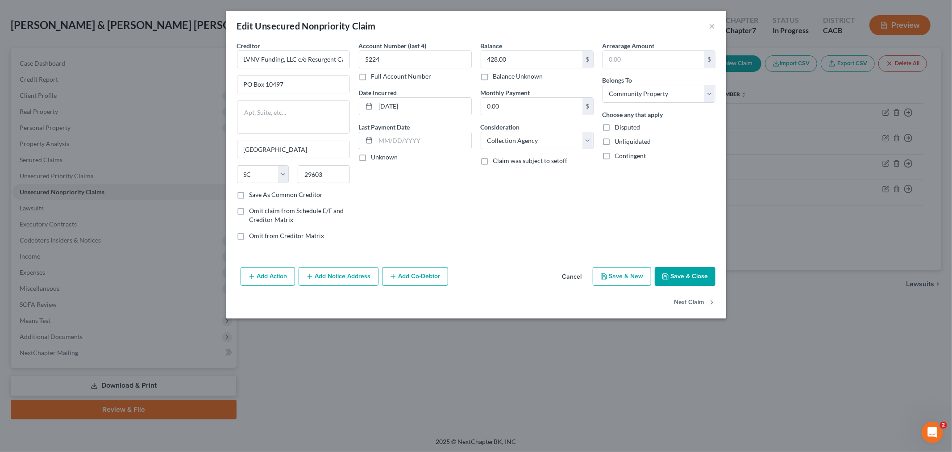
click at [690, 274] on button "Save & Close" at bounding box center [685, 276] width 61 height 19
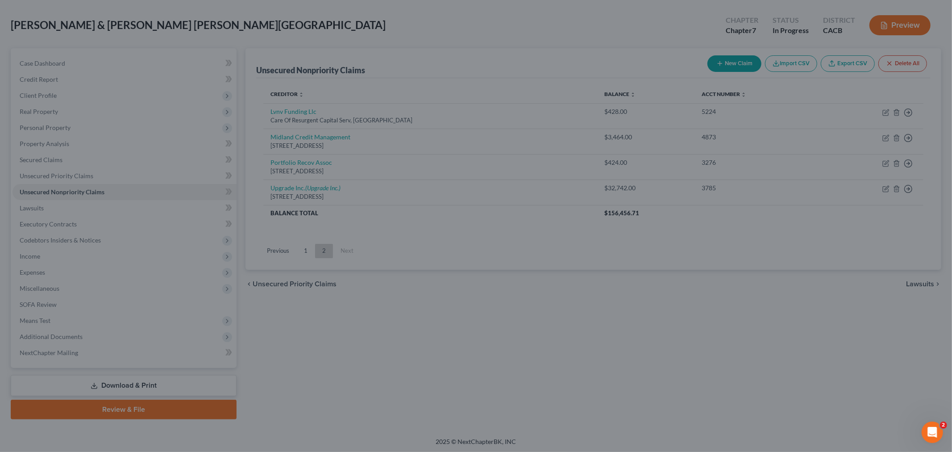
type input "0"
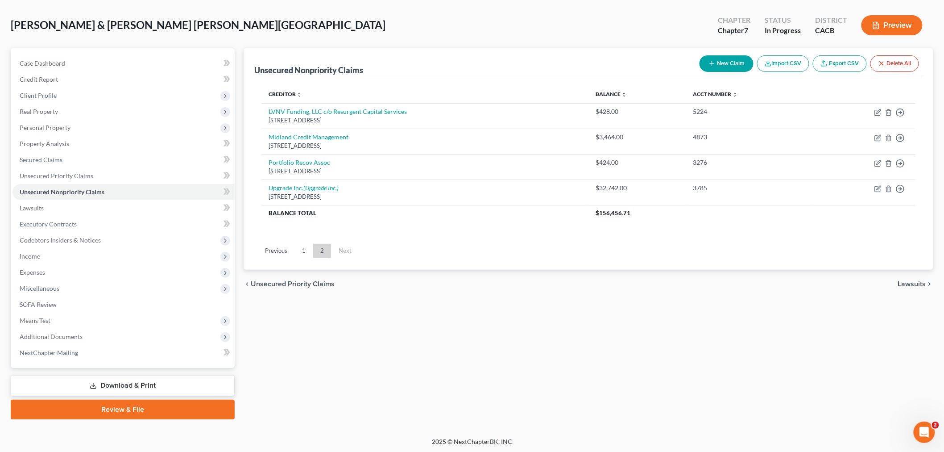
click at [299, 252] on link "1" at bounding box center [304, 251] width 18 height 14
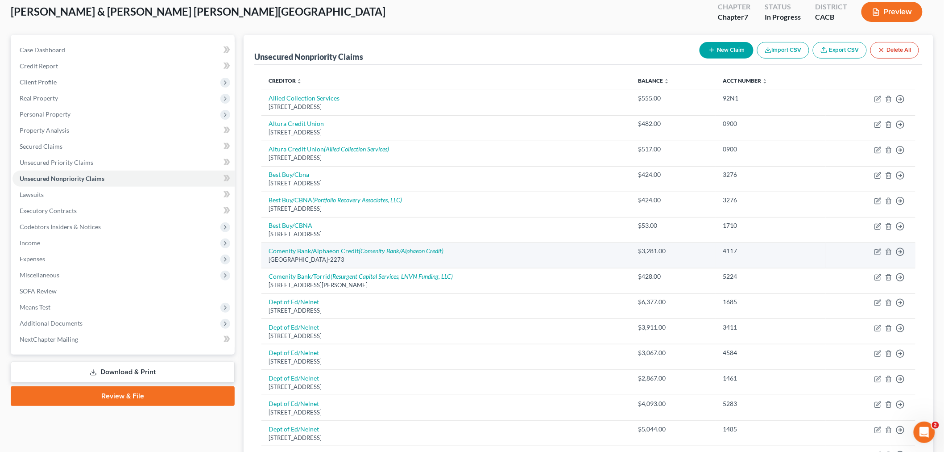
scroll to position [87, 0]
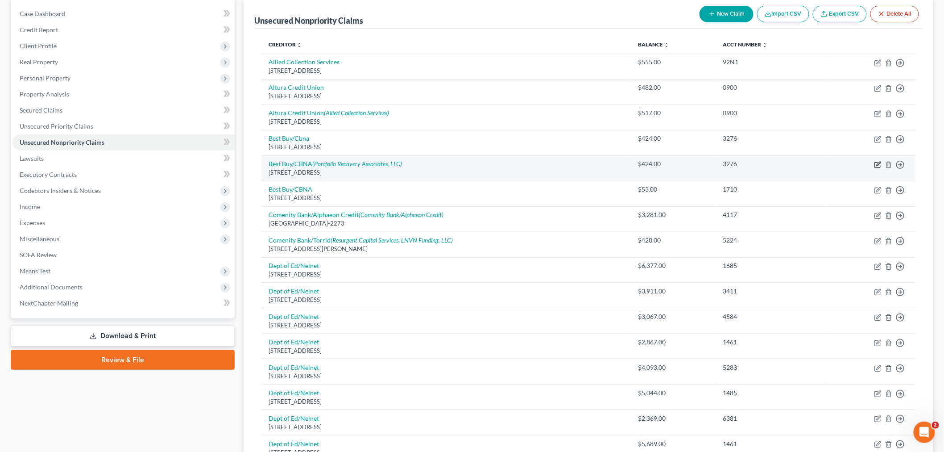
click at [877, 162] on icon "button" at bounding box center [878, 164] width 7 height 7
select select "14"
select select "2"
select select "4"
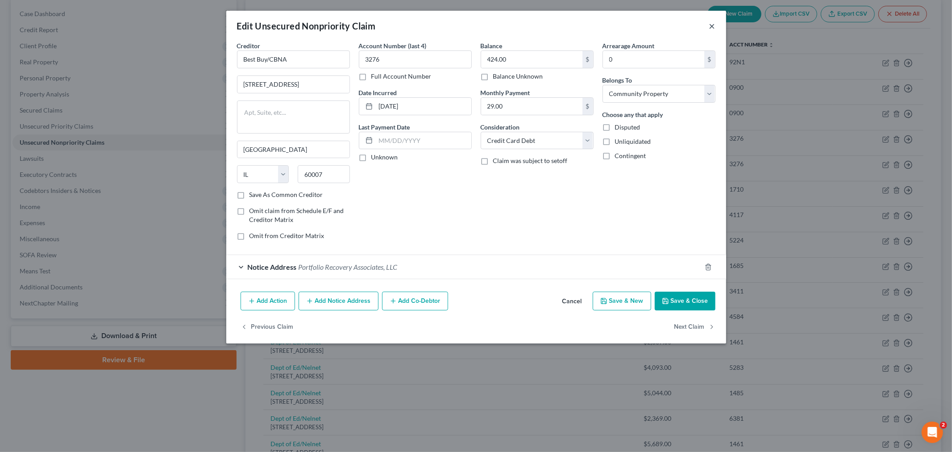
click at [714, 28] on button "×" at bounding box center [712, 26] width 6 height 11
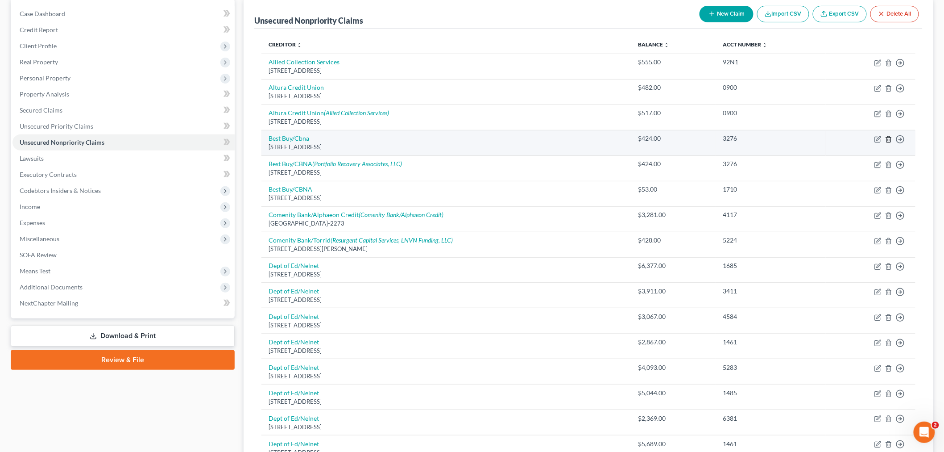
click at [888, 137] on icon "button" at bounding box center [888, 139] width 7 height 7
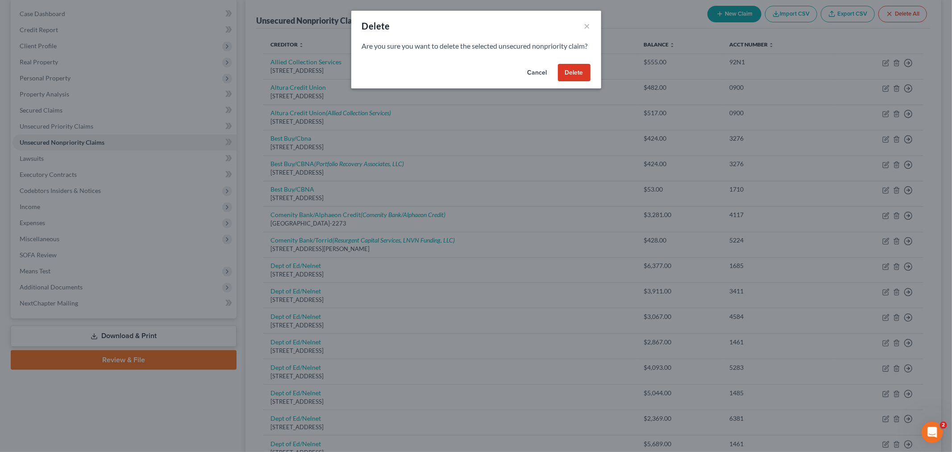
click at [576, 82] on button "Delete" at bounding box center [574, 73] width 33 height 18
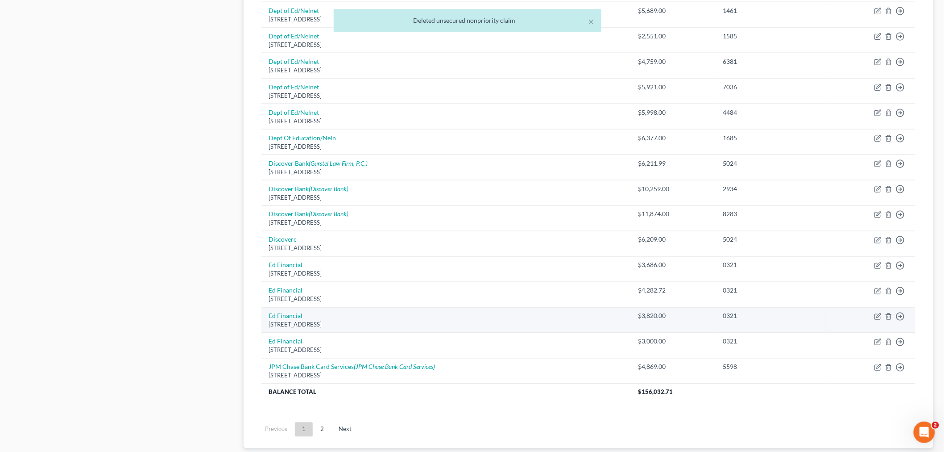
scroll to position [554, 0]
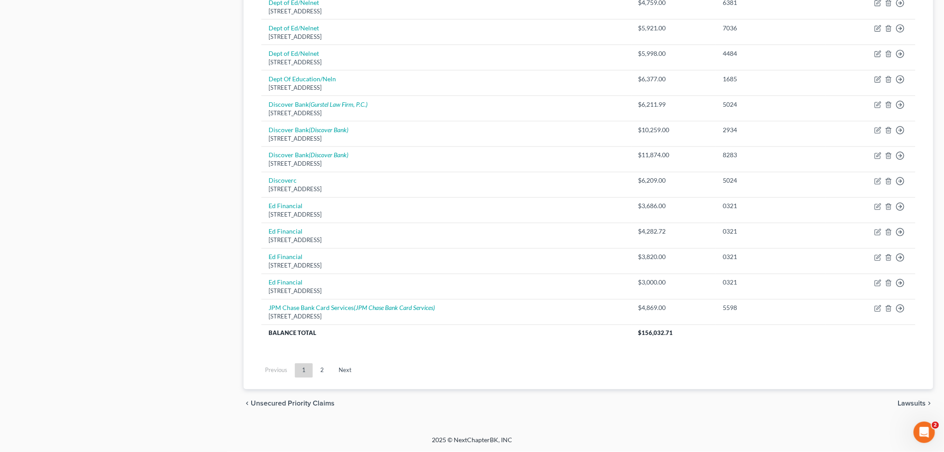
click at [322, 367] on link "2" at bounding box center [322, 370] width 18 height 14
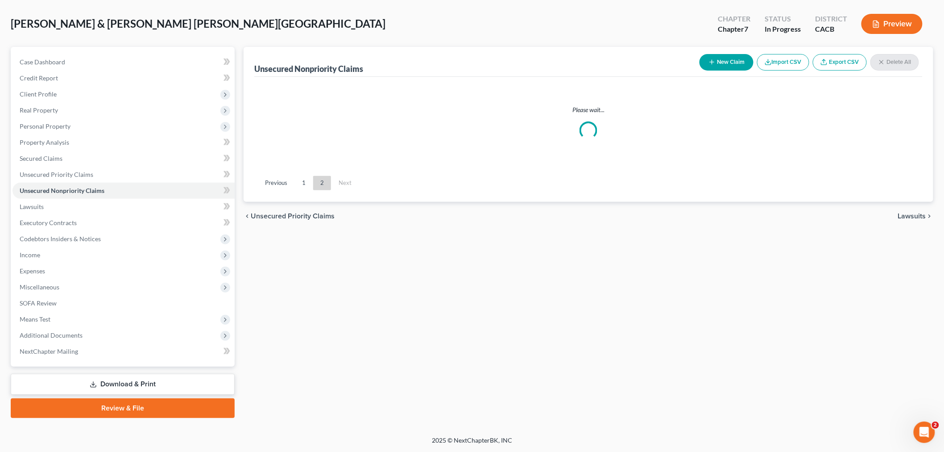
scroll to position [37, 0]
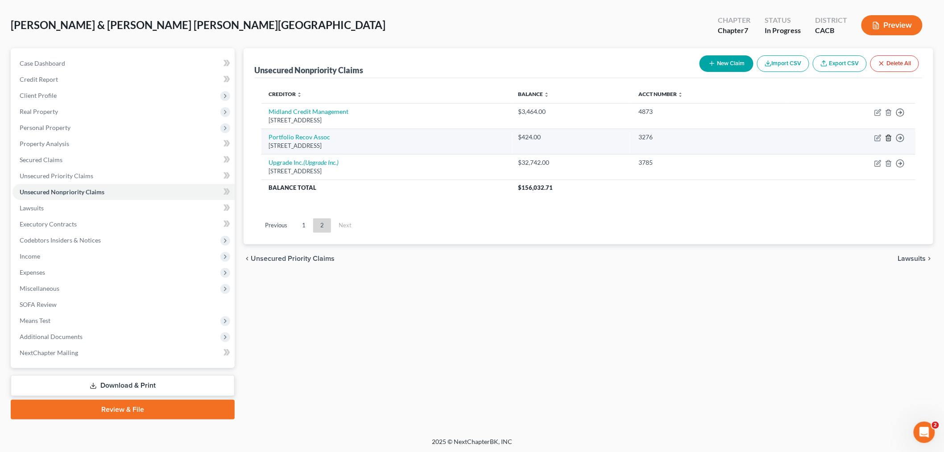
click at [889, 140] on icon "button" at bounding box center [888, 137] width 7 height 7
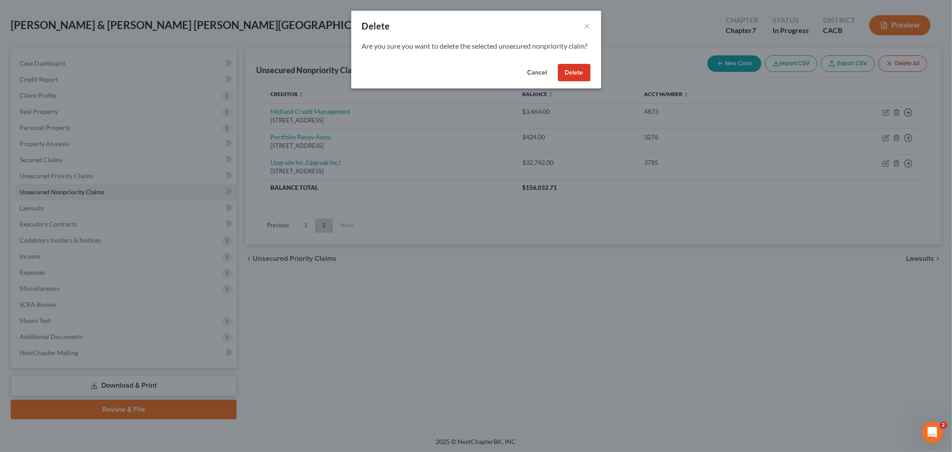
click at [568, 82] on button "Delete" at bounding box center [574, 73] width 33 height 18
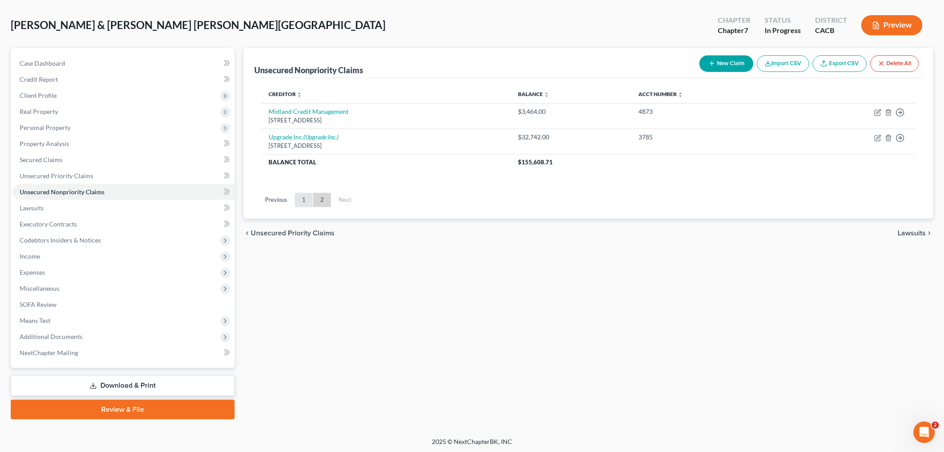
click at [305, 202] on link "1" at bounding box center [304, 200] width 18 height 14
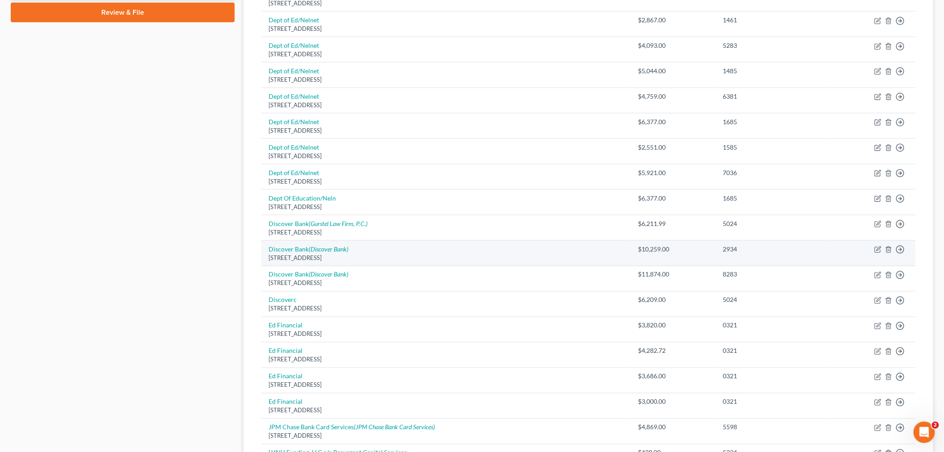
scroll to position [484, 0]
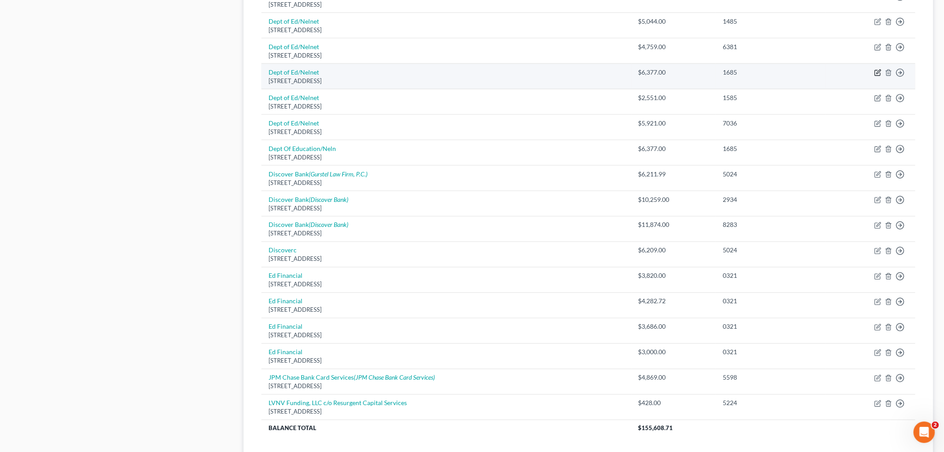
click at [879, 73] on icon "button" at bounding box center [878, 72] width 7 height 7
select select "30"
select select "17"
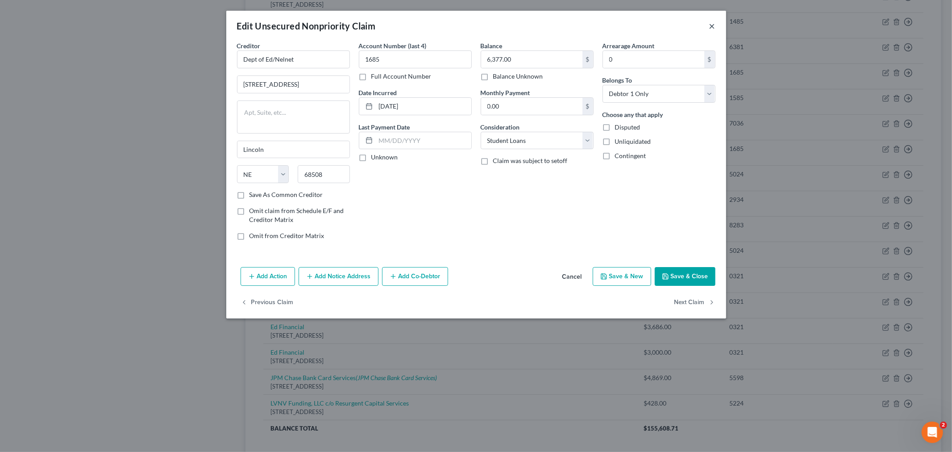
drag, startPoint x: 714, startPoint y: 24, endPoint x: 716, endPoint y: 33, distance: 9.1
click at [715, 24] on button "×" at bounding box center [712, 26] width 6 height 11
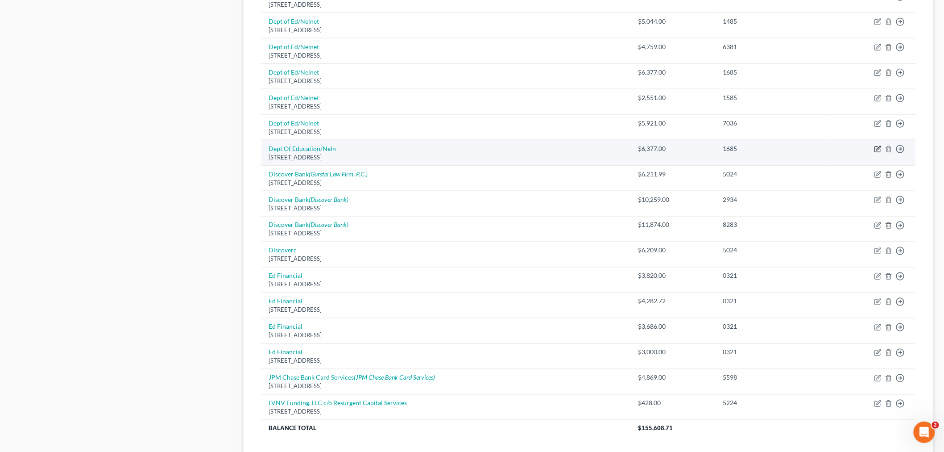
click at [878, 148] on icon "button" at bounding box center [878, 148] width 7 height 7
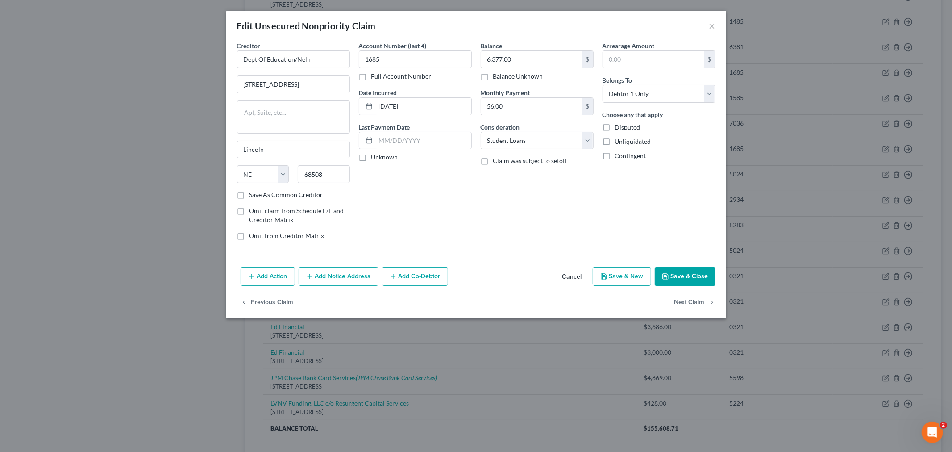
click at [707, 25] on div "Edit Unsecured Nonpriority Claim ×" at bounding box center [476, 26] width 500 height 30
click at [711, 25] on button "×" at bounding box center [712, 26] width 6 height 11
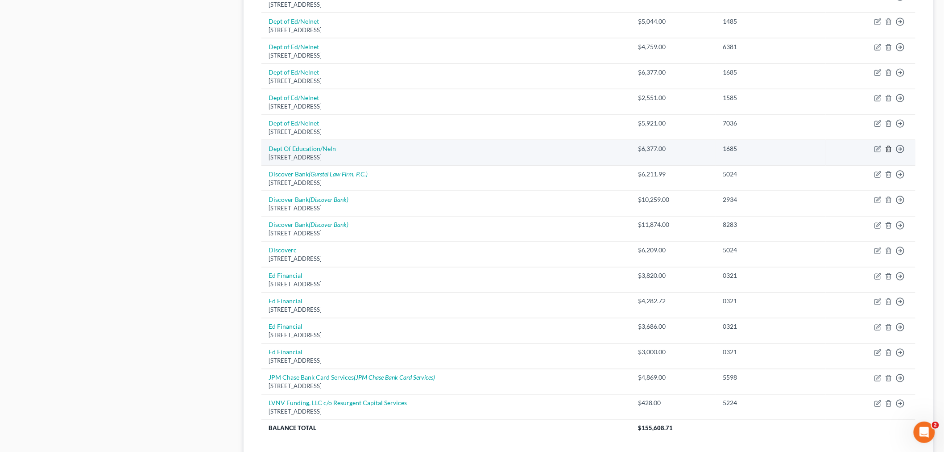
click at [889, 149] on icon "button" at bounding box center [888, 148] width 7 height 7
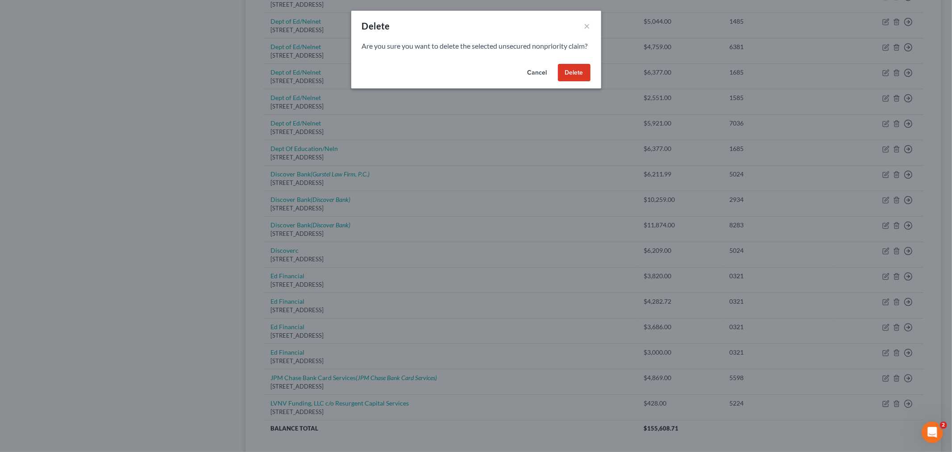
click at [570, 82] on button "Delete" at bounding box center [574, 73] width 33 height 18
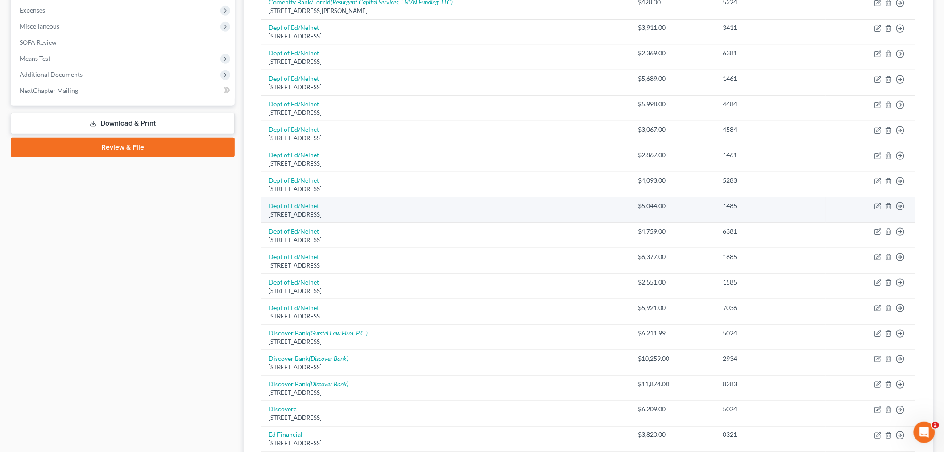
scroll to position [286, 0]
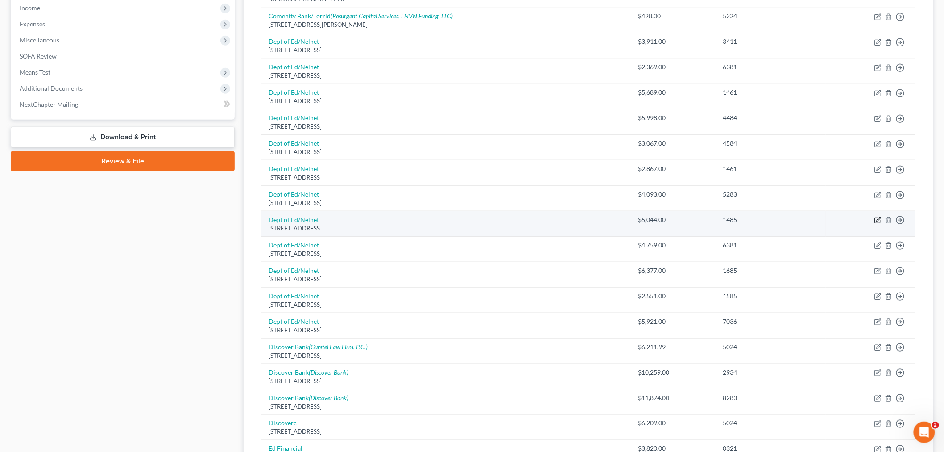
click at [876, 220] on icon "button" at bounding box center [878, 219] width 7 height 7
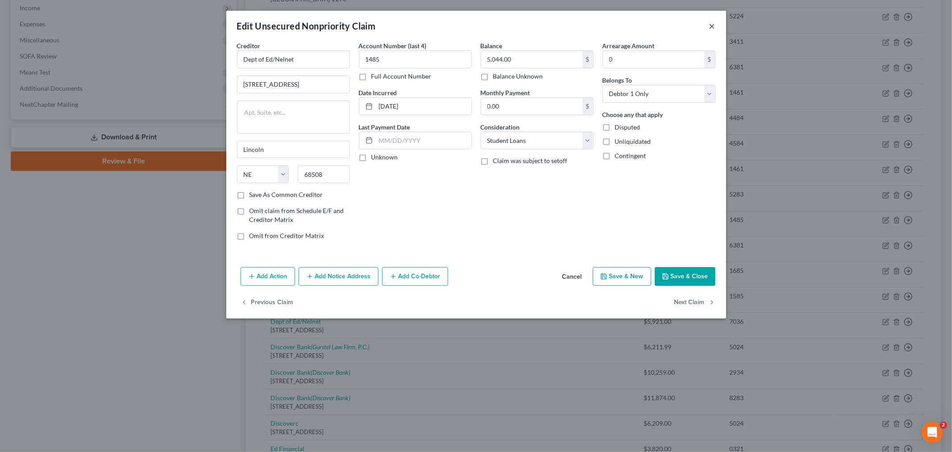
click at [710, 26] on button "×" at bounding box center [712, 26] width 6 height 11
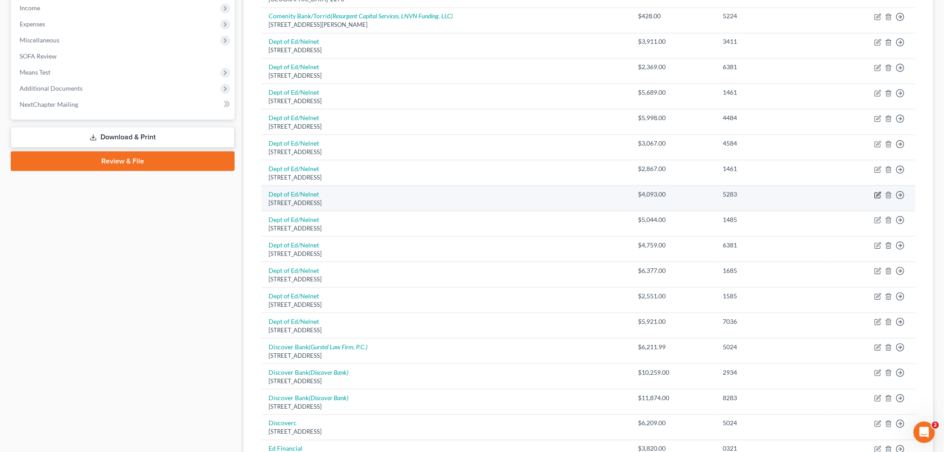
click at [875, 195] on icon "button" at bounding box center [877, 194] width 5 height 5
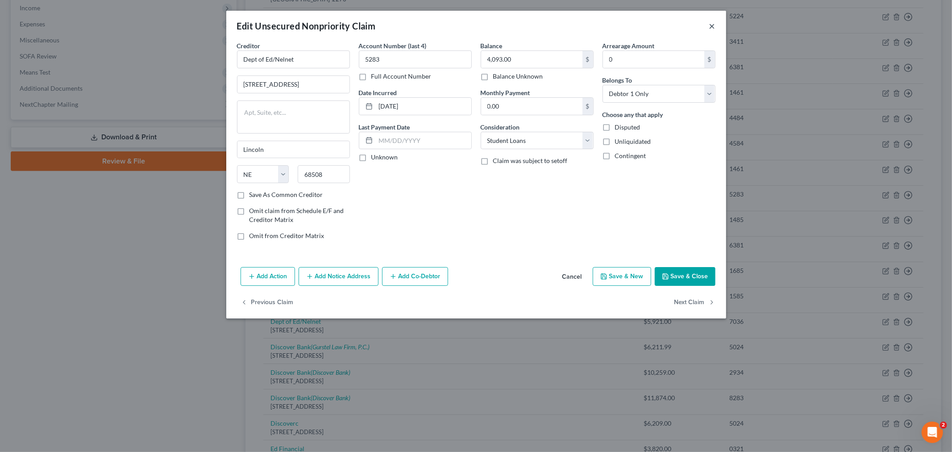
click at [711, 21] on button "×" at bounding box center [712, 26] width 6 height 11
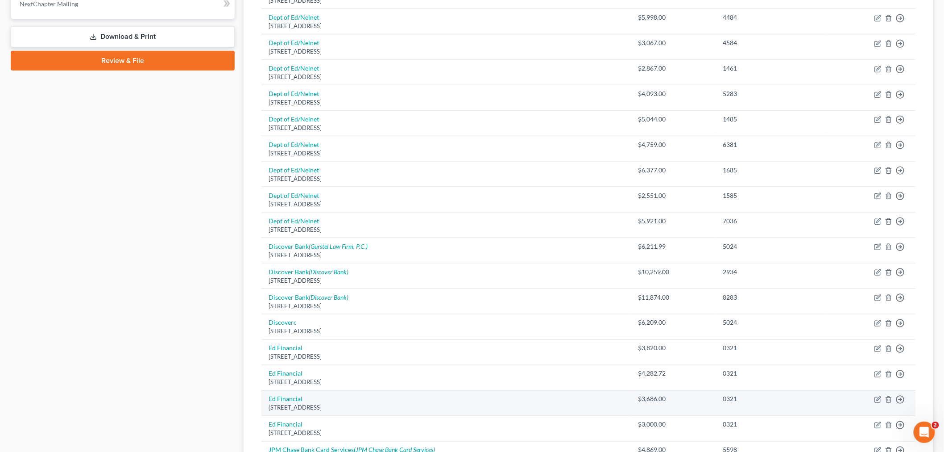
scroll to position [385, 0]
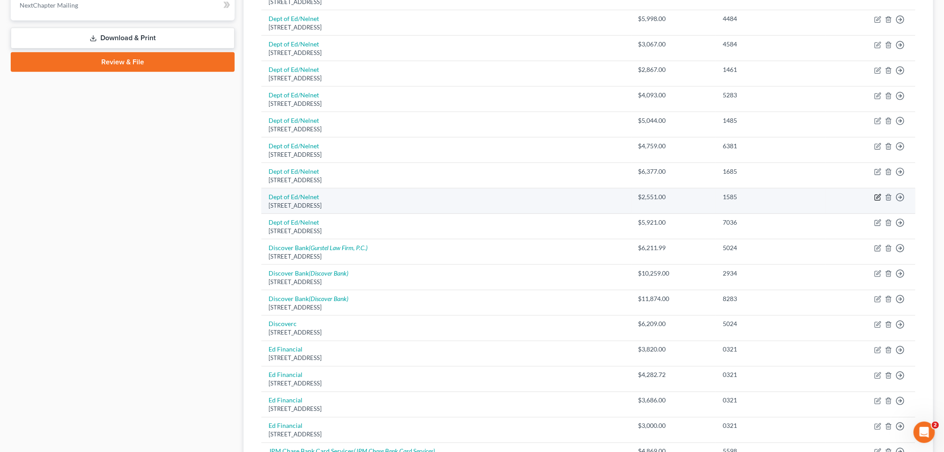
click at [880, 200] on icon "button" at bounding box center [878, 197] width 7 height 7
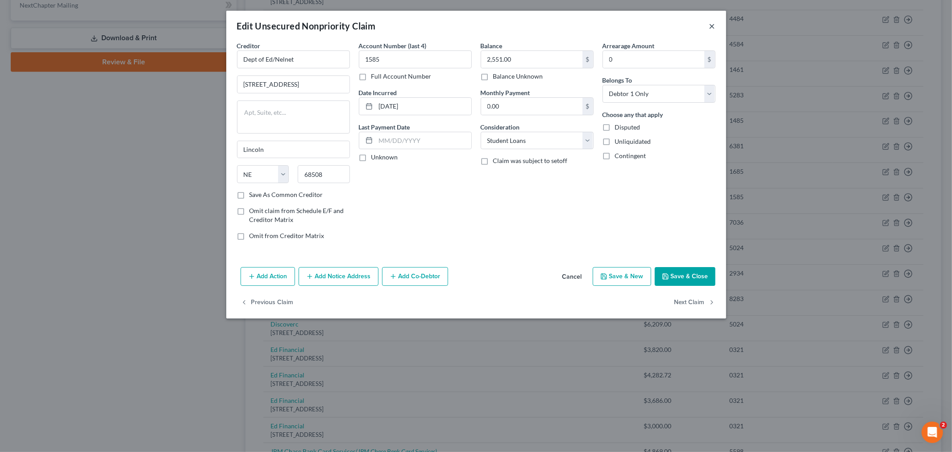
click at [711, 23] on button "×" at bounding box center [712, 26] width 6 height 11
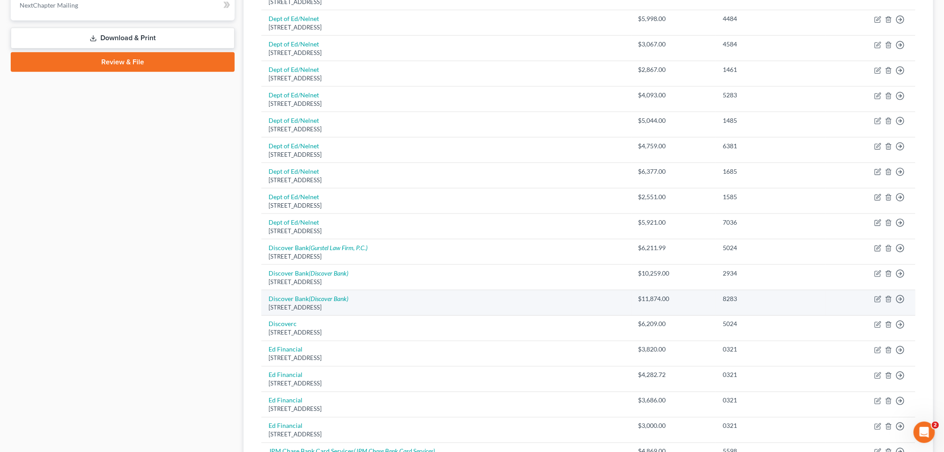
scroll to position [554, 0]
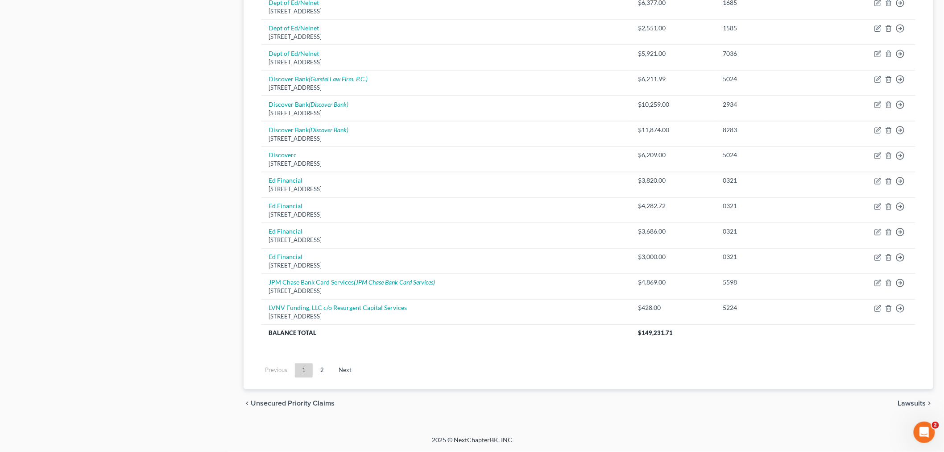
click at [324, 376] on link "2" at bounding box center [322, 370] width 18 height 14
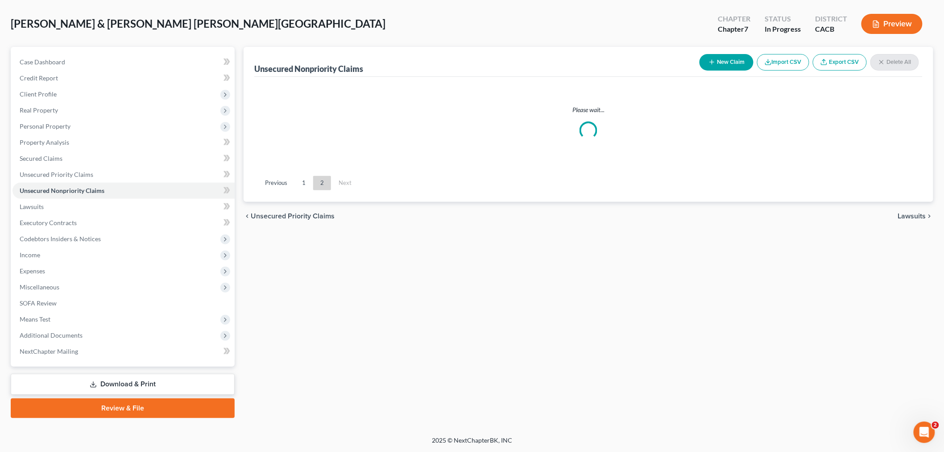
scroll to position [37, 0]
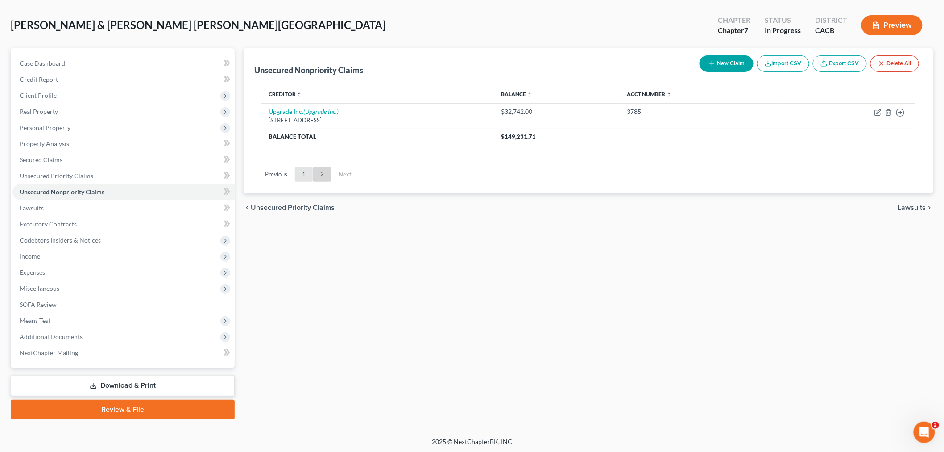
click at [305, 177] on link "1" at bounding box center [304, 174] width 18 height 14
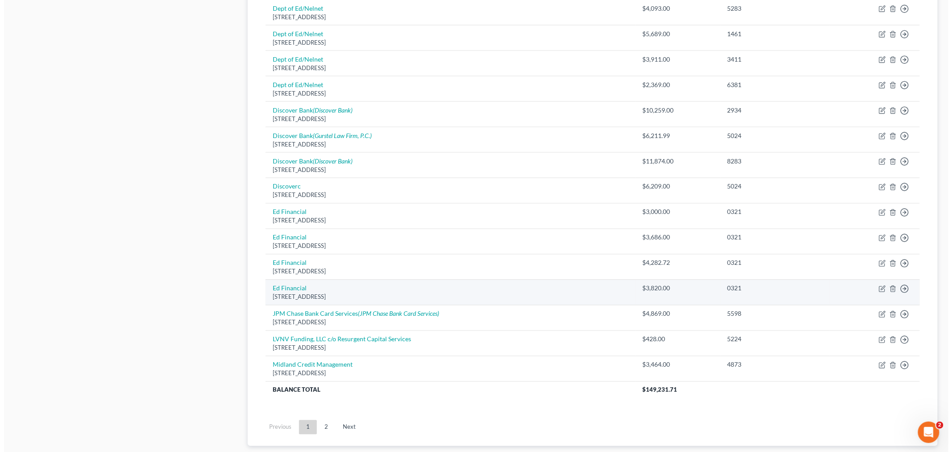
scroll to position [533, 0]
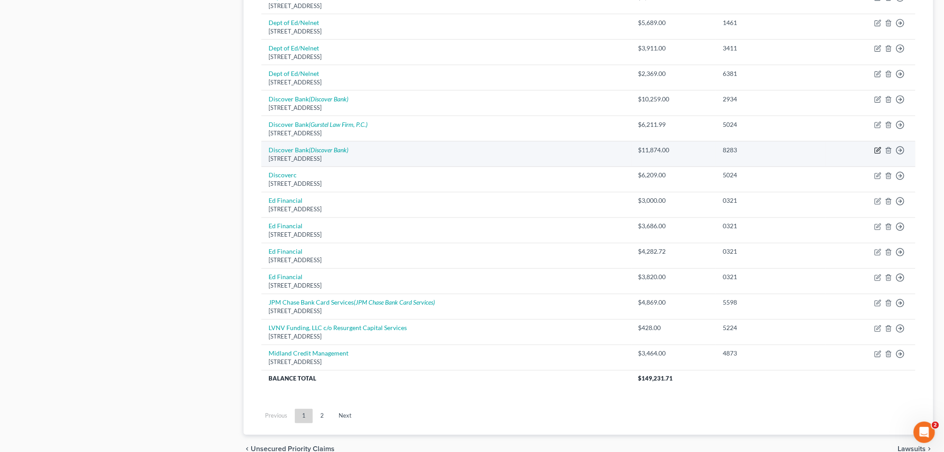
click at [879, 149] on icon "button" at bounding box center [879, 150] width 4 height 4
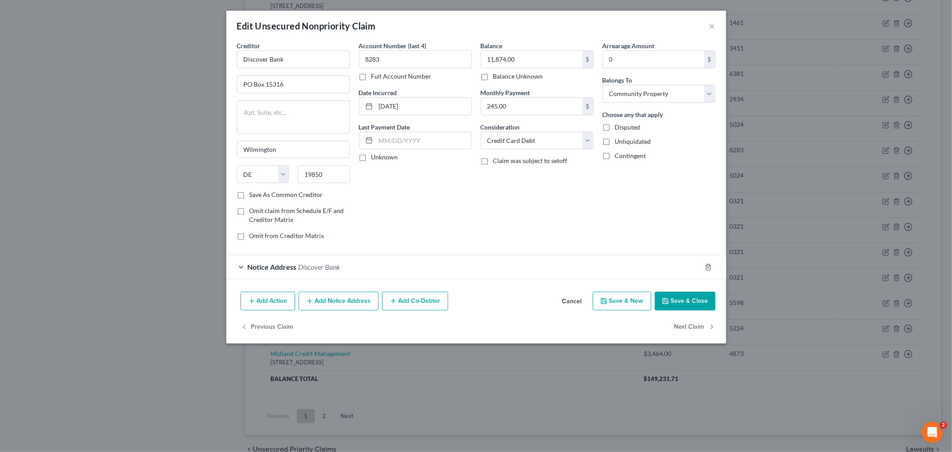
click at [277, 297] on button "Add Action" at bounding box center [268, 300] width 54 height 19
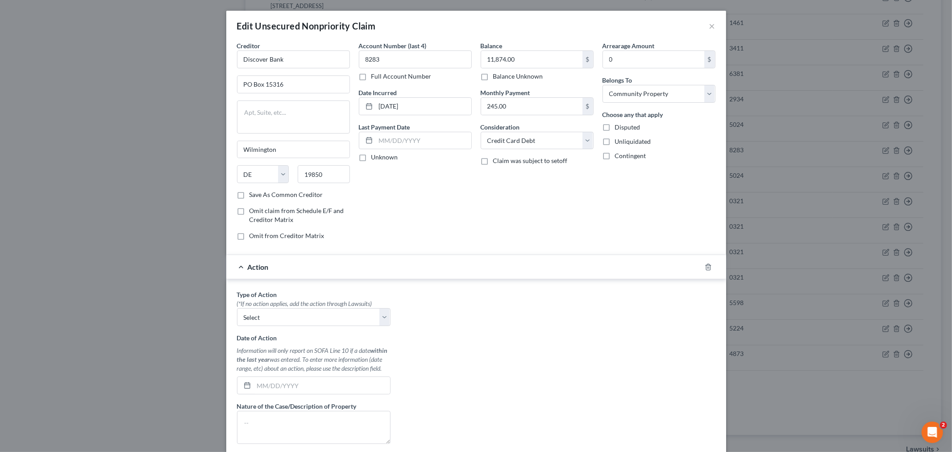
click at [701, 271] on div at bounding box center [713, 267] width 25 height 14
click at [709, 268] on line "button" at bounding box center [709, 267] width 0 height 2
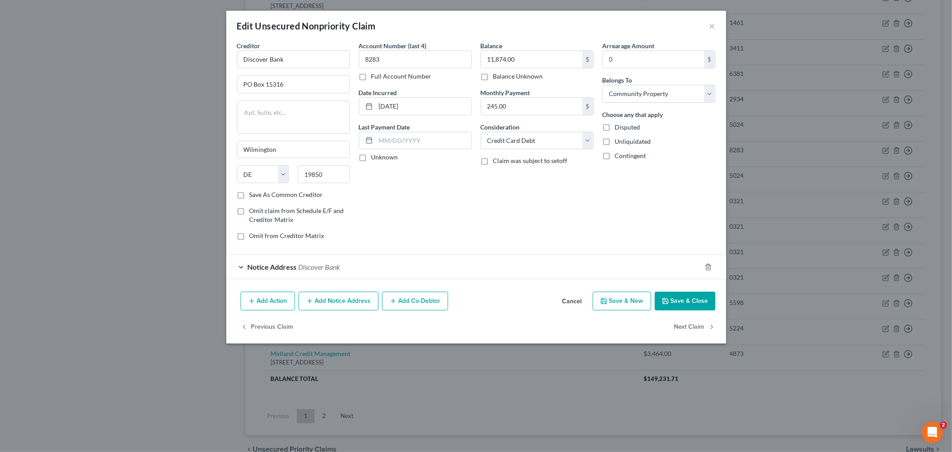
click at [329, 297] on button "Add Notice Address" at bounding box center [339, 300] width 80 height 19
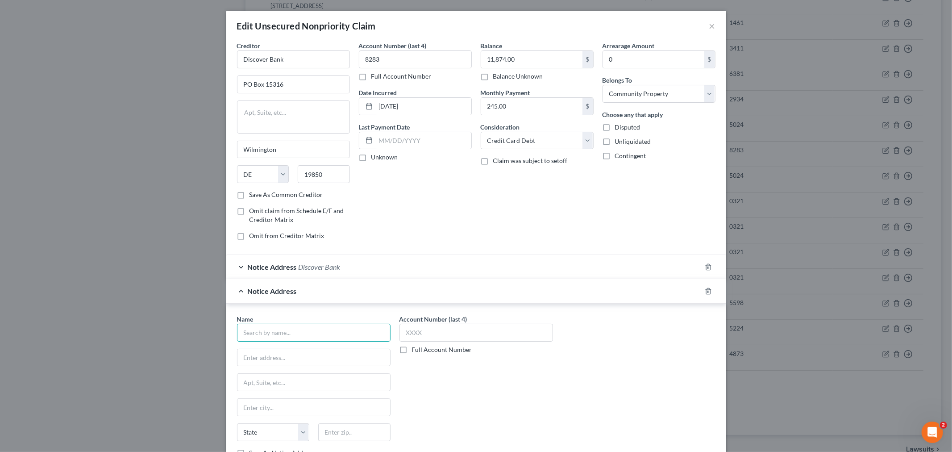
click at [257, 328] on input "text" at bounding box center [313, 333] width 153 height 18
click at [260, 346] on div "The [PERSON_NAME] Law Group" at bounding box center [290, 348] width 93 height 9
click at [440, 337] on input "text" at bounding box center [475, 333] width 153 height 18
click at [470, 358] on div "Account Number (last 4) Full Account Number" at bounding box center [476, 389] width 162 height 150
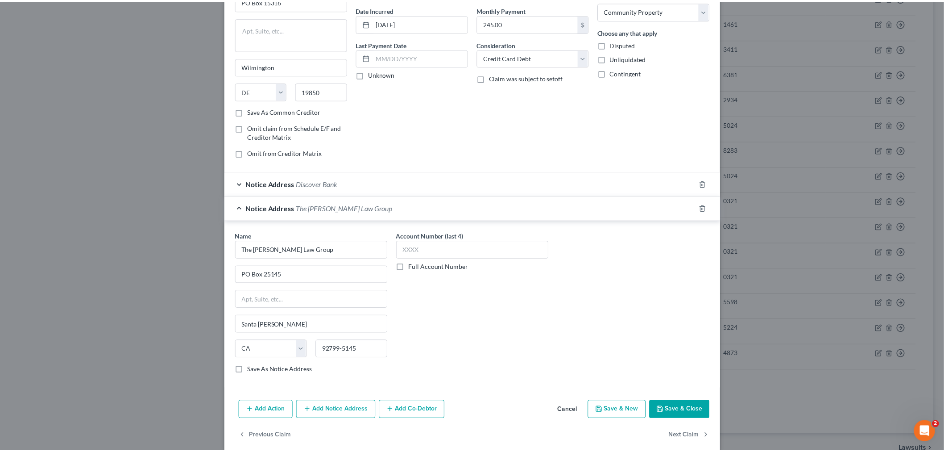
scroll to position [95, 0]
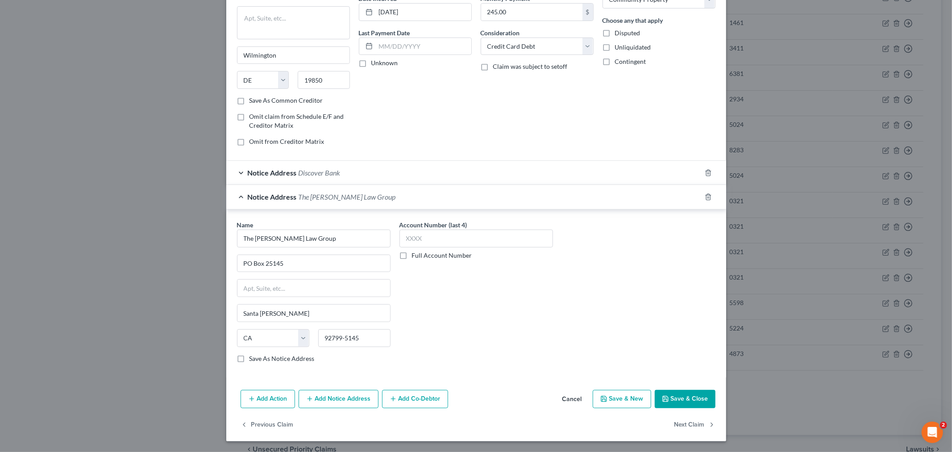
click at [677, 399] on button "Save & Close" at bounding box center [685, 399] width 61 height 19
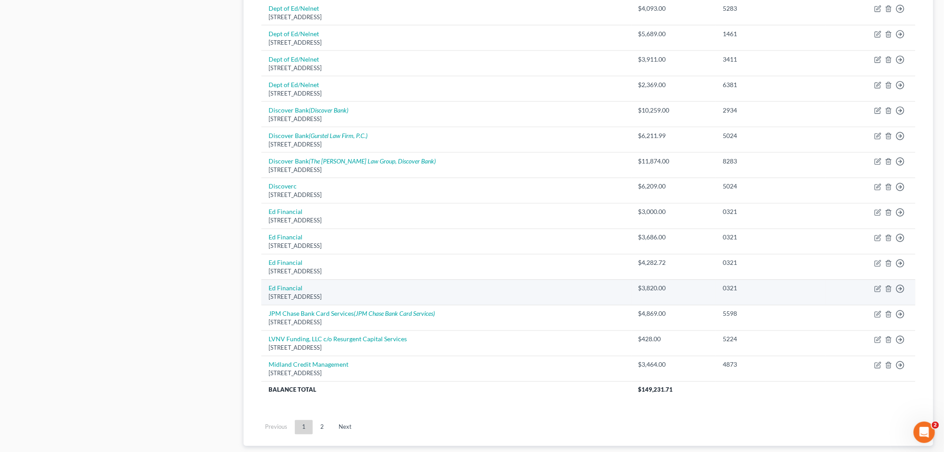
scroll to position [545, 0]
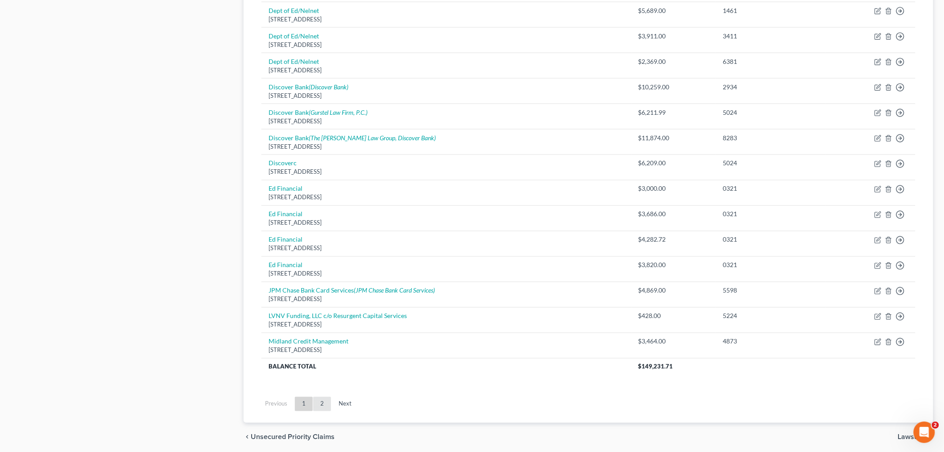
click at [319, 402] on link "2" at bounding box center [322, 404] width 18 height 14
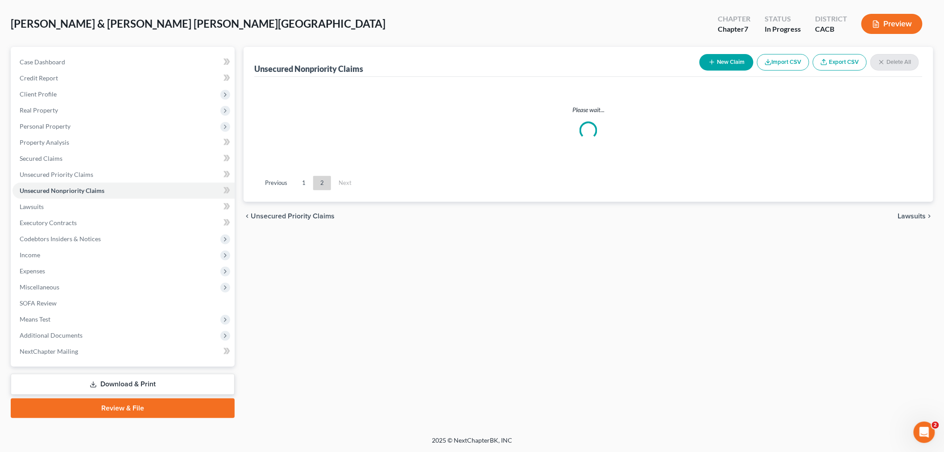
scroll to position [37, 0]
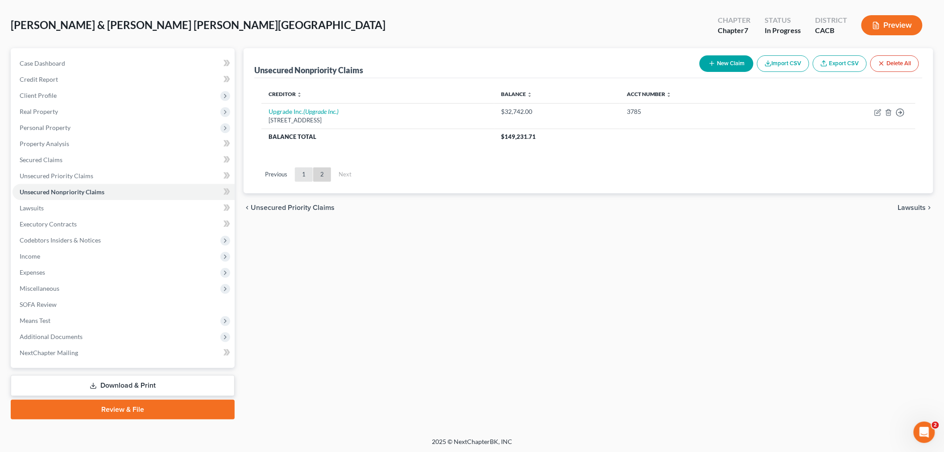
click at [299, 174] on link "1" at bounding box center [304, 174] width 18 height 14
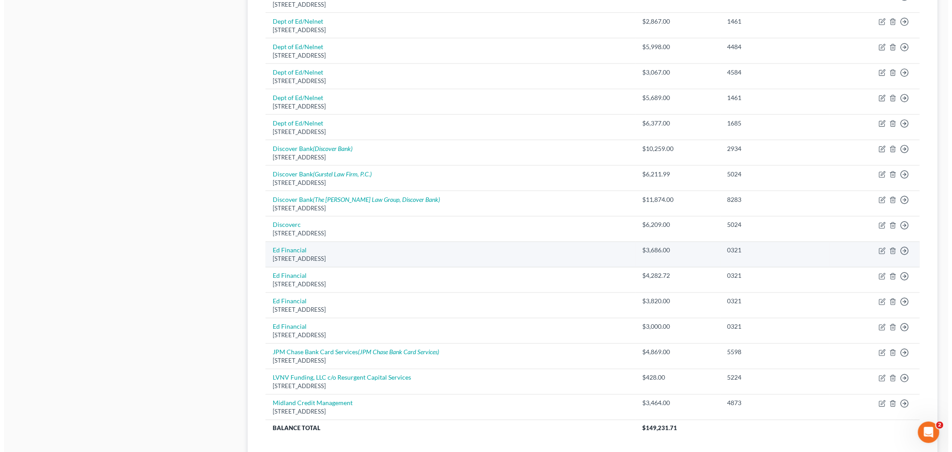
scroll to position [533, 0]
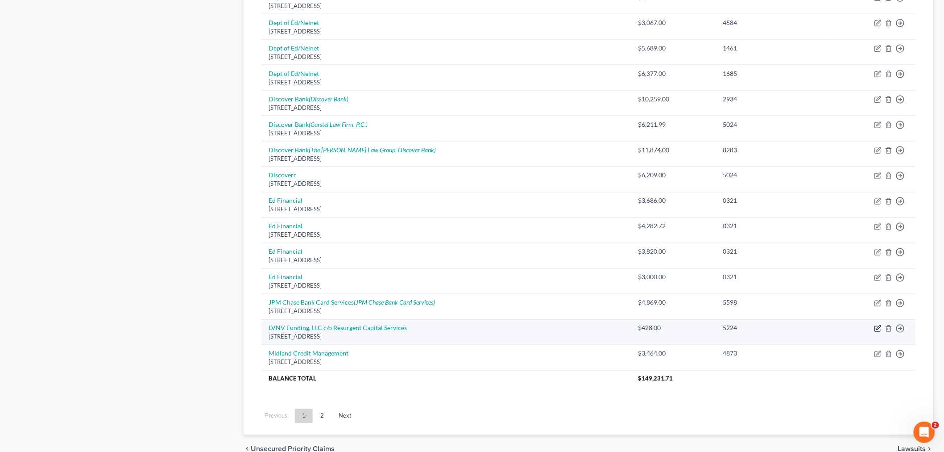
click at [878, 328] on icon "button" at bounding box center [878, 328] width 7 height 7
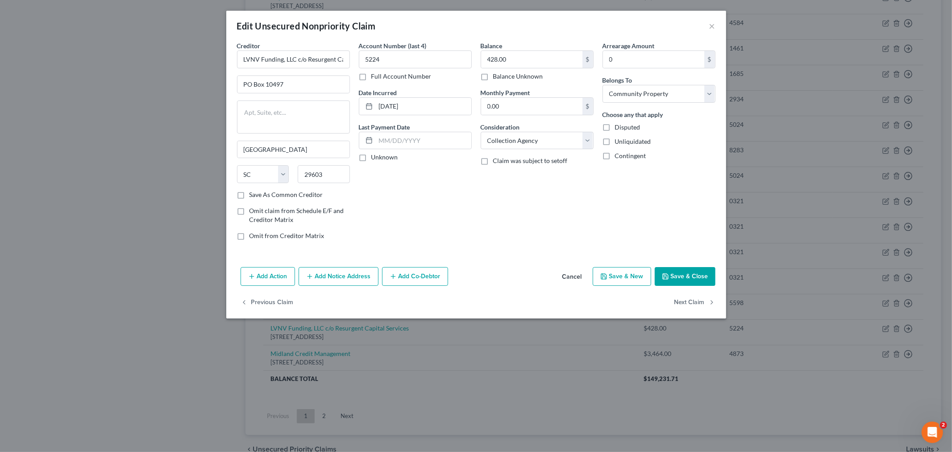
click at [319, 270] on button "Add Notice Address" at bounding box center [339, 276] width 80 height 19
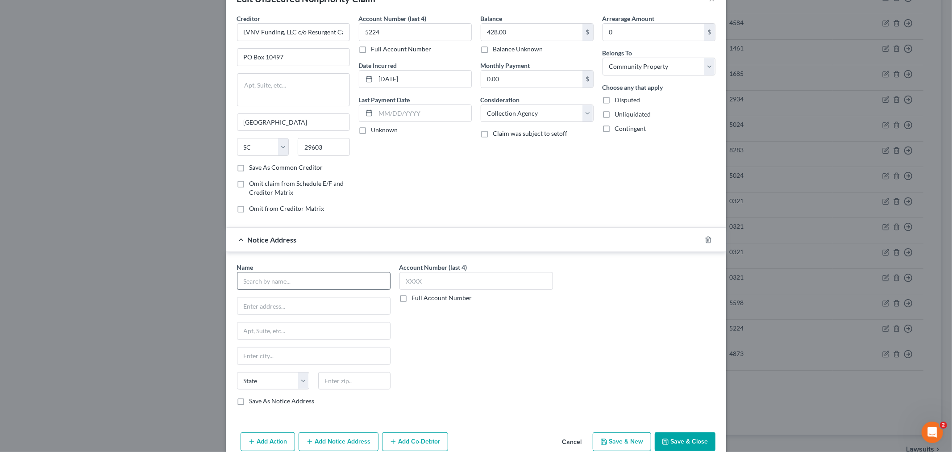
scroll to position [71, 0]
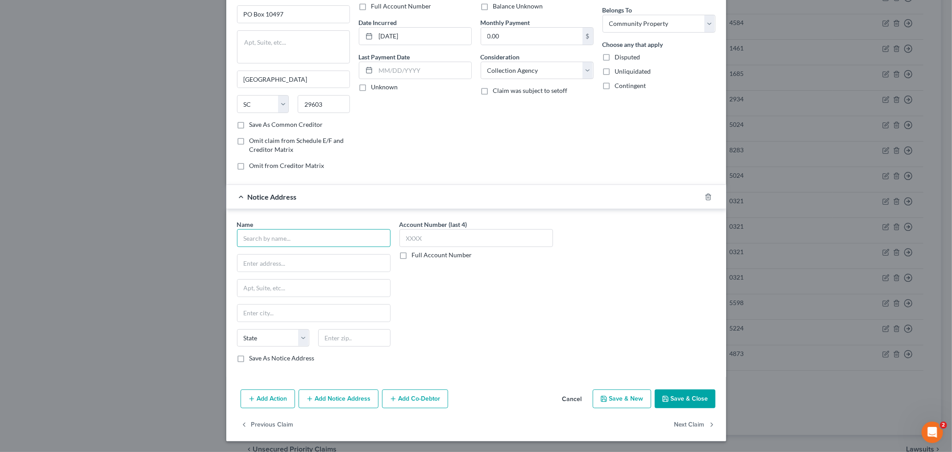
click at [282, 237] on input "text" at bounding box center [313, 238] width 153 height 18
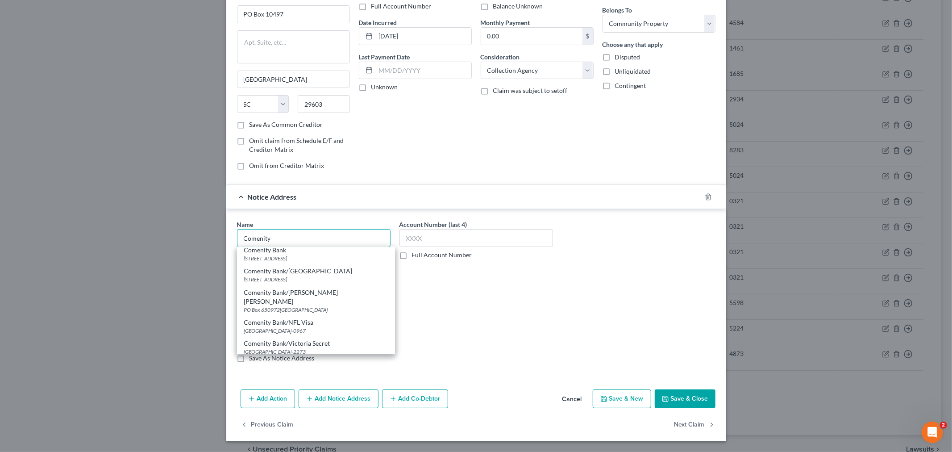
scroll to position [0, 0]
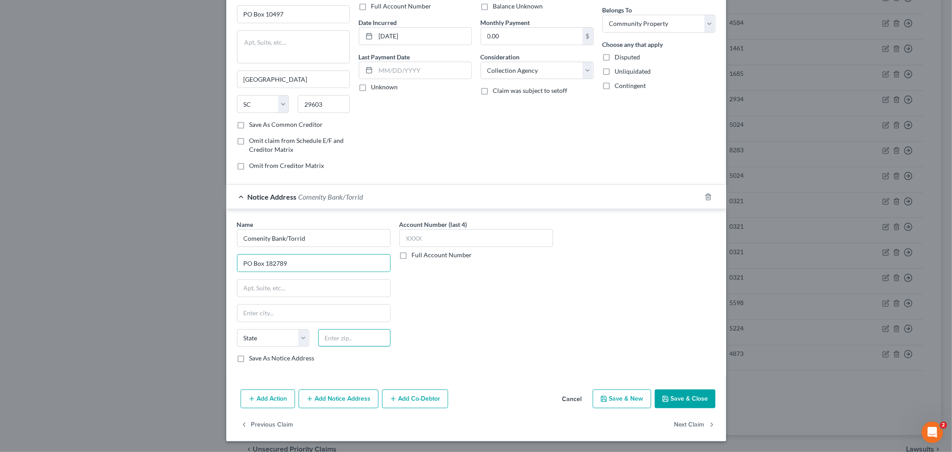
click at [354, 342] on input "text" at bounding box center [354, 338] width 72 height 18
drag, startPoint x: 351, startPoint y: 340, endPoint x: 381, endPoint y: 338, distance: 30.0
click at [351, 340] on input "text" at bounding box center [354, 338] width 72 height 18
paste input "43218-2789"
click at [434, 336] on div "Account Number (last 4) Full Account Number" at bounding box center [476, 295] width 162 height 150
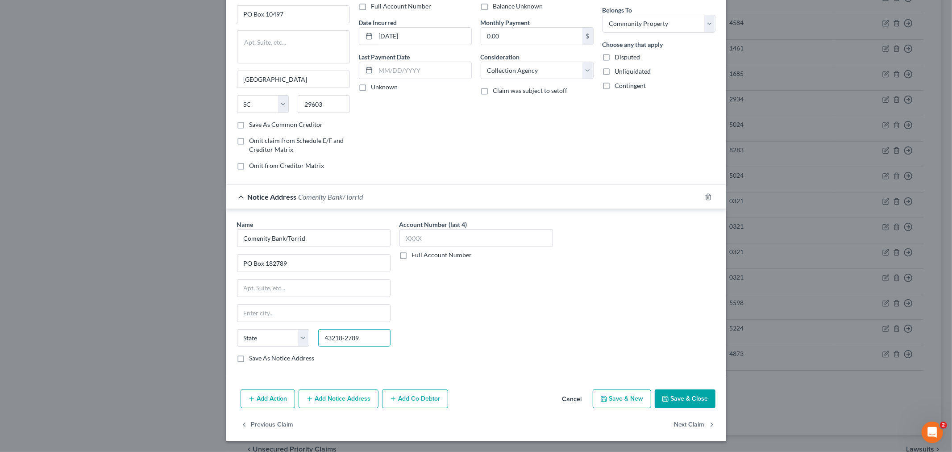
drag, startPoint x: 367, startPoint y: 333, endPoint x: 338, endPoint y: 338, distance: 29.3
click at [338, 338] on input "43218-2789" at bounding box center [354, 338] width 72 height 18
click at [406, 344] on div "Account Number (last 4) Full Account Number" at bounding box center [476, 295] width 162 height 150
click at [371, 341] on input "43218" at bounding box center [354, 338] width 72 height 18
paste input "-2789"
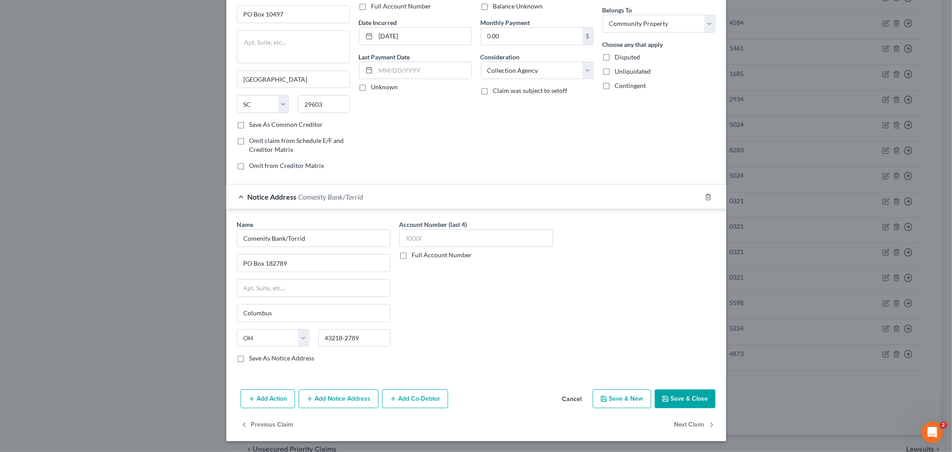
click at [452, 331] on div "Account Number (last 4) Full Account Number" at bounding box center [476, 295] width 162 height 150
click at [448, 233] on input "text" at bounding box center [475, 238] width 153 height 18
click at [460, 296] on div "Account Number (last 4) 5224 Full Account Number" at bounding box center [476, 295] width 162 height 150
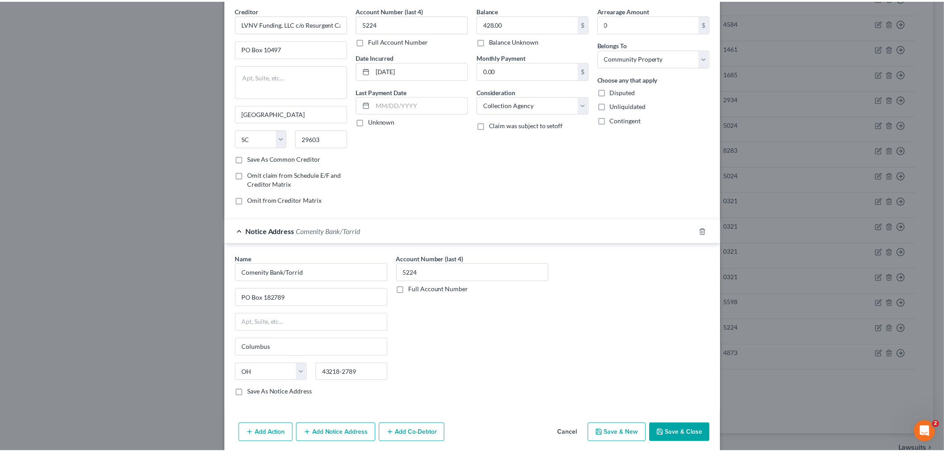
scroll to position [71, 0]
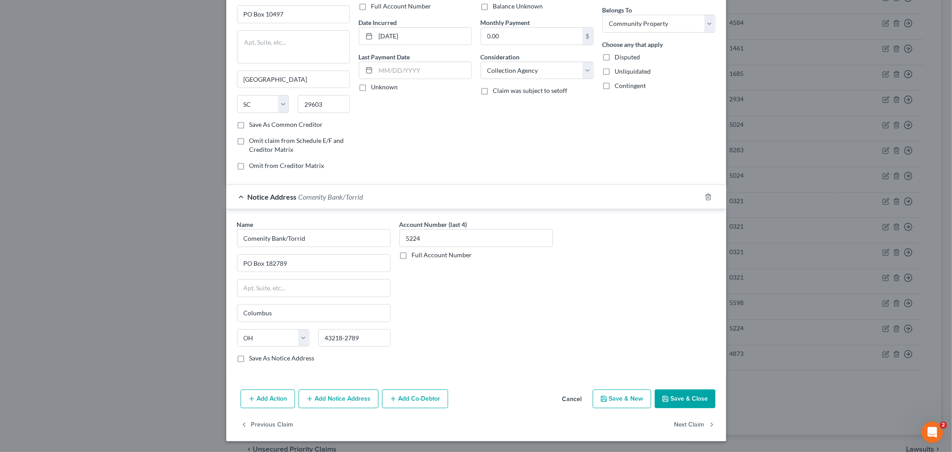
click at [680, 399] on button "Save & Close" at bounding box center [685, 398] width 61 height 19
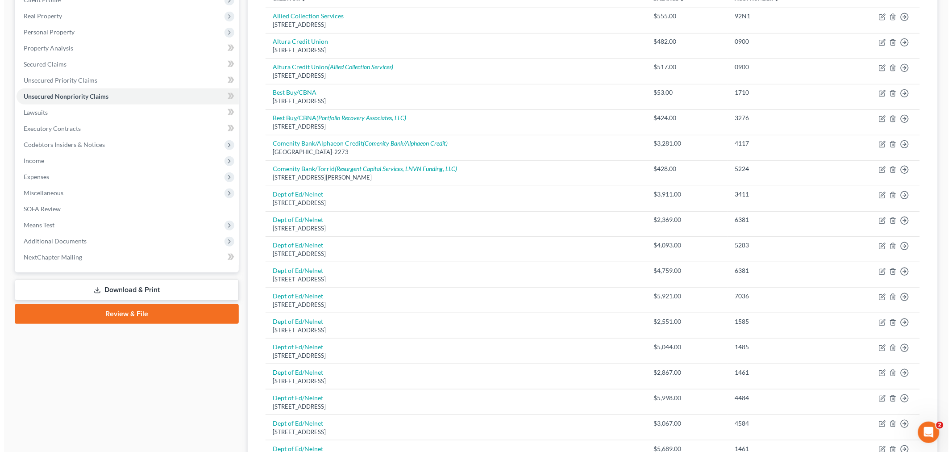
scroll to position [83, 0]
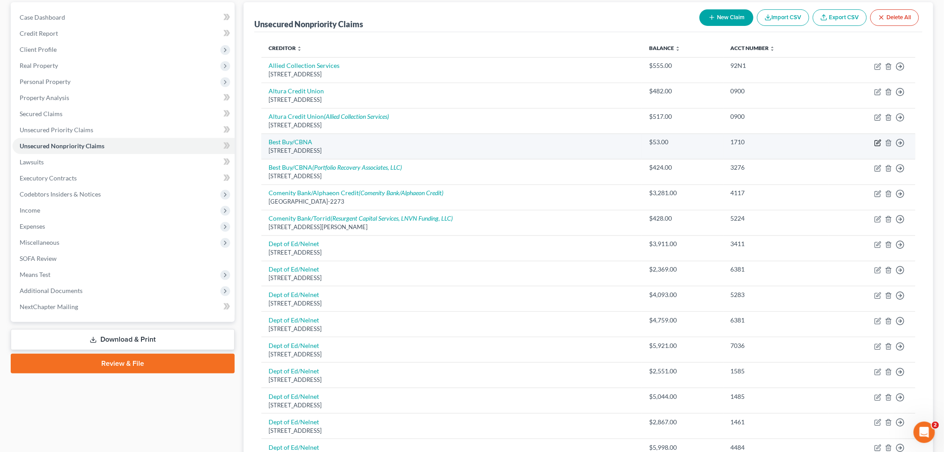
click at [878, 142] on icon "button" at bounding box center [878, 142] width 7 height 7
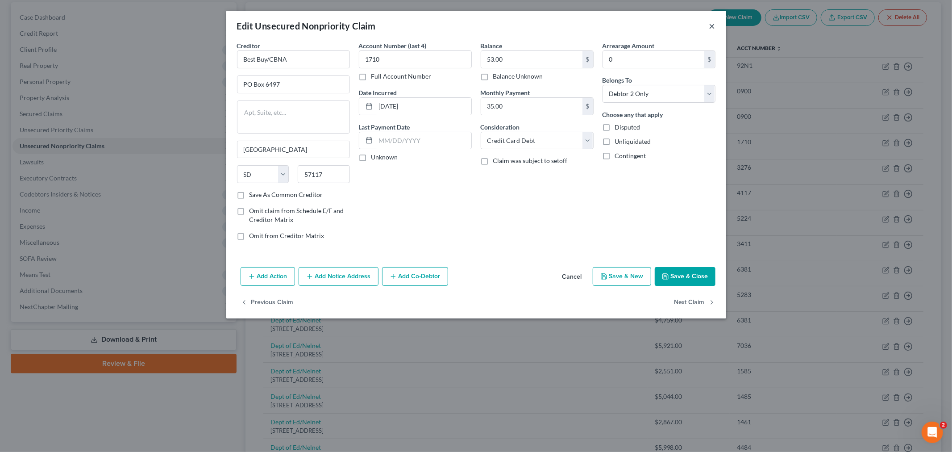
click at [712, 25] on button "×" at bounding box center [712, 26] width 6 height 11
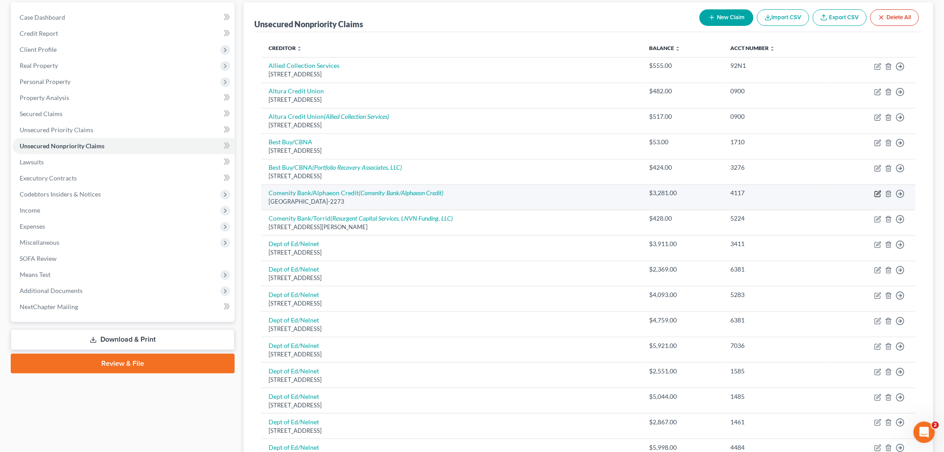
click at [875, 192] on icon "button" at bounding box center [878, 193] width 7 height 7
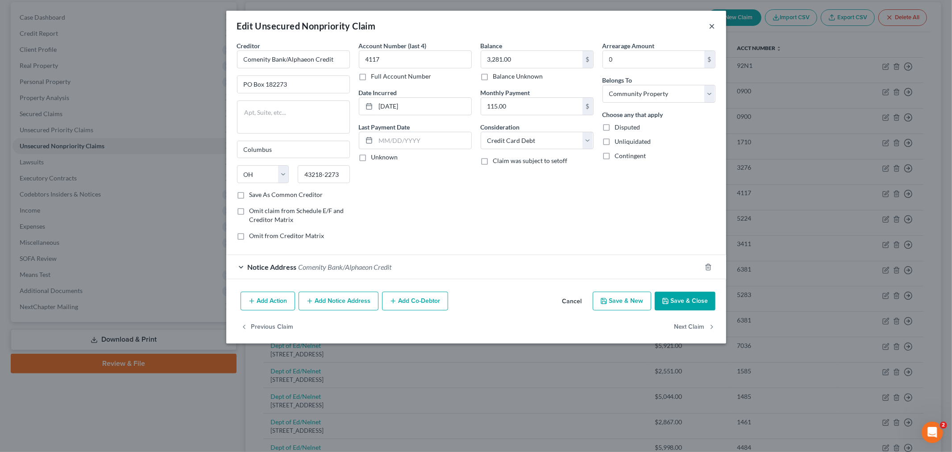
click at [711, 25] on button "×" at bounding box center [712, 26] width 6 height 11
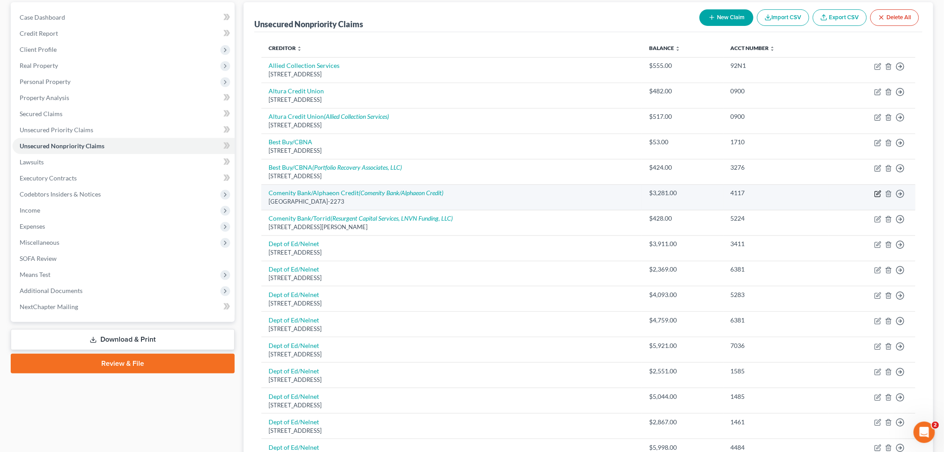
click at [878, 196] on icon "button" at bounding box center [877, 193] width 5 height 5
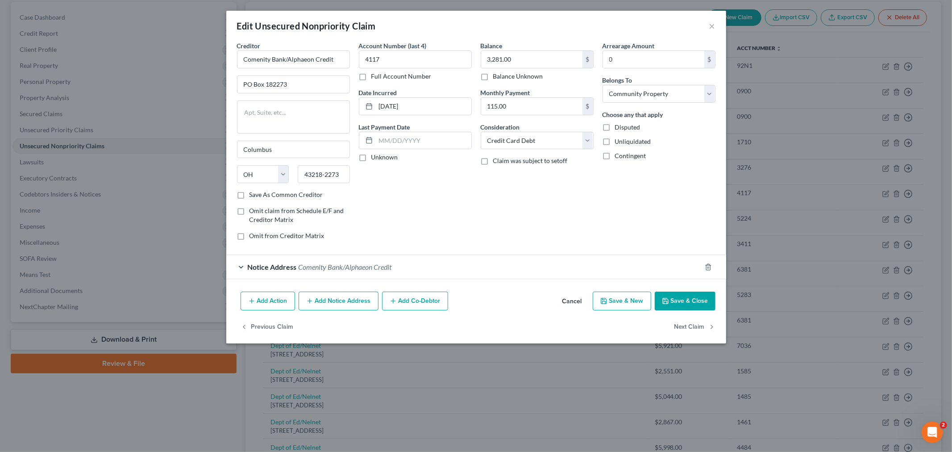
click at [263, 267] on span "Notice Address" at bounding box center [272, 266] width 49 height 8
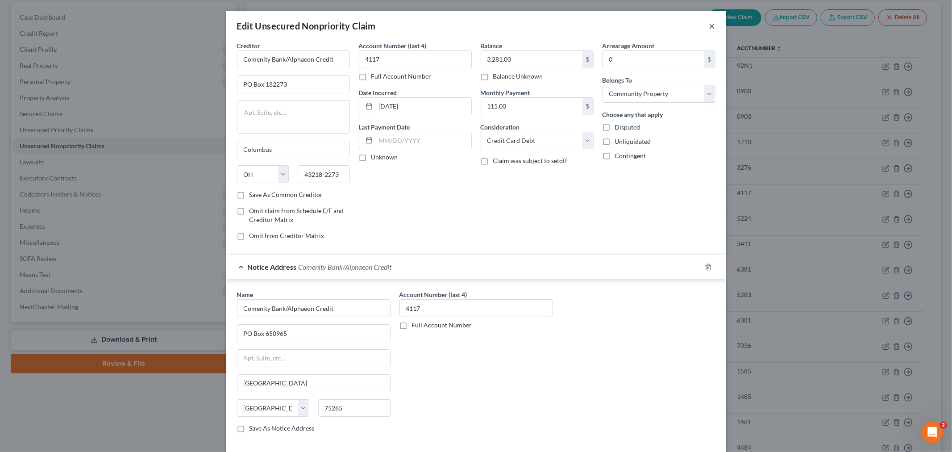
click at [709, 31] on button "×" at bounding box center [712, 26] width 6 height 11
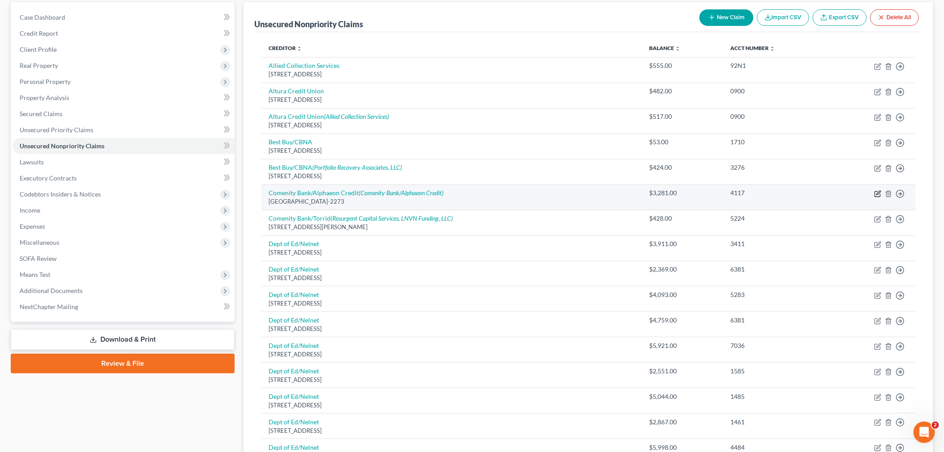
click at [877, 196] on td "Move to D Move to E Move to G Move to Notice Only" at bounding box center [872, 196] width 87 height 25
click at [877, 193] on icon "button" at bounding box center [878, 193] width 7 height 7
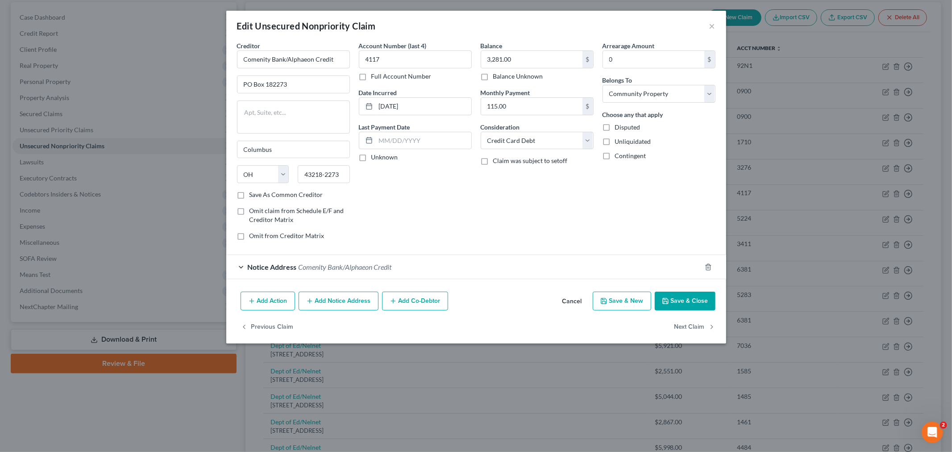
click at [331, 308] on button "Add Notice Address" at bounding box center [339, 300] width 80 height 19
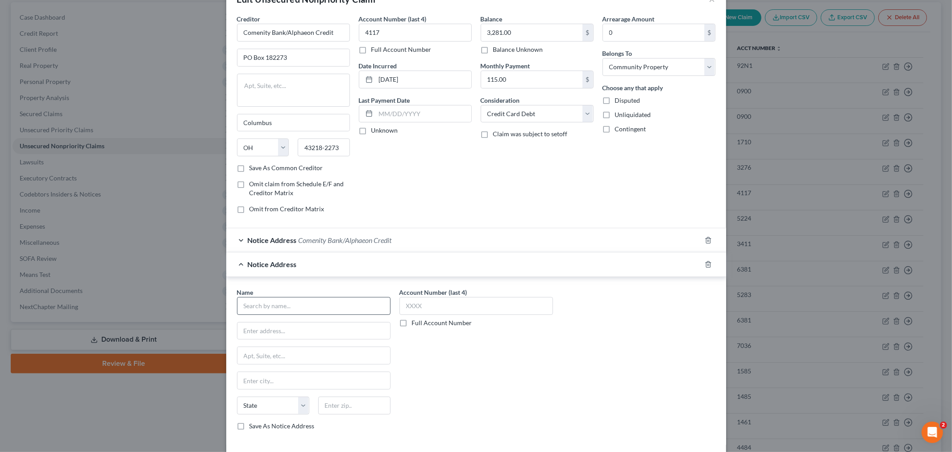
scroll to position [50, 0]
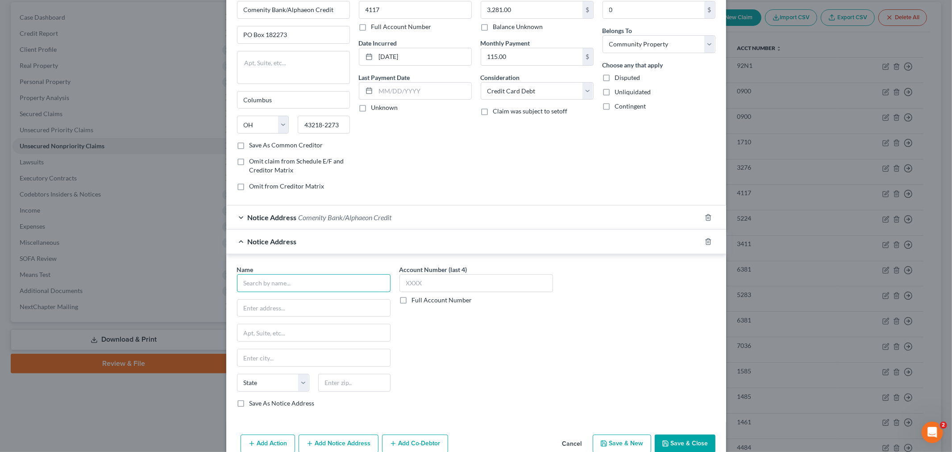
click at [292, 284] on input "text" at bounding box center [313, 283] width 153 height 18
click at [421, 357] on div "Account Number (last 4) Full Account Number" at bounding box center [476, 340] width 162 height 150
drag, startPoint x: 265, startPoint y: 358, endPoint x: 228, endPoint y: 355, distance: 38.1
click at [228, 357] on div "Name * Firstsource Advantage [GEOGRAPHIC_DATA][PERSON_NAME] [GEOGRAPHIC_DATA] […" at bounding box center [476, 338] width 500 height 168
click at [313, 277] on input "Firstsource Advantage" at bounding box center [313, 283] width 153 height 18
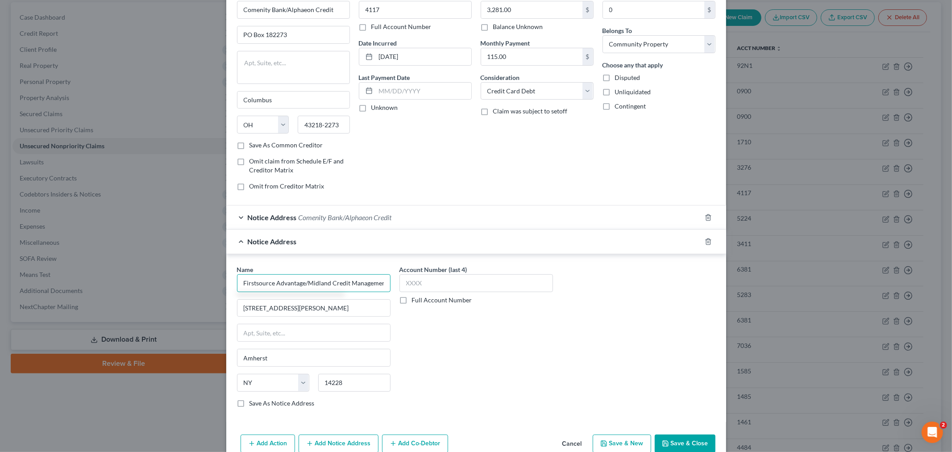
scroll to position [0, 3]
click at [518, 329] on div "Account Number (last 4) Full Account Number" at bounding box center [476, 340] width 162 height 150
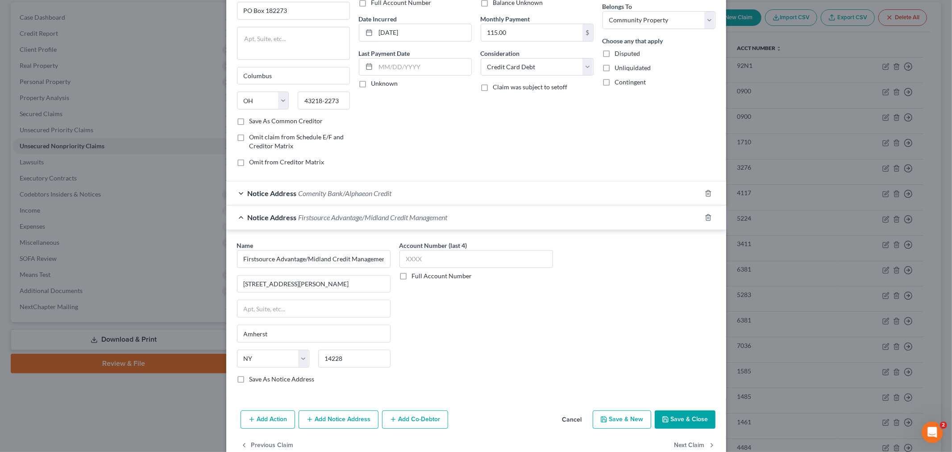
scroll to position [95, 0]
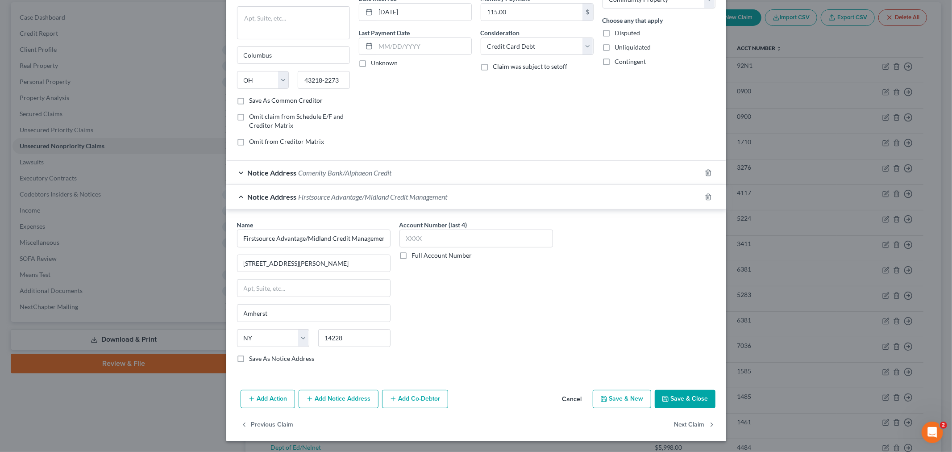
click at [670, 395] on button "Save & Close" at bounding box center [685, 399] width 61 height 19
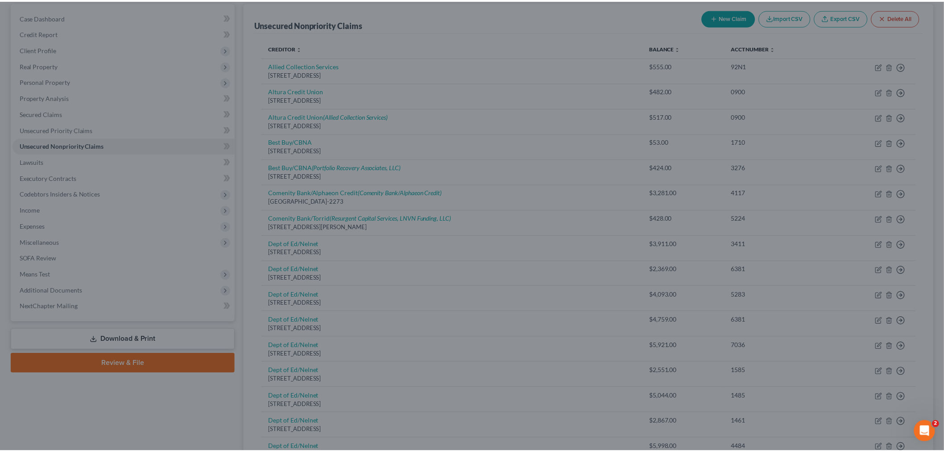
scroll to position [0, 0]
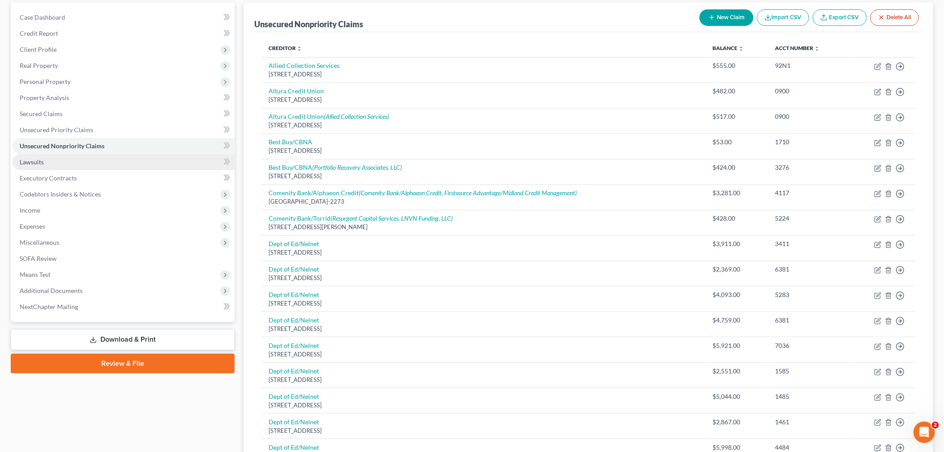
click at [55, 163] on link "Lawsuits" at bounding box center [123, 162] width 222 height 16
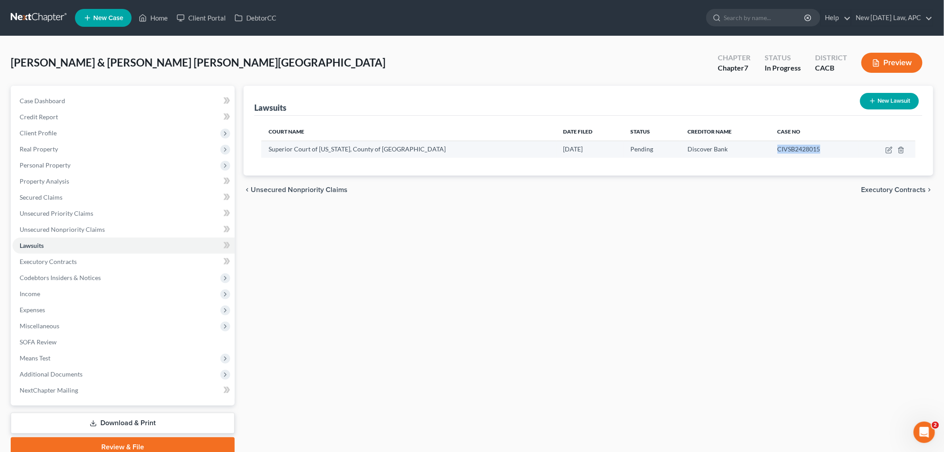
drag, startPoint x: 765, startPoint y: 148, endPoint x: 823, endPoint y: 146, distance: 57.6
click at [823, 146] on td "CIVSB2428015" at bounding box center [815, 149] width 88 height 17
click at [631, 221] on div "Lawsuits New Lawsuit Court Name Date Filed Status Creditor Name Case No Superio…" at bounding box center [588, 271] width 699 height 371
click at [888, 151] on icon "button" at bounding box center [889, 149] width 7 height 7
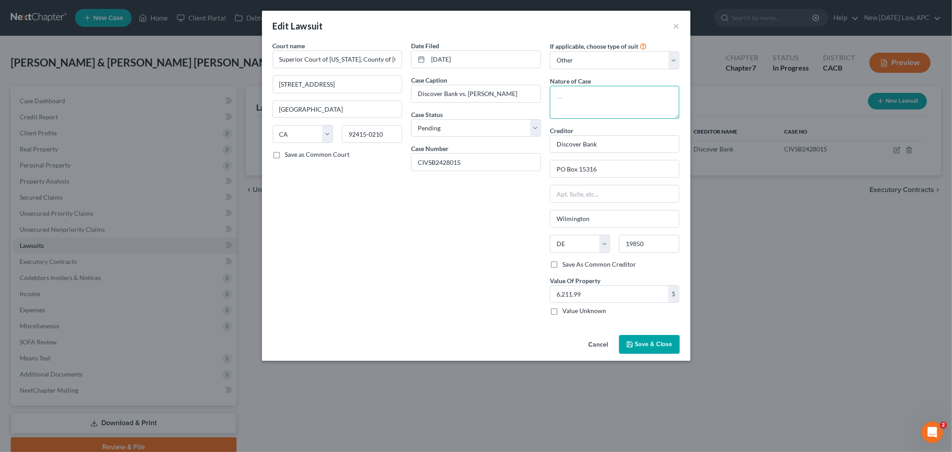
click at [610, 104] on textarea at bounding box center [615, 102] width 130 height 33
click at [604, 148] on input "Discover Bank" at bounding box center [615, 144] width 130 height 18
drag, startPoint x: 604, startPoint y: 148, endPoint x: 523, endPoint y: 147, distance: 80.3
click at [523, 147] on div "Court name * Superior Court of [US_STATE], County of [GEOGRAPHIC_DATA] [GEOGRAP…" at bounding box center [476, 181] width 416 height 281
click at [606, 167] on input "PO Box 15316" at bounding box center [614, 168] width 129 height 17
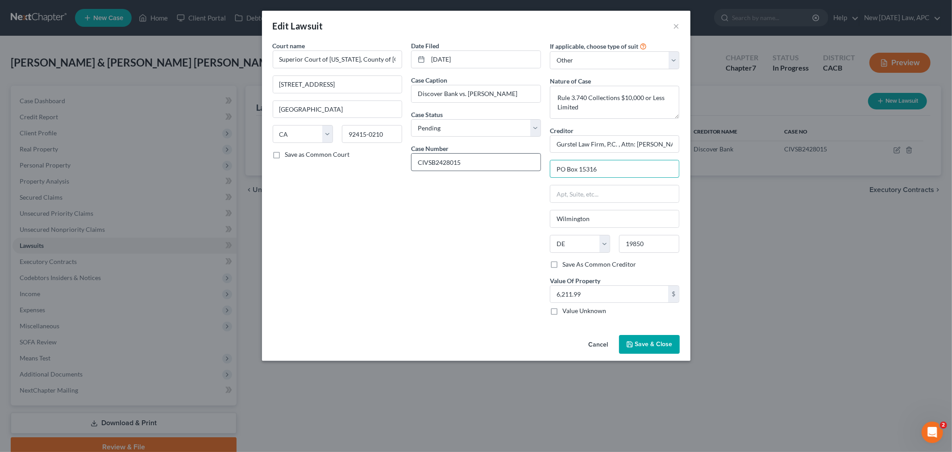
drag, startPoint x: 606, startPoint y: 167, endPoint x: 512, endPoint y: 170, distance: 93.7
click at [514, 170] on div "Court name * Superior Court of [US_STATE], County of [GEOGRAPHIC_DATA] [GEOGRAP…" at bounding box center [476, 181] width 416 height 281
click at [494, 243] on div "Date Filed [DATE] Case Caption Discover Bank vs. [PERSON_NAME][GEOGRAPHIC_DATA]…" at bounding box center [475, 181] width 139 height 281
click at [665, 350] on button "Save & Close" at bounding box center [649, 344] width 61 height 19
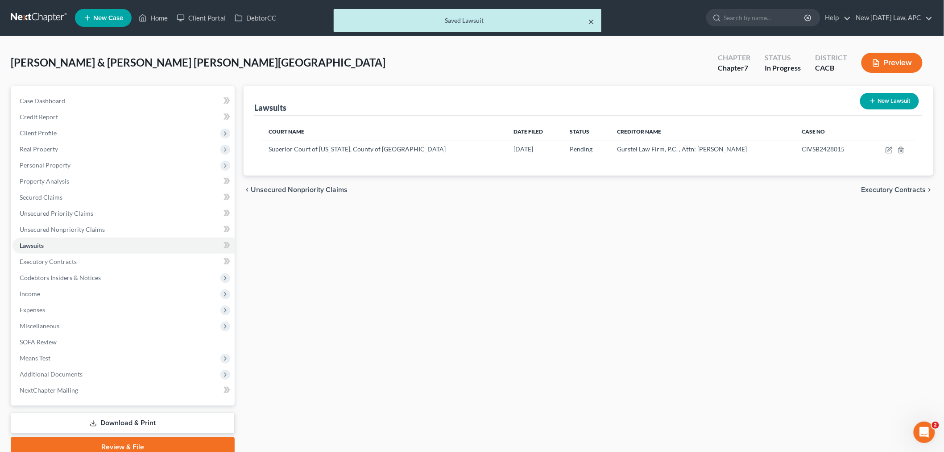
click at [591, 20] on button "×" at bounding box center [591, 21] width 6 height 11
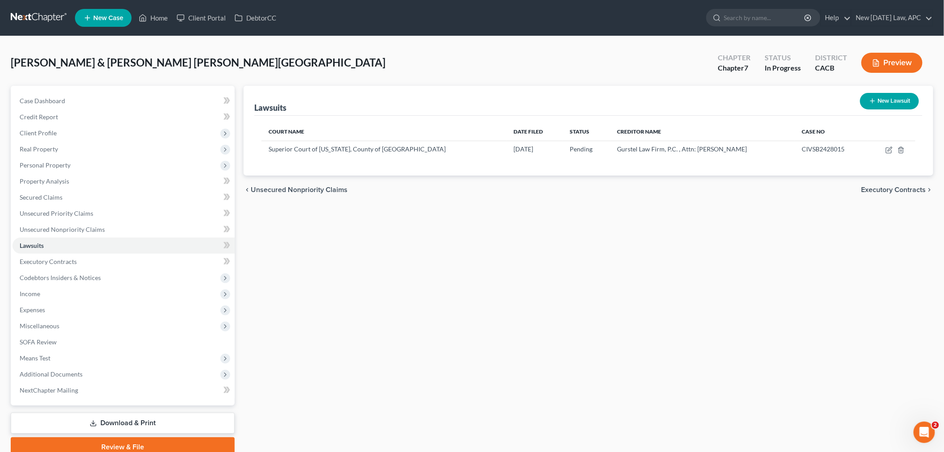
click at [866, 110] on div "New Lawsuit" at bounding box center [890, 101] width 66 height 24
click at [872, 104] on icon "button" at bounding box center [872, 100] width 7 height 7
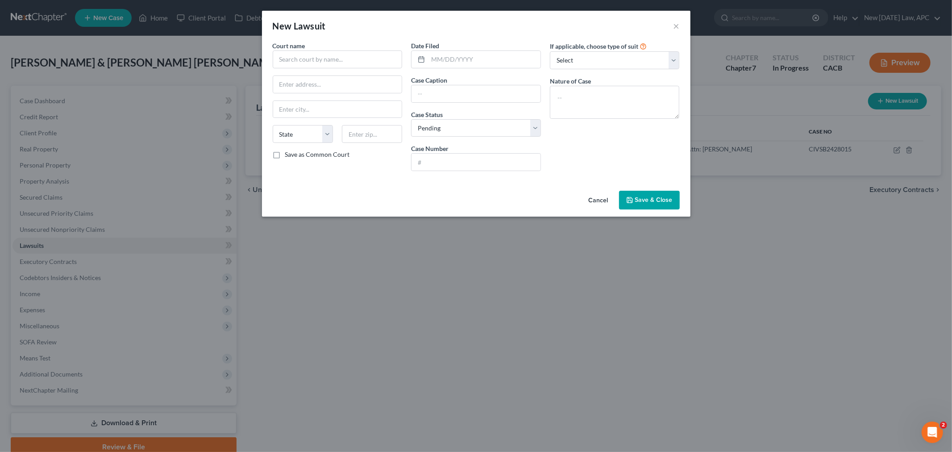
click at [327, 69] on div "Court name * State [US_STATE] AK AR AZ CA CO CT DE DC [GEOGRAPHIC_DATA] GA GU H…" at bounding box center [337, 109] width 139 height 137
click at [328, 62] on input "text" at bounding box center [338, 59] width 130 height 18
click at [671, 25] on div "New Lawsuit ×" at bounding box center [476, 26] width 428 height 30
click at [678, 27] on button "×" at bounding box center [676, 26] width 6 height 11
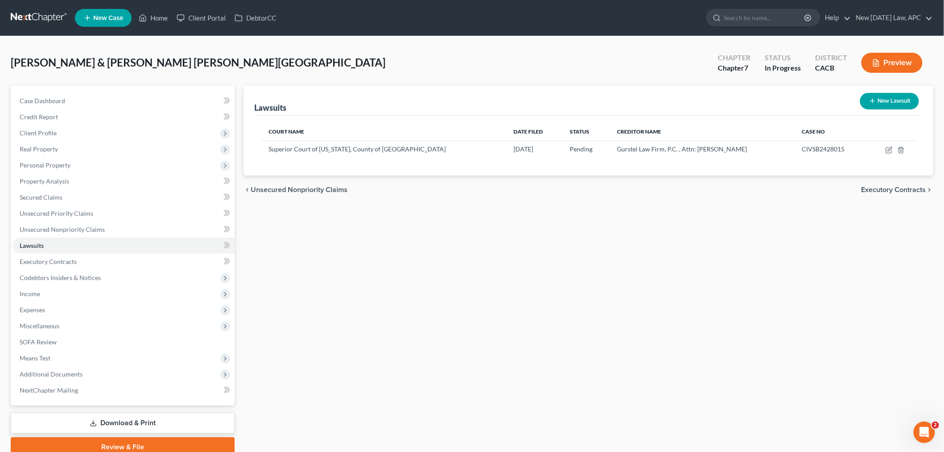
click at [880, 102] on button "New Lawsuit" at bounding box center [889, 101] width 59 height 17
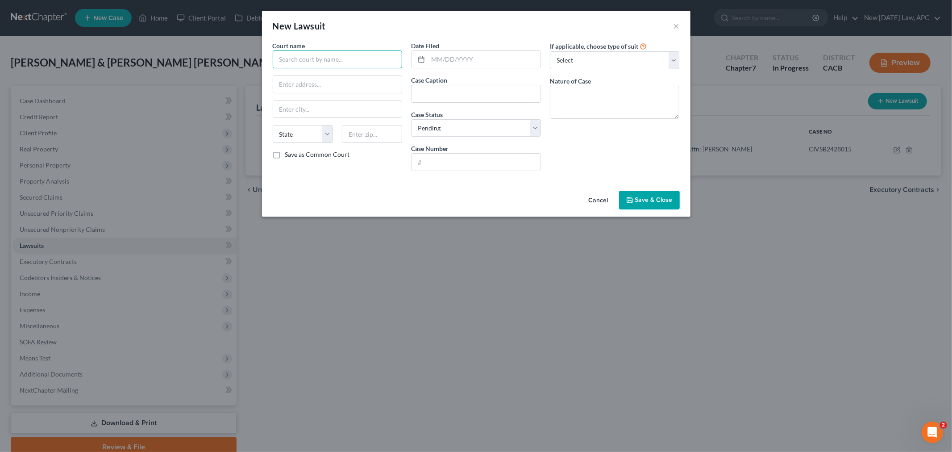
click at [342, 63] on input "text" at bounding box center [338, 59] width 130 height 18
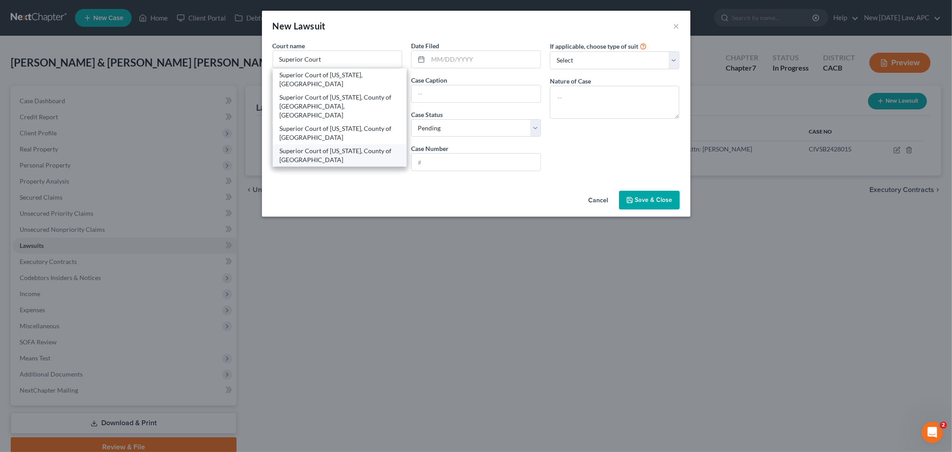
click at [346, 146] on div "Superior Court of [US_STATE], County of [GEOGRAPHIC_DATA]" at bounding box center [340, 155] width 120 height 18
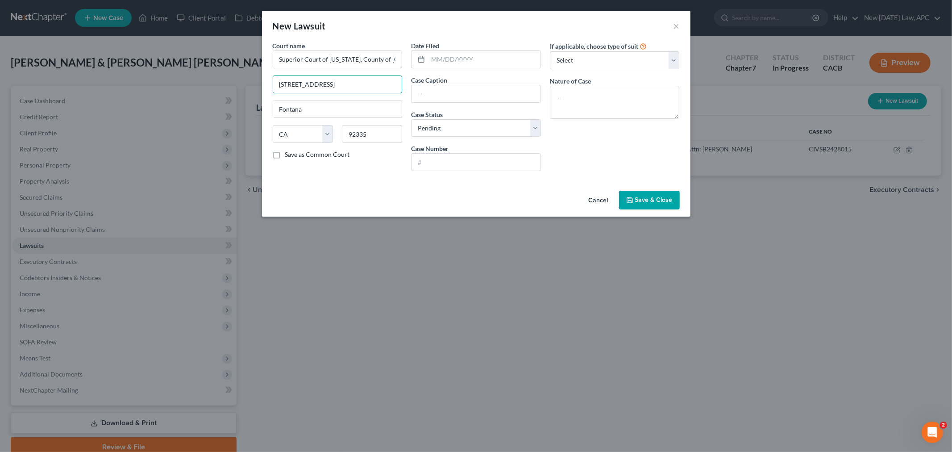
drag, startPoint x: 353, startPoint y: 80, endPoint x: 259, endPoint y: 79, distance: 93.7
click at [259, 80] on div "New Lawsuit × Court name * Superior Court of [US_STATE], County of [GEOGRAPHIC_…" at bounding box center [476, 226] width 952 height 452
click at [354, 186] on div "Court name * Superior Court of [US_STATE], County of San Bernardino 247 [PERSON…" at bounding box center [476, 114] width 428 height 146
click at [384, 134] on input "92415" at bounding box center [372, 134] width 60 height 18
click at [454, 57] on input "text" at bounding box center [484, 59] width 112 height 17
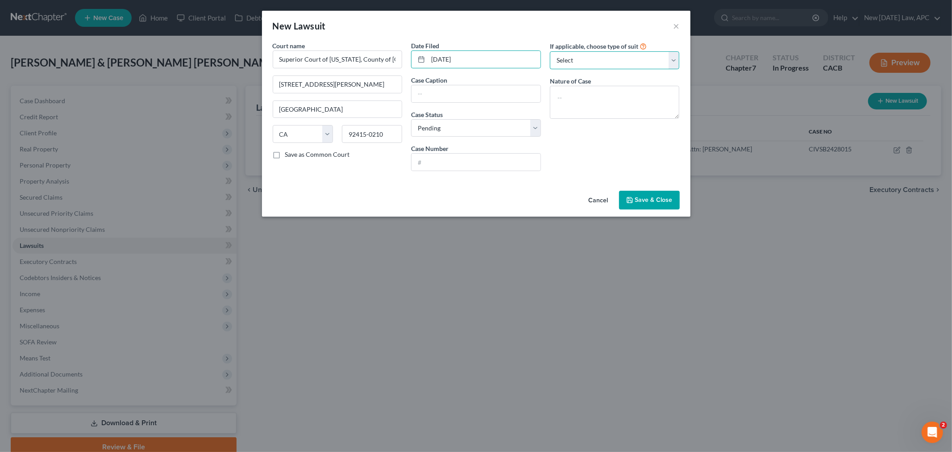
click at [566, 59] on select "Select Repossession Garnishment Foreclosure Attached, Seized, Or Levied Other" at bounding box center [615, 60] width 130 height 18
click at [550, 51] on select "Select Repossession Garnishment Foreclosure Attached, Seized, Or Levied Other" at bounding box center [615, 60] width 130 height 18
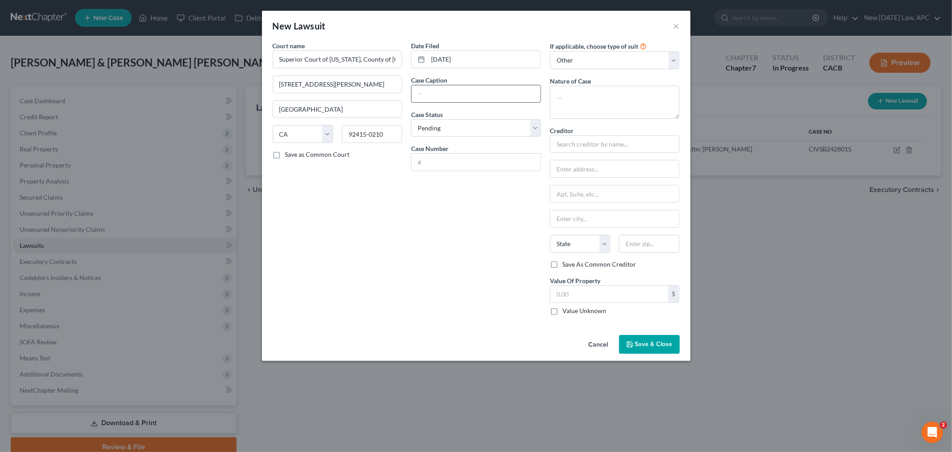
click at [484, 95] on input "text" at bounding box center [475, 93] width 129 height 17
click at [569, 102] on textarea at bounding box center [615, 102] width 130 height 33
click at [497, 167] on input "text" at bounding box center [475, 161] width 129 height 17
click at [495, 207] on div "Date Filed [DATE] Case Caption Discover Bank v [PERSON_NAME] Case Status * Sele…" at bounding box center [475, 181] width 139 height 281
click at [582, 149] on input "text" at bounding box center [615, 144] width 130 height 18
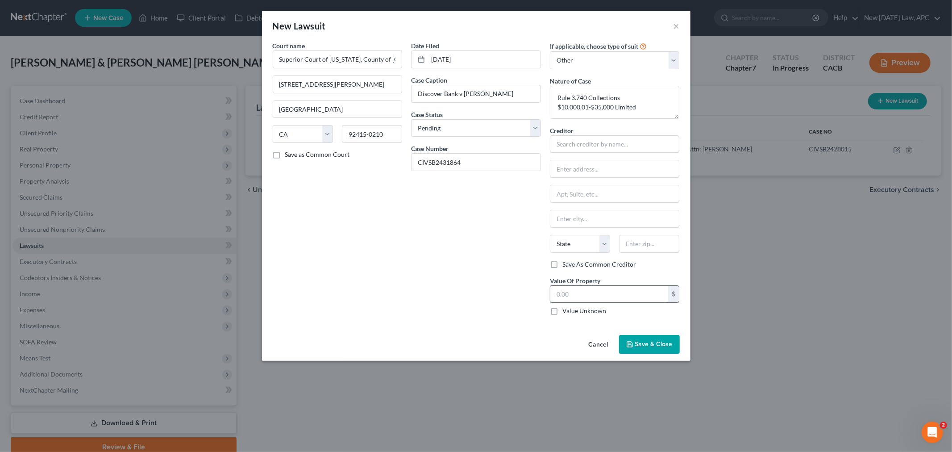
click at [582, 294] on input "text" at bounding box center [609, 294] width 118 height 17
click at [591, 144] on input "text" at bounding box center [615, 144] width 130 height 18
click at [587, 161] on div "The [PERSON_NAME] Law Group" at bounding box center [603, 159] width 93 height 9
click at [629, 147] on input "The [PERSON_NAME] Law Group" at bounding box center [615, 144] width 130 height 18
click at [492, 225] on div "Date Filed [DATE] Case Caption Discover Bank v [PERSON_NAME] Case Status * Sele…" at bounding box center [475, 181] width 139 height 281
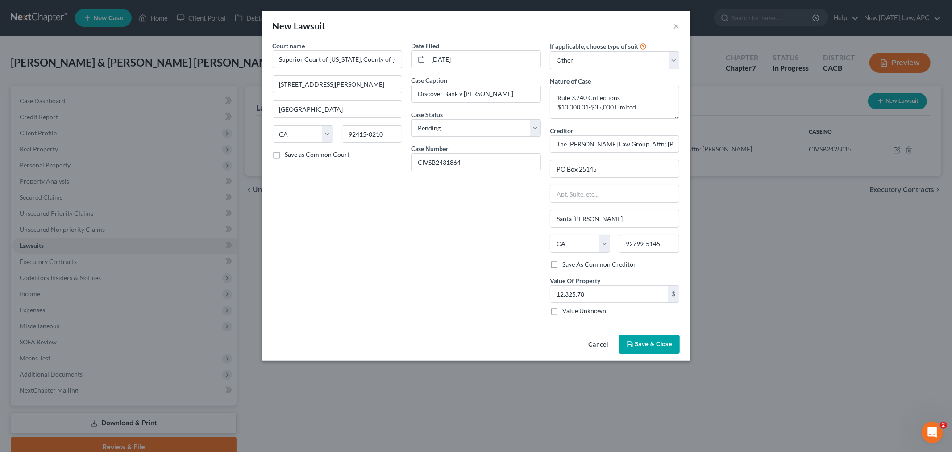
click at [645, 346] on span "Save & Close" at bounding box center [653, 344] width 37 height 8
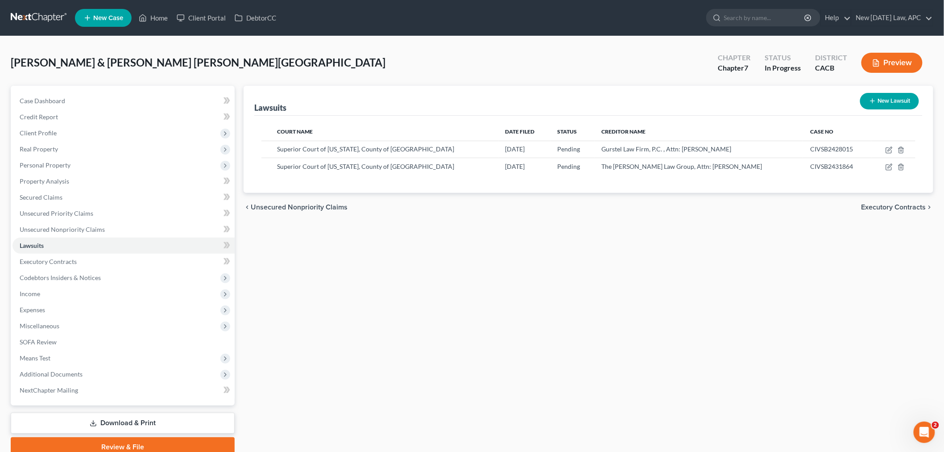
click at [871, 103] on icon "button" at bounding box center [872, 100] width 7 height 7
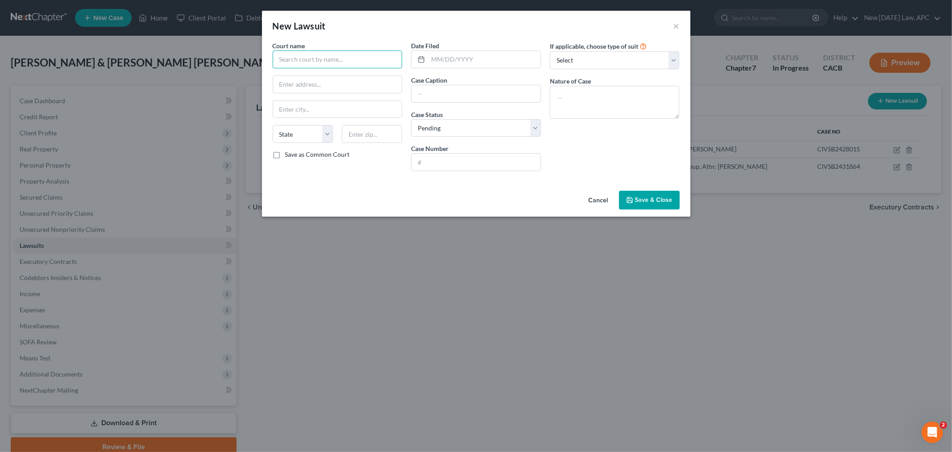
click at [313, 58] on input "text" at bounding box center [338, 59] width 130 height 18
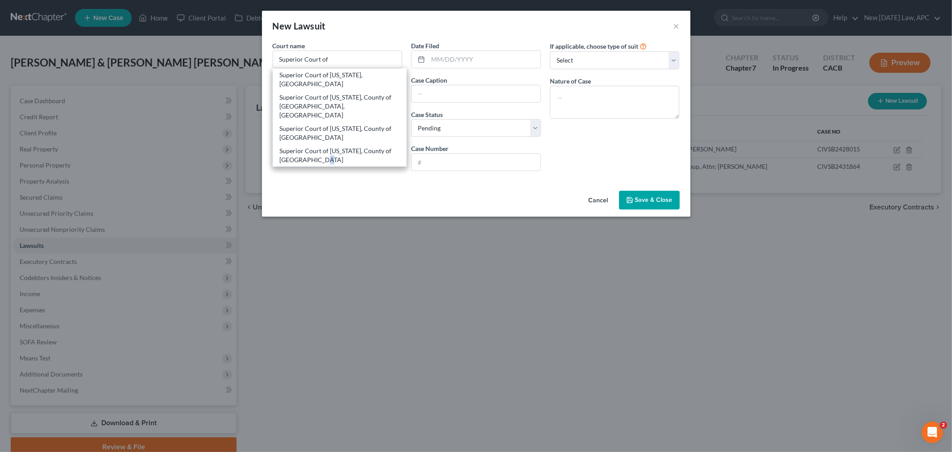
click at [320, 153] on div "Superior Court of [US_STATE], County of [GEOGRAPHIC_DATA]" at bounding box center [340, 155] width 120 height 18
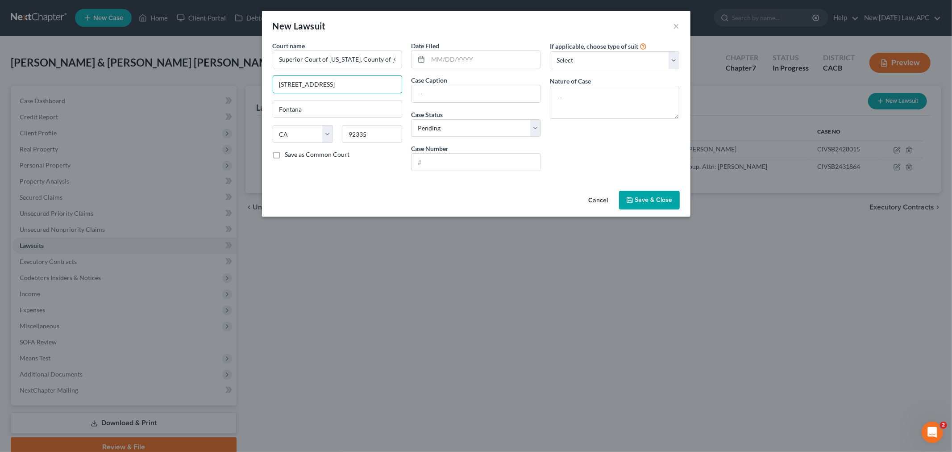
drag, startPoint x: 349, startPoint y: 82, endPoint x: 219, endPoint y: 80, distance: 129.9
click at [219, 81] on div "New Lawsuit × Court name * Superior Court of [US_STATE], County of [GEOGRAPHIC_…" at bounding box center [476, 226] width 952 height 452
click at [415, 119] on label "Case Status *" at bounding box center [427, 114] width 32 height 9
click at [422, 125] on select "Select Pending On Appeal Concluded" at bounding box center [476, 128] width 130 height 18
click at [411, 119] on select "Select Pending On Appeal Concluded" at bounding box center [476, 128] width 130 height 18
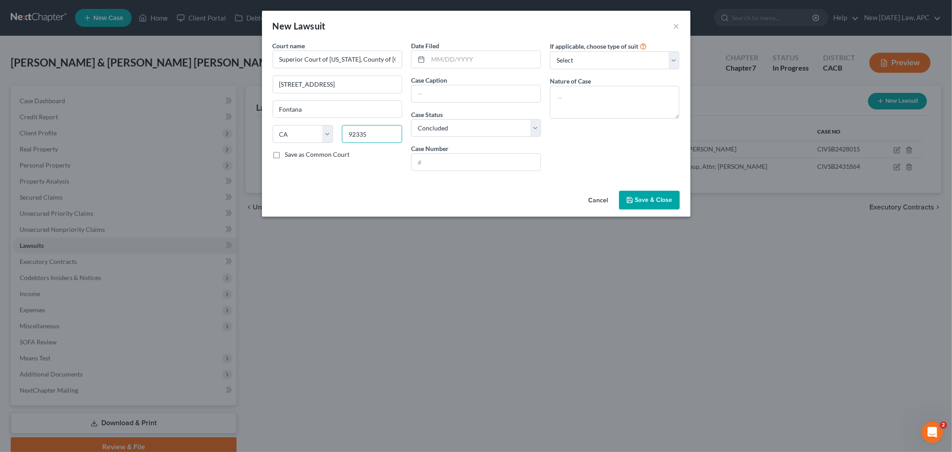
click at [376, 134] on input "92335" at bounding box center [372, 134] width 60 height 18
drag, startPoint x: 376, startPoint y: 133, endPoint x: 303, endPoint y: 129, distance: 72.4
click at [304, 130] on div "State [US_STATE] AK AR AZ CA CO CT DE DC [GEOGRAPHIC_DATA] [GEOGRAPHIC_DATA] GU…" at bounding box center [337, 137] width 139 height 25
click at [344, 174] on div "Court name * Superior Court of [US_STATE], County of [GEOGRAPHIC_DATA] [GEOGRAP…" at bounding box center [337, 109] width 139 height 137
click at [377, 128] on input "92415" at bounding box center [372, 134] width 60 height 18
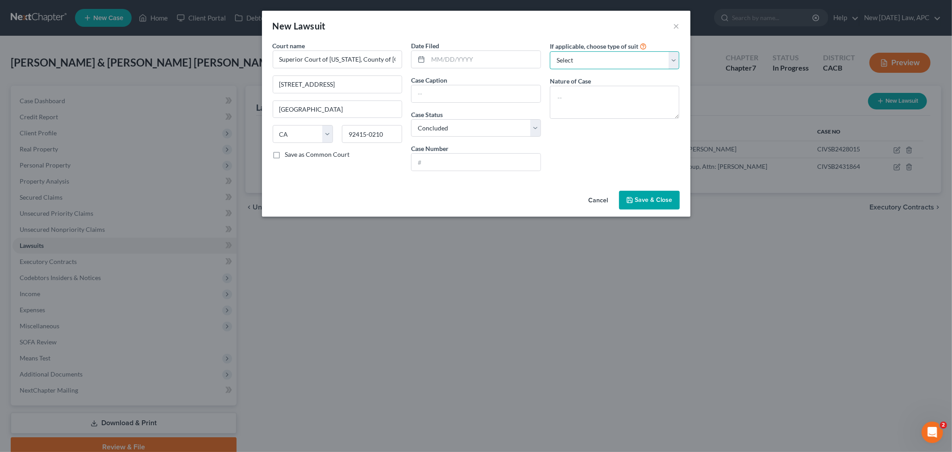
click at [605, 59] on select "Select Repossession Garnishment Foreclosure Attached, Seized, Or Levied Other" at bounding box center [615, 60] width 130 height 18
click at [550, 51] on select "Select Repossession Garnishment Foreclosure Attached, Seized, Or Levied Other" at bounding box center [615, 60] width 130 height 18
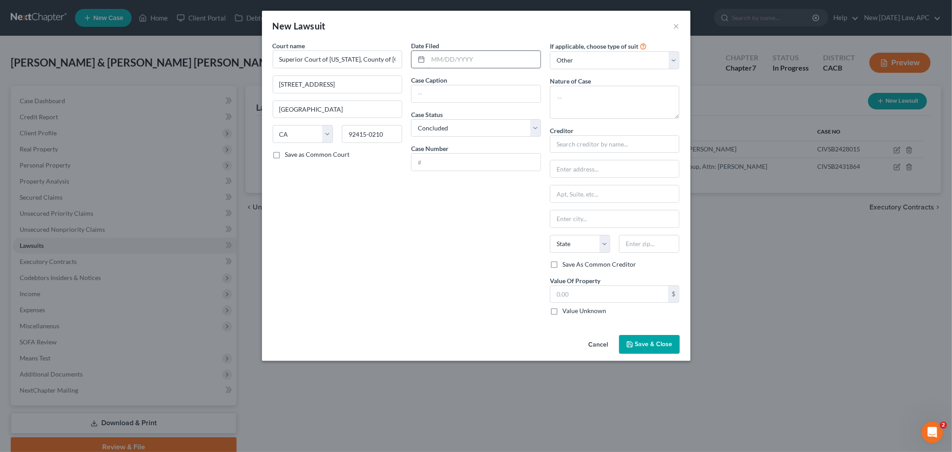
click at [460, 58] on input "text" at bounding box center [484, 59] width 112 height 17
click at [447, 95] on input "text" at bounding box center [475, 93] width 129 height 17
click at [581, 149] on input "text" at bounding box center [615, 144] width 130 height 18
click at [501, 256] on div "Date Filed [DATE] Case Caption Discover Bank v [PERSON_NAME][GEOGRAPHIC_DATA][P…" at bounding box center [475, 181] width 139 height 281
click at [453, 167] on input "text" at bounding box center [475, 161] width 129 height 17
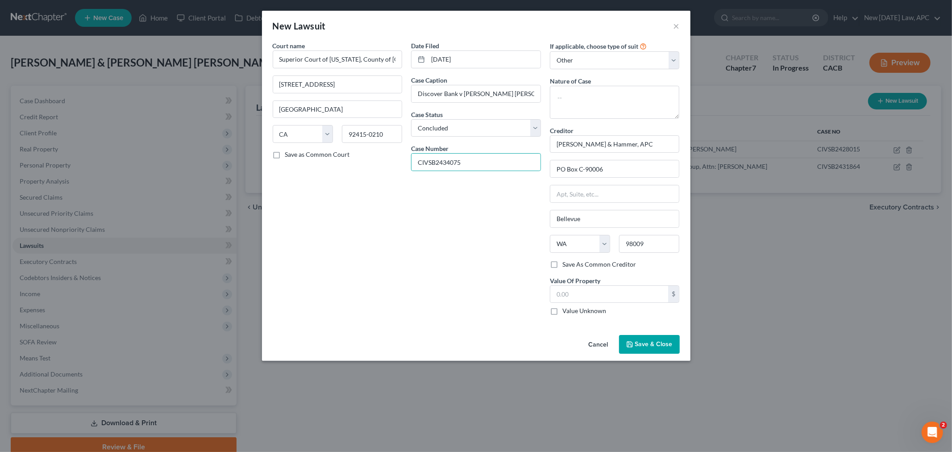
click at [460, 222] on div "Date Filed [DATE] Case Caption Discover Bank v [PERSON_NAME][GEOGRAPHIC_DATA][P…" at bounding box center [475, 181] width 139 height 281
click at [565, 110] on textarea at bounding box center [615, 102] width 130 height 33
click at [589, 105] on textarea "Breach of Contract/Warranty $10,000.01-$35,000 Limited" at bounding box center [615, 102] width 130 height 33
click at [559, 106] on textarea "Breach of Contract/Warranty $10,000.01 -$35,000 Limited" at bounding box center [615, 102] width 130 height 33
click at [633, 108] on textarea "Breach of Contract/Warranty $10,000.01 - $35,000 Limited" at bounding box center [615, 102] width 130 height 33
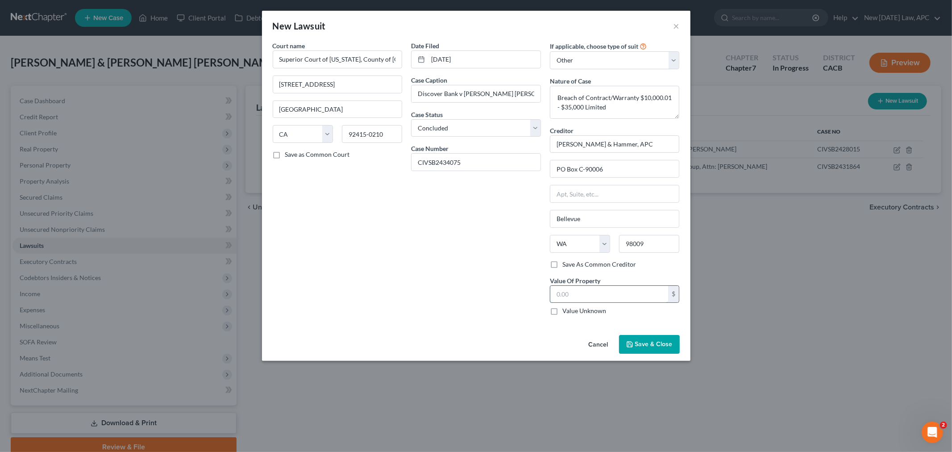
click at [576, 294] on input "text" at bounding box center [609, 294] width 118 height 17
click at [562, 313] on label "Value Unknown" at bounding box center [584, 310] width 44 height 9
click at [566, 312] on input "Value Unknown" at bounding box center [569, 309] width 6 height 6
click at [505, 222] on div "Date Filed [DATE] Case Caption Discover Bank v [PERSON_NAME][GEOGRAPHIC_DATA][P…" at bounding box center [475, 181] width 139 height 281
click at [644, 346] on span "Save & Close" at bounding box center [653, 344] width 37 height 8
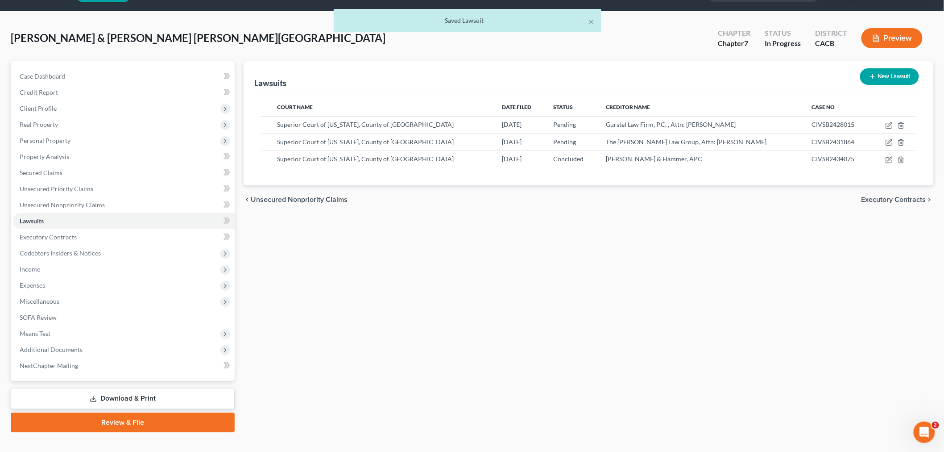
scroll to position [37, 0]
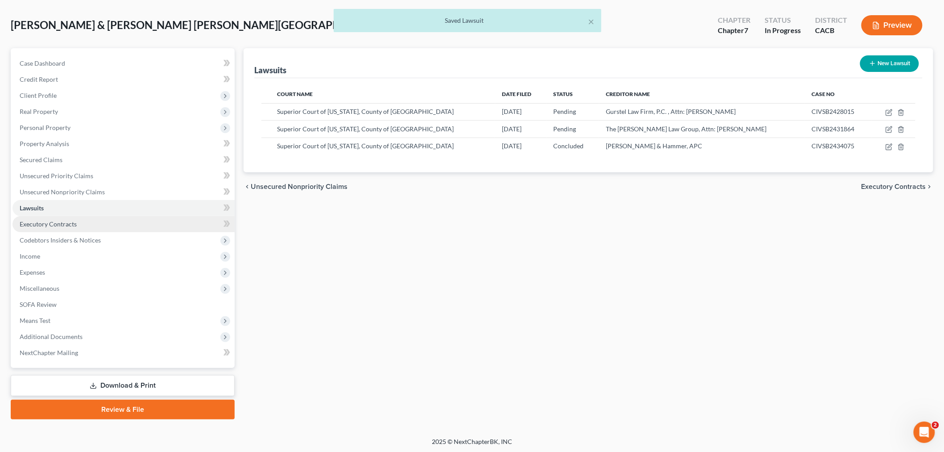
click at [101, 227] on link "Executory Contracts" at bounding box center [123, 224] width 222 height 16
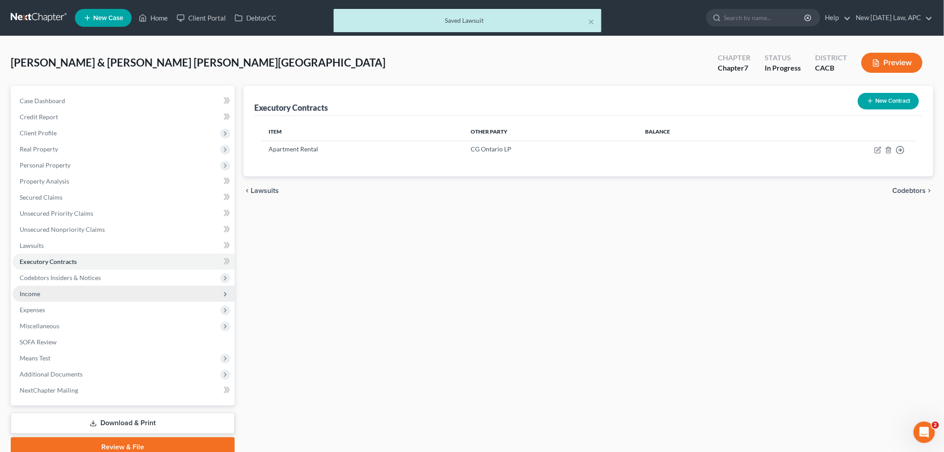
click at [95, 288] on span "Income" at bounding box center [123, 294] width 222 height 16
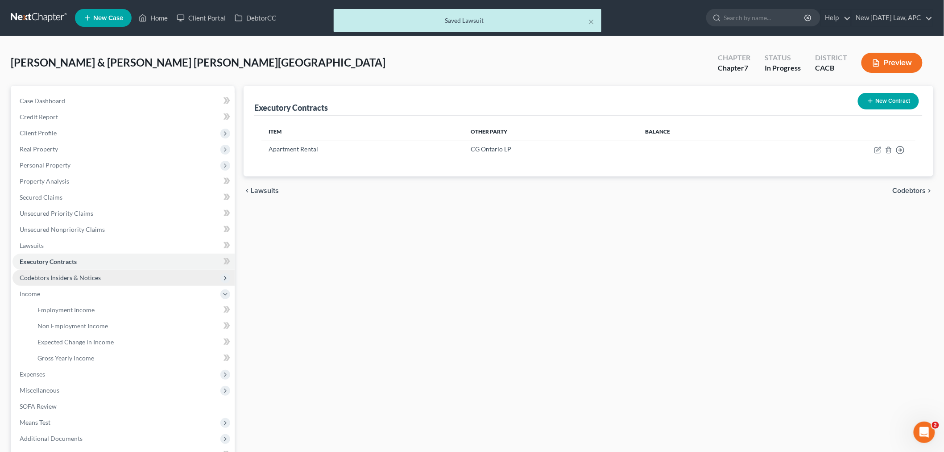
click at [96, 282] on span "Codebtors Insiders & Notices" at bounding box center [123, 278] width 222 height 16
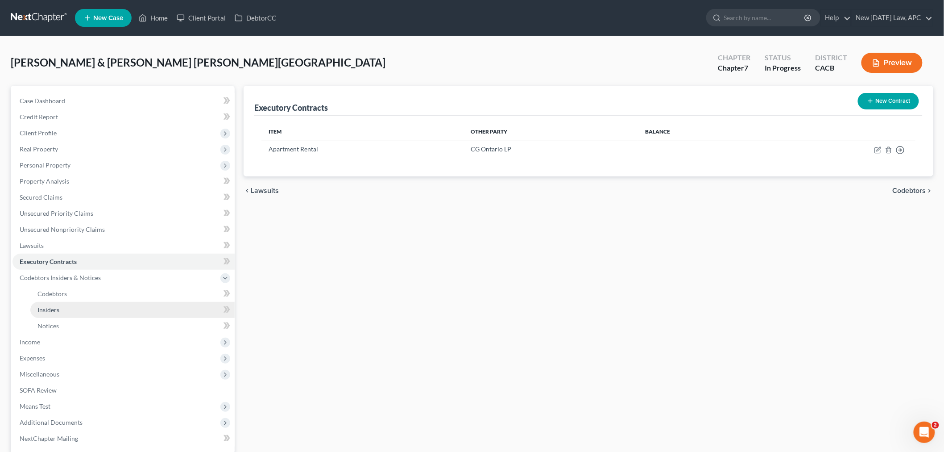
click at [65, 310] on link "Insiders" at bounding box center [132, 310] width 204 height 16
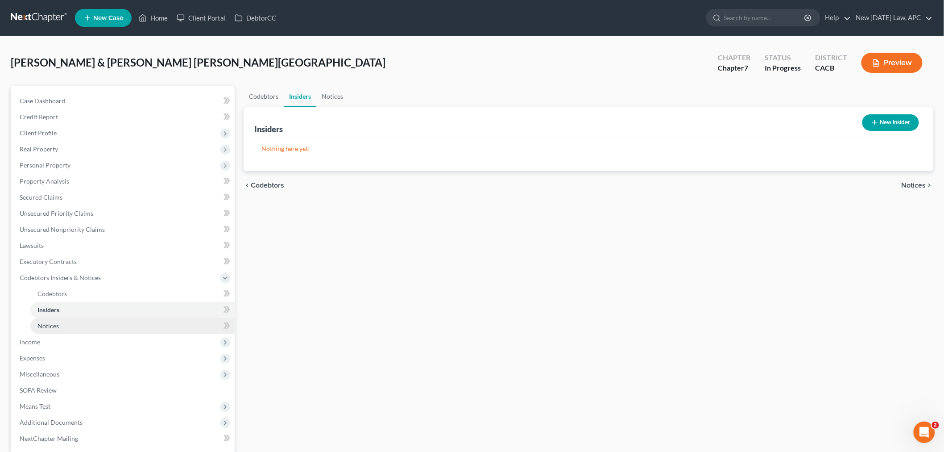
click at [59, 324] on link "Notices" at bounding box center [132, 326] width 204 height 16
click at [859, 122] on button "New Notice Address" at bounding box center [880, 122] width 79 height 17
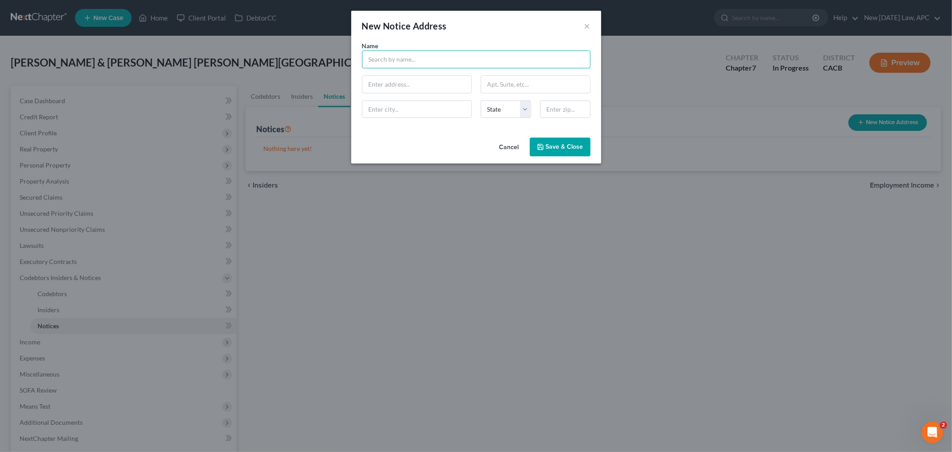
click at [436, 55] on input "text" at bounding box center [476, 59] width 228 height 18
click at [465, 139] on div "Cancel Save & Close" at bounding box center [476, 148] width 250 height 29
click at [569, 148] on span "Save & Close" at bounding box center [564, 147] width 37 height 8
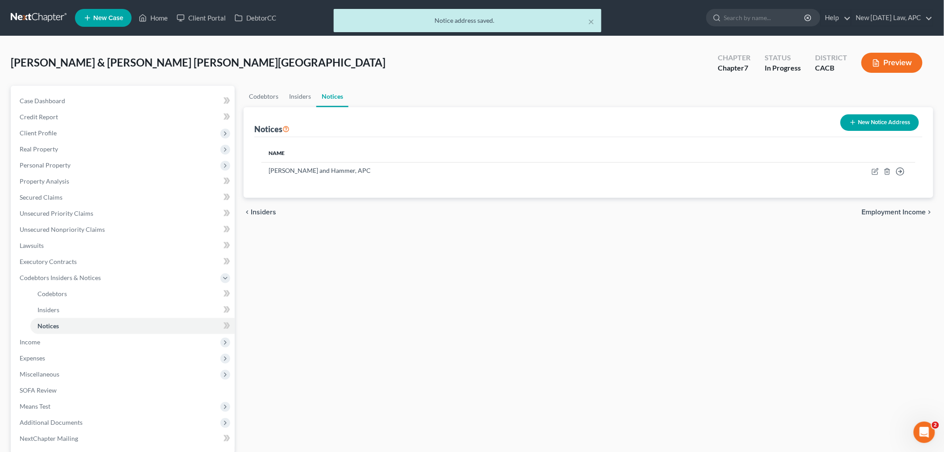
click at [851, 124] on icon "button" at bounding box center [853, 122] width 7 height 7
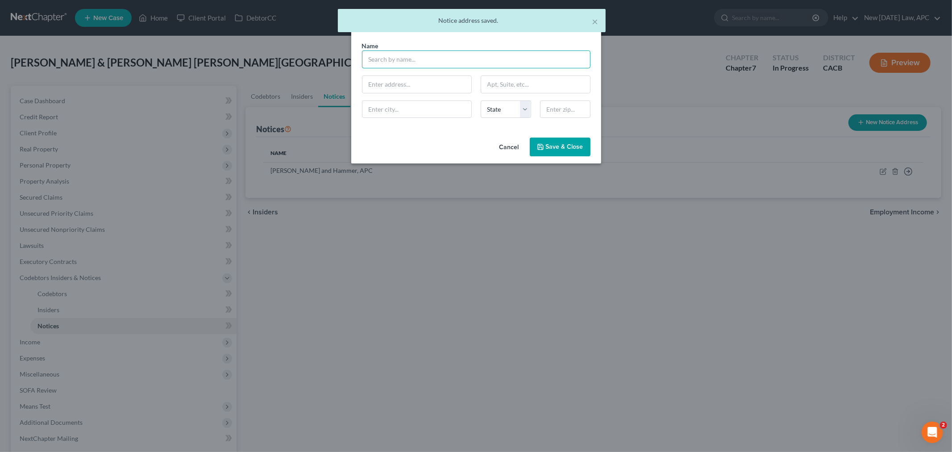
click at [390, 60] on input "text" at bounding box center [476, 59] width 228 height 18
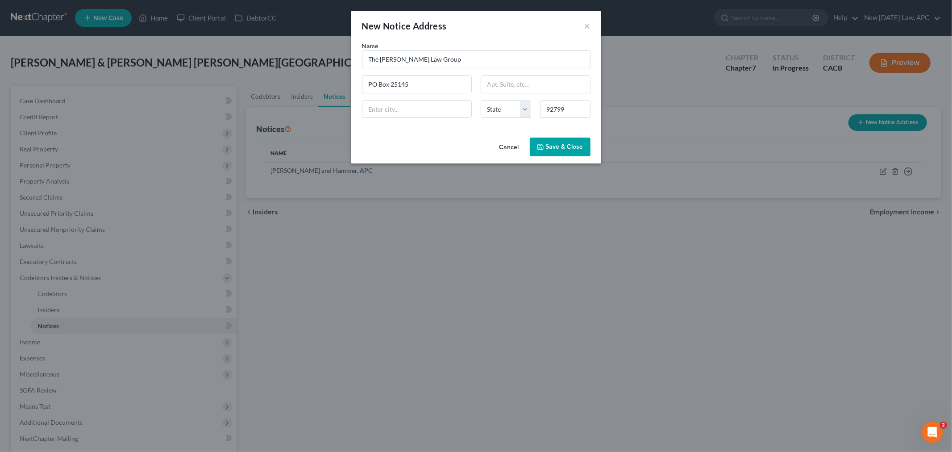
click at [435, 137] on div "Cancel Save & Close" at bounding box center [476, 148] width 250 height 29
click at [571, 109] on input "92799" at bounding box center [565, 109] width 50 height 18
click at [528, 148] on div "Cancel Save & Close" at bounding box center [476, 148] width 250 height 29
click at [549, 149] on span "Save & Close" at bounding box center [564, 147] width 37 height 8
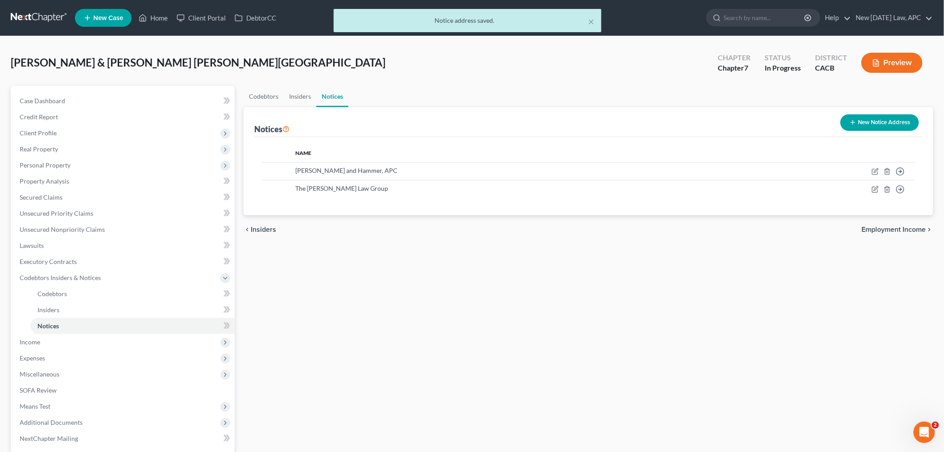
click at [854, 124] on icon "button" at bounding box center [853, 122] width 7 height 7
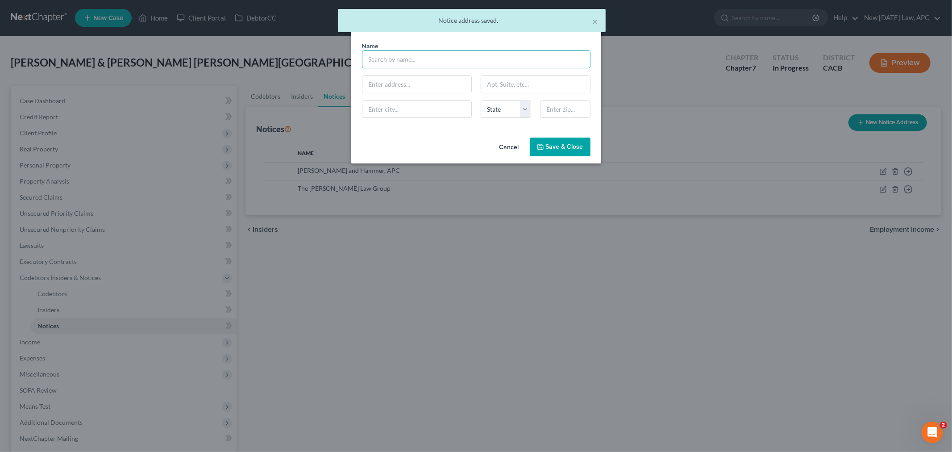
click at [415, 68] on input "text" at bounding box center [476, 59] width 228 height 18
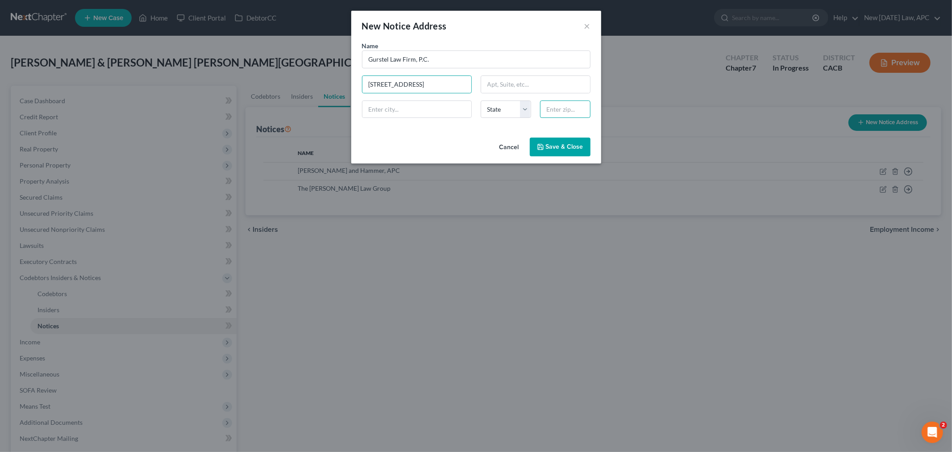
click at [565, 110] on input "text" at bounding box center [565, 109] width 50 height 18
click at [456, 133] on div "Name * Gurstel Law Firm, P.C. [GEOGRAPHIC_DATA][US_STATE] CA CO CT DE DC [GEOGR…" at bounding box center [476, 87] width 250 height 93
click at [454, 59] on input "Gurstel Law Firm, P.C." at bounding box center [476, 59] width 228 height 18
click at [552, 153] on button "Save & Close" at bounding box center [560, 146] width 61 height 19
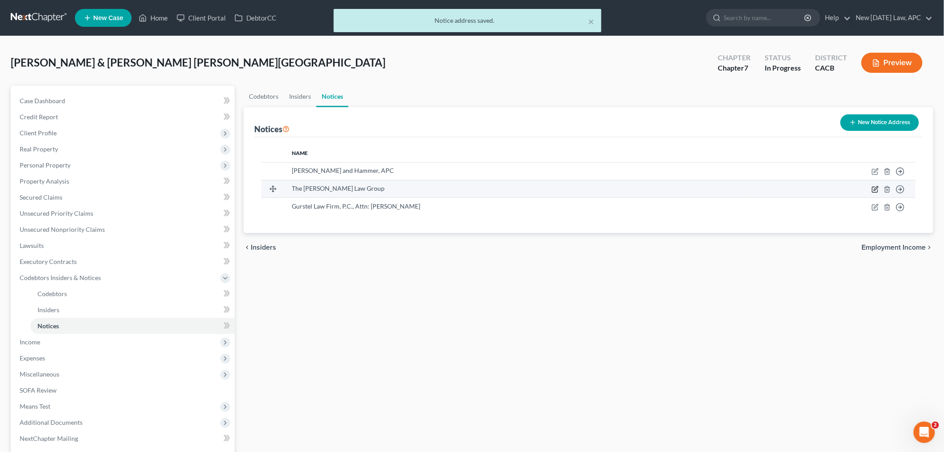
click at [879, 188] on icon "button" at bounding box center [875, 189] width 7 height 7
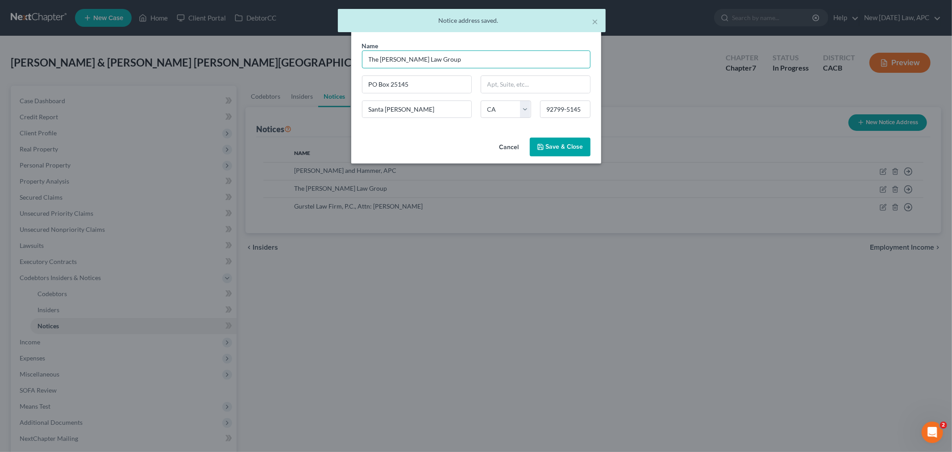
click at [437, 64] on input "The [PERSON_NAME] Law Group" at bounding box center [476, 59] width 228 height 18
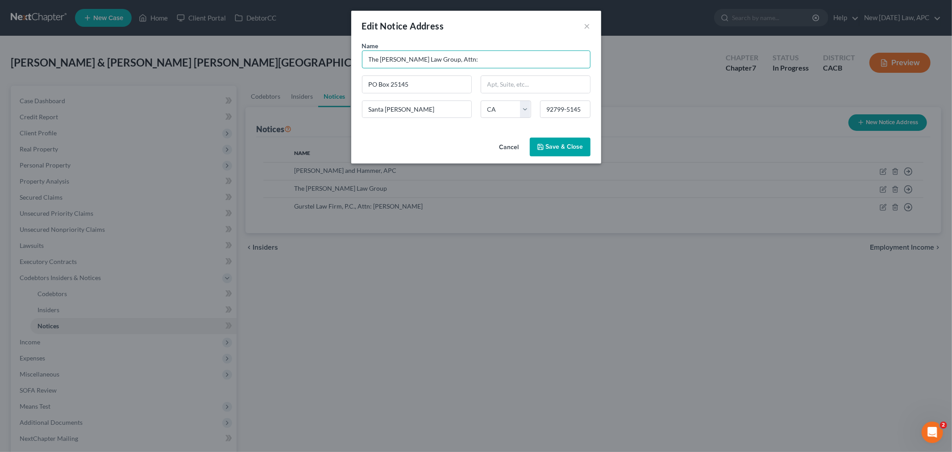
click at [456, 59] on input "The [PERSON_NAME] Law Group, Attn:" at bounding box center [476, 59] width 228 height 18
click at [560, 145] on span "Save & Close" at bounding box center [564, 147] width 37 height 8
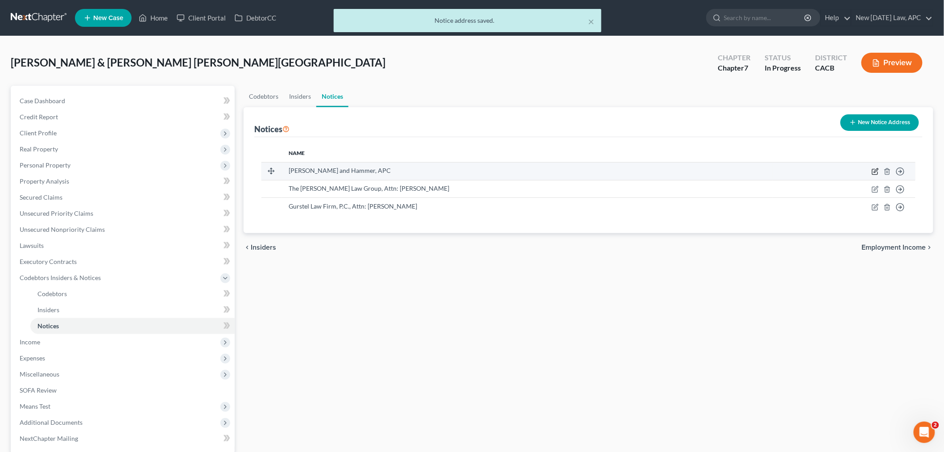
click at [875, 169] on icon "button" at bounding box center [875, 171] width 7 height 7
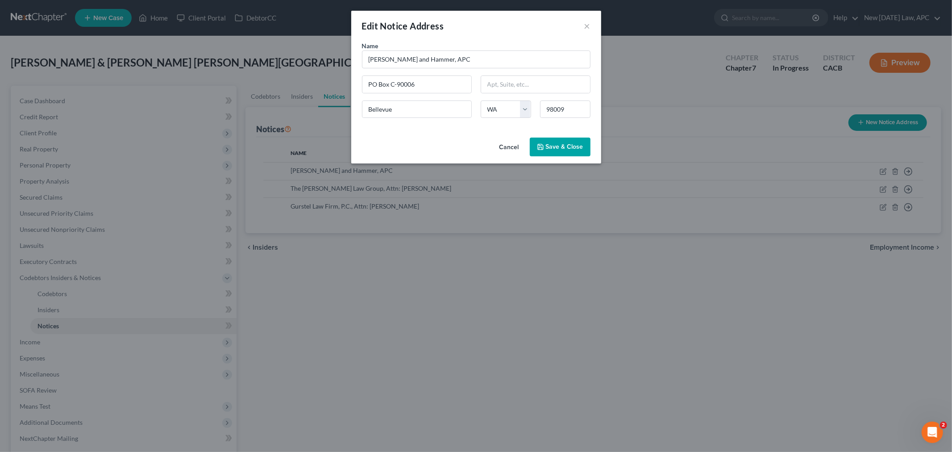
click at [509, 70] on div "Name * [PERSON_NAME] and Hammer, APC PO Box C-90006 [GEOGRAPHIC_DATA] [US_STATE…" at bounding box center [475, 83] width 237 height 84
click at [491, 65] on input "[PERSON_NAME] and Hammer, APC" at bounding box center [476, 59] width 228 height 18
click at [558, 154] on button "Save & Close" at bounding box center [560, 146] width 61 height 19
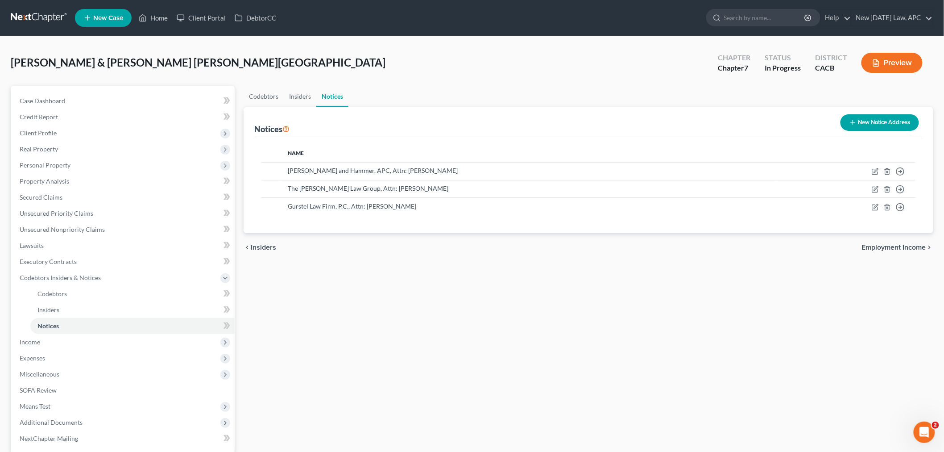
click at [424, 284] on div "Codebtors Insiders Notices Notices New Notice Address Name [PERSON_NAME] and Ha…" at bounding box center [588, 295] width 699 height 419
